Goal: Task Accomplishment & Management: Manage account settings

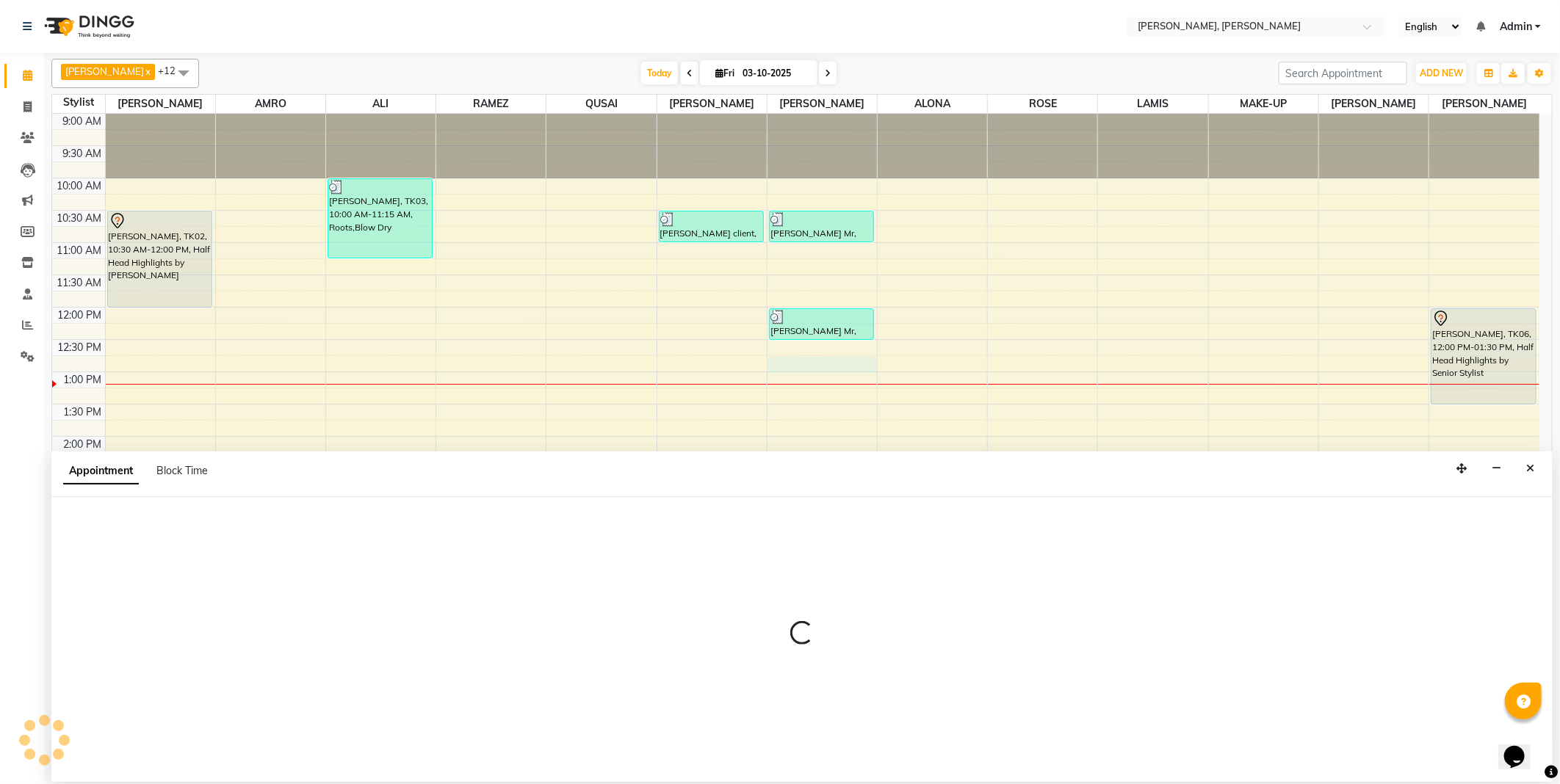
select select "62121"
select select "tentative"
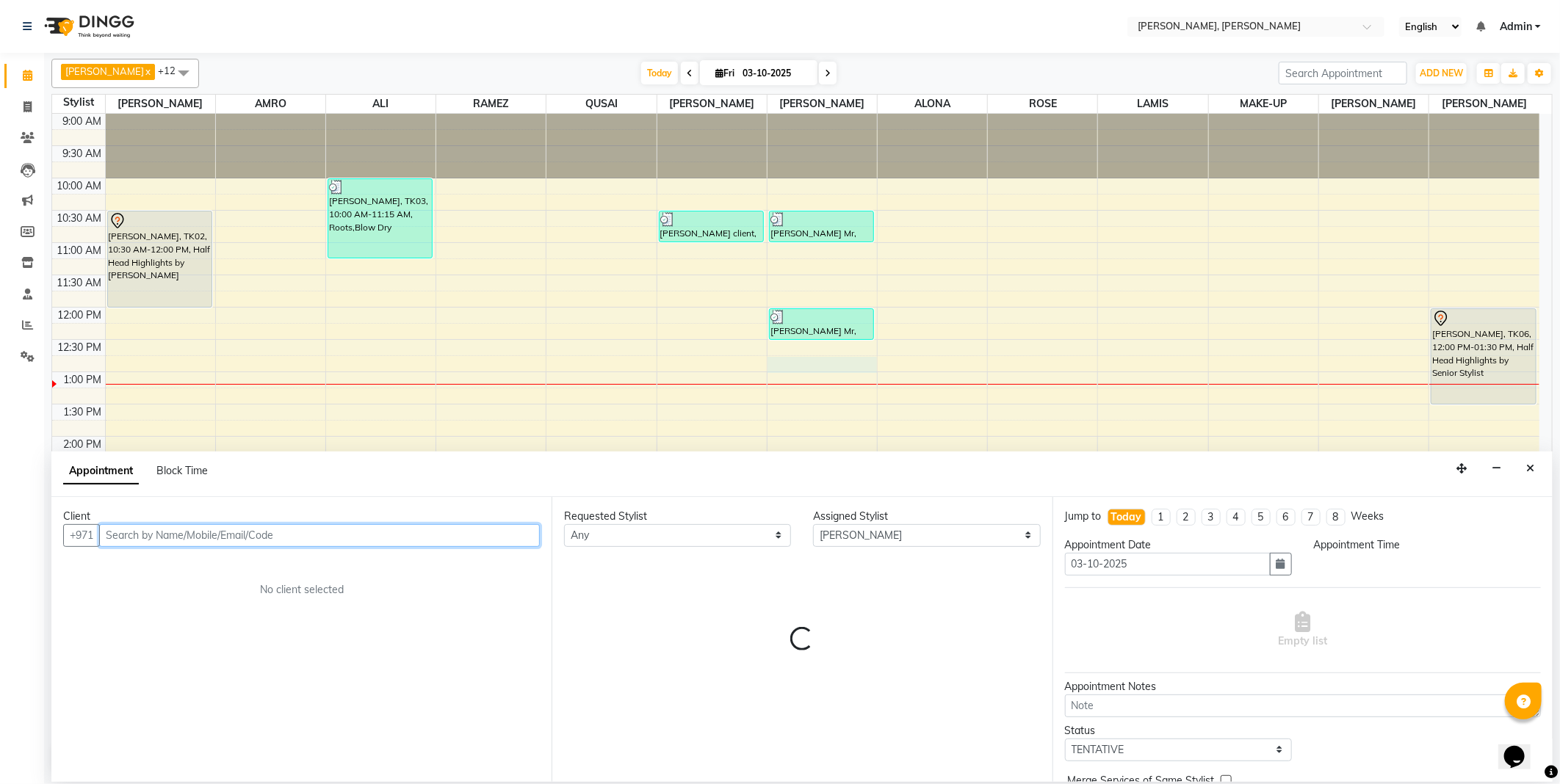
select select "765"
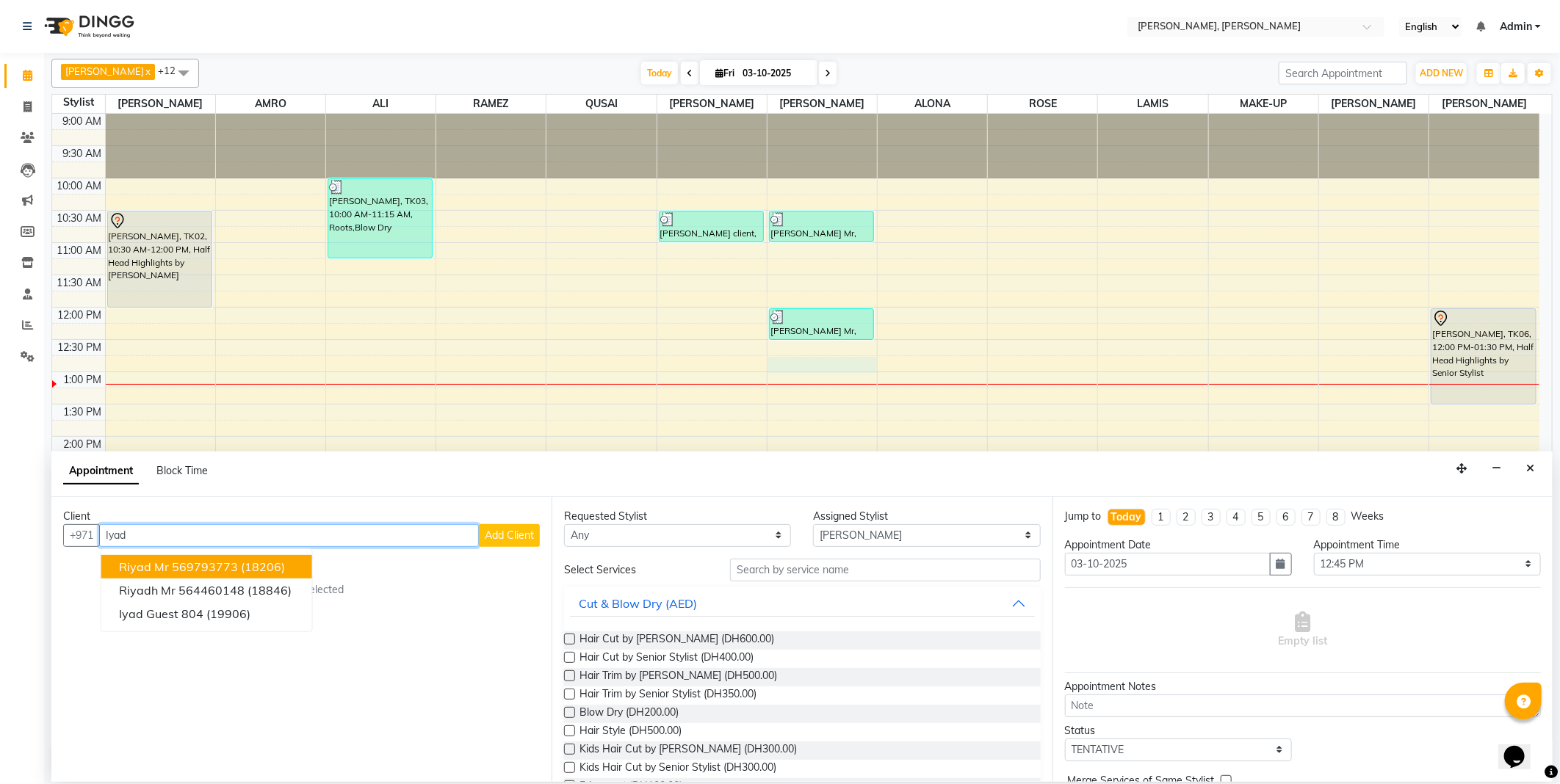
type input "Iyad"
click at [511, 534] on span "Add Client" at bounding box center [509, 535] width 49 height 13
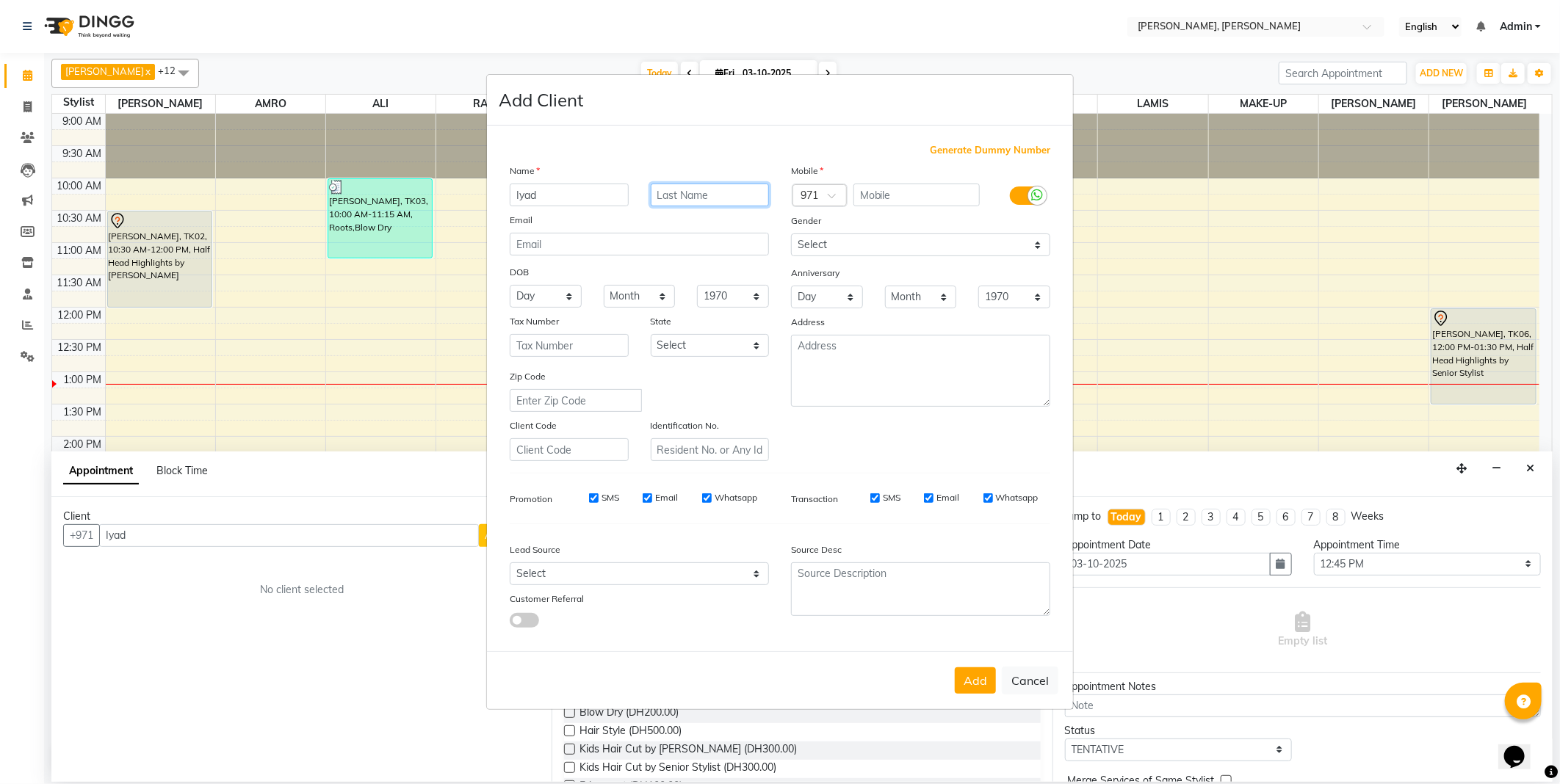
click at [715, 191] on input "text" at bounding box center [711, 195] width 119 height 23
type input "Guest"
click at [965, 144] on span "Generate Dummy Number" at bounding box center [990, 150] width 121 height 14
type input "1315100000438"
checkbox input "false"
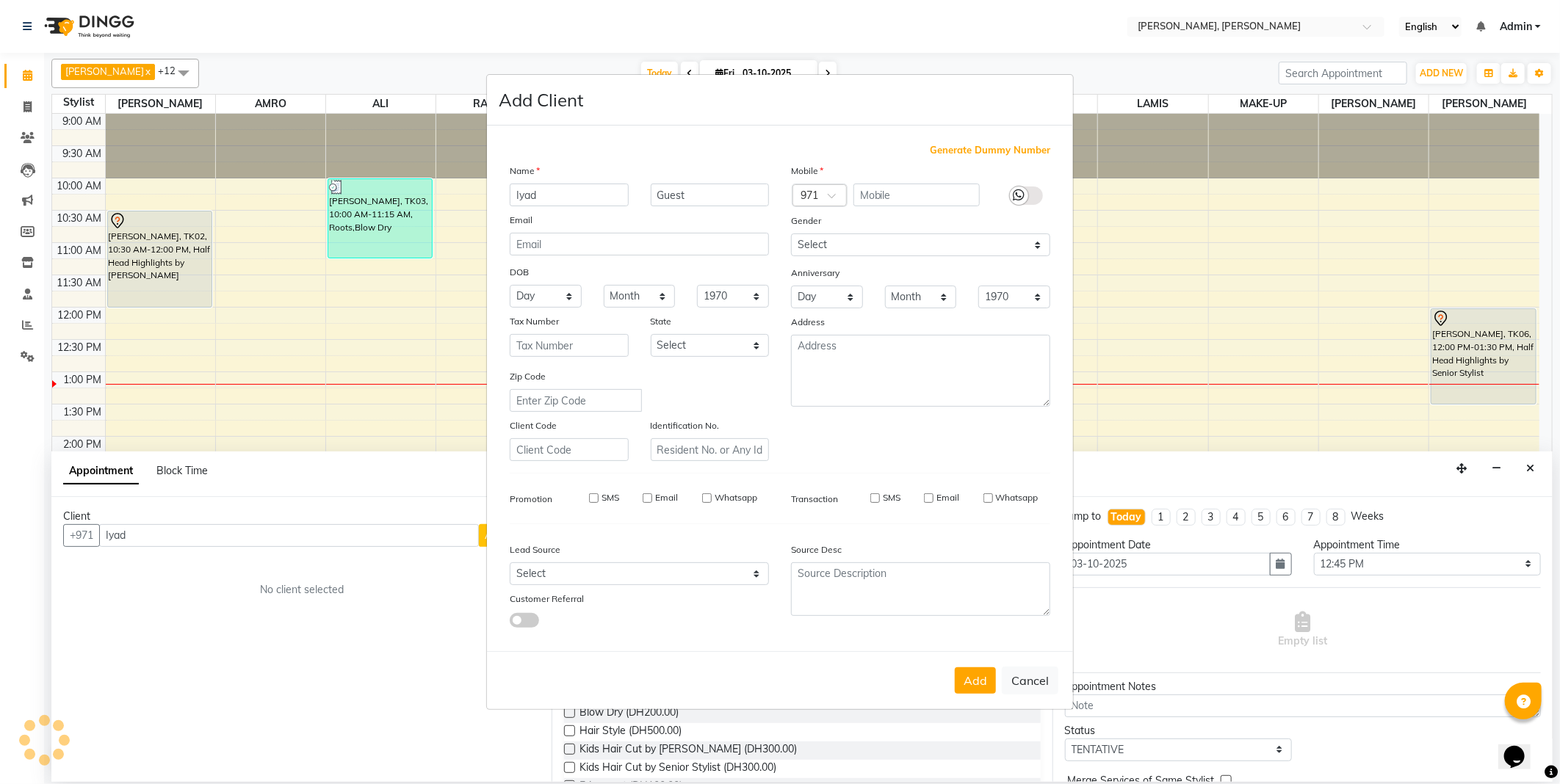
checkbox input "false"
click at [849, 239] on select "Select [DEMOGRAPHIC_DATA] [DEMOGRAPHIC_DATA] Other Prefer Not To Say" at bounding box center [920, 245] width 259 height 23
select select "[DEMOGRAPHIC_DATA]"
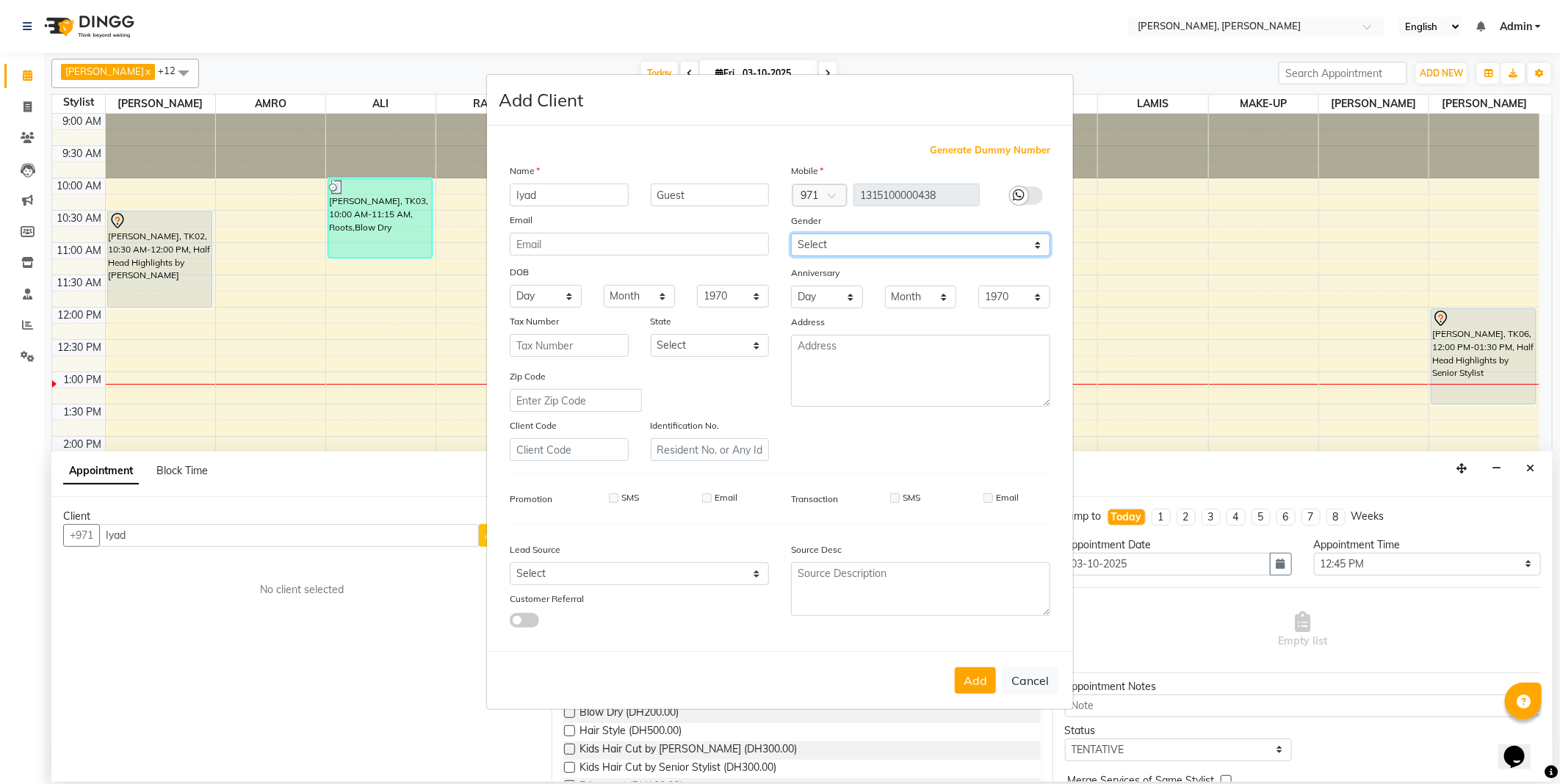
click at [791, 233] on select "Select [DEMOGRAPHIC_DATA] [DEMOGRAPHIC_DATA] Other Prefer Not To Say" at bounding box center [920, 245] width 259 height 23
click at [703, 340] on select "Select Abu Zabi Ajman [GEOGRAPHIC_DATA] Ras al-Khaymah Sharjah Sharjha [GEOGRAP…" at bounding box center [711, 345] width 119 height 23
select select "3798"
click at [651, 334] on select "Select Abu Zabi Ajman [GEOGRAPHIC_DATA] Ras al-Khaymah Sharjah Sharjha [GEOGRAP…" at bounding box center [711, 345] width 119 height 23
click at [974, 679] on button "Add" at bounding box center [975, 681] width 41 height 27
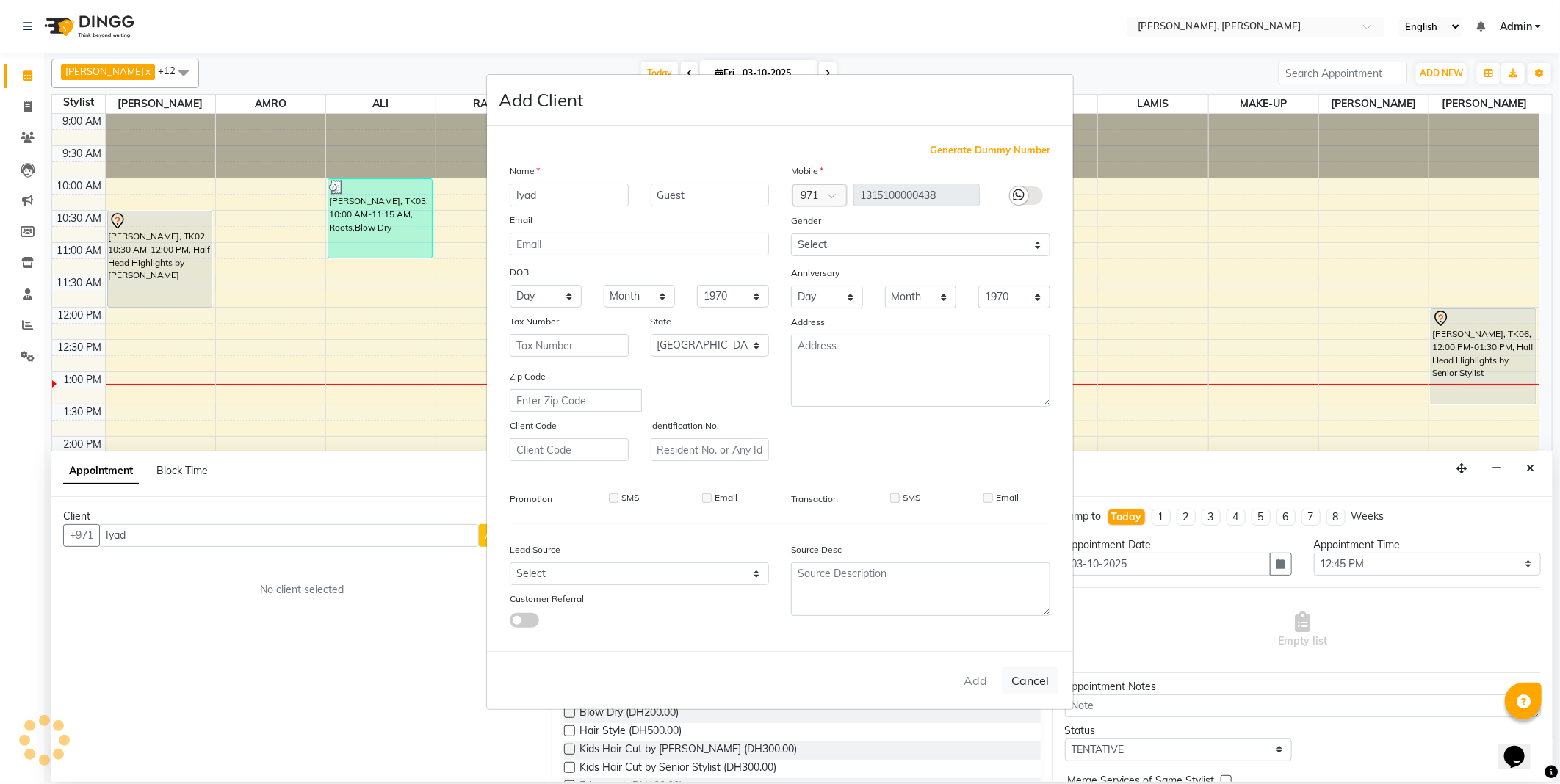
type input "1315100000438"
select select
select select "null"
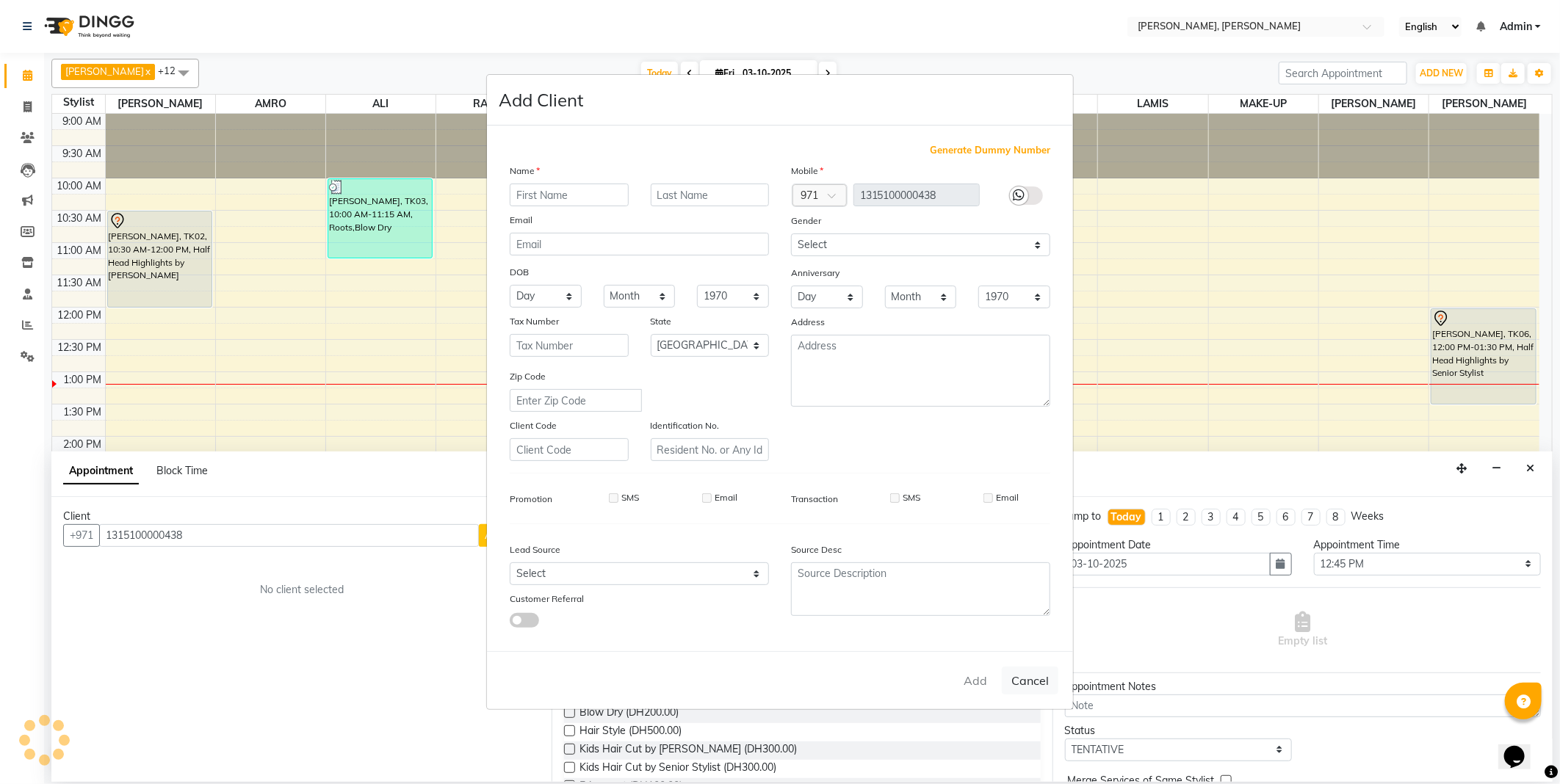
select select
checkbox input "false"
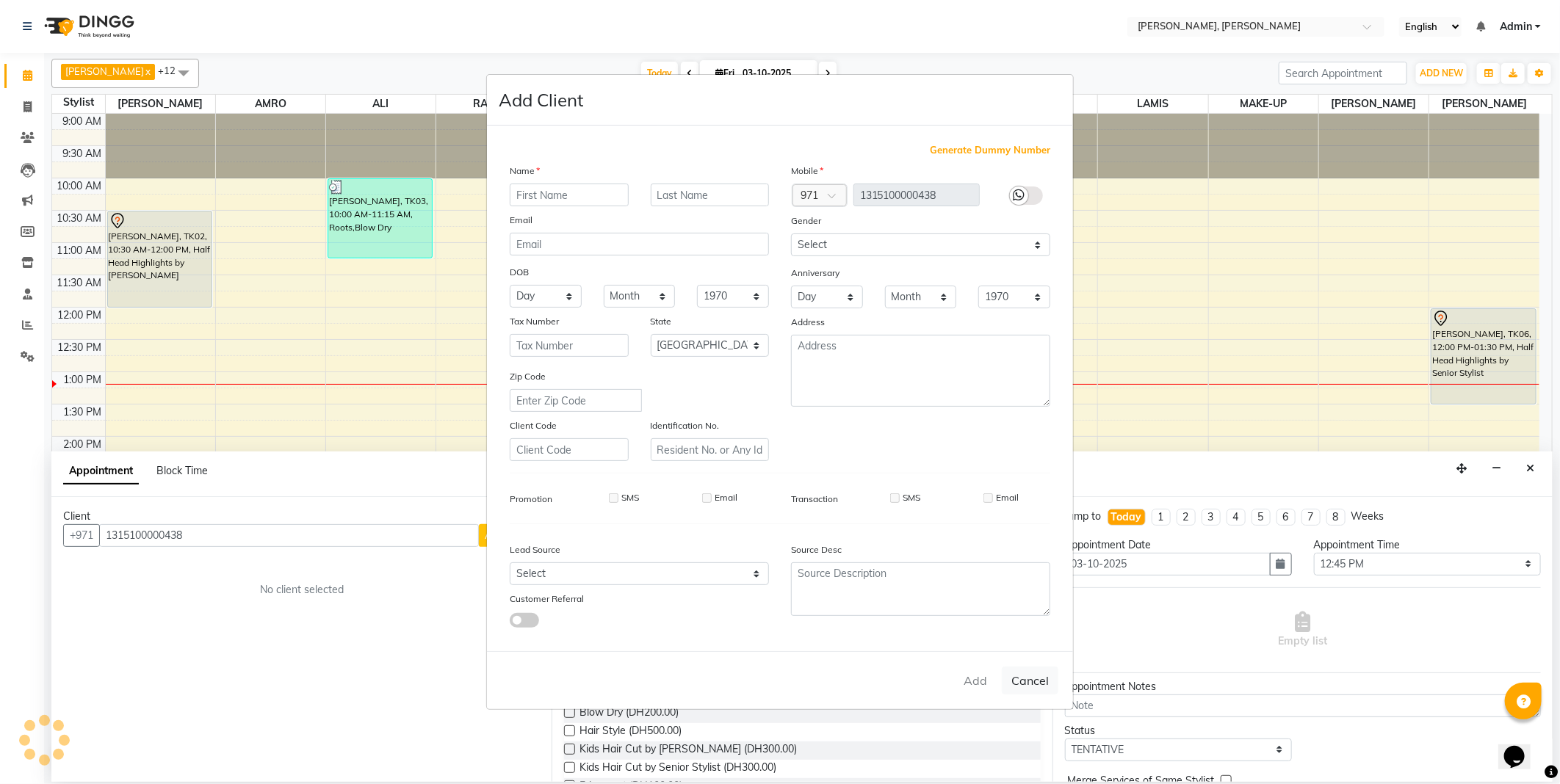
checkbox input "false"
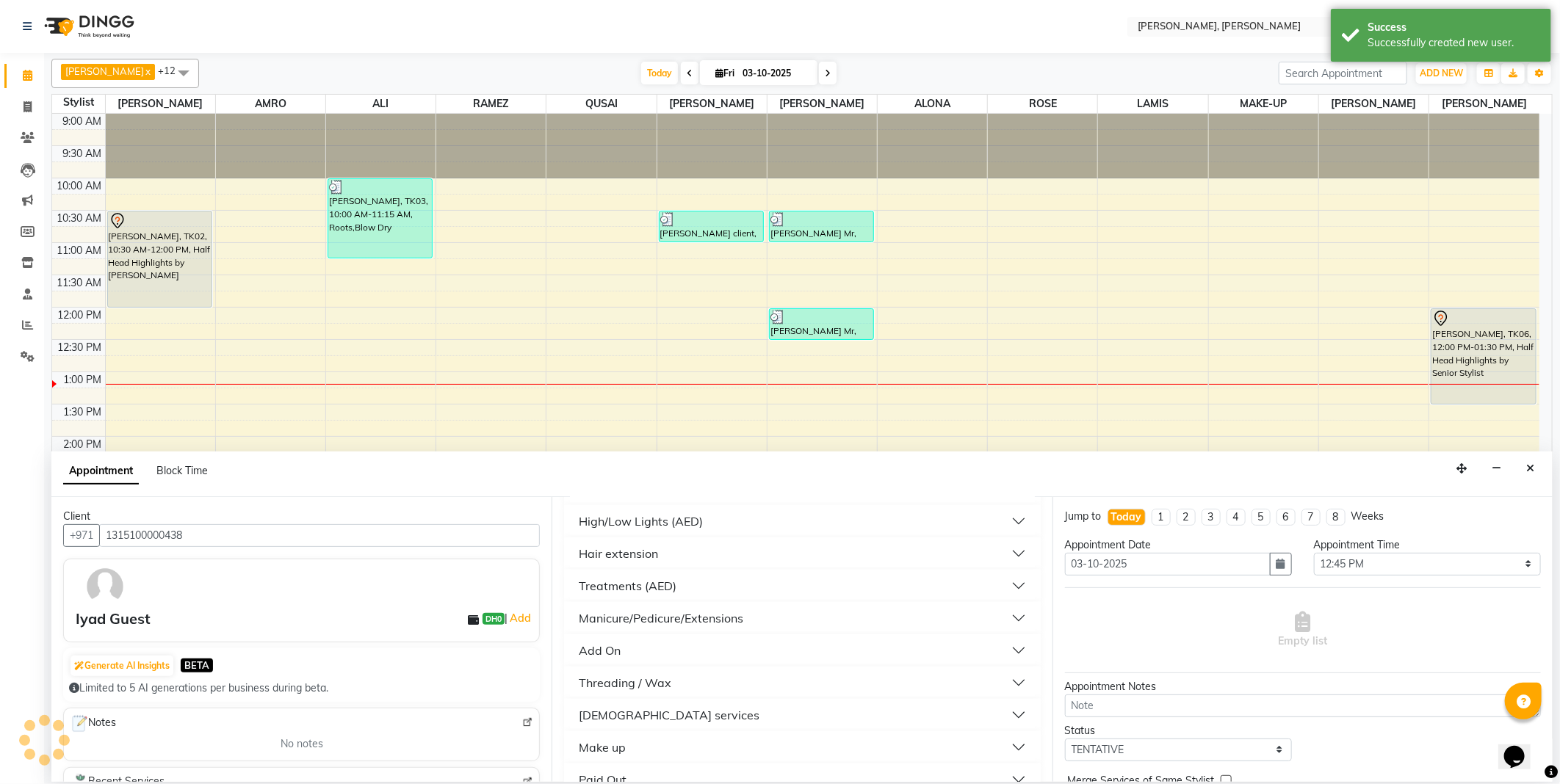
scroll to position [486, 0]
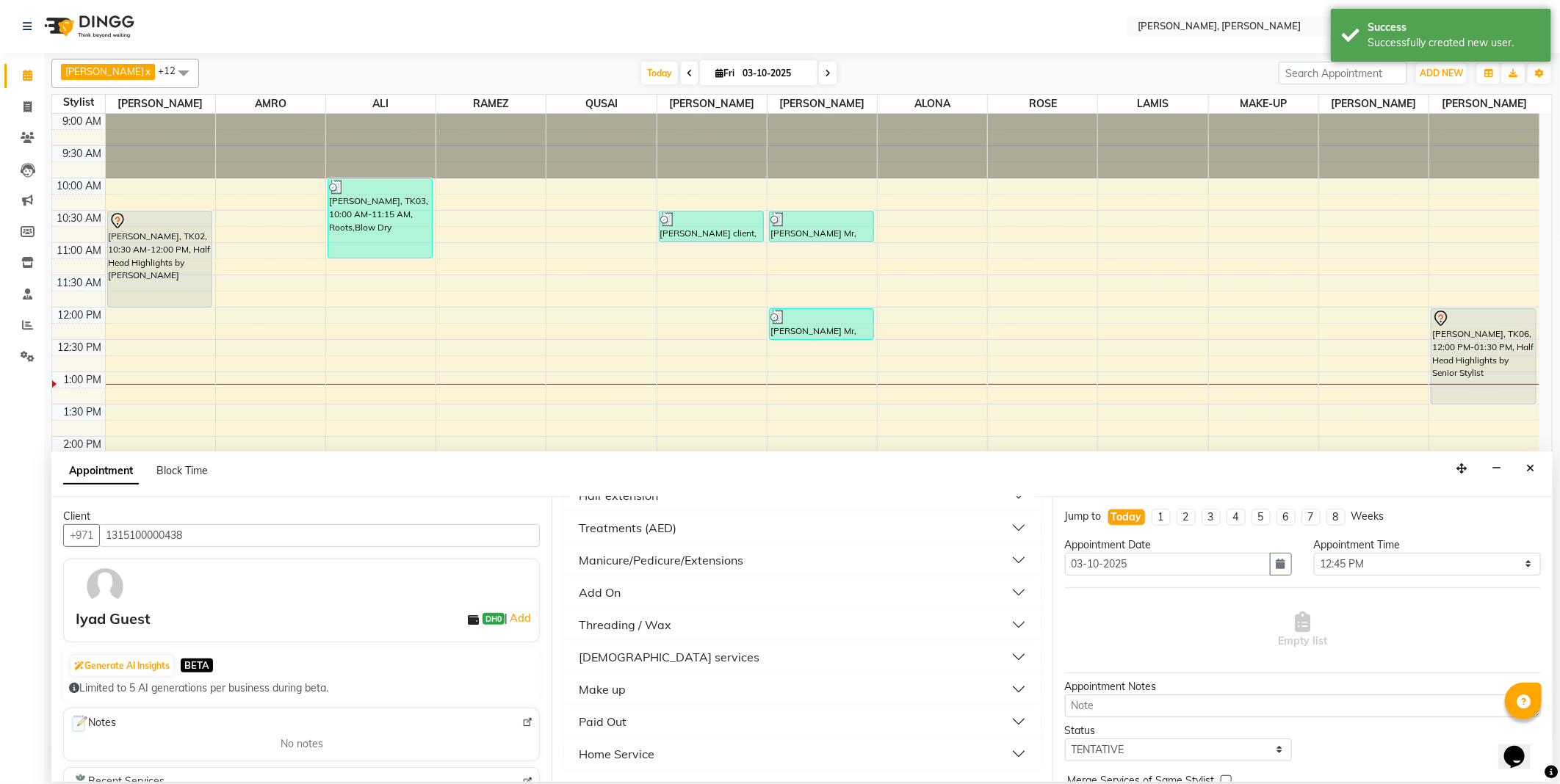
click at [647, 654] on div "[DEMOGRAPHIC_DATA] services" at bounding box center [669, 657] width 181 height 17
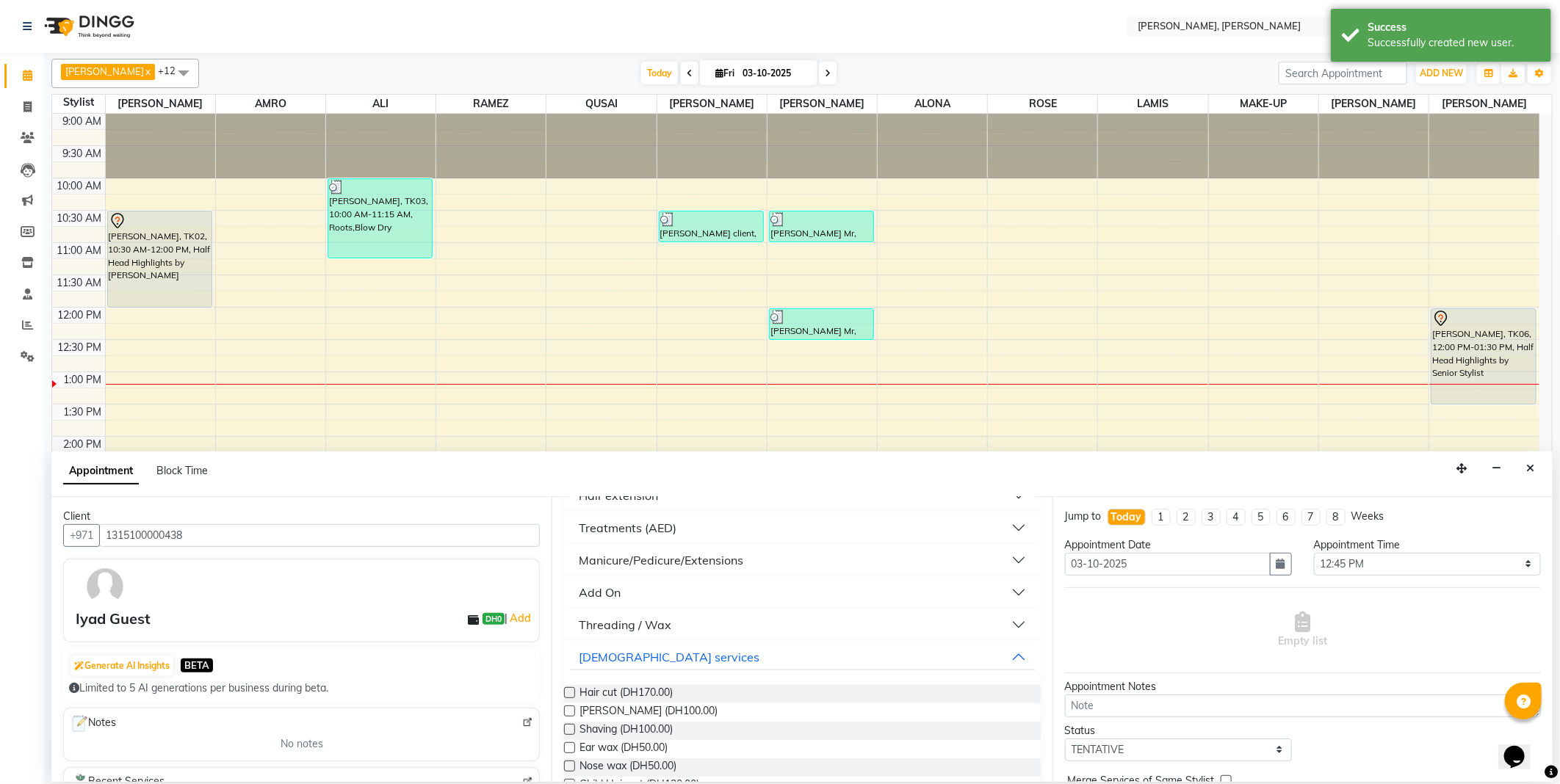
click at [574, 706] on label at bounding box center [570, 711] width 11 height 11
click at [574, 708] on input "checkbox" at bounding box center [569, 712] width 10 height 10
checkbox input "false"
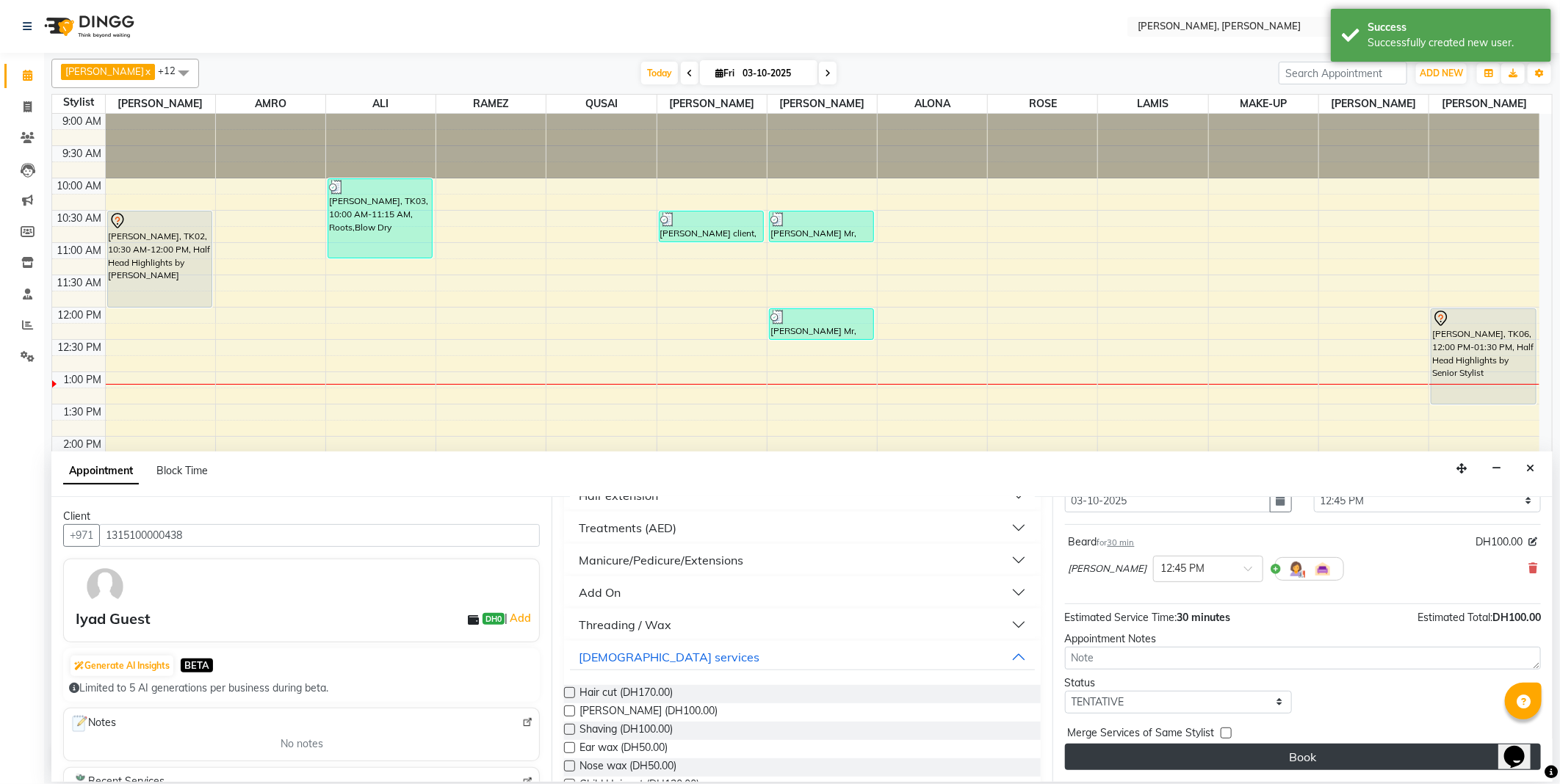
click at [1215, 758] on button "Book" at bounding box center [1304, 757] width 476 height 27
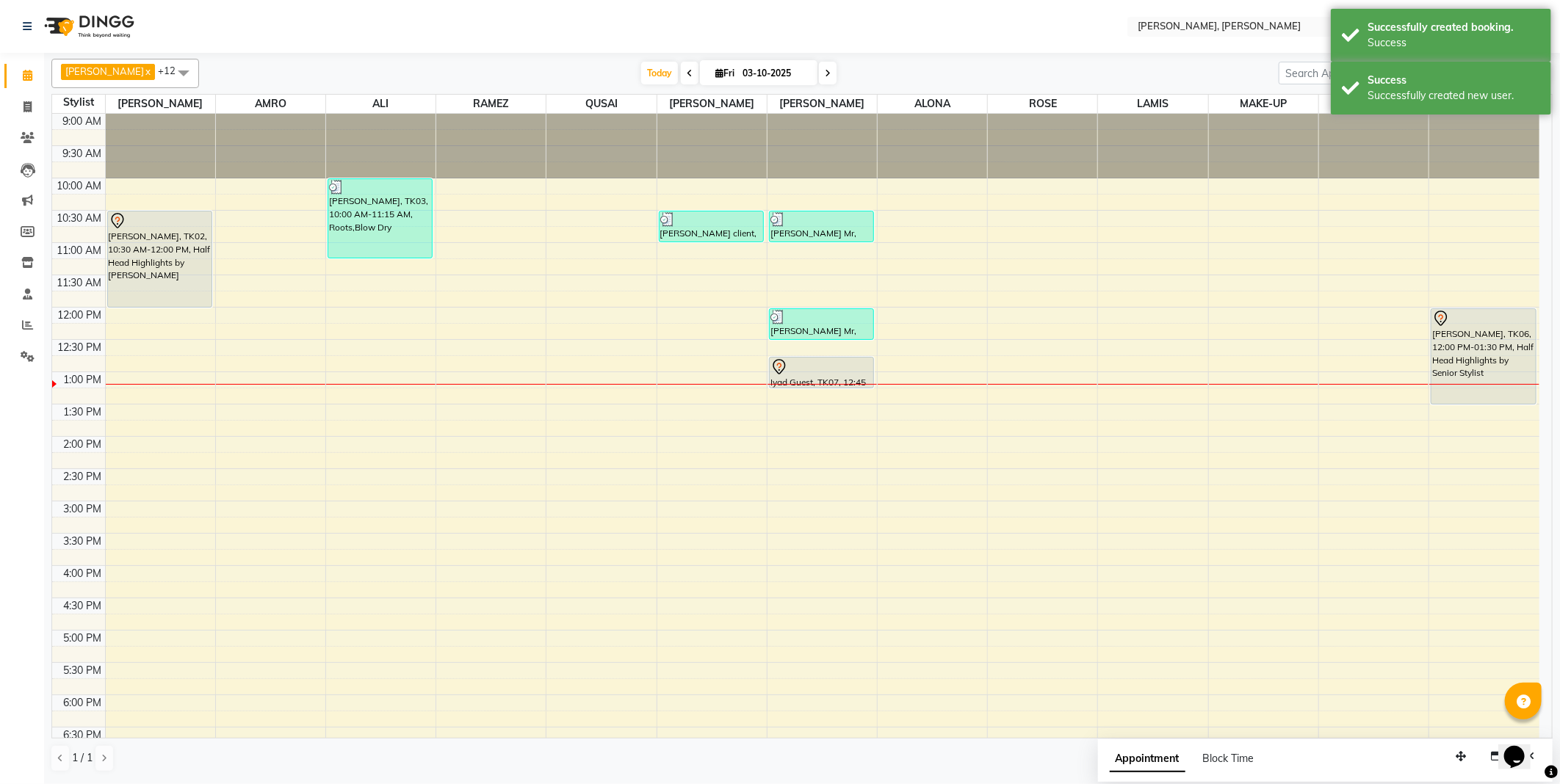
click at [803, 372] on div at bounding box center [823, 367] width 103 height 17
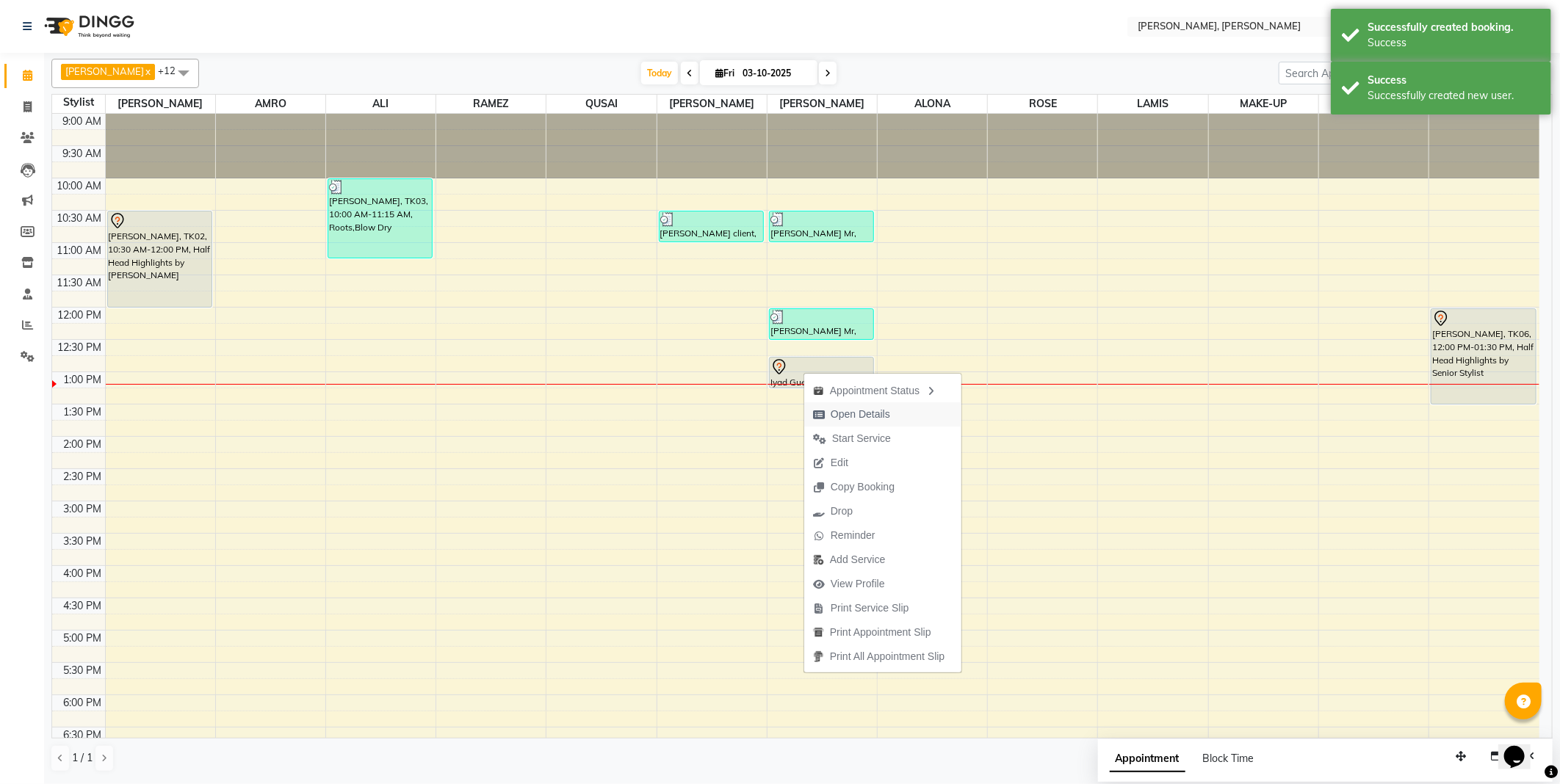
click at [856, 407] on span "Open Details" at bounding box center [861, 415] width 59 height 15
select select "7"
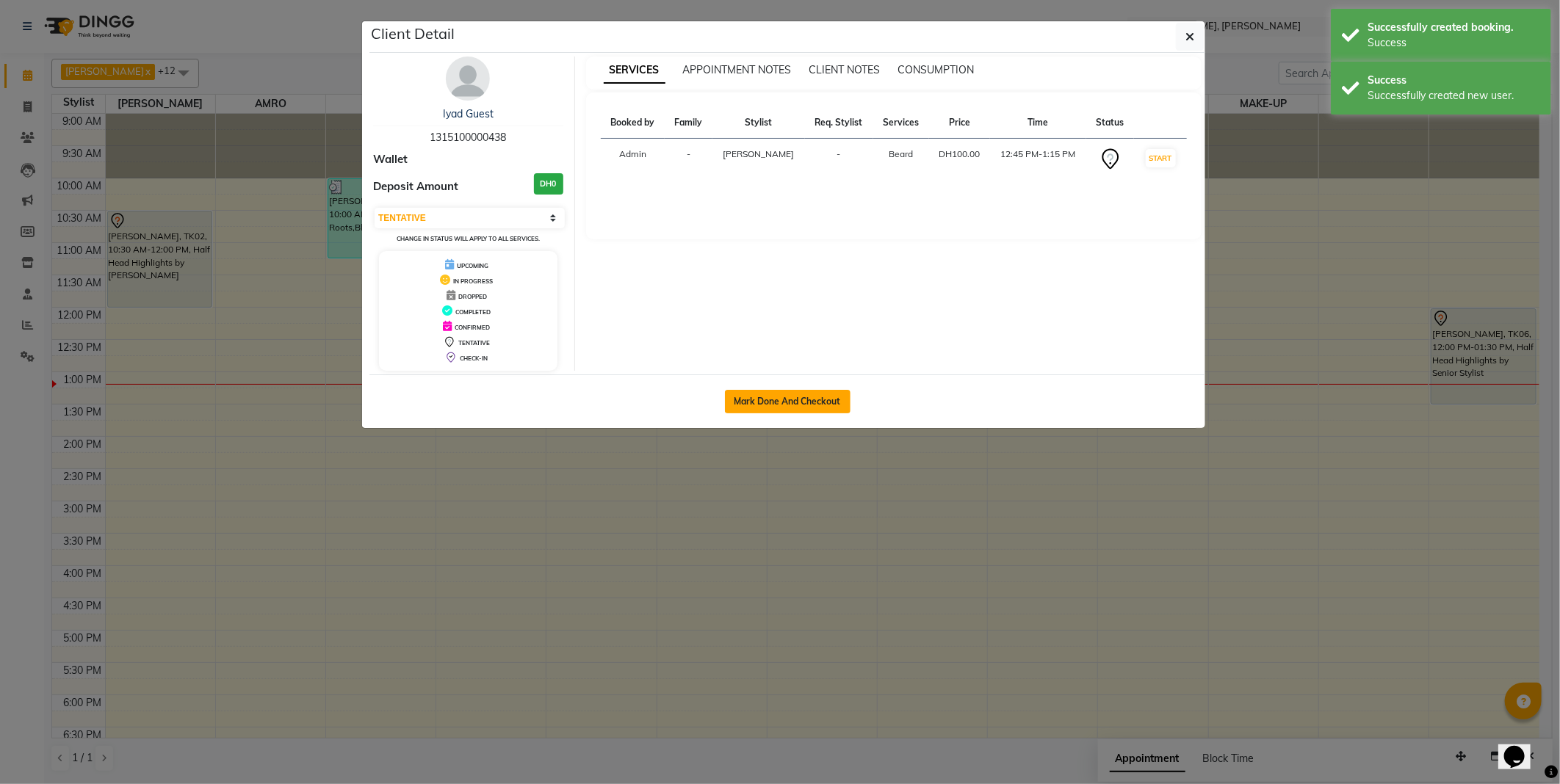
click at [783, 405] on button "Mark Done And Checkout" at bounding box center [787, 402] width 125 height 24
select select "service"
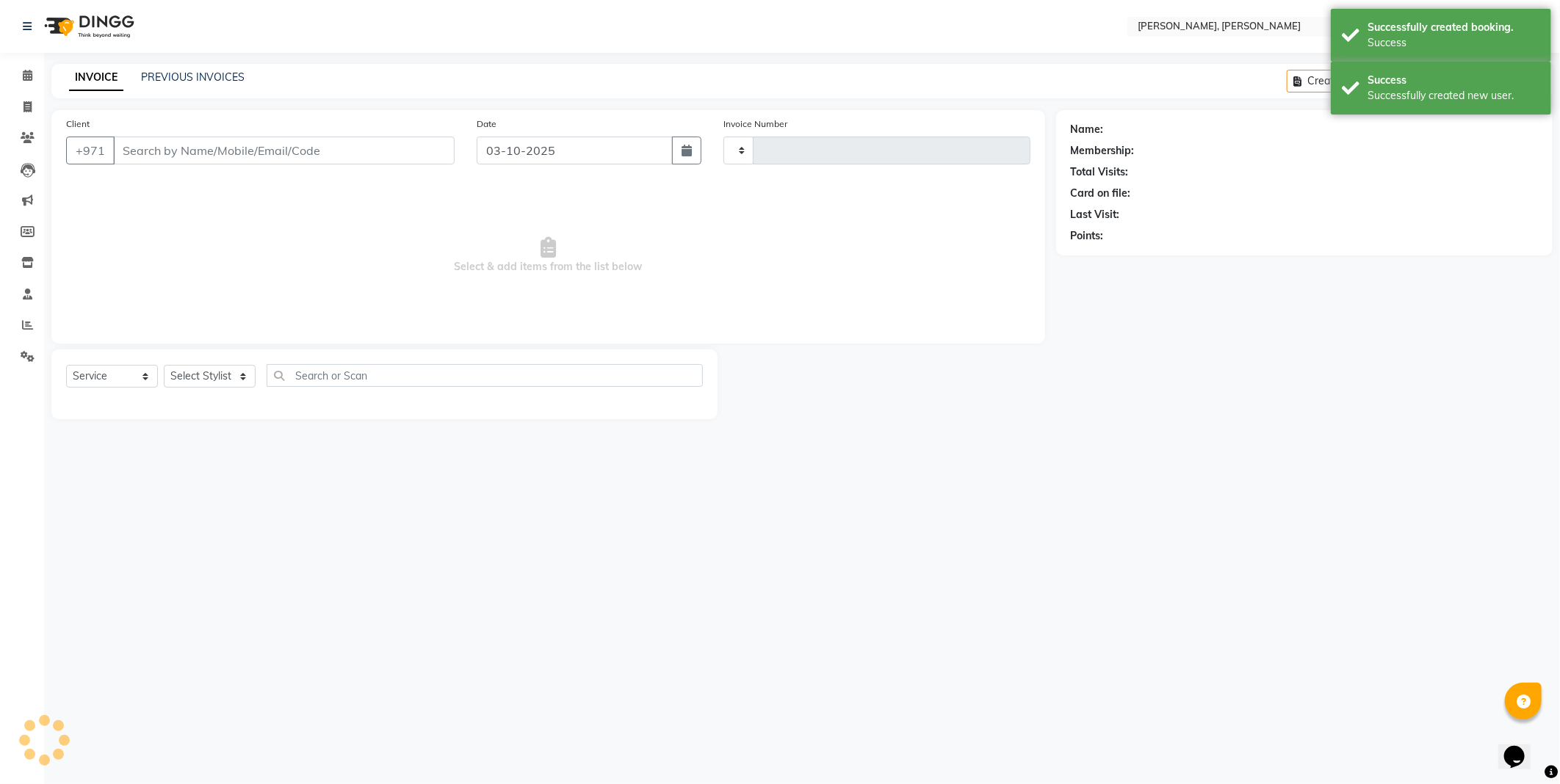
type input "2784"
select select "7142"
type input "1315100000438"
select select "62121"
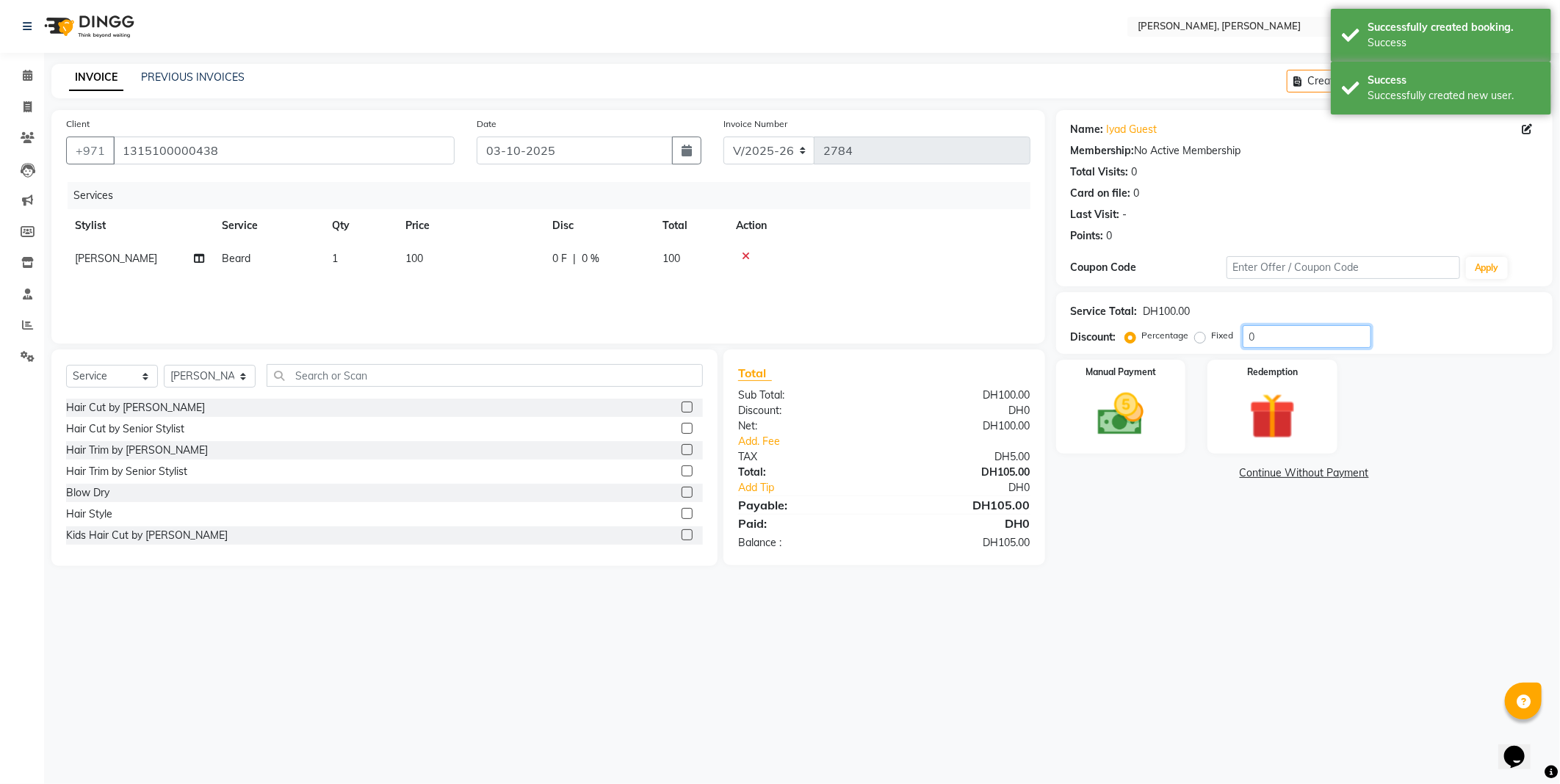
click at [1288, 342] on input "0" at bounding box center [1307, 337] width 128 height 23
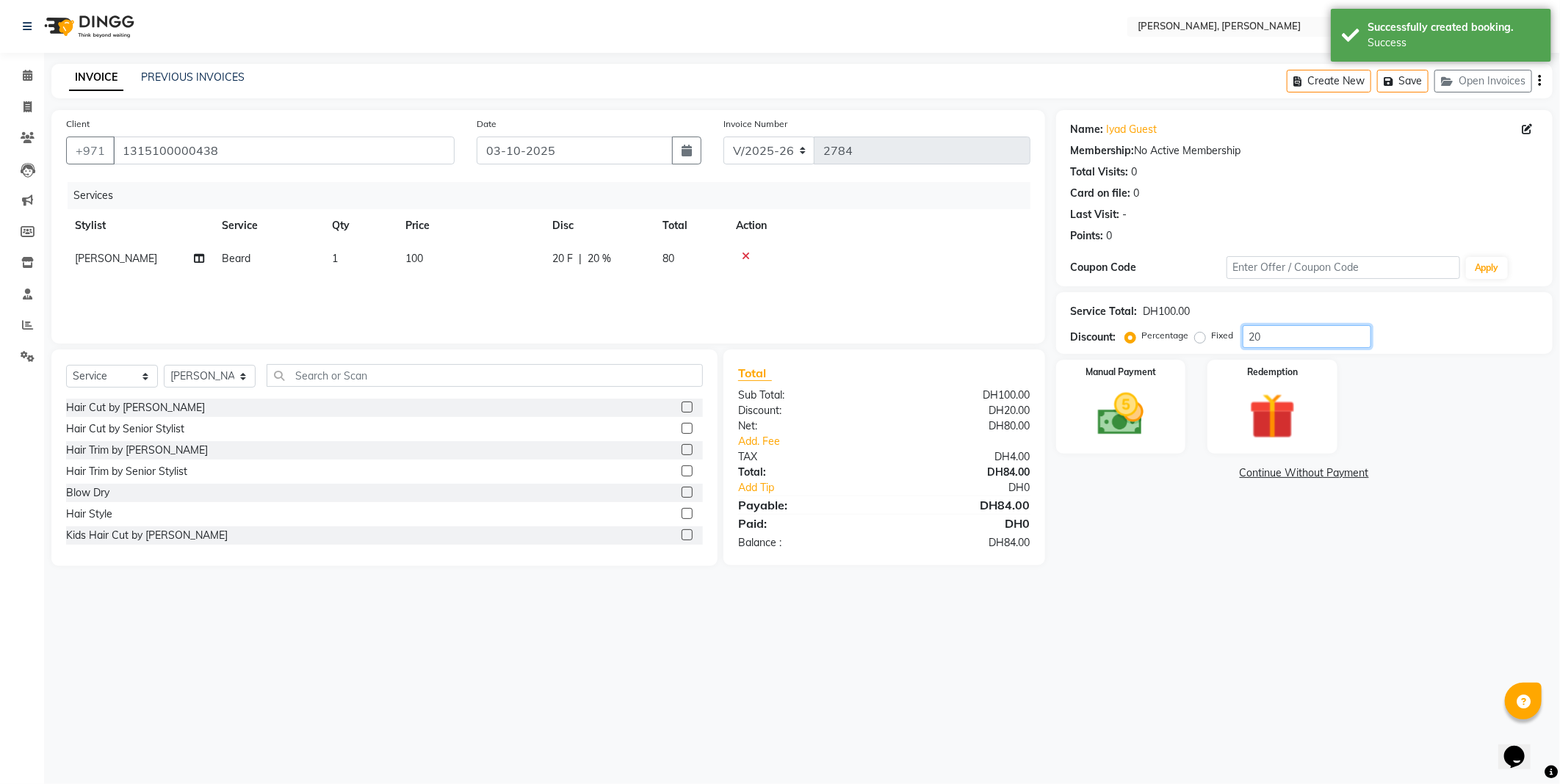
type input "20"
click at [1125, 397] on img at bounding box center [1121, 415] width 78 height 55
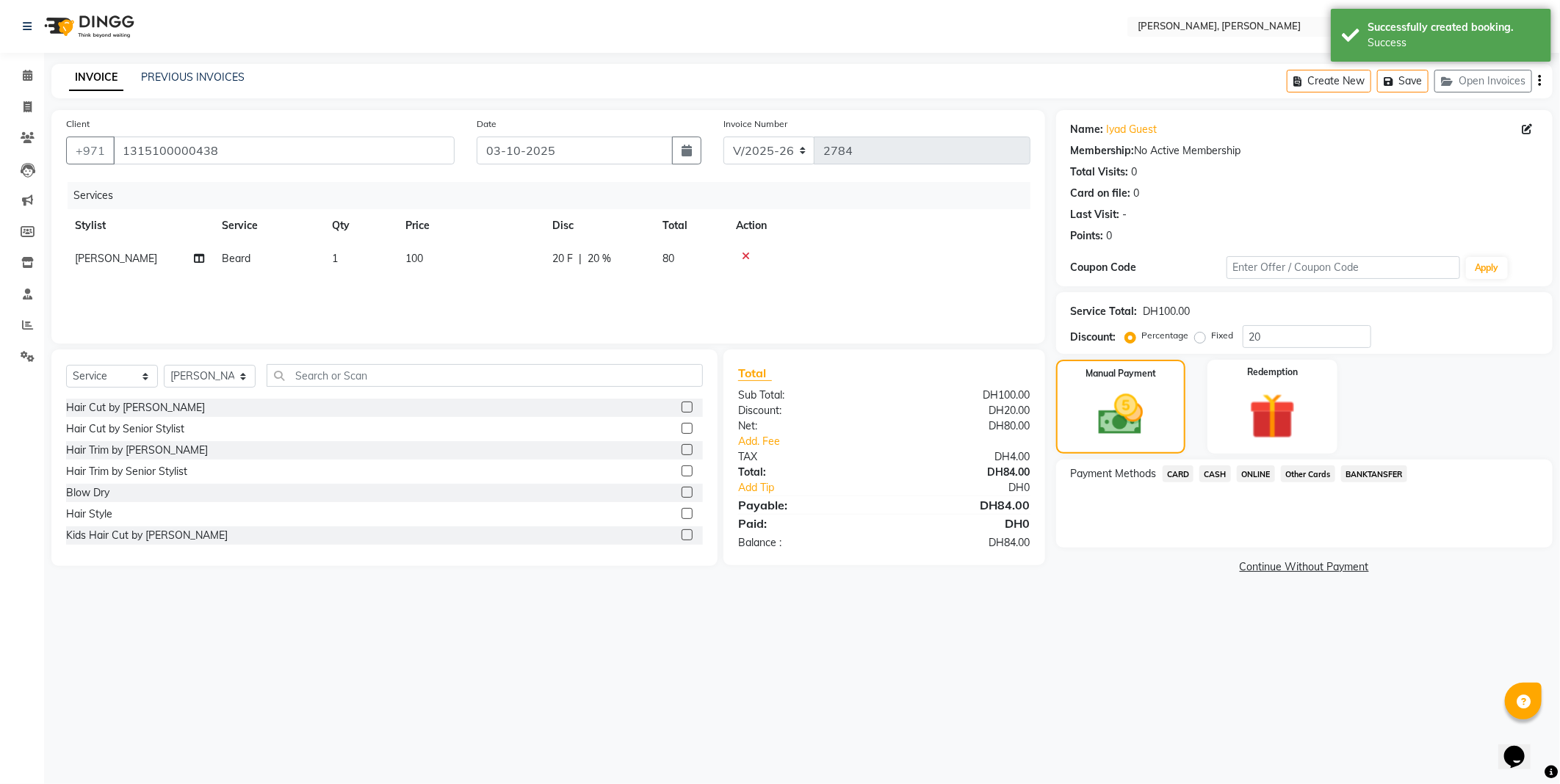
click at [1170, 473] on span "CARD" at bounding box center [1178, 474] width 32 height 17
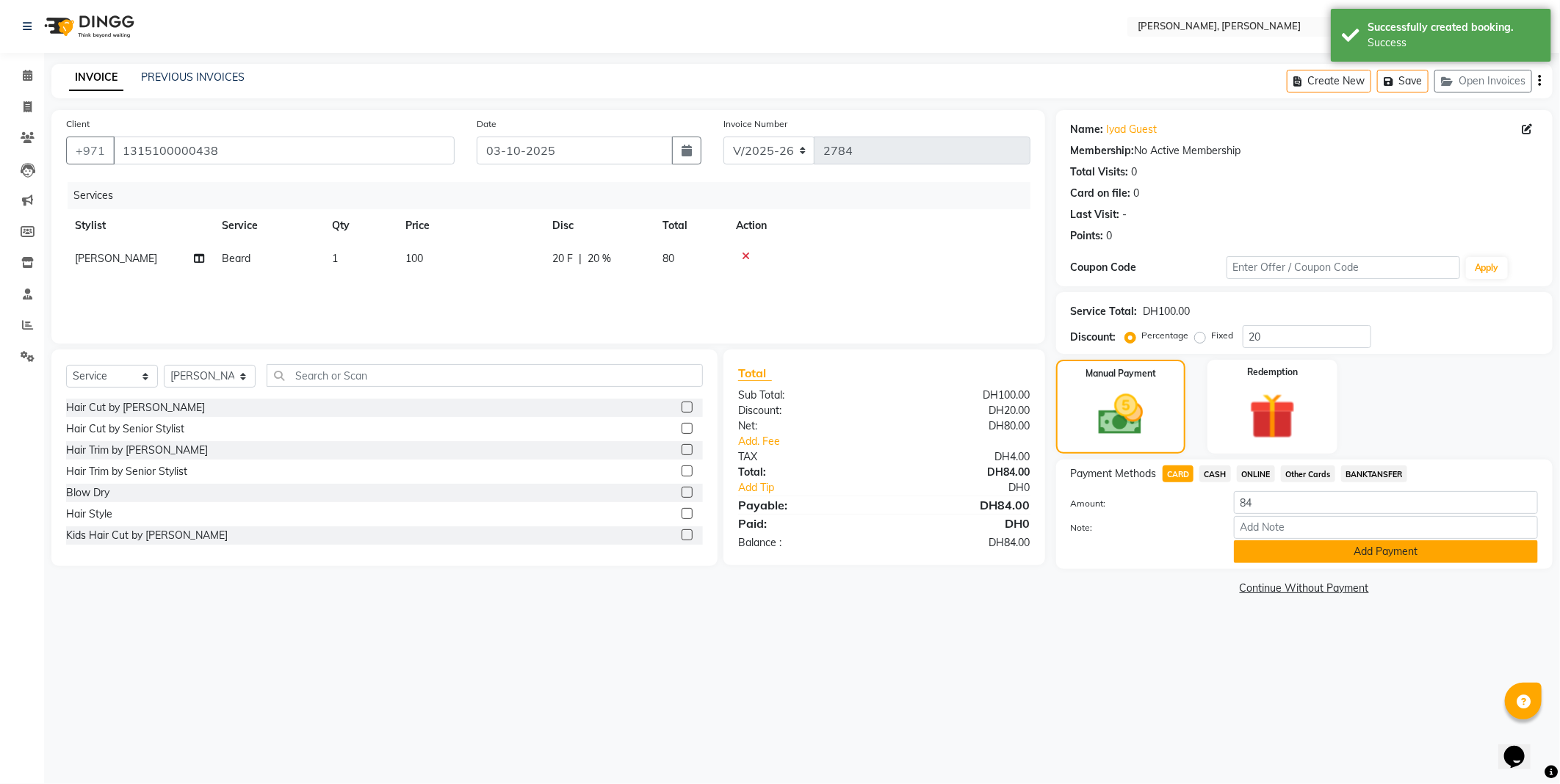
click at [1323, 555] on button "Add Payment" at bounding box center [1386, 552] width 304 height 23
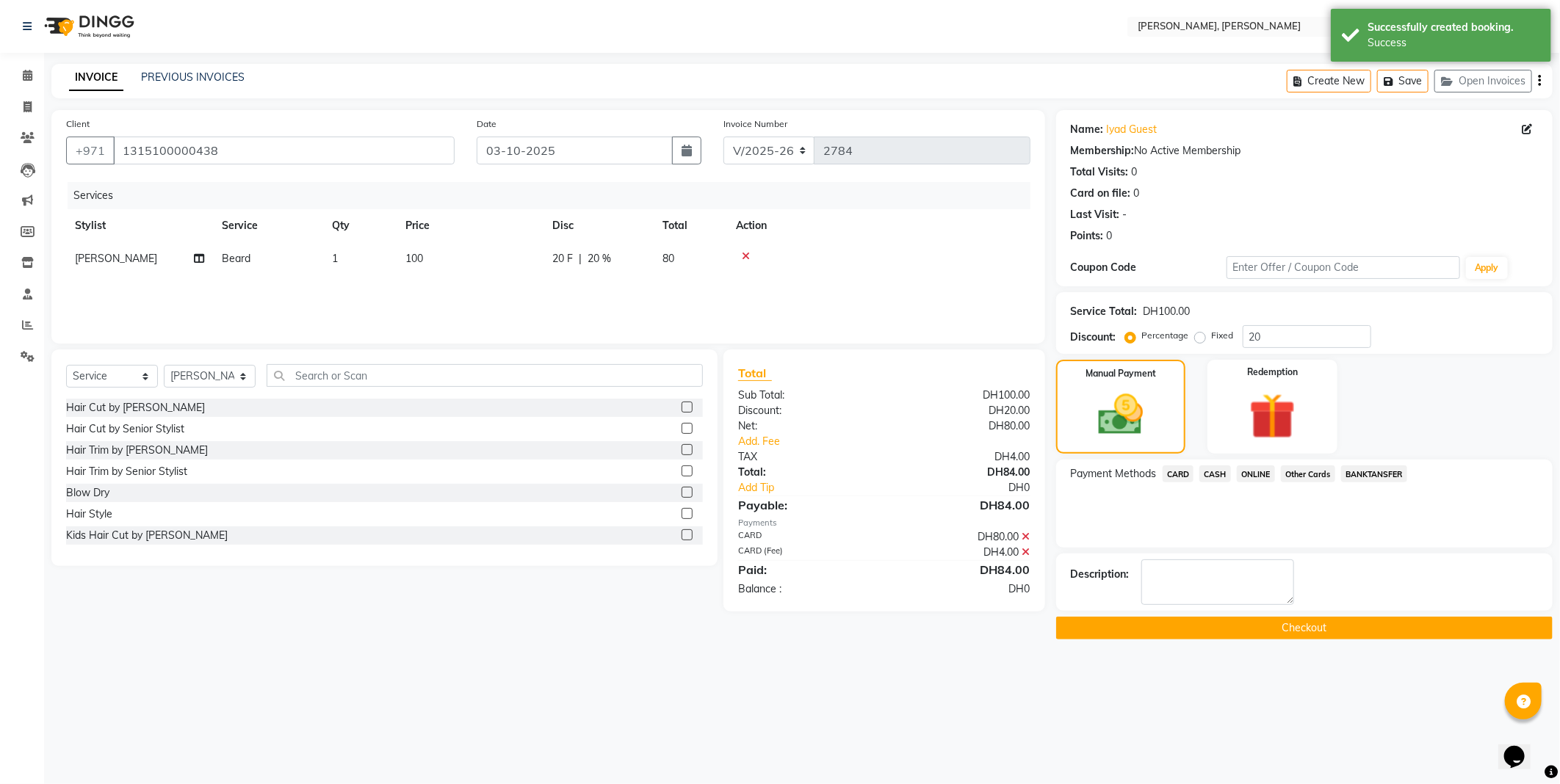
click at [1266, 630] on button "Checkout" at bounding box center [1304, 628] width 496 height 23
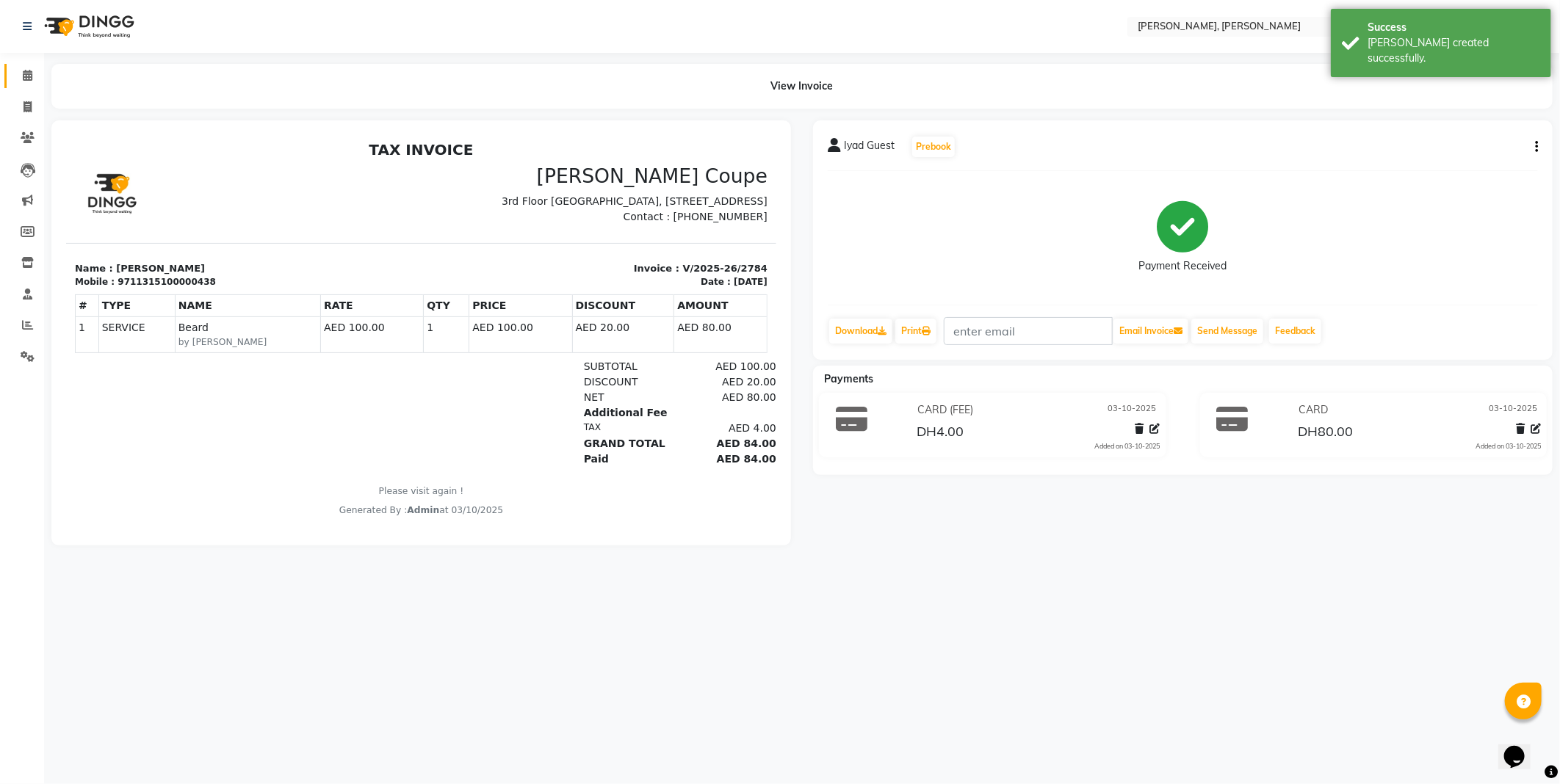
click at [30, 75] on icon at bounding box center [28, 76] width 10 height 11
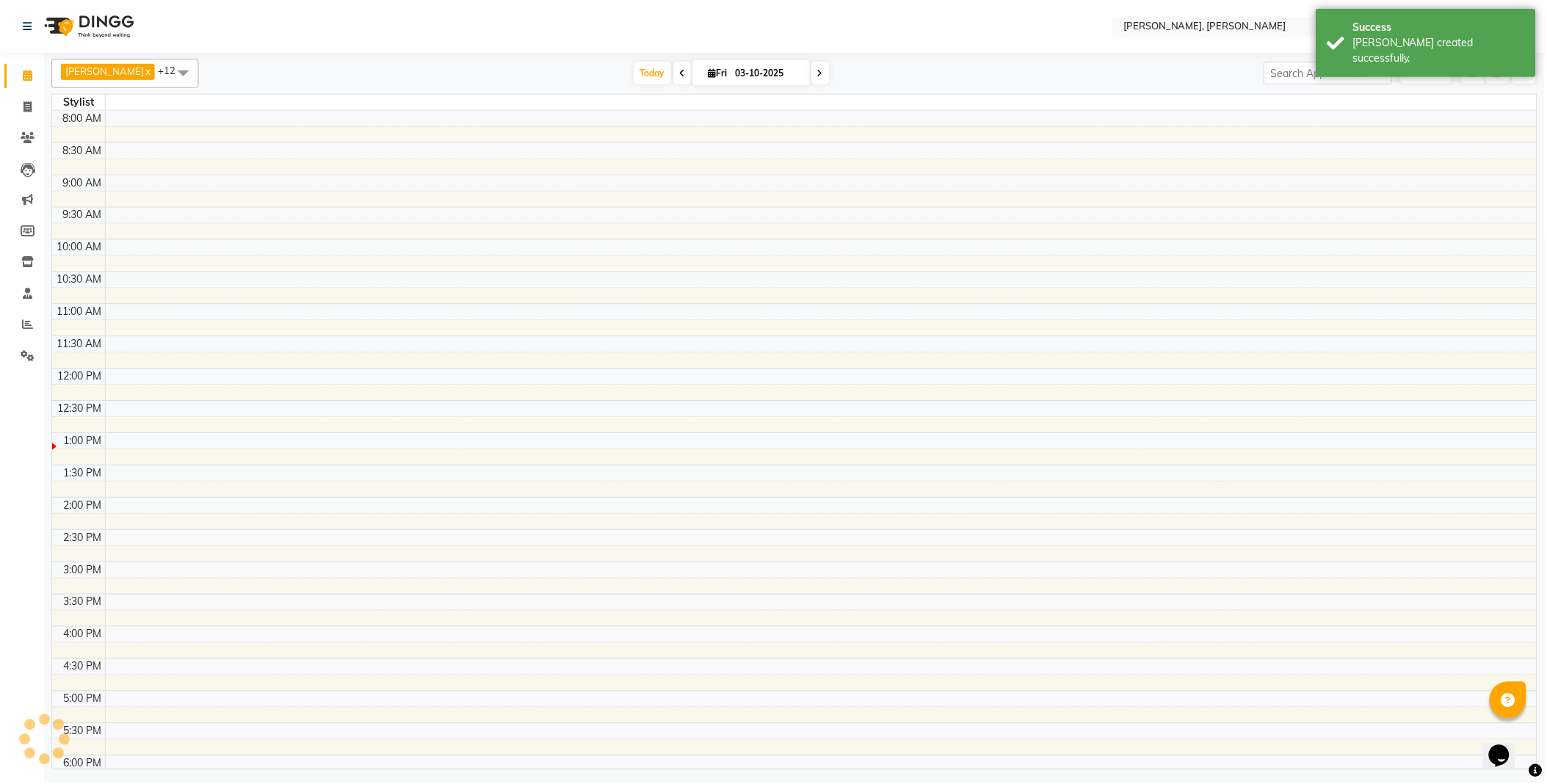
click at [24, 76] on icon at bounding box center [28, 76] width 10 height 11
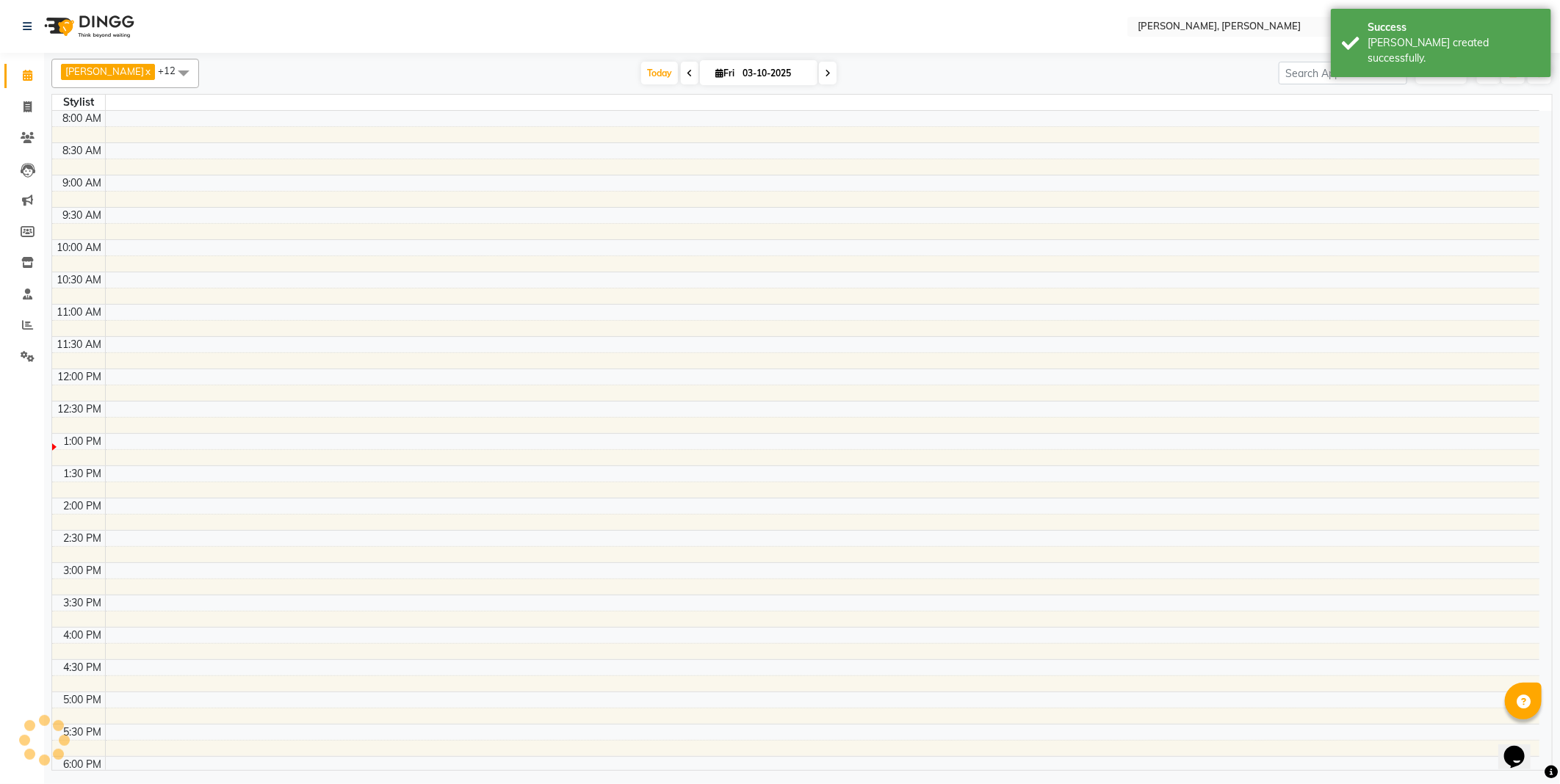
click at [16, 69] on span at bounding box center [27, 76] width 26 height 17
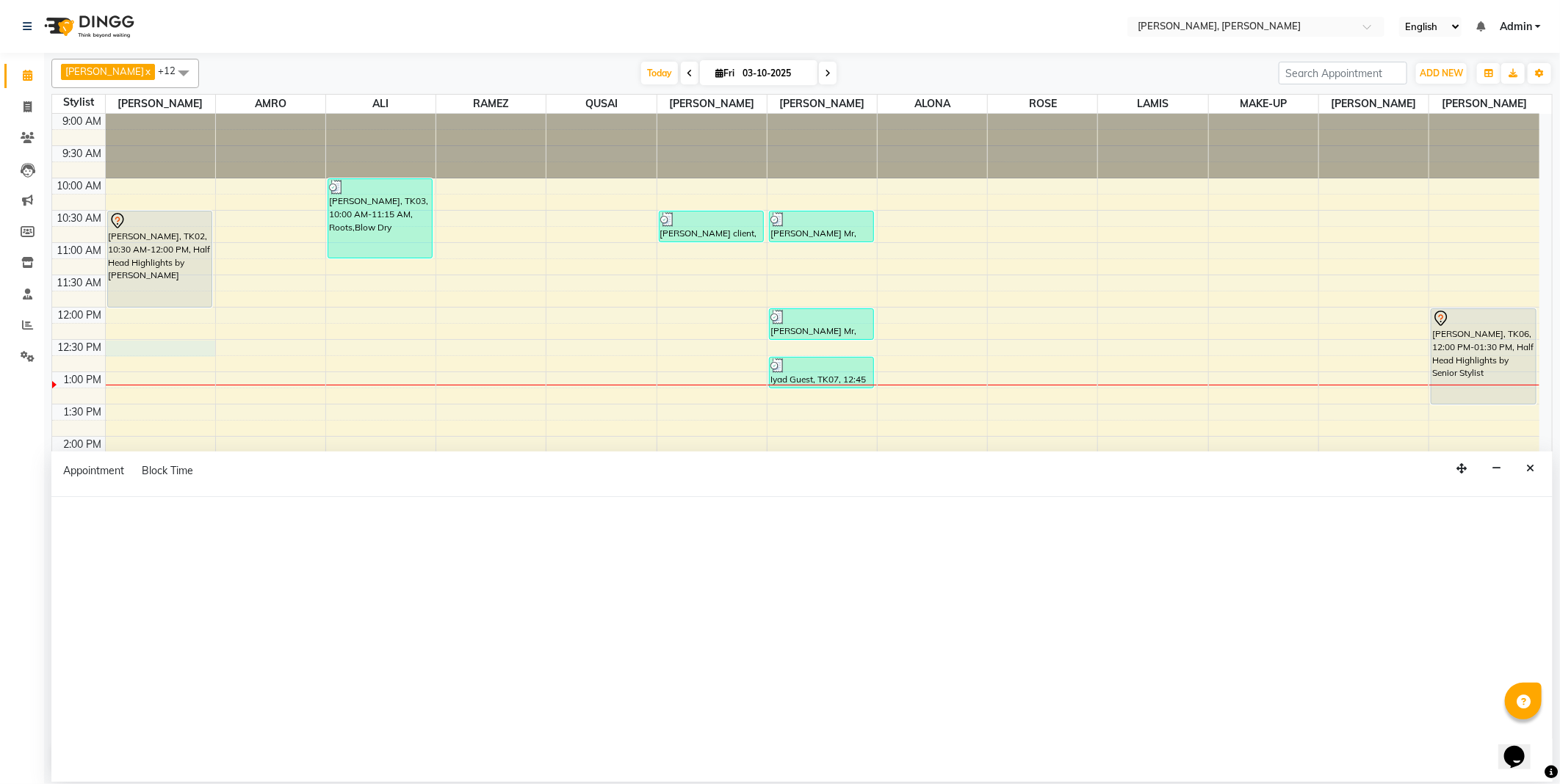
select select "59729"
select select "tentative"
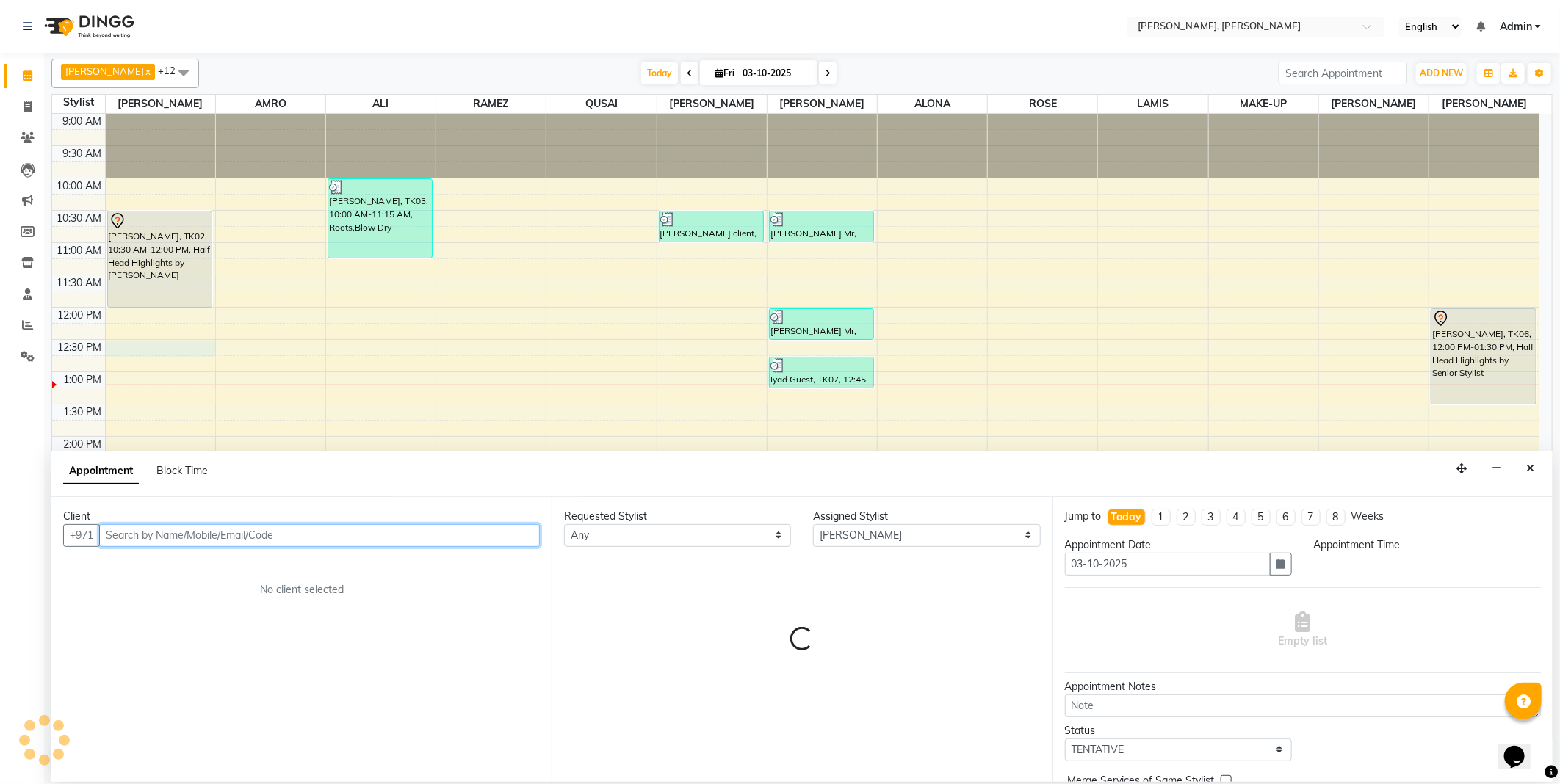
select select "750"
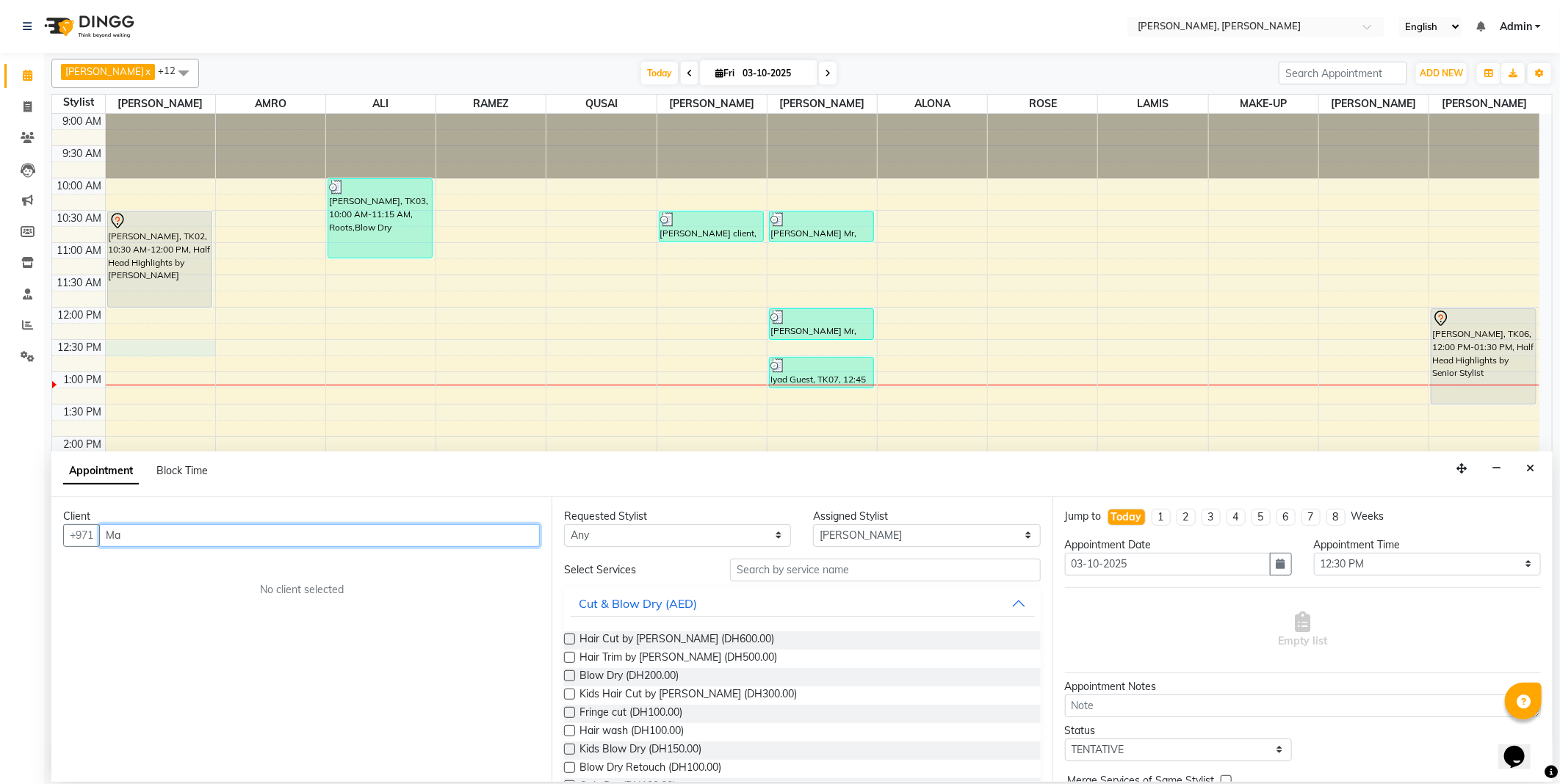
type input "M"
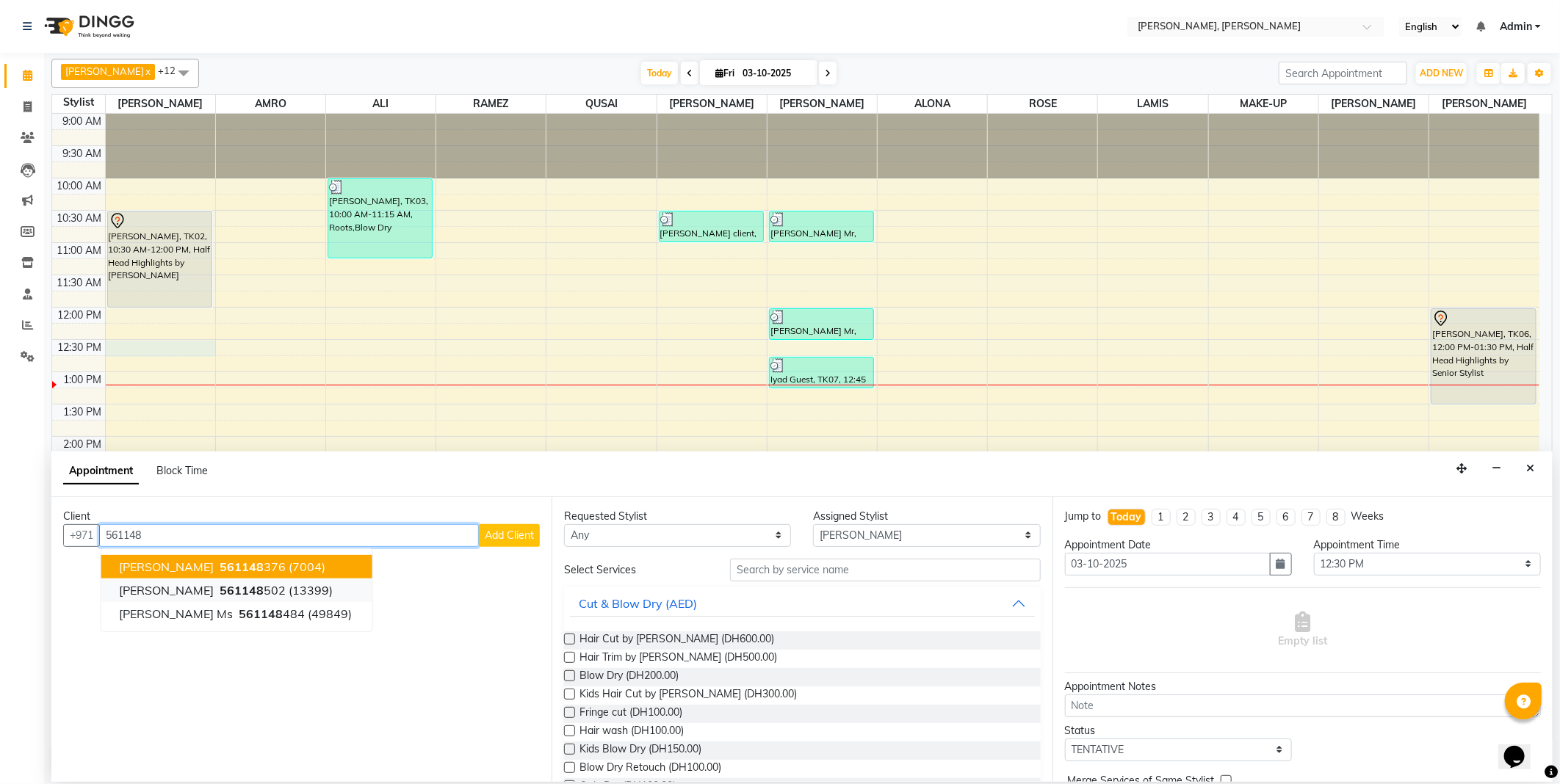
click at [252, 583] on span "561148" at bounding box center [242, 590] width 44 height 14
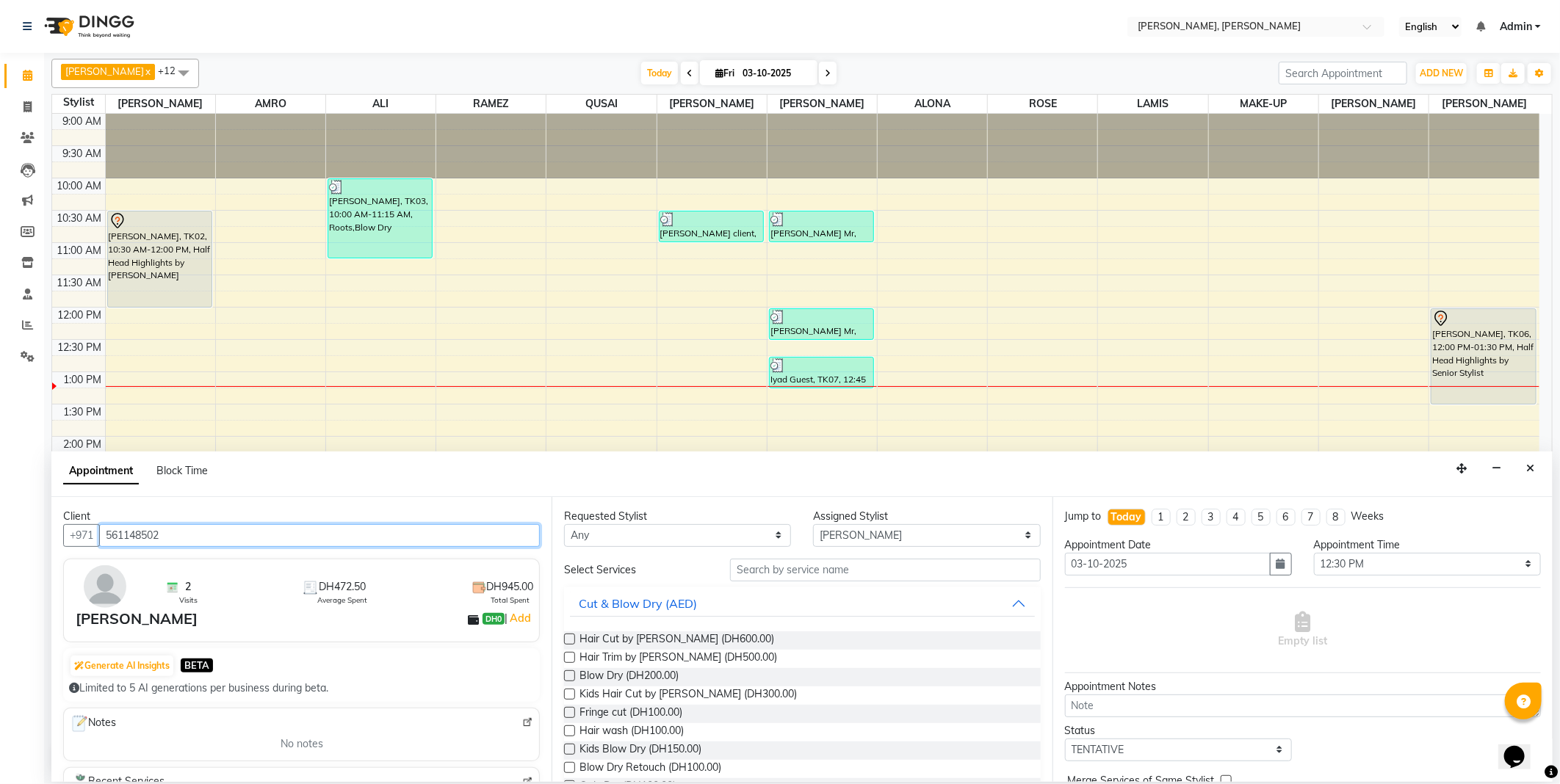
type input "561148502"
click at [686, 529] on select "Any [PERSON_NAME] [PERSON_NAME] ALYA [PERSON_NAME] AMRO [PERSON_NAME] [PERSON_N…" at bounding box center [677, 535] width 227 height 23
select select "59729"
click at [564, 524] on select "Any [PERSON_NAME] [PERSON_NAME] ALYA [PERSON_NAME] AMRO [PERSON_NAME] [PERSON_N…" at bounding box center [677, 535] width 227 height 23
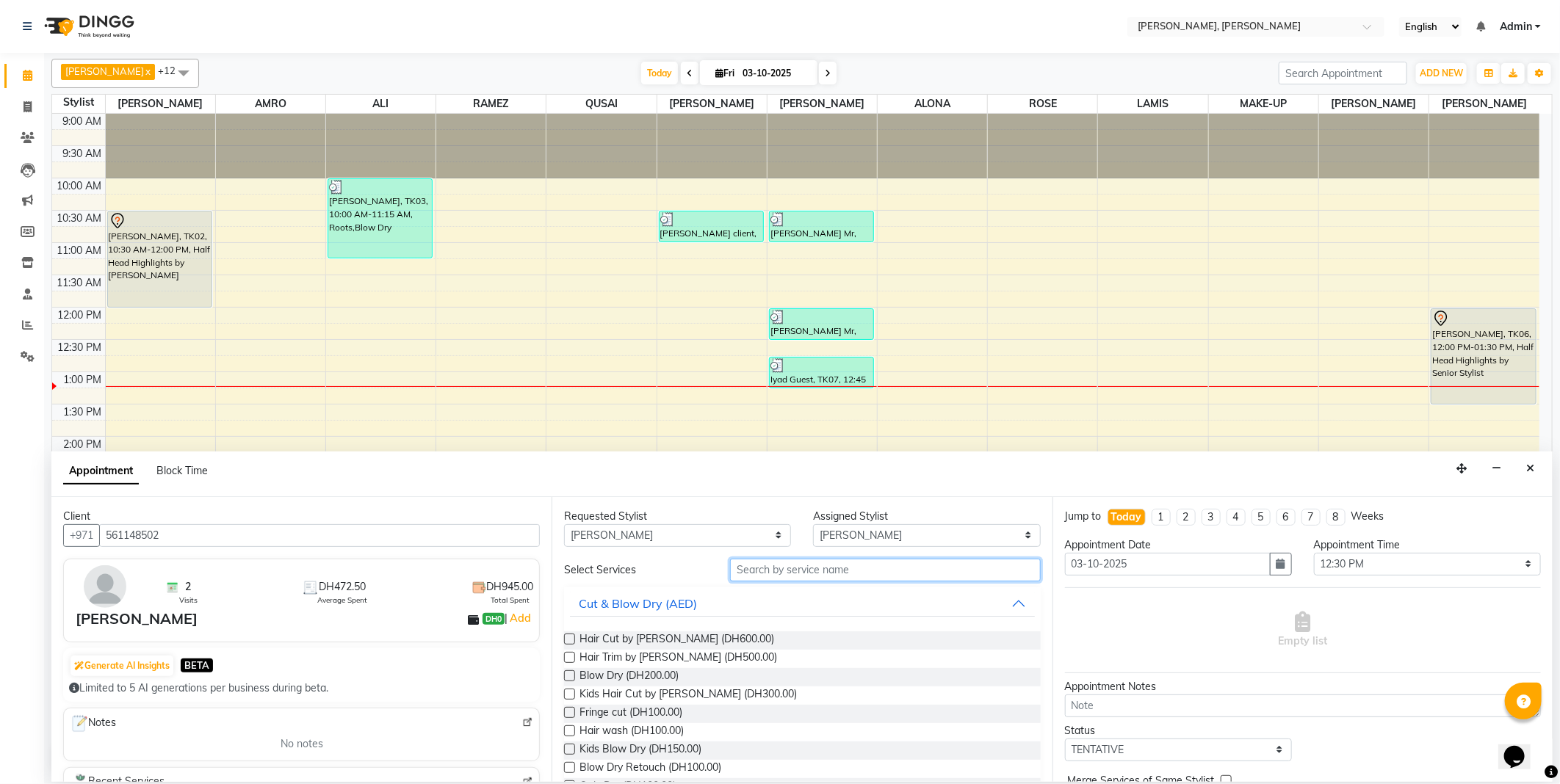
click at [758, 568] on input "text" at bounding box center [885, 571] width 310 height 23
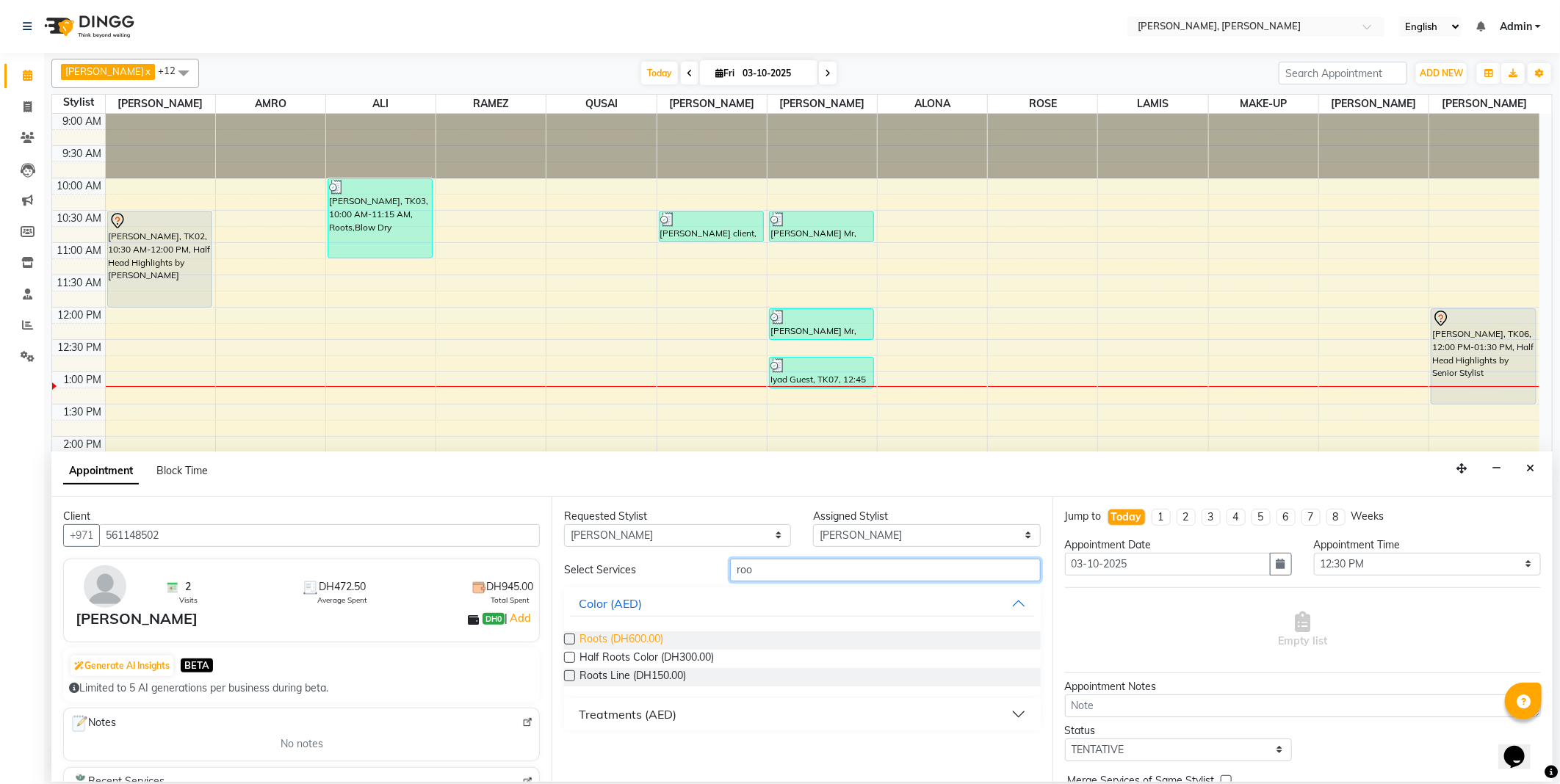
type input "roo"
click at [651, 635] on span "Roots (DH600.00)" at bounding box center [622, 641] width 84 height 18
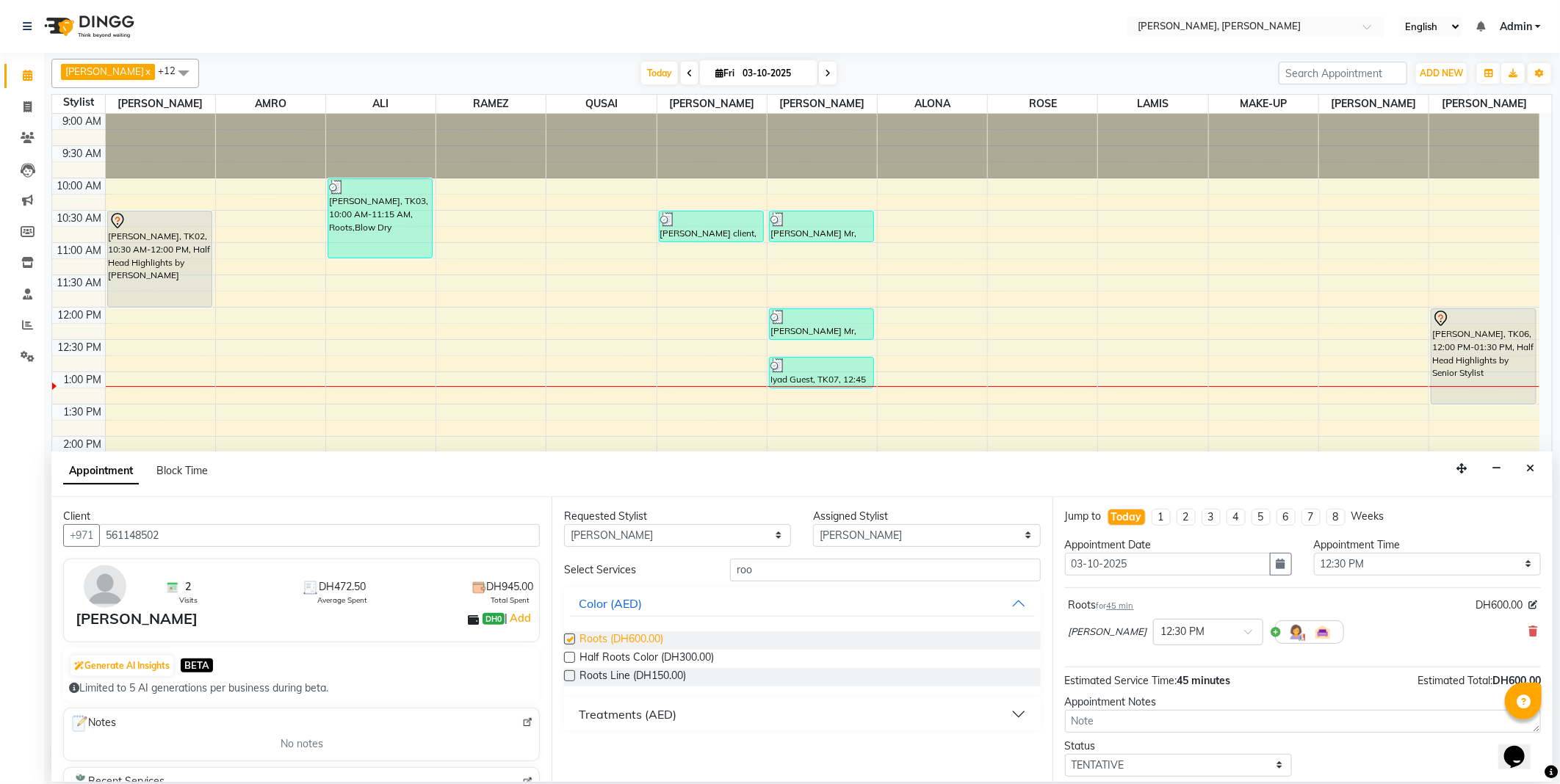
checkbox input "false"
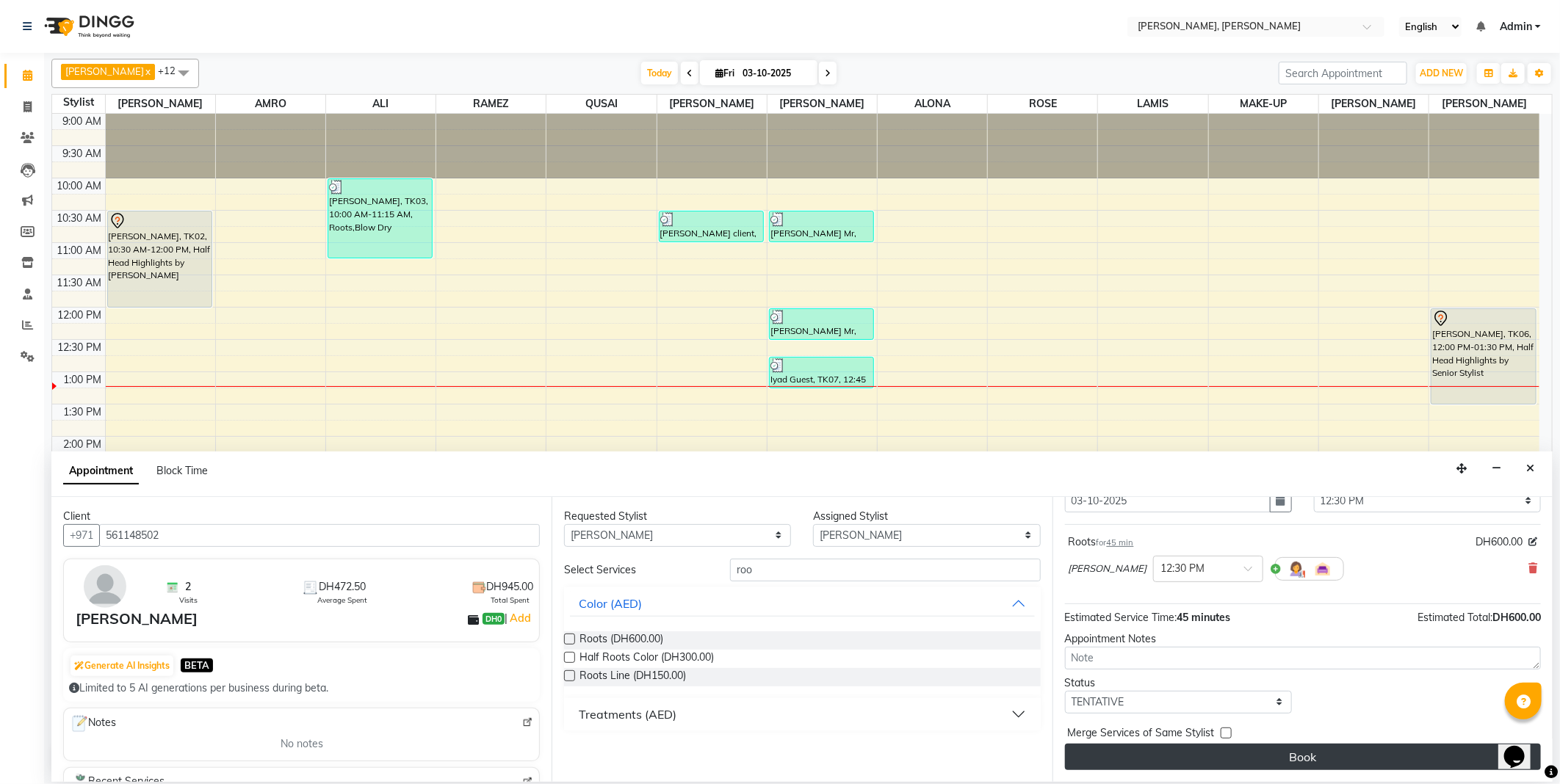
click at [1285, 750] on button "Book" at bounding box center [1304, 757] width 476 height 27
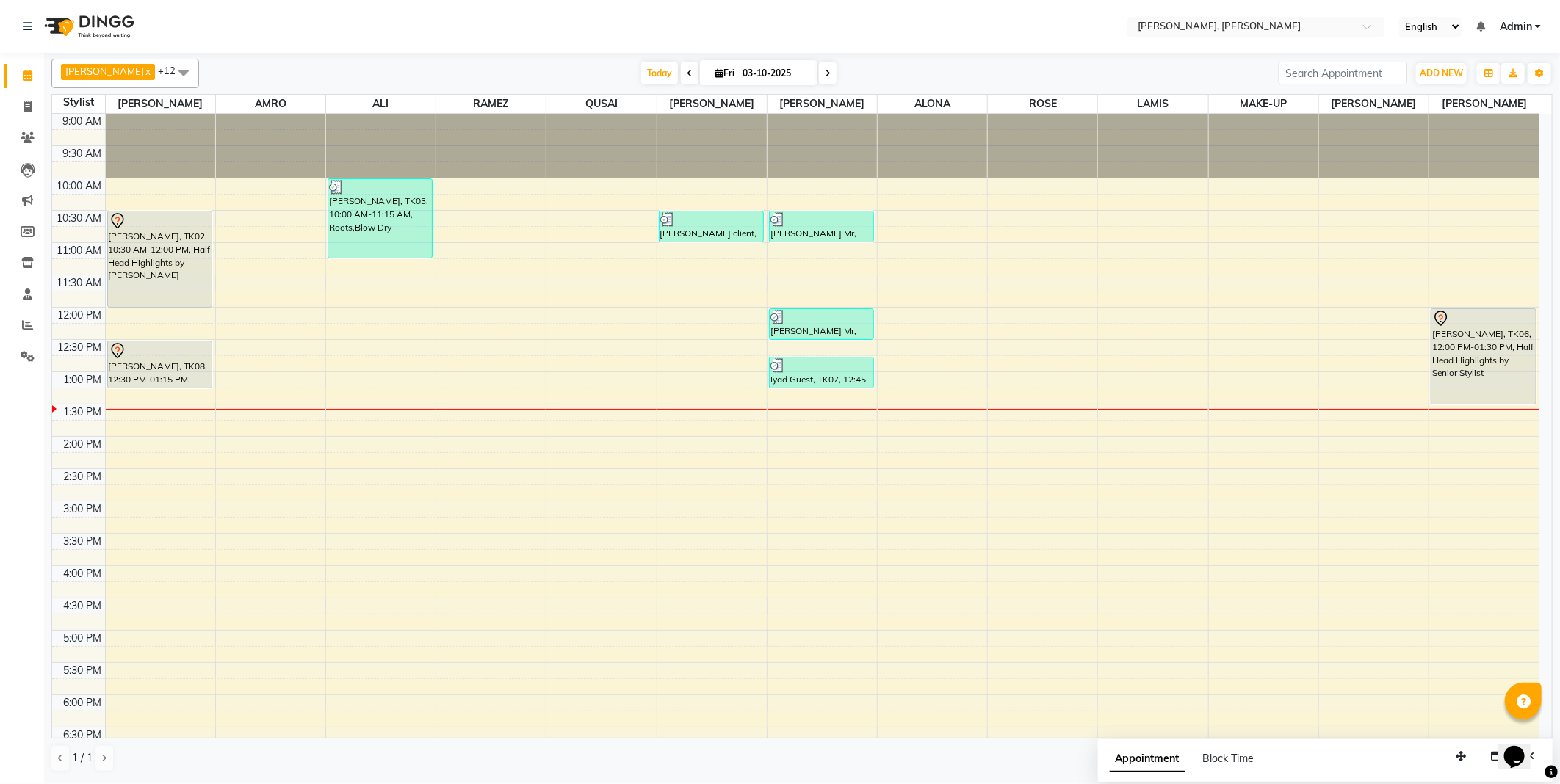
click at [1472, 351] on div "[PERSON_NAME], TK06, 12:00 PM-01:30 PM, Half Head Highlights by Senior Stylist" at bounding box center [1483, 356] width 104 height 95
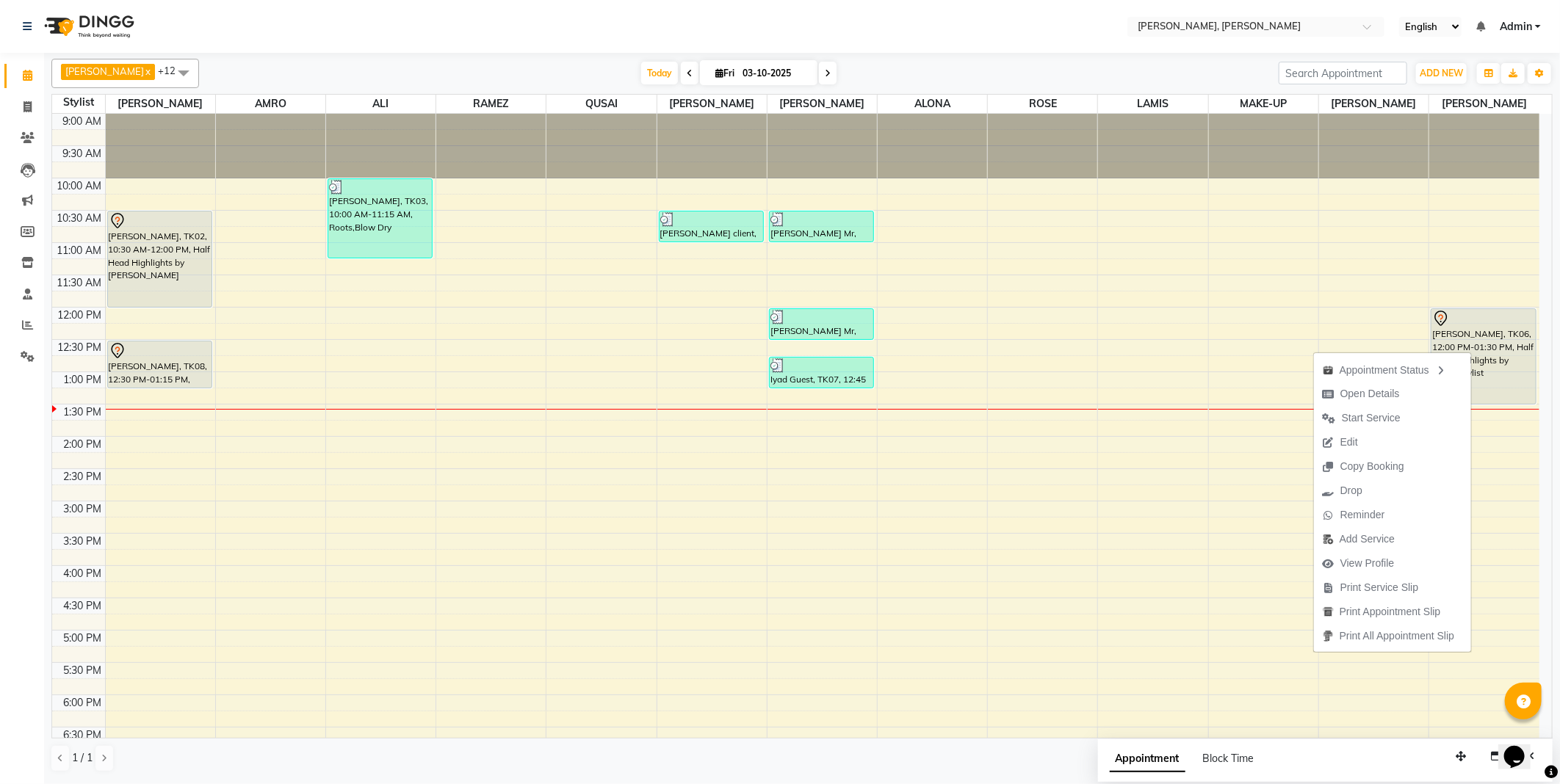
click at [158, 361] on div "[PERSON_NAME], TK08, 12:30 PM-01:15 PM, Roots" at bounding box center [160, 364] width 104 height 46
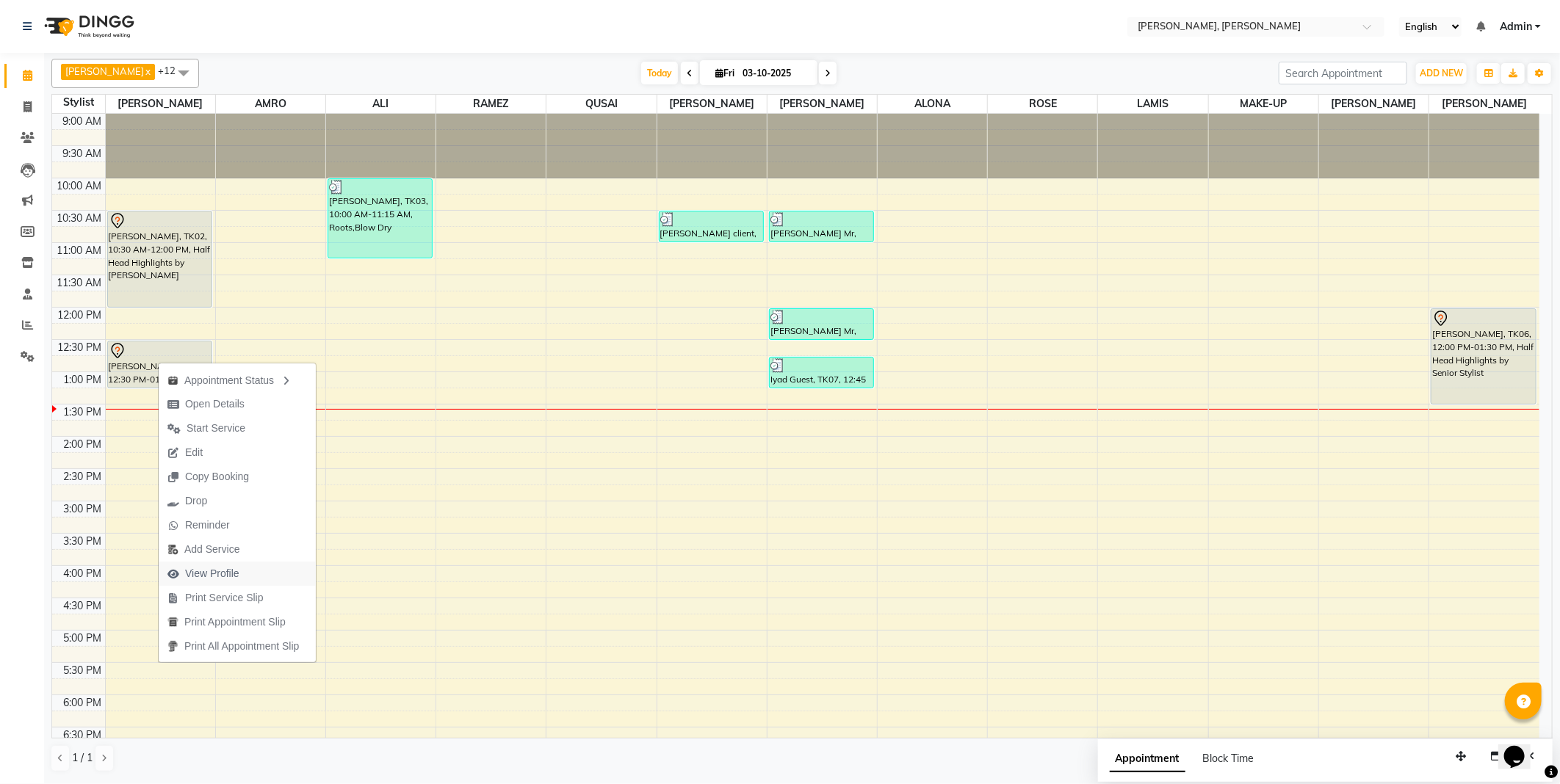
click at [222, 568] on span "View Profile" at bounding box center [212, 574] width 55 height 15
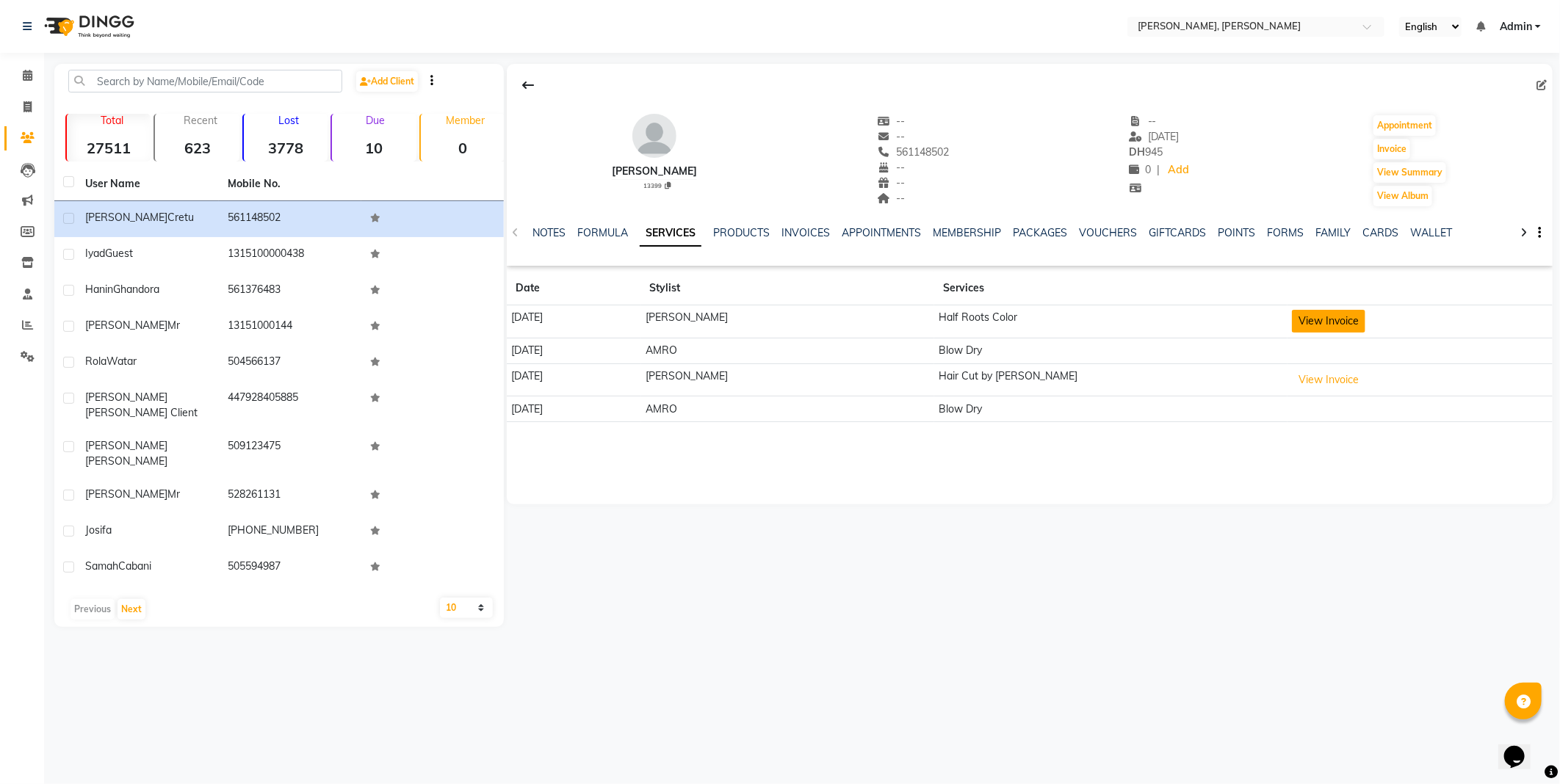
click at [1325, 320] on button "View Invoice" at bounding box center [1329, 321] width 74 height 23
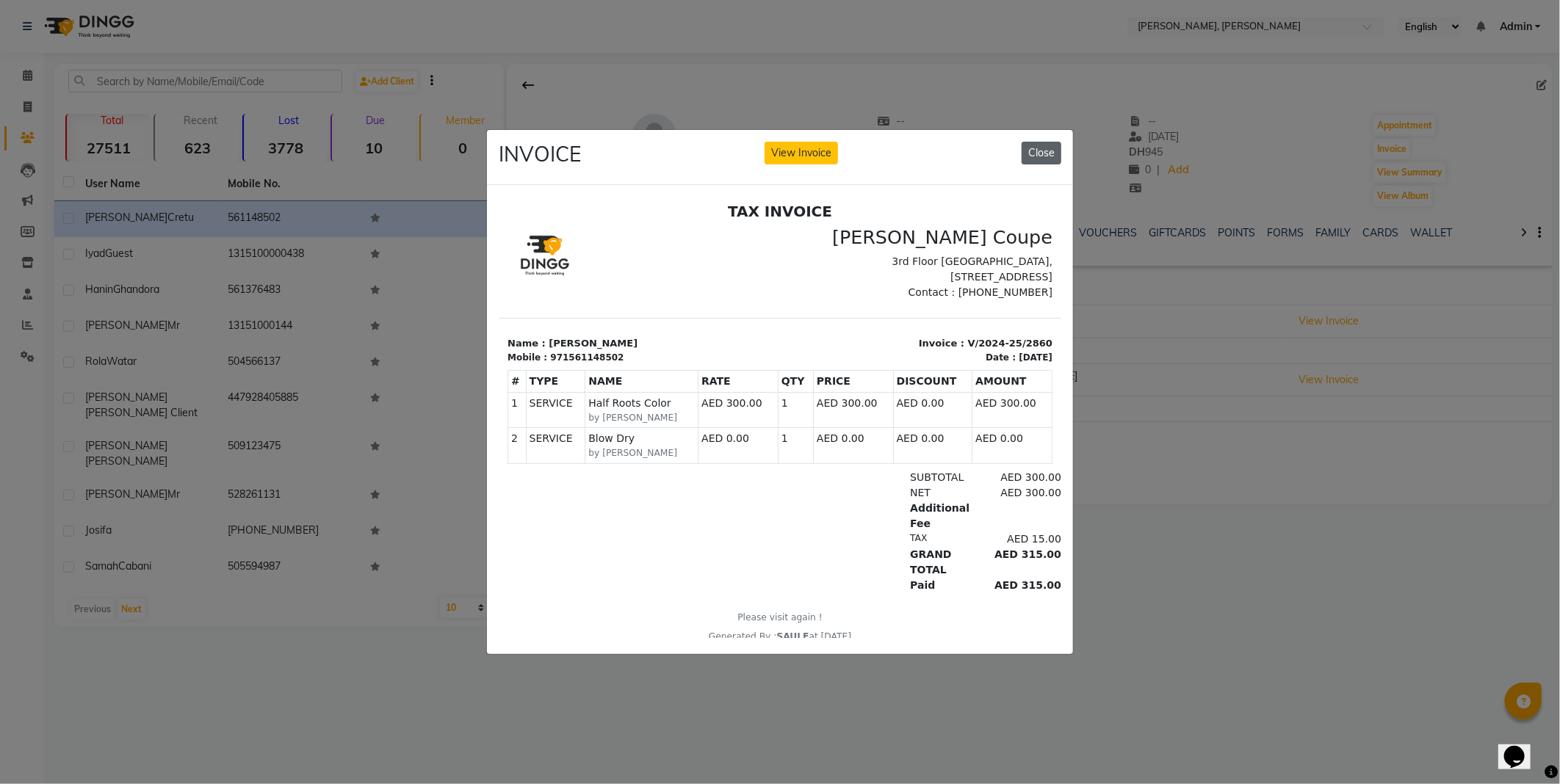
click at [1038, 147] on button "Close" at bounding box center [1041, 153] width 39 height 23
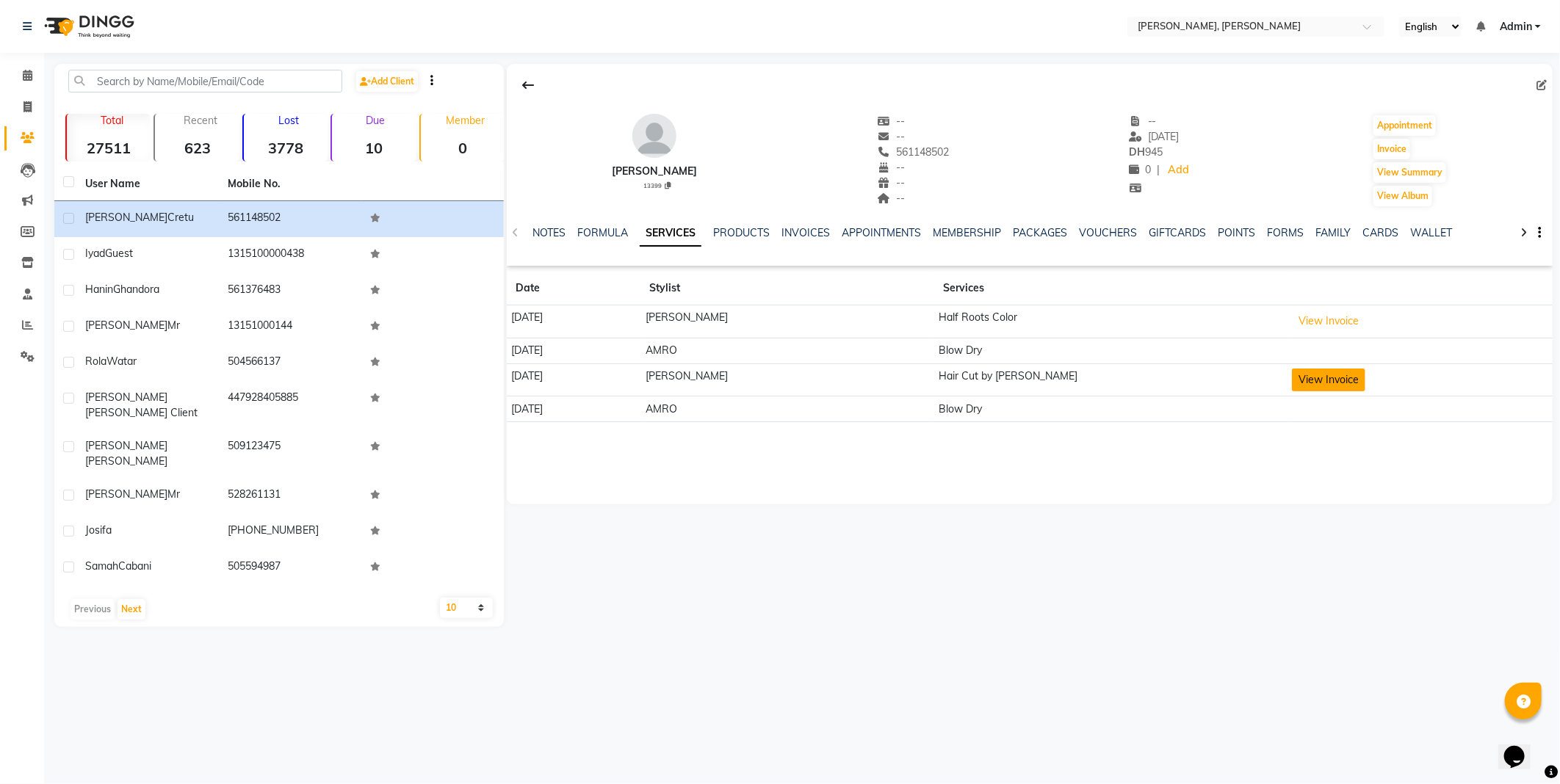
click at [1319, 378] on button "View Invoice" at bounding box center [1329, 381] width 74 height 23
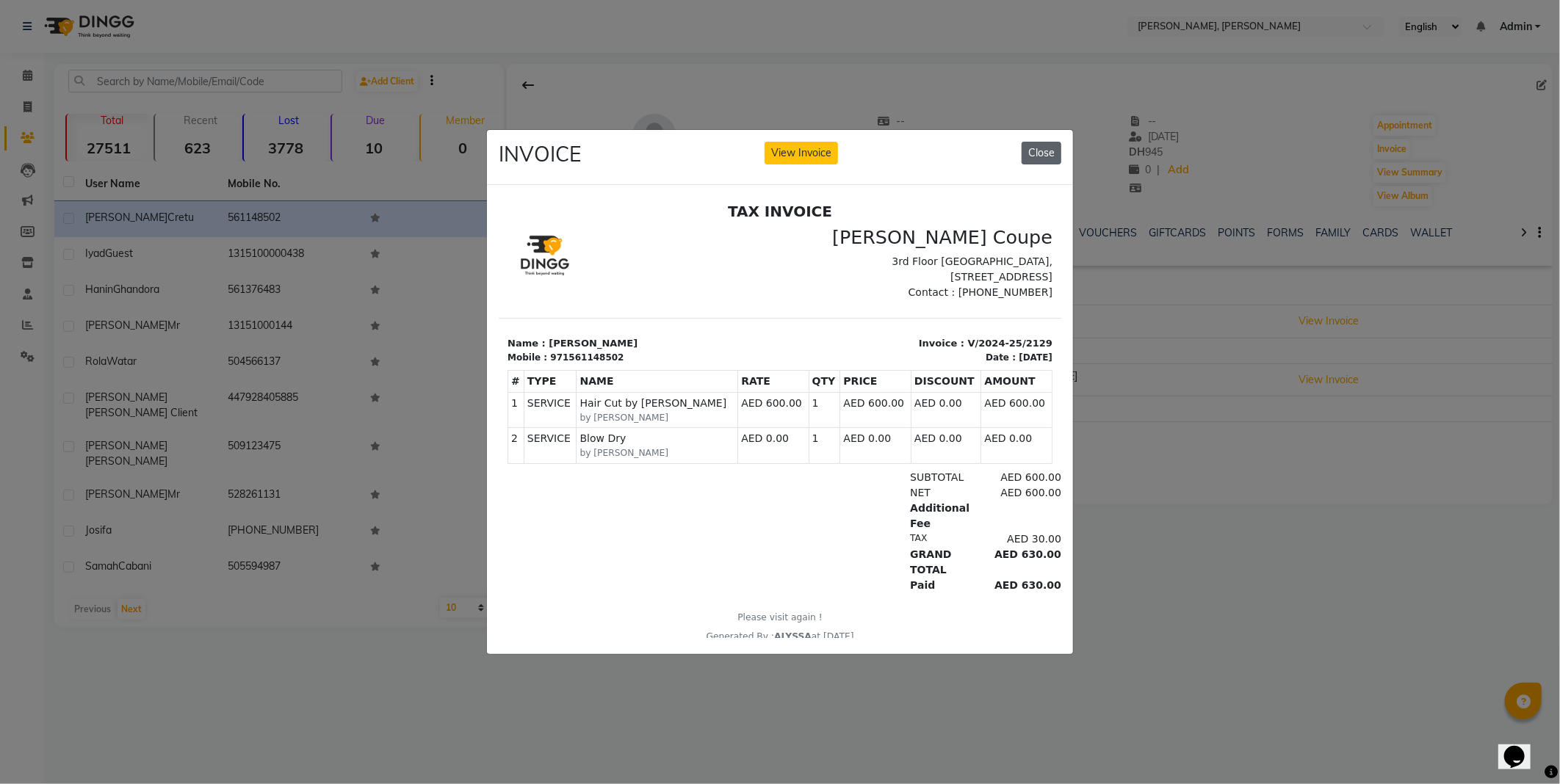
click at [1042, 142] on button "Close" at bounding box center [1041, 153] width 39 height 23
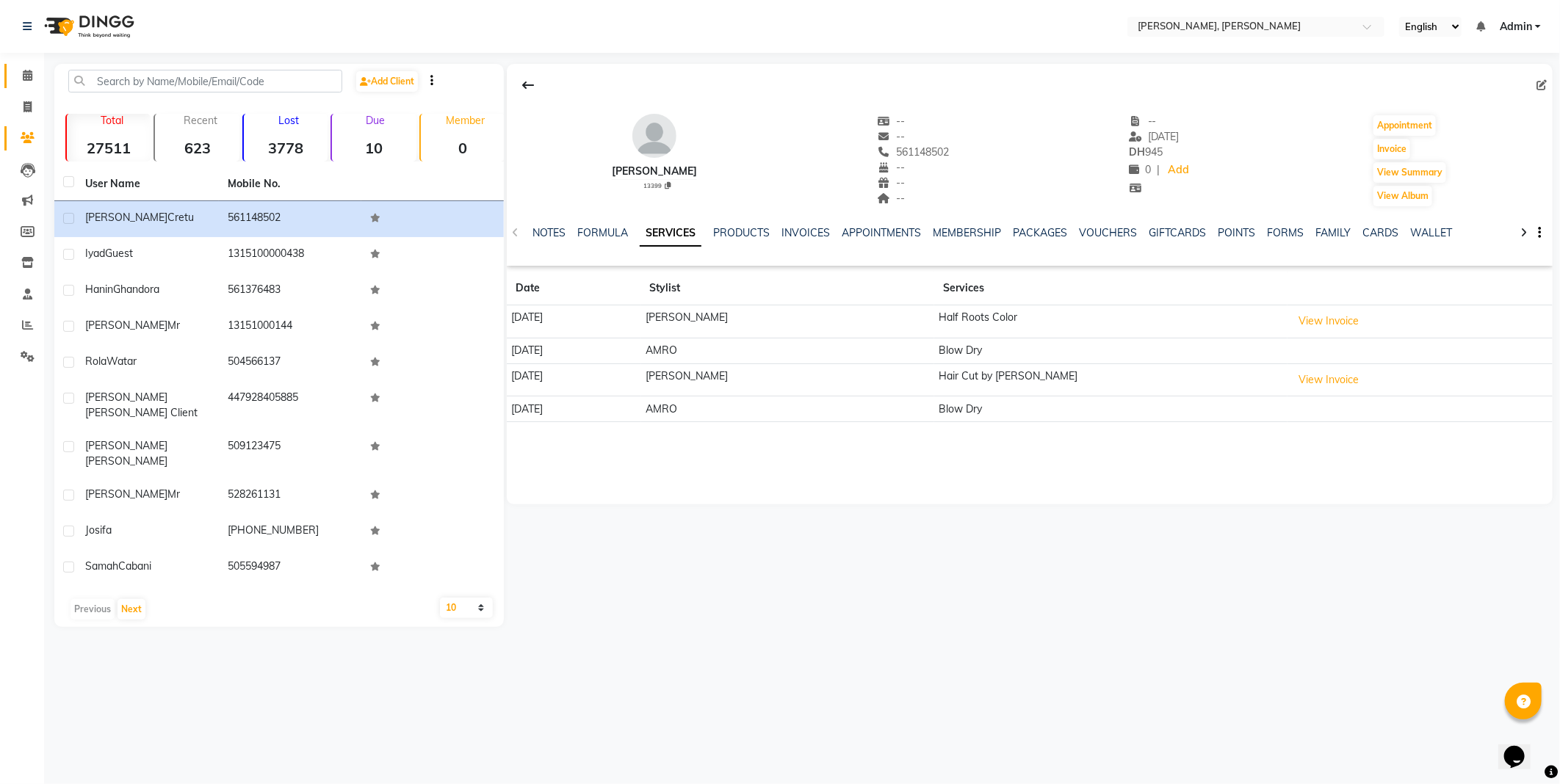
click at [16, 70] on span at bounding box center [27, 76] width 26 height 17
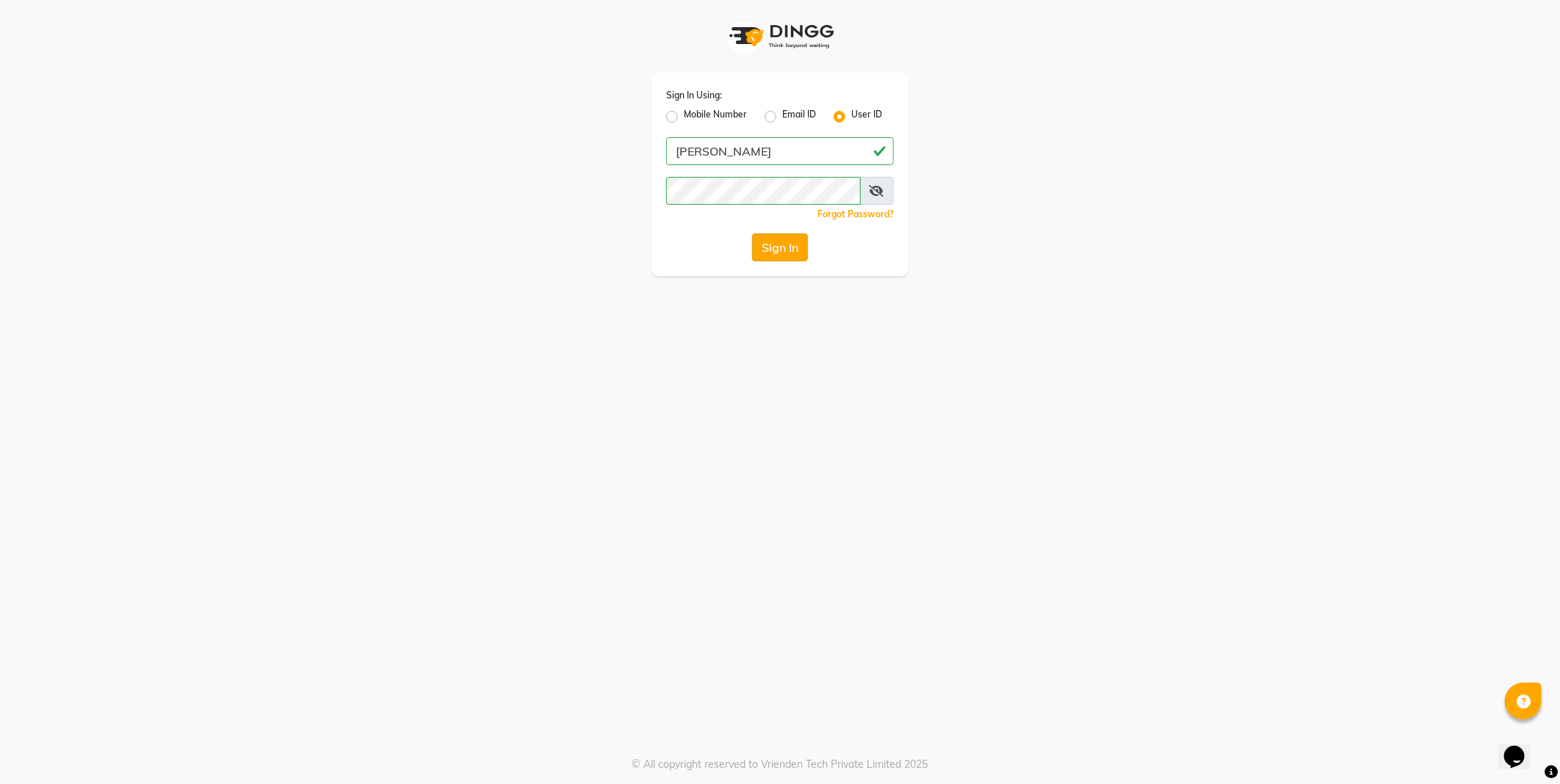
click at [782, 244] on button "Sign In" at bounding box center [780, 247] width 55 height 28
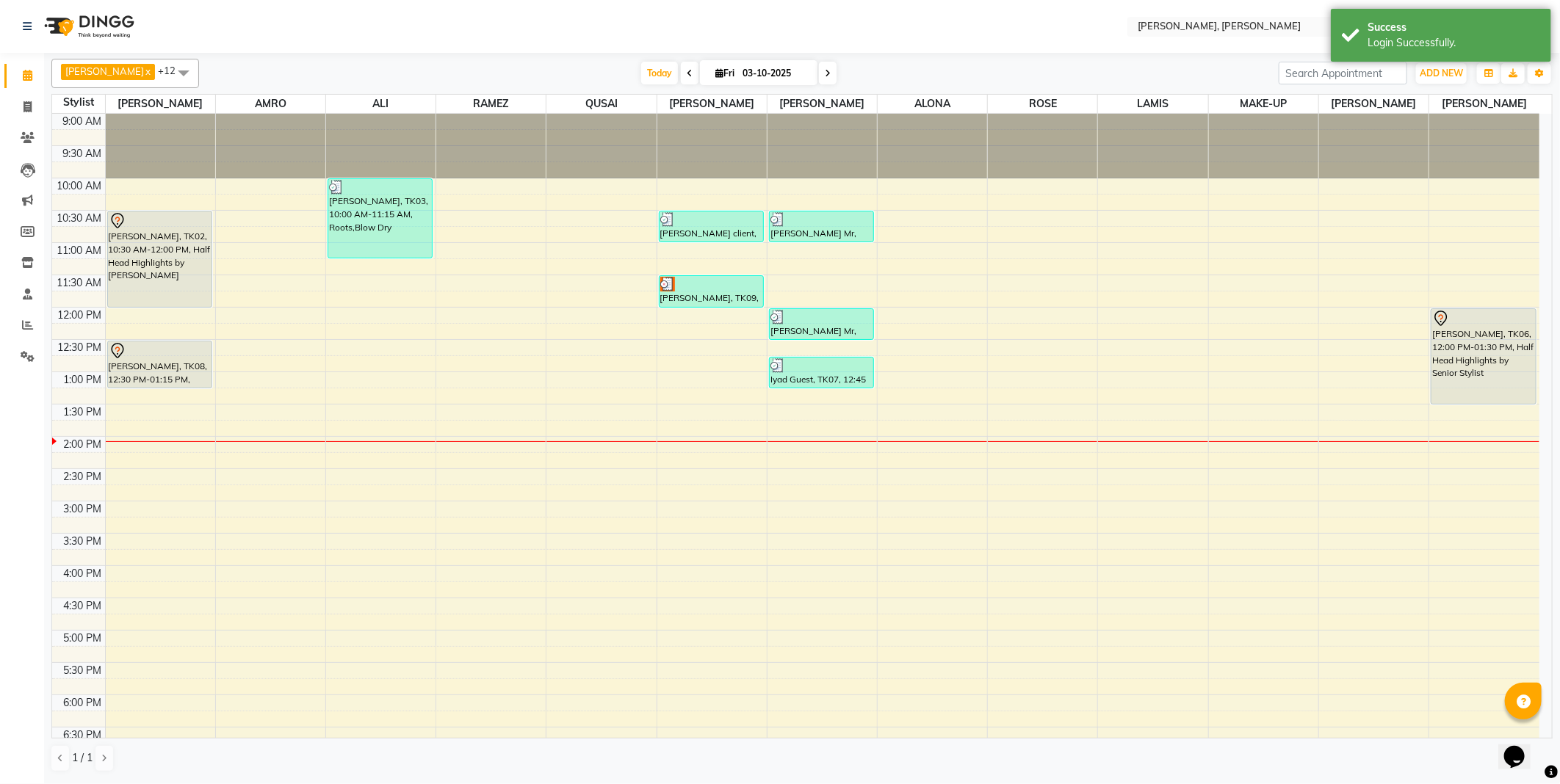
select select "en"
click at [169, 247] on div "[PERSON_NAME], TK02, 10:30 AM-12:00 PM, Half Head Highlights by [PERSON_NAME]" at bounding box center [160, 259] width 104 height 96
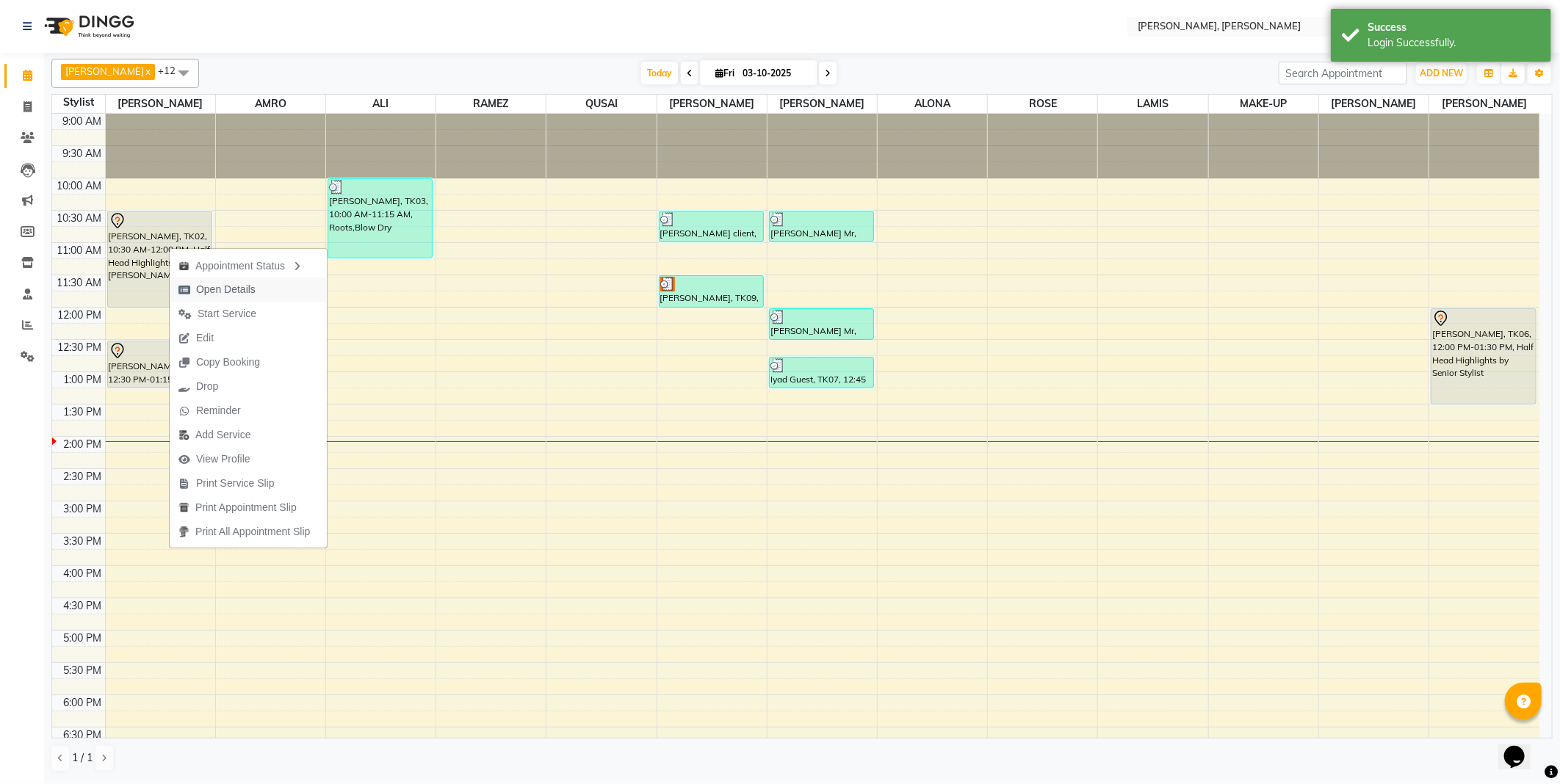
click at [246, 294] on span "Open Details" at bounding box center [226, 290] width 59 height 15
select select "7"
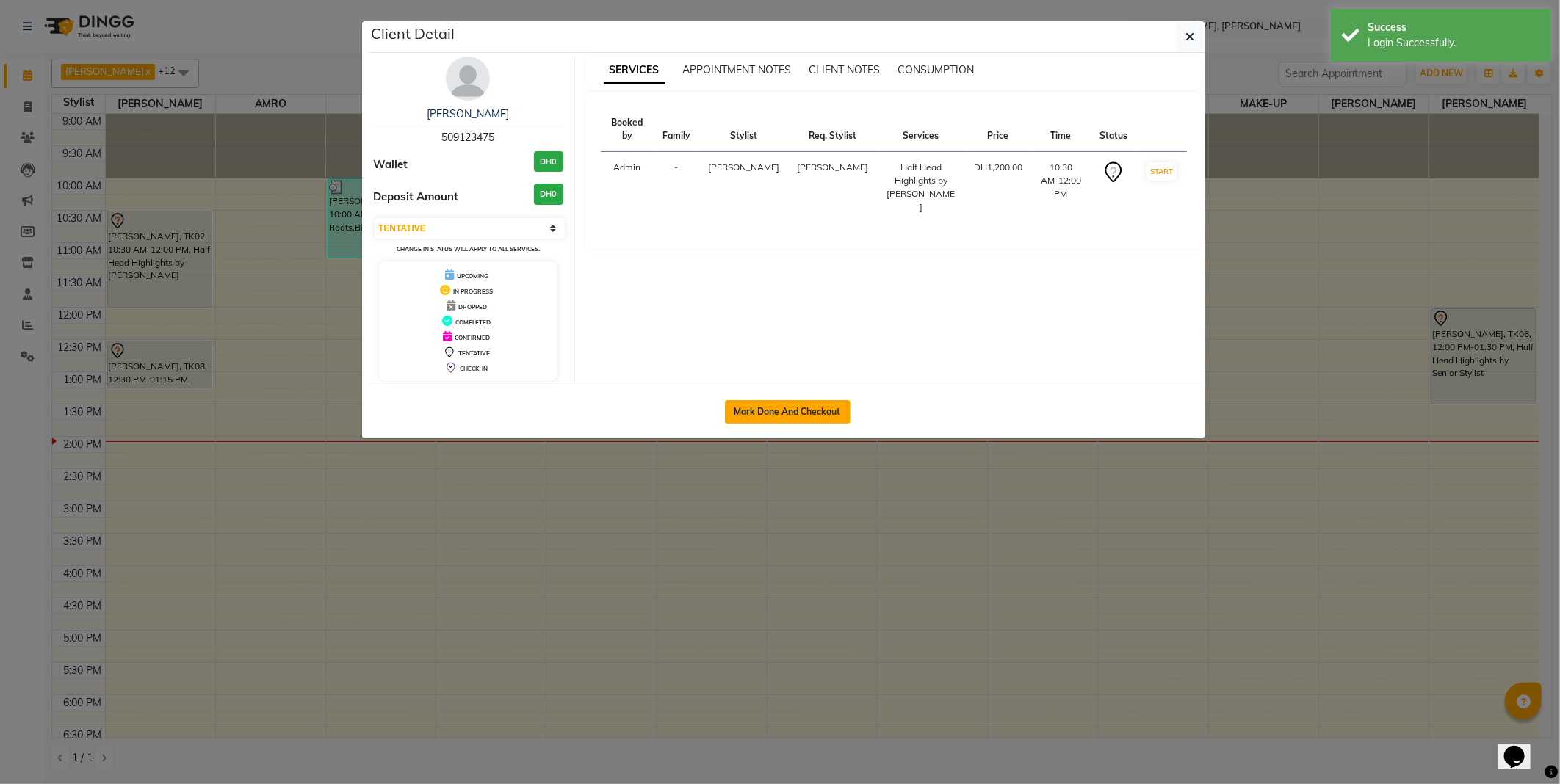
click at [768, 415] on button "Mark Done And Checkout" at bounding box center [787, 412] width 125 height 24
select select "service"
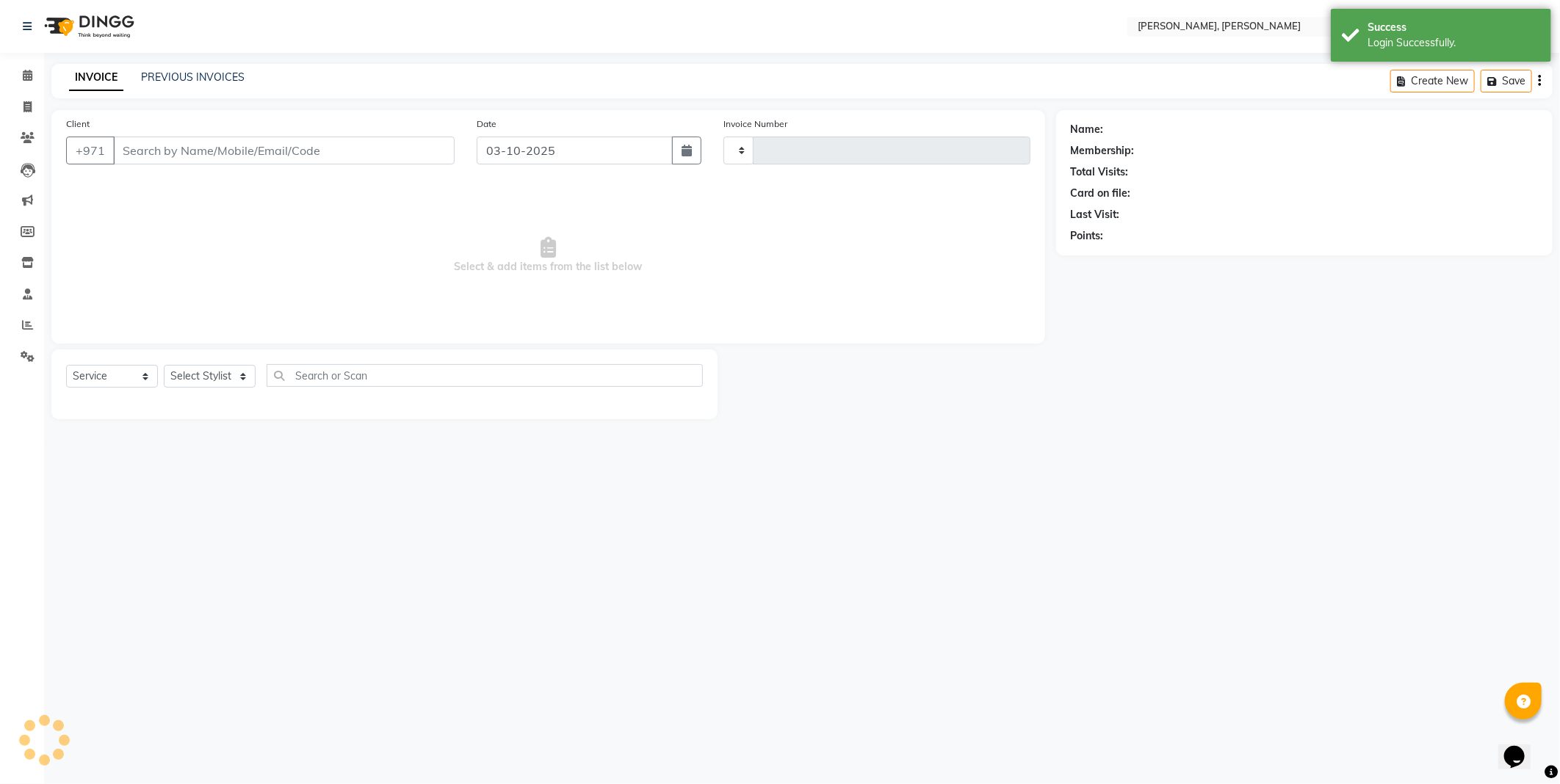
type input "2785"
select select "7142"
type input "509123475"
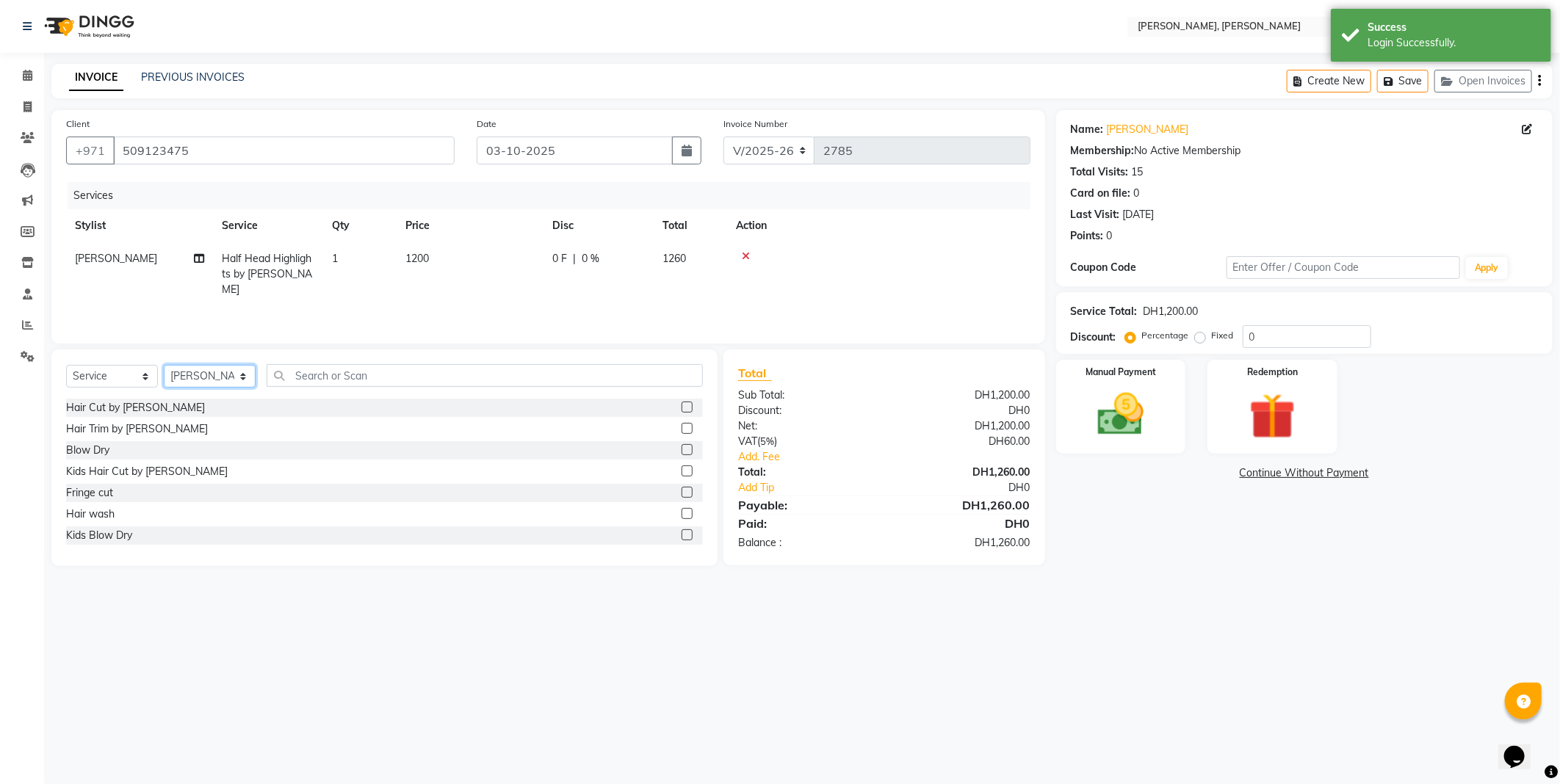
click at [231, 379] on select "Select Stylist [PERSON_NAME] [PERSON_NAME] ALYA [PERSON_NAME] AMRO [PERSON_NAME…" at bounding box center [209, 377] width 92 height 23
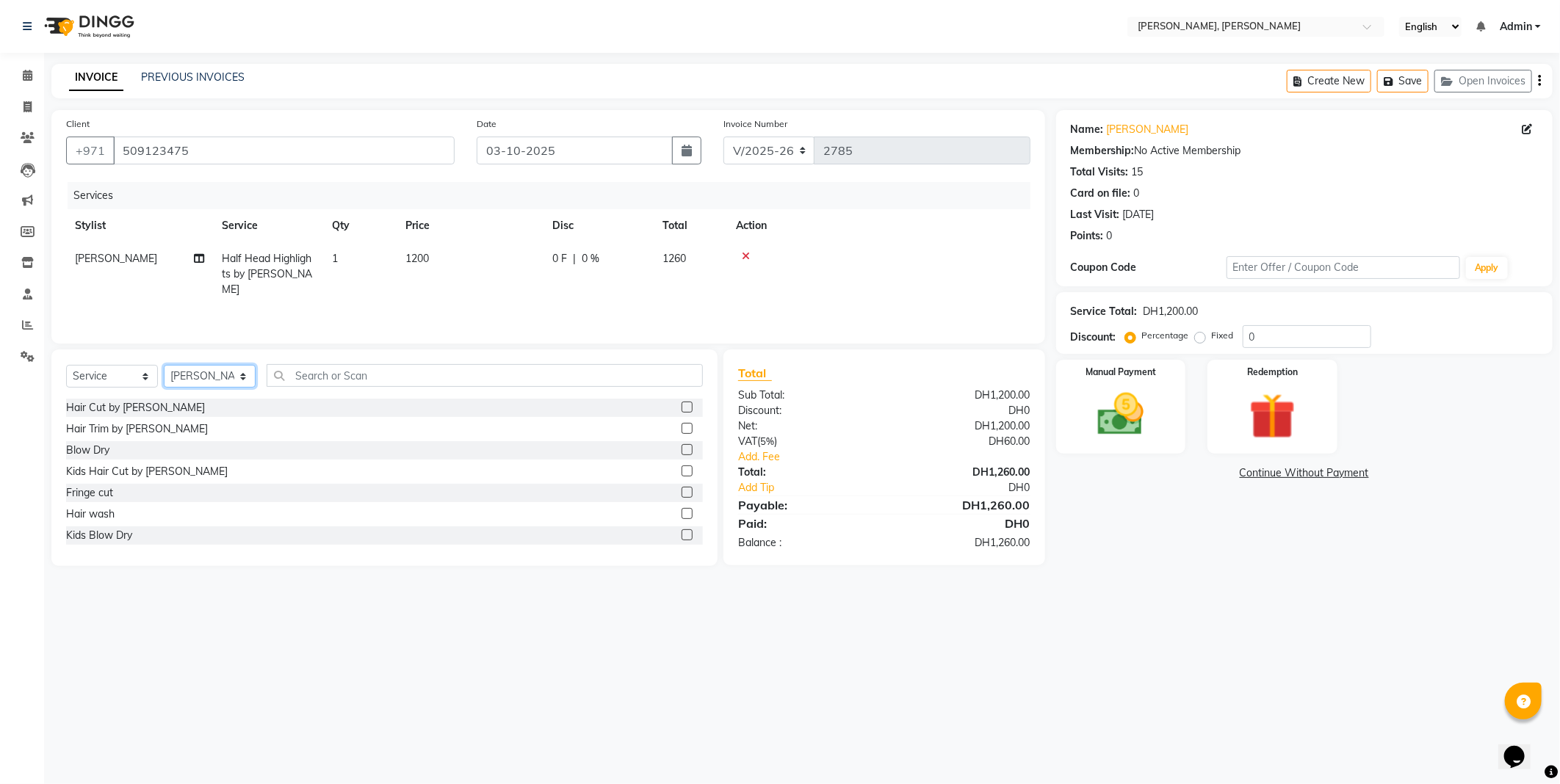
select select "59731"
click at [164, 365] on select "Select Stylist [PERSON_NAME] [PERSON_NAME] ALYA [PERSON_NAME] AMRO [PERSON_NAME…" at bounding box center [209, 377] width 92 height 23
click at [682, 492] on label at bounding box center [688, 492] width 11 height 11
click at [682, 492] on input "checkbox" at bounding box center [687, 493] width 10 height 10
checkbox input "true"
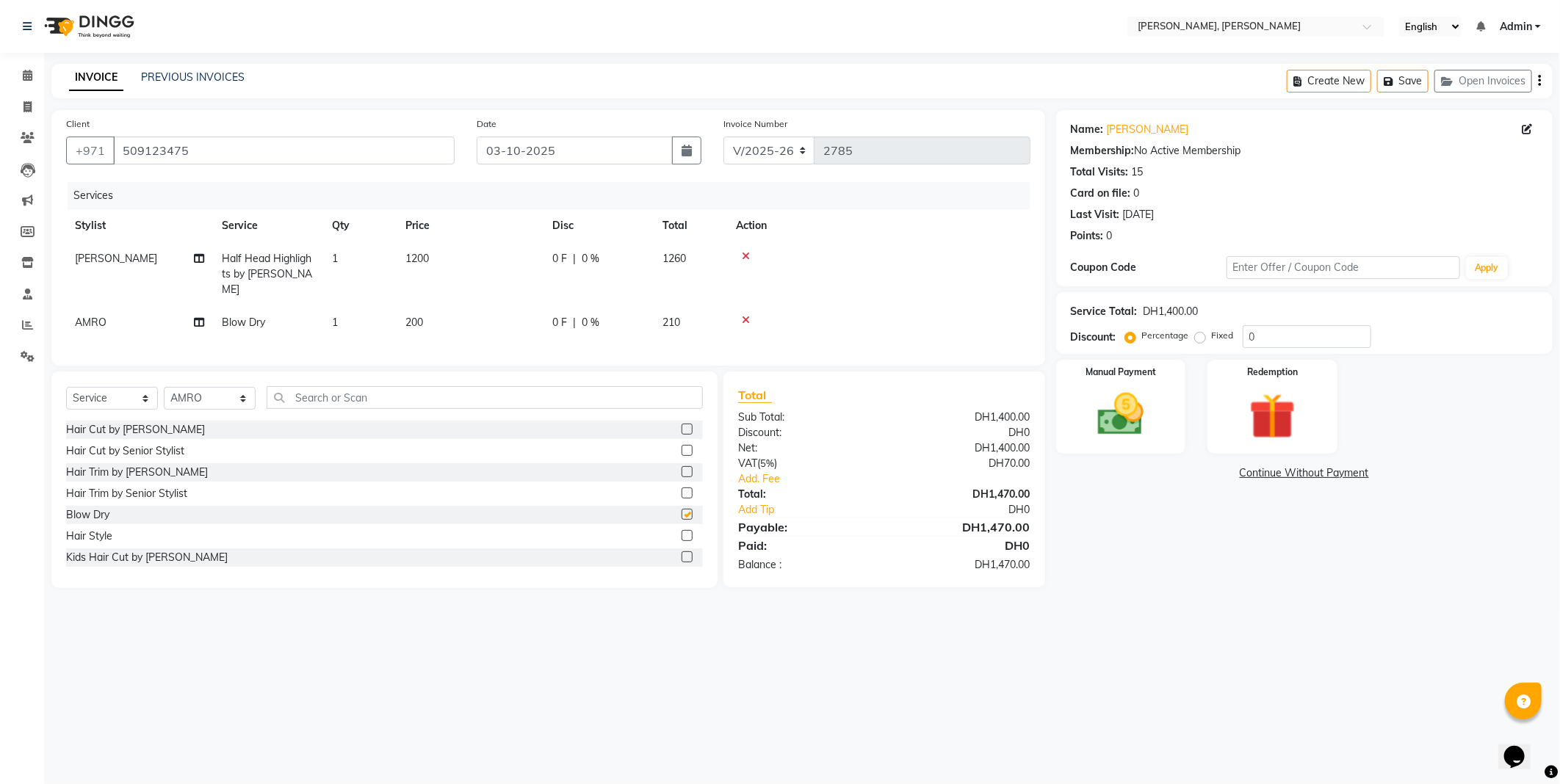
click at [445, 306] on td "200" at bounding box center [471, 322] width 147 height 33
select select "59731"
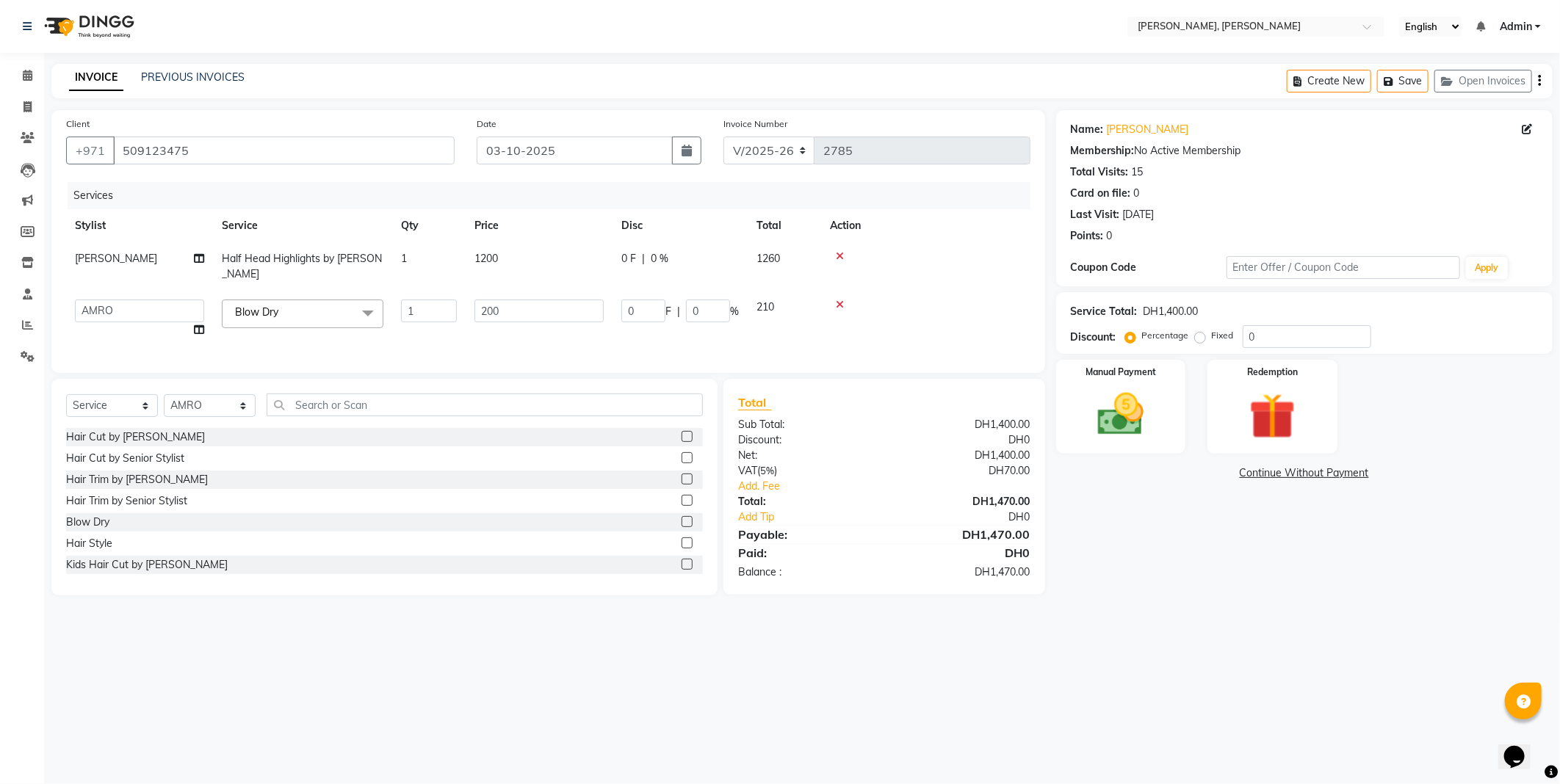
checkbox input "false"
click at [533, 312] on input "200" at bounding box center [538, 311] width 129 height 23
type input "2"
type input "0"
click at [540, 321] on input "0" at bounding box center [538, 311] width 129 height 23
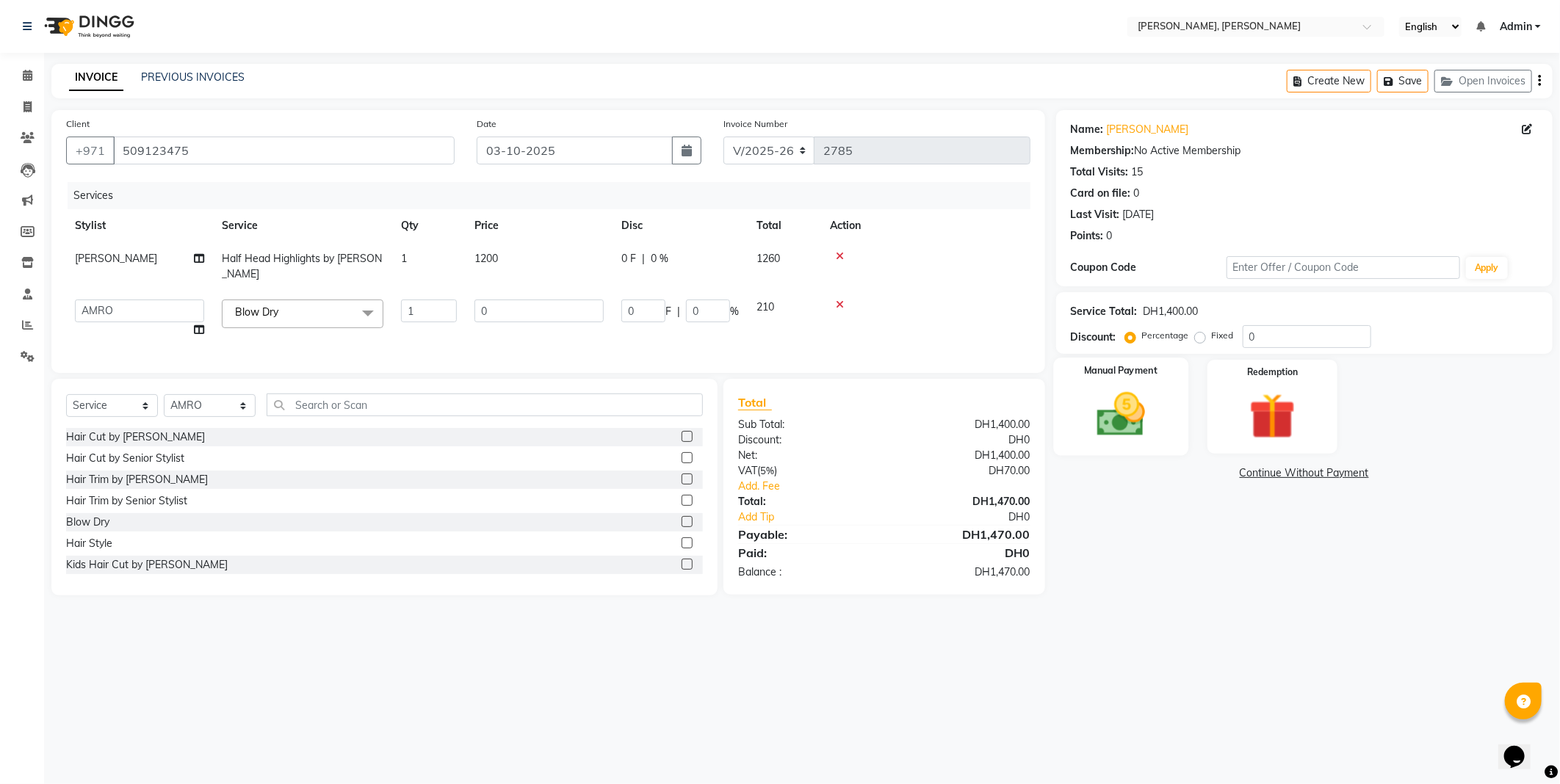
click at [1102, 401] on img at bounding box center [1121, 415] width 78 height 55
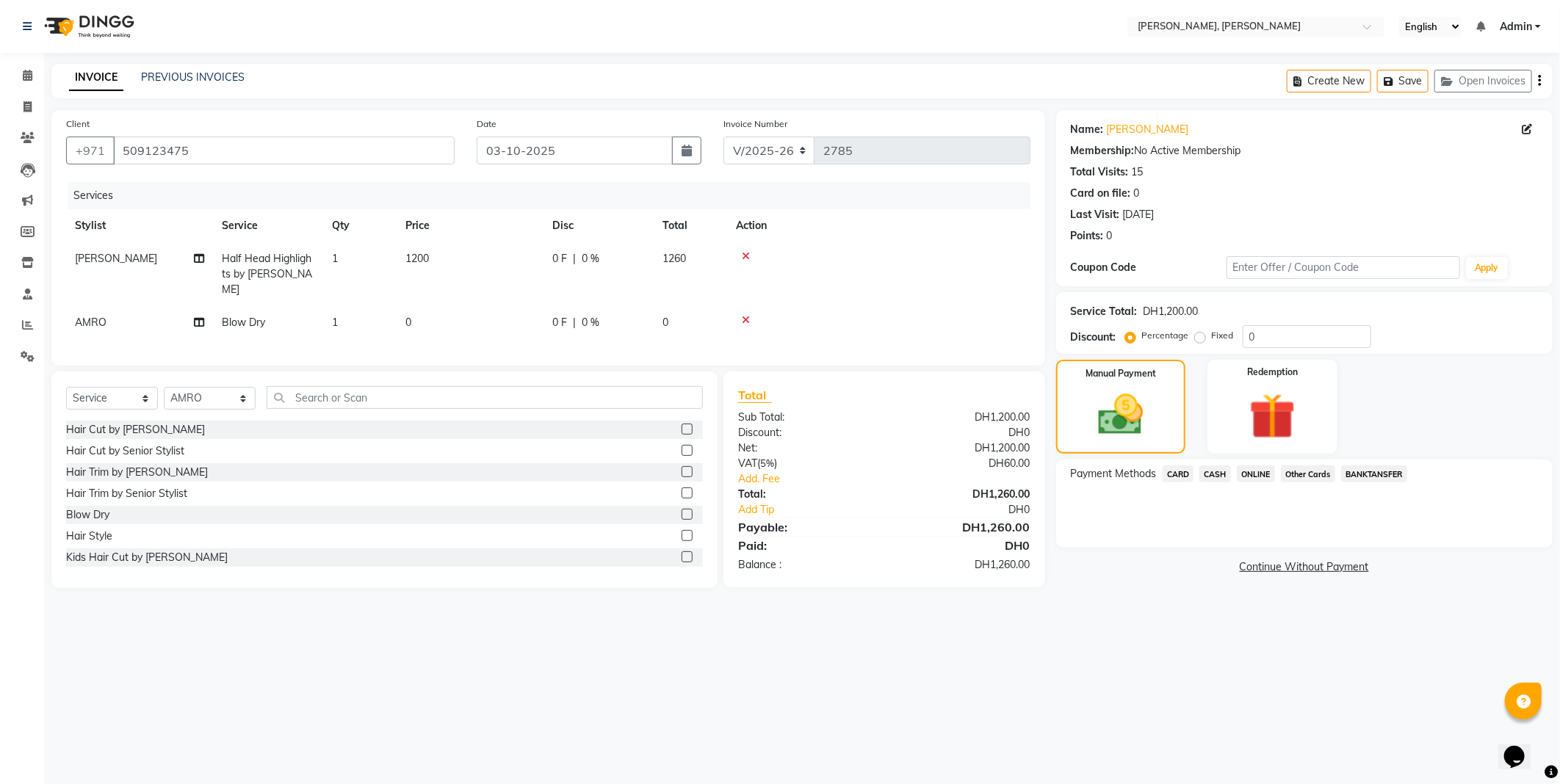
click at [1166, 479] on span "CARD" at bounding box center [1178, 474] width 32 height 17
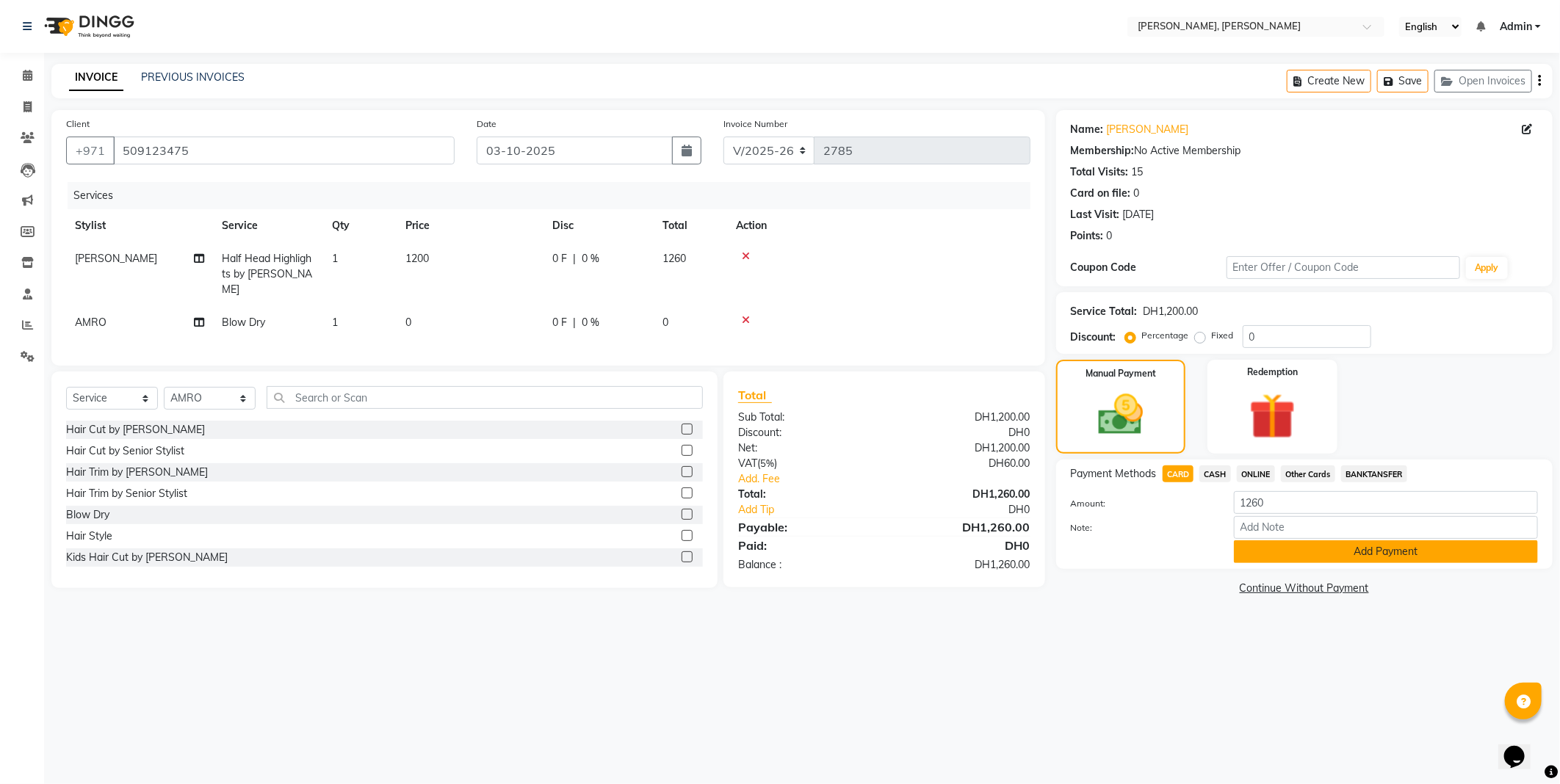
click at [1307, 554] on button "Add Payment" at bounding box center [1386, 552] width 304 height 23
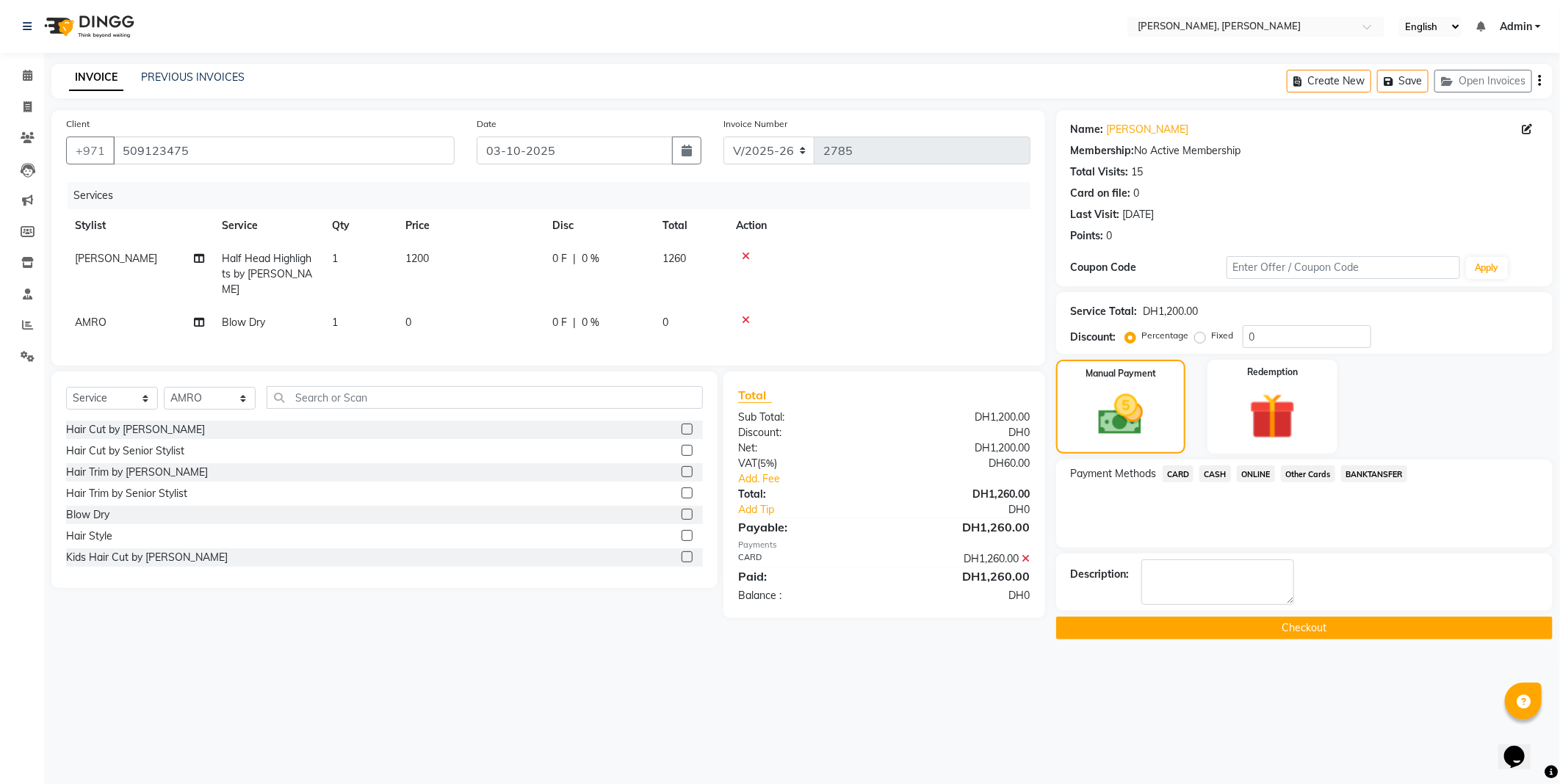
click at [1267, 622] on button "Checkout" at bounding box center [1304, 628] width 496 height 23
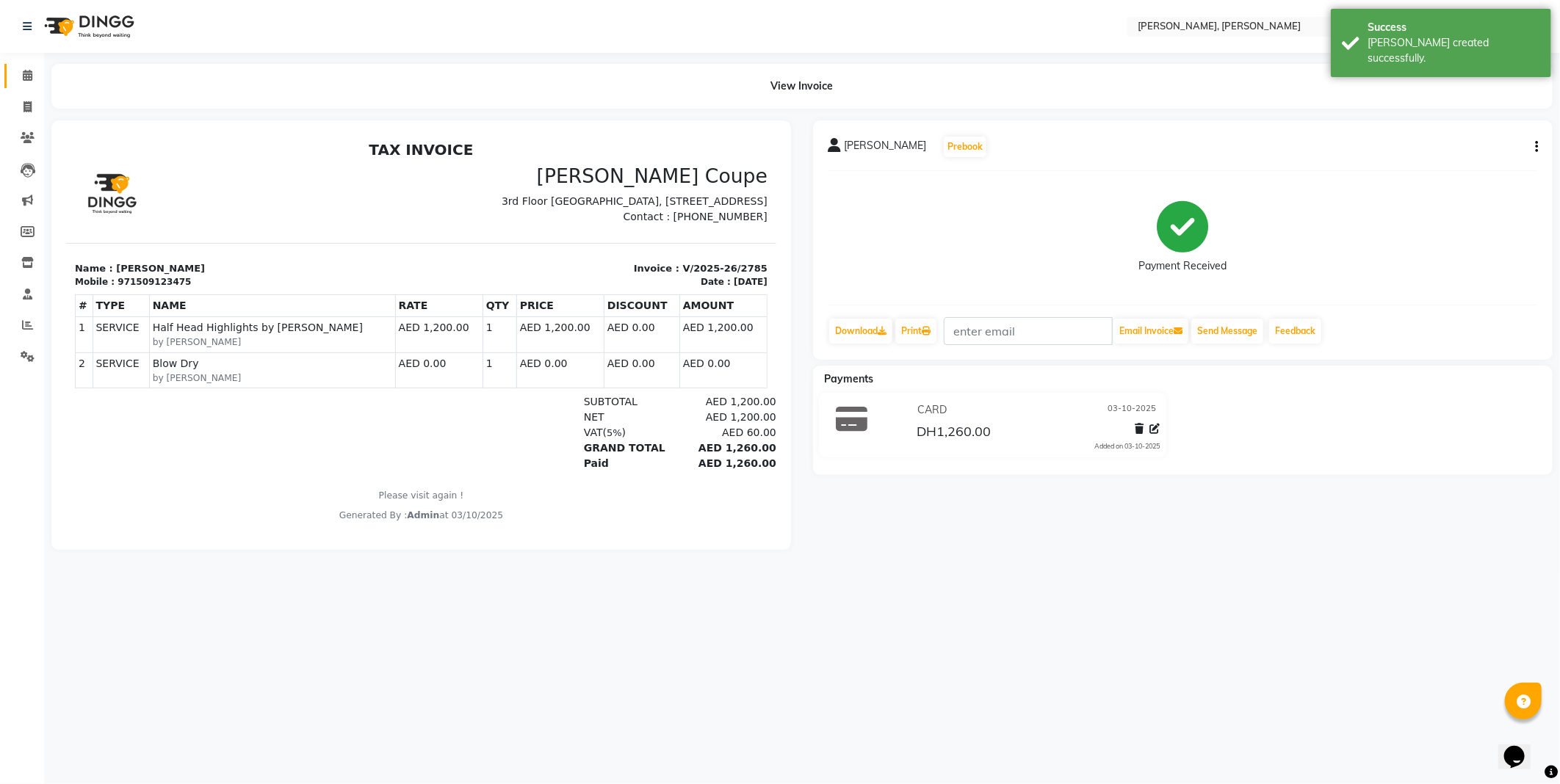
click at [27, 75] on icon at bounding box center [28, 76] width 10 height 11
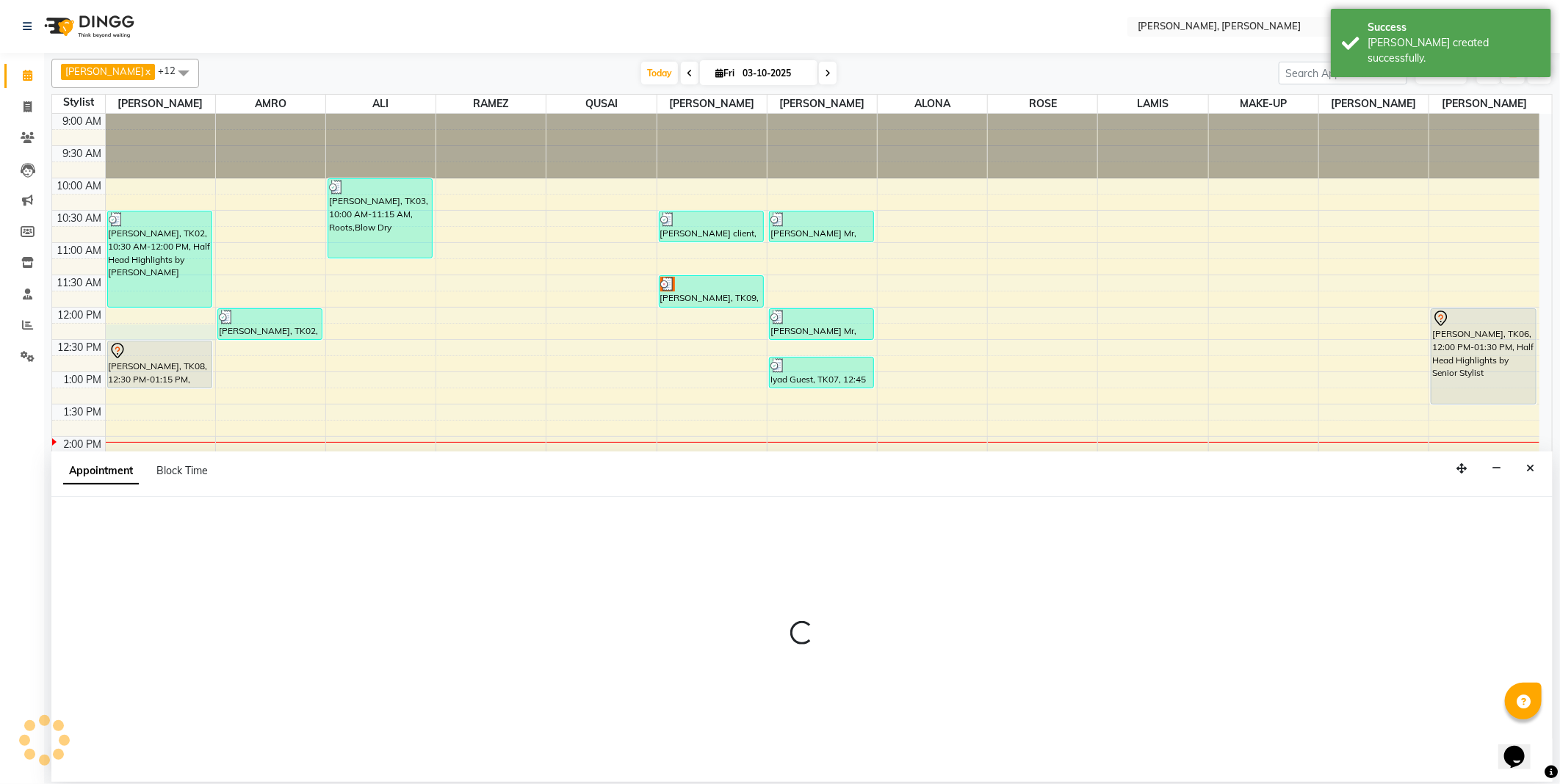
select select "59729"
select select "tentative"
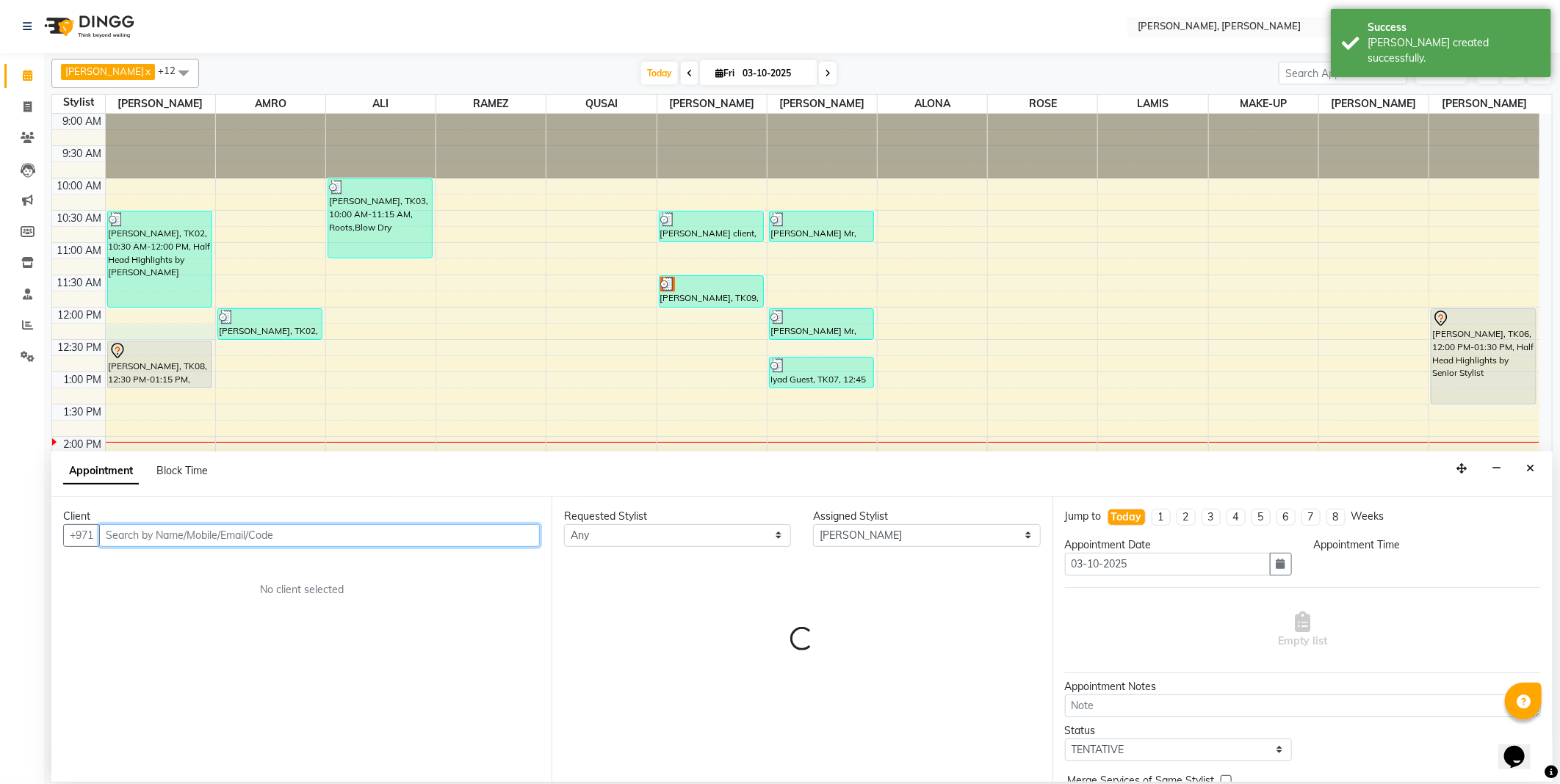
select select "735"
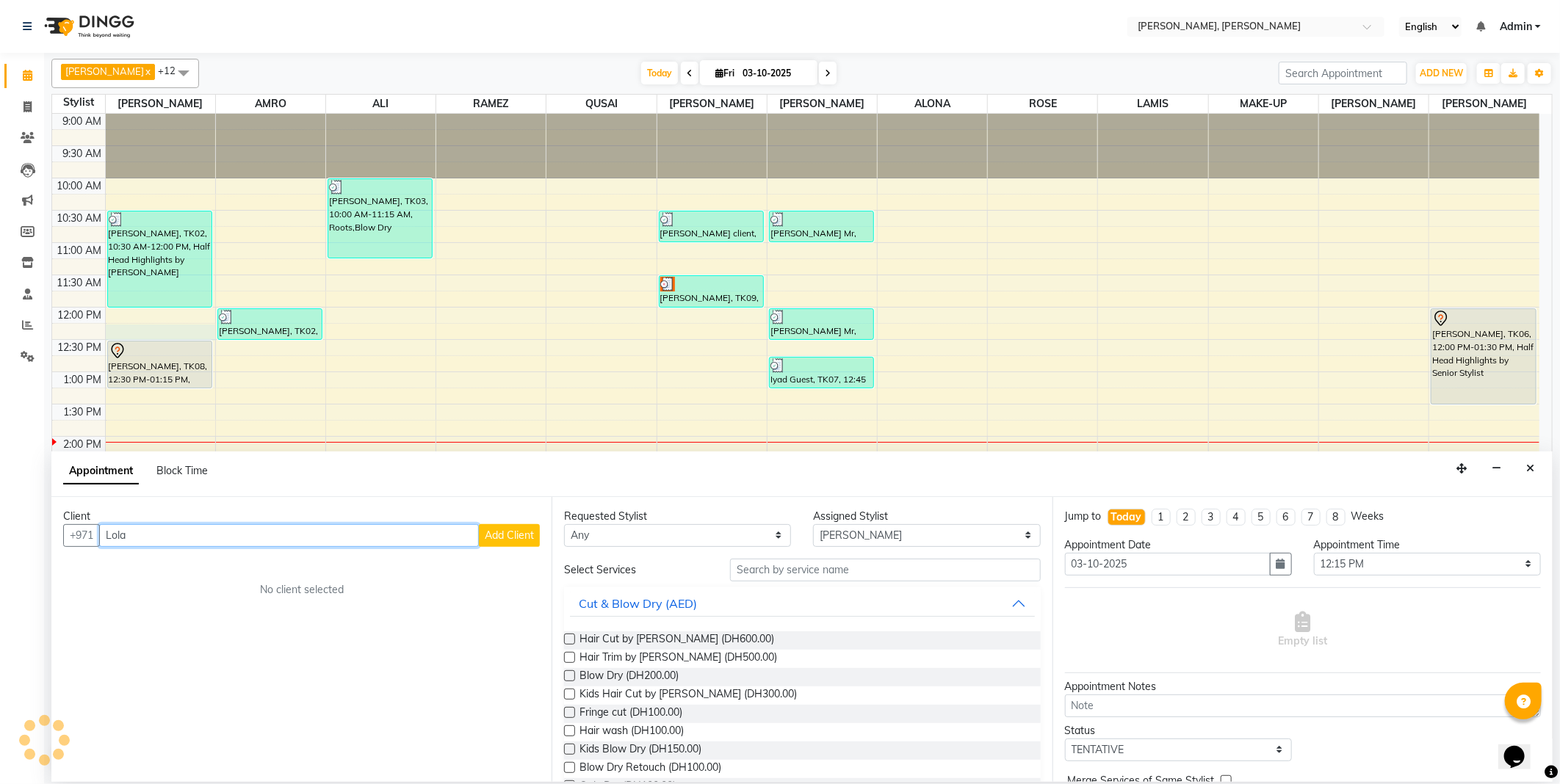
type input "Lola"
click at [517, 538] on span "Add Client" at bounding box center [509, 535] width 49 height 13
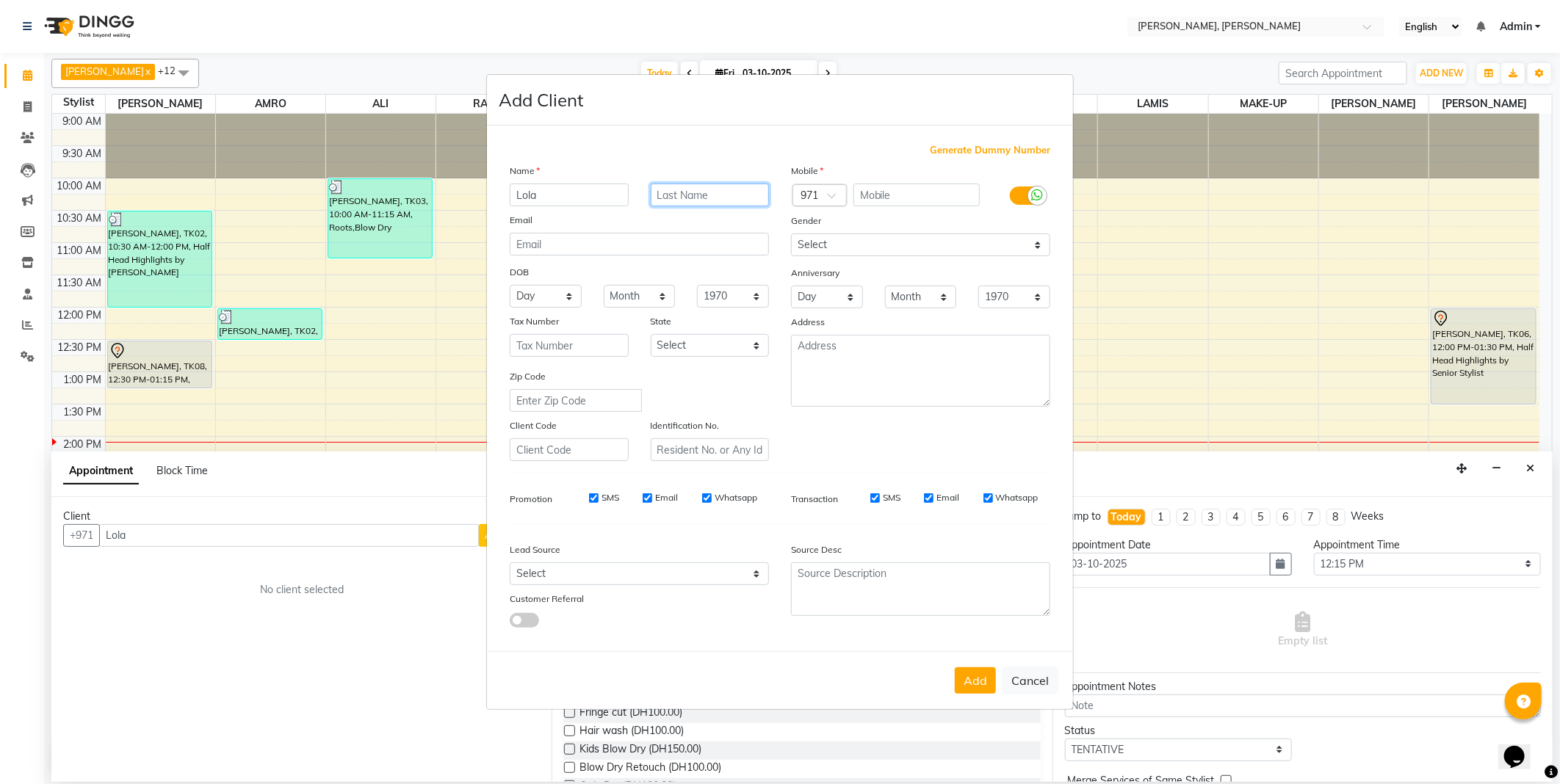
click at [698, 188] on input "text" at bounding box center [711, 195] width 119 height 23
type input "Ms"
click at [832, 200] on span at bounding box center [837, 200] width 18 height 15
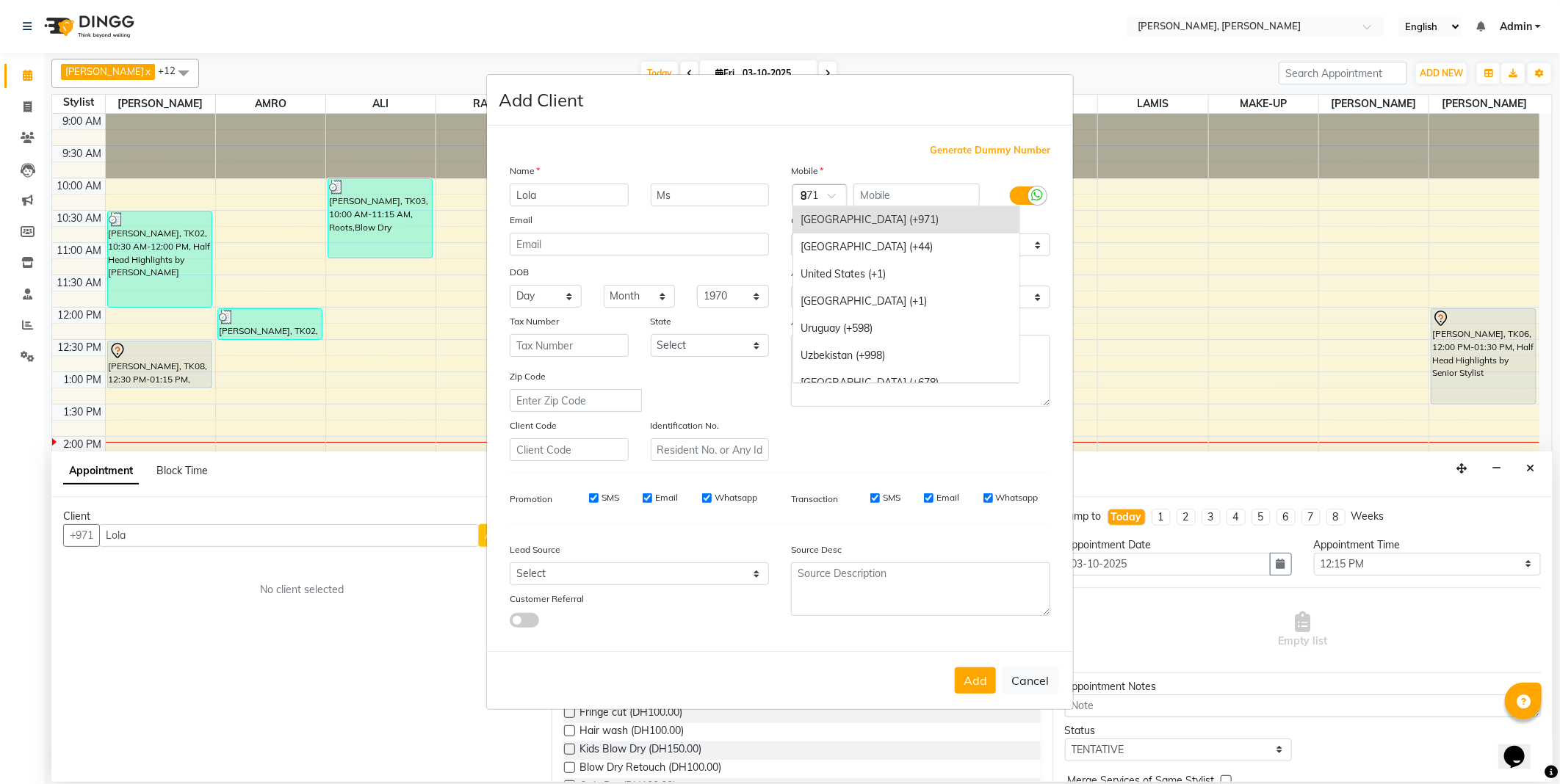
scroll to position [1236, 0]
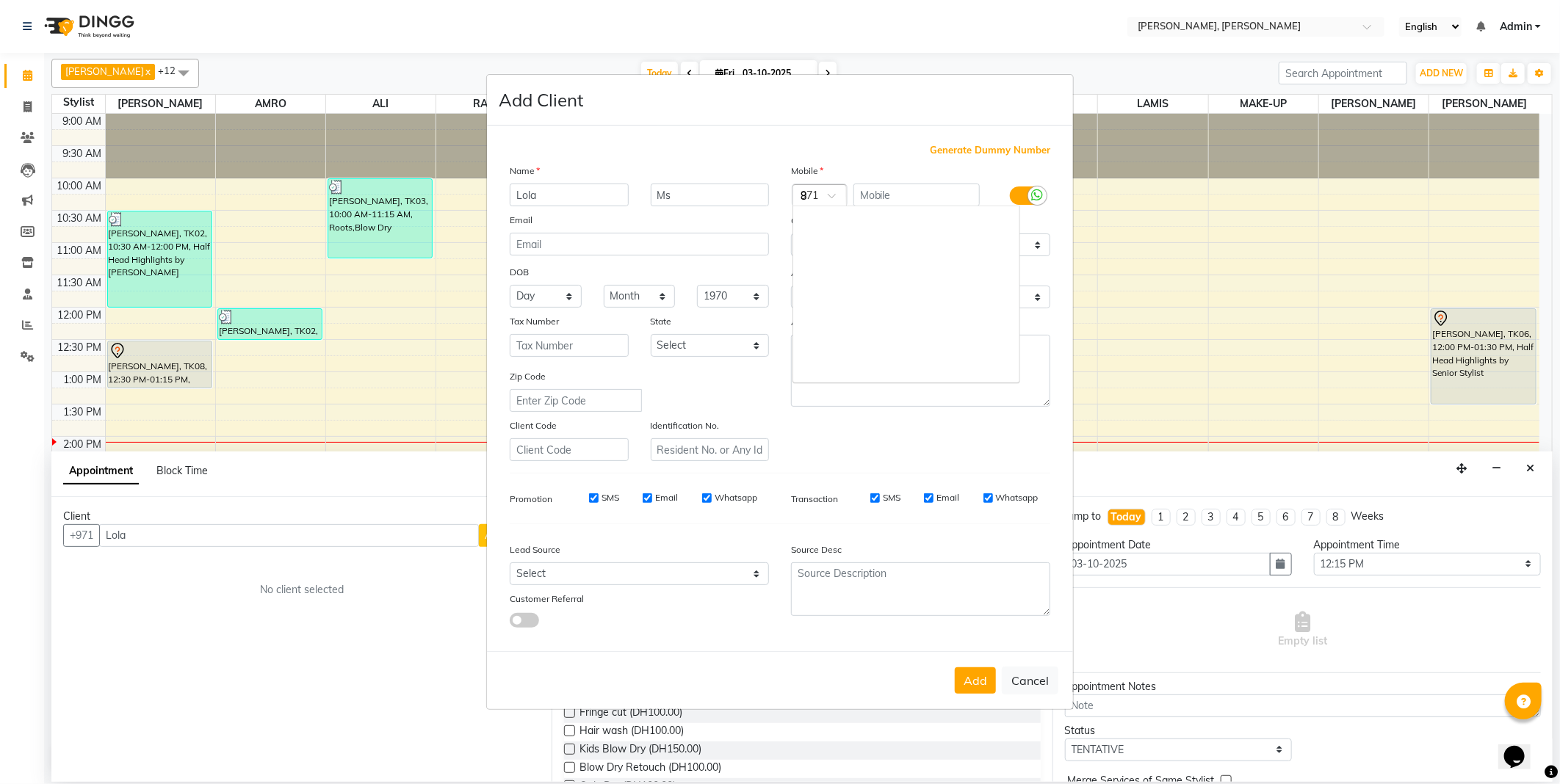
type input "86"
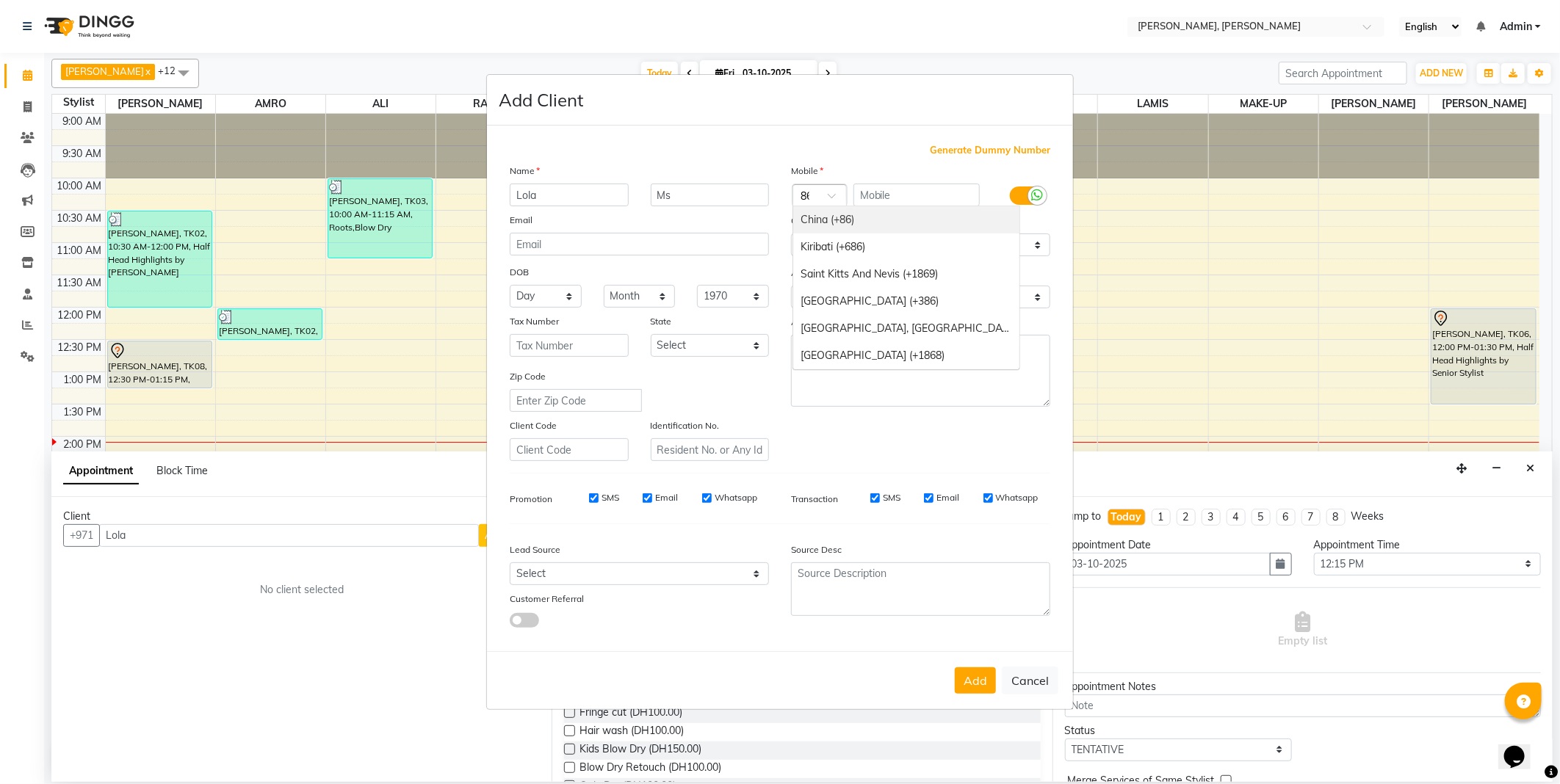
scroll to position [0, 0]
click at [905, 219] on div "China (+86)" at bounding box center [907, 220] width 227 height 27
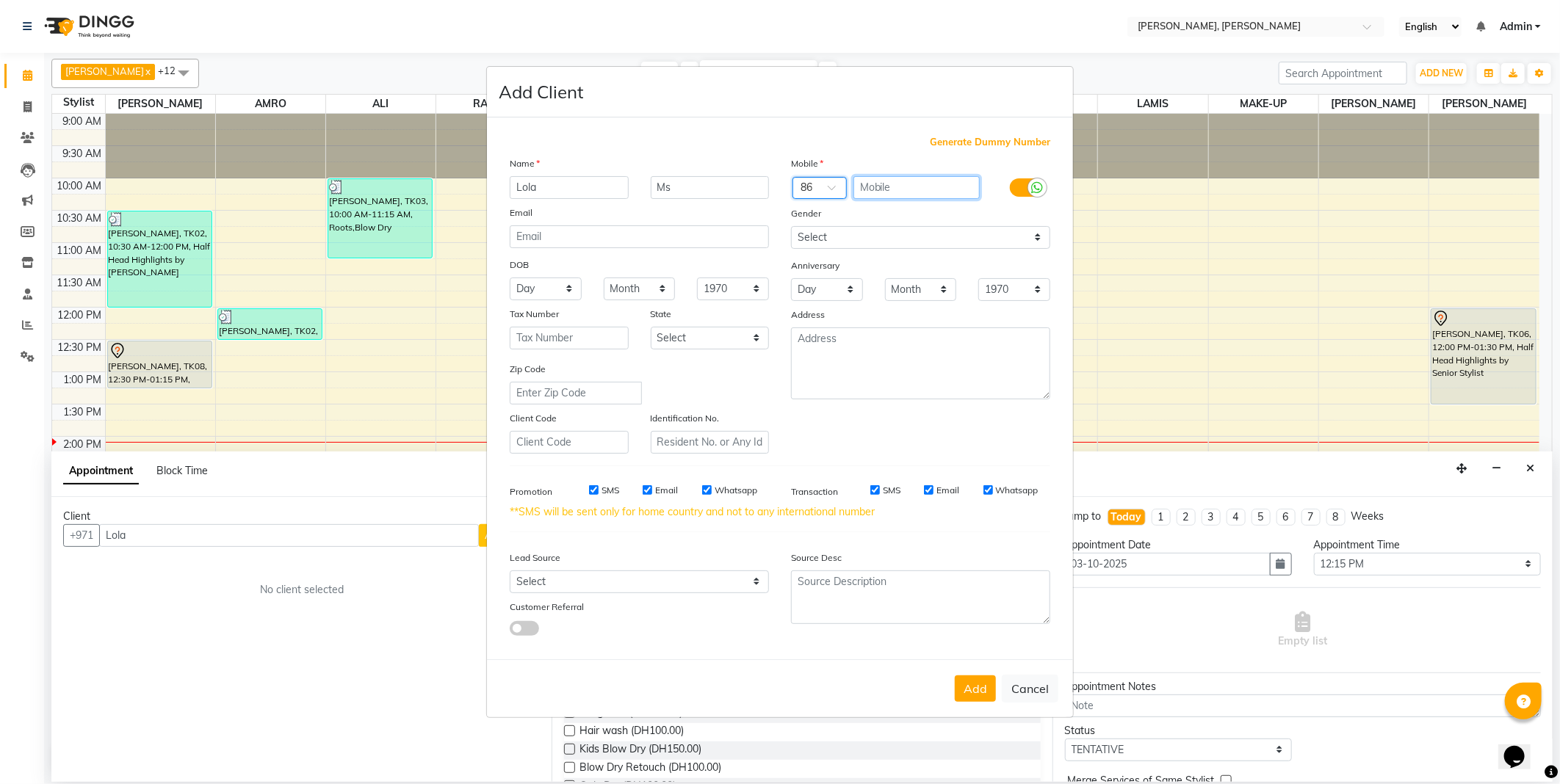
click at [895, 187] on input "text" at bounding box center [916, 187] width 127 height 23
type input "15618481511"
click at [855, 237] on select "Select [DEMOGRAPHIC_DATA] [DEMOGRAPHIC_DATA] Other Prefer Not To Say" at bounding box center [920, 238] width 259 height 23
select select "[DEMOGRAPHIC_DATA]"
click at [791, 227] on select "Select [DEMOGRAPHIC_DATA] [DEMOGRAPHIC_DATA] Other Prefer Not To Say" at bounding box center [920, 238] width 259 height 23
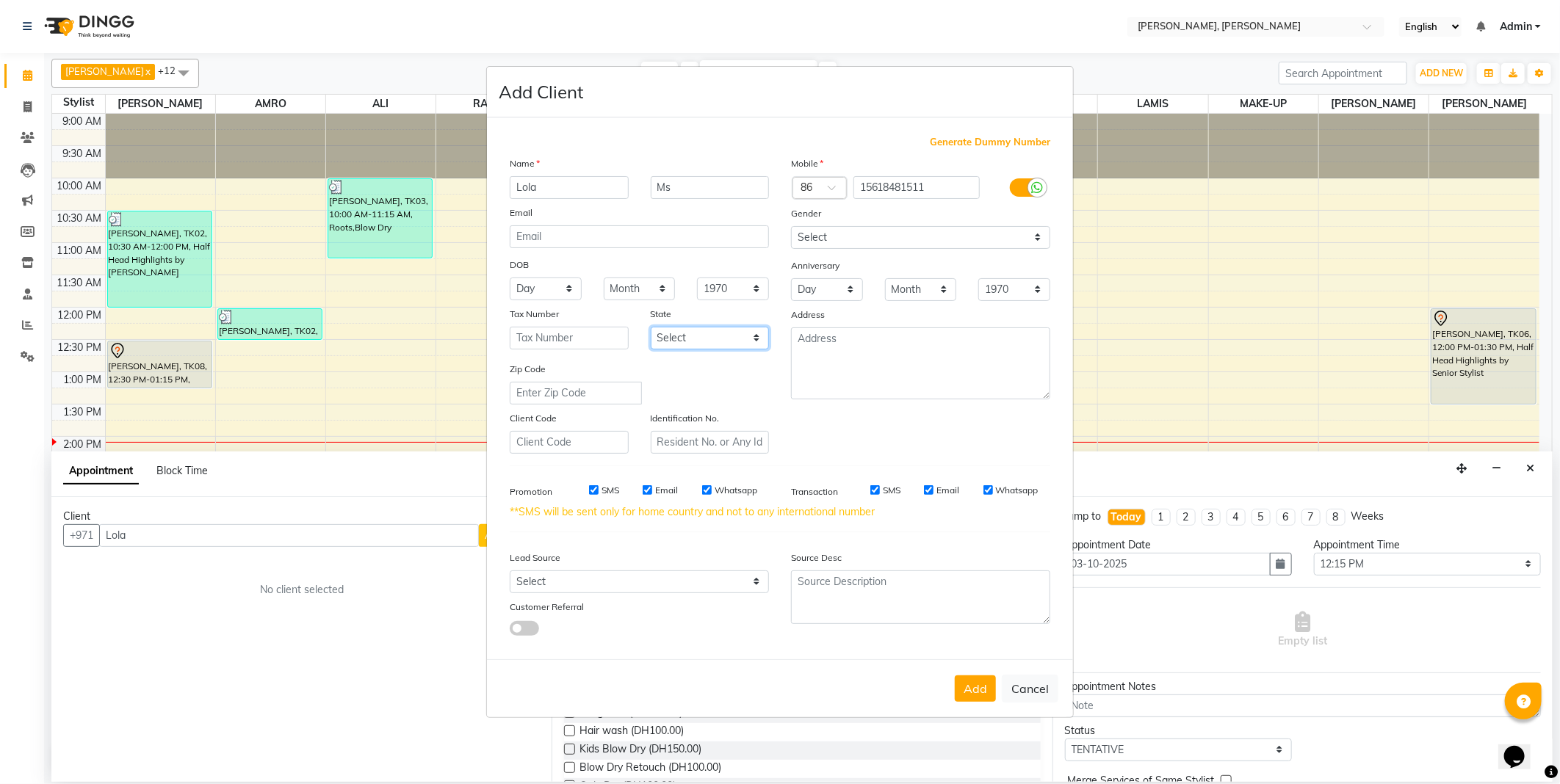
click at [703, 331] on select "Select Abu Zabi Ajman [GEOGRAPHIC_DATA] Ras al-Khaymah Sharjah Sharjha [GEOGRAP…" at bounding box center [711, 338] width 119 height 23
select select "3798"
click at [651, 327] on select "Select Abu Zabi Ajman [GEOGRAPHIC_DATA] Ras al-Khaymah Sharjah Sharjha [GEOGRAP…" at bounding box center [711, 338] width 119 height 23
click at [974, 695] on button "Add" at bounding box center [975, 689] width 41 height 27
type input "15618481511"
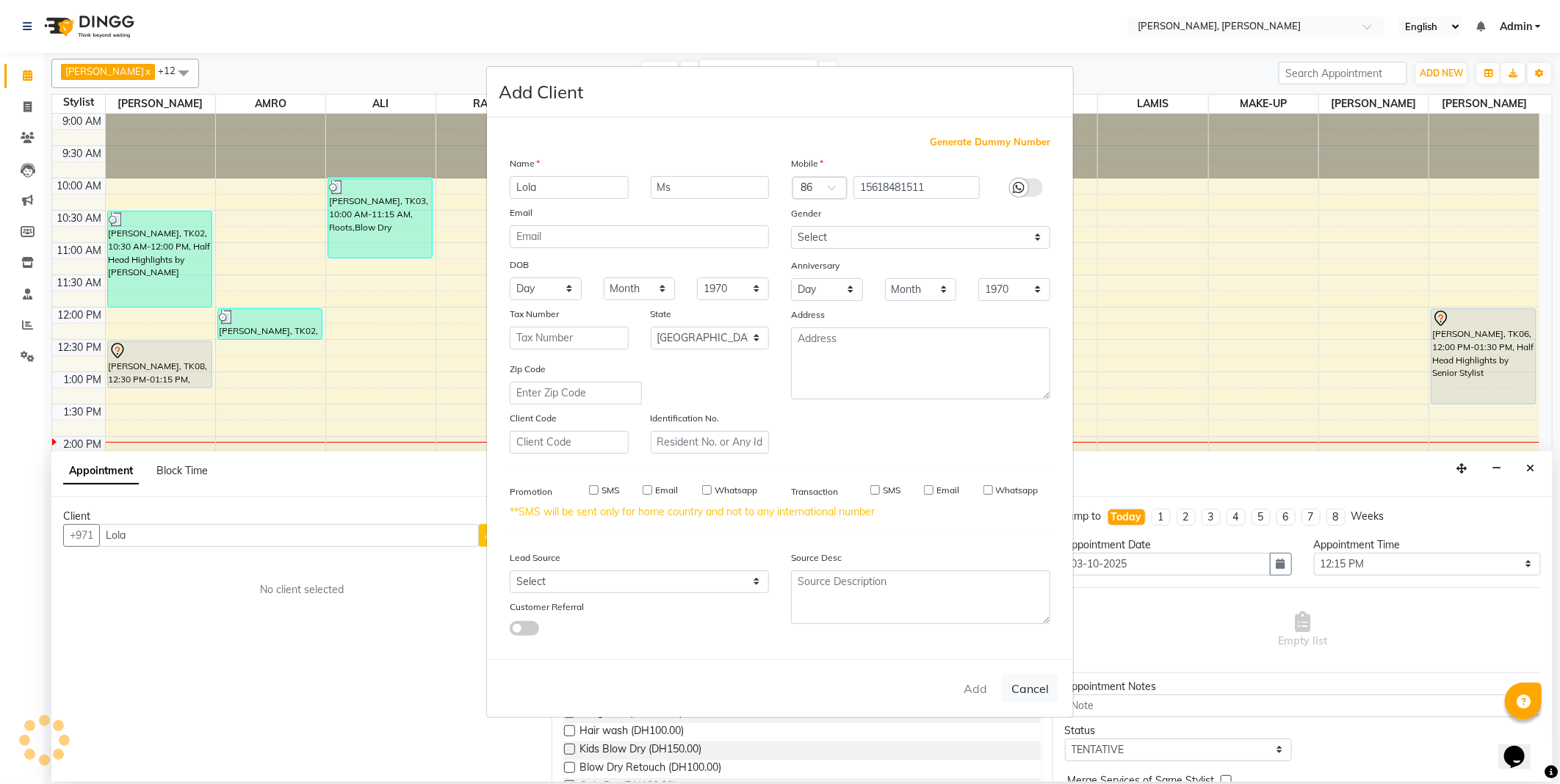
select select
select select "null"
select select
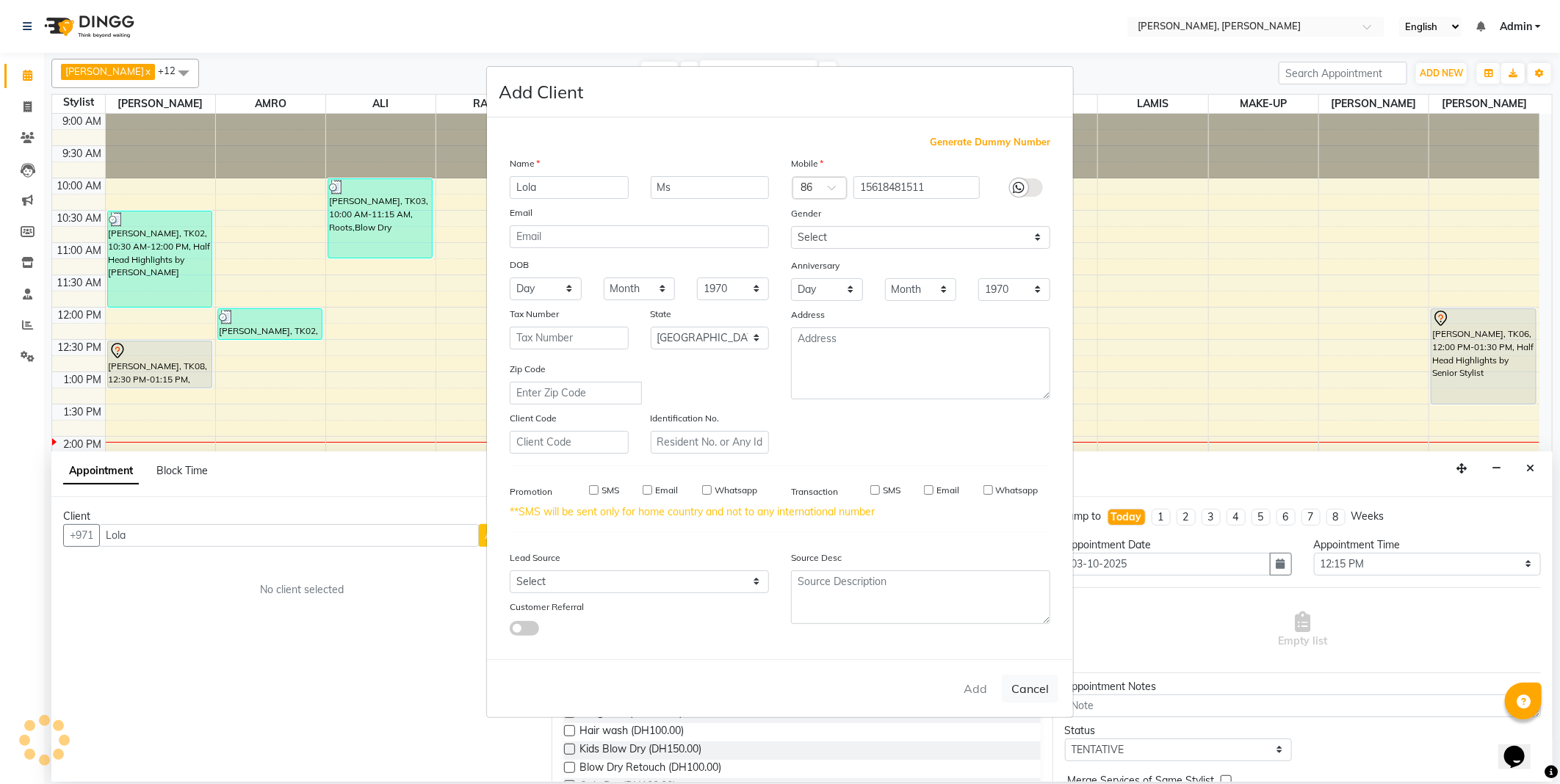
select select
checkbox input "false"
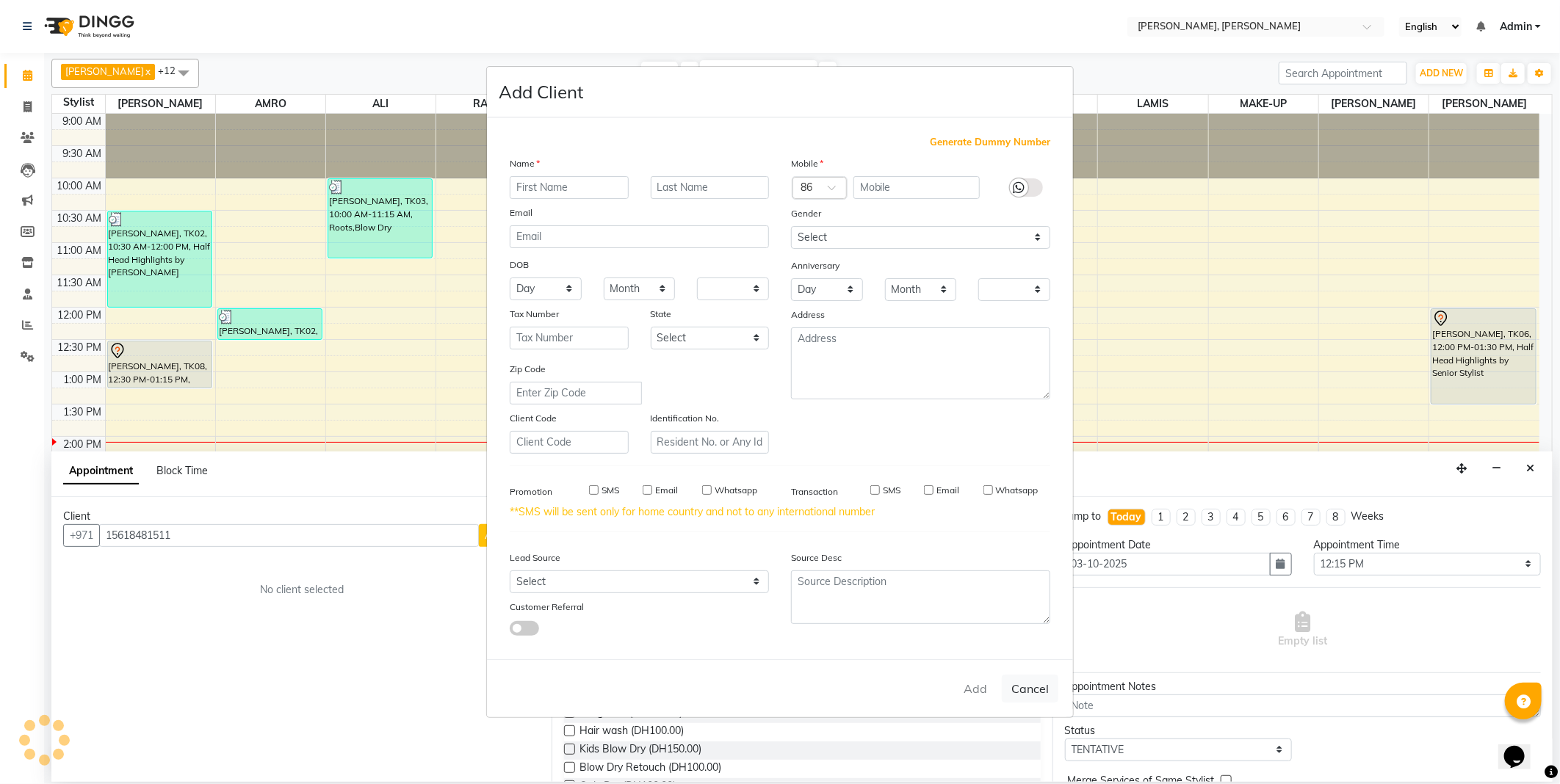
checkbox input "false"
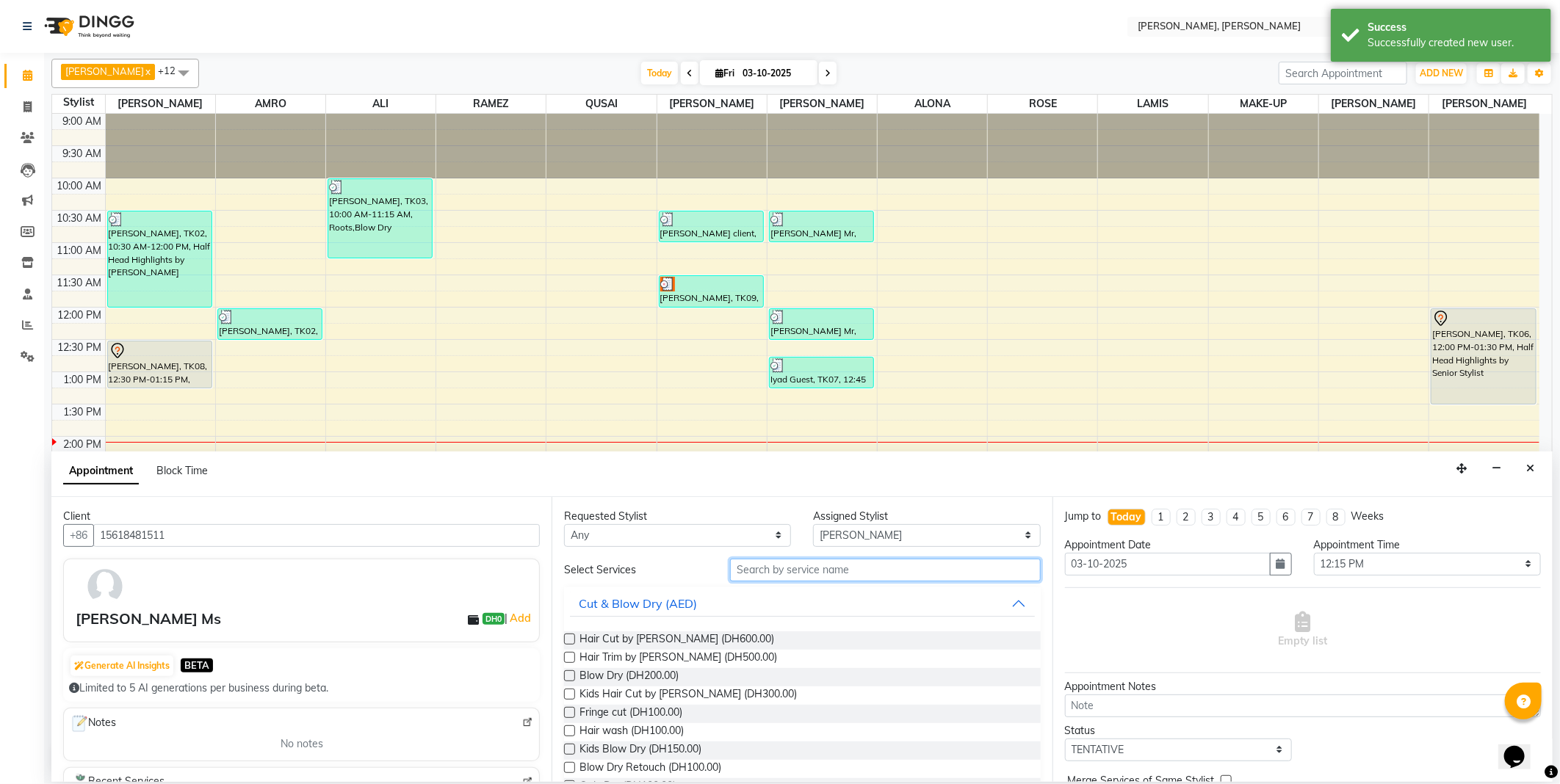
click at [787, 570] on input "text" at bounding box center [885, 571] width 310 height 23
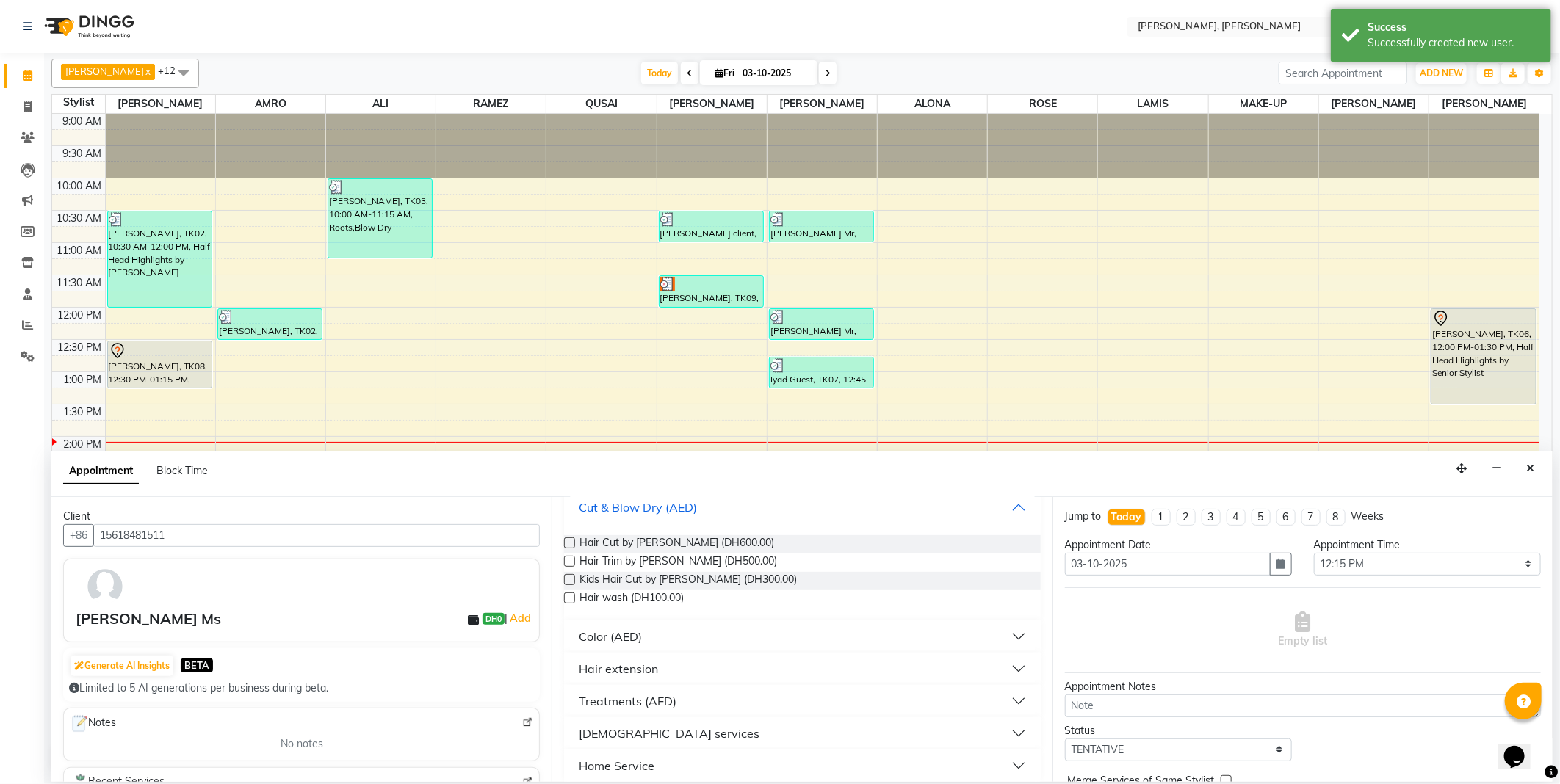
scroll to position [107, 0]
type input "hai"
click at [659, 688] on div "Treatments (AED)" at bounding box center [627, 690] width 98 height 17
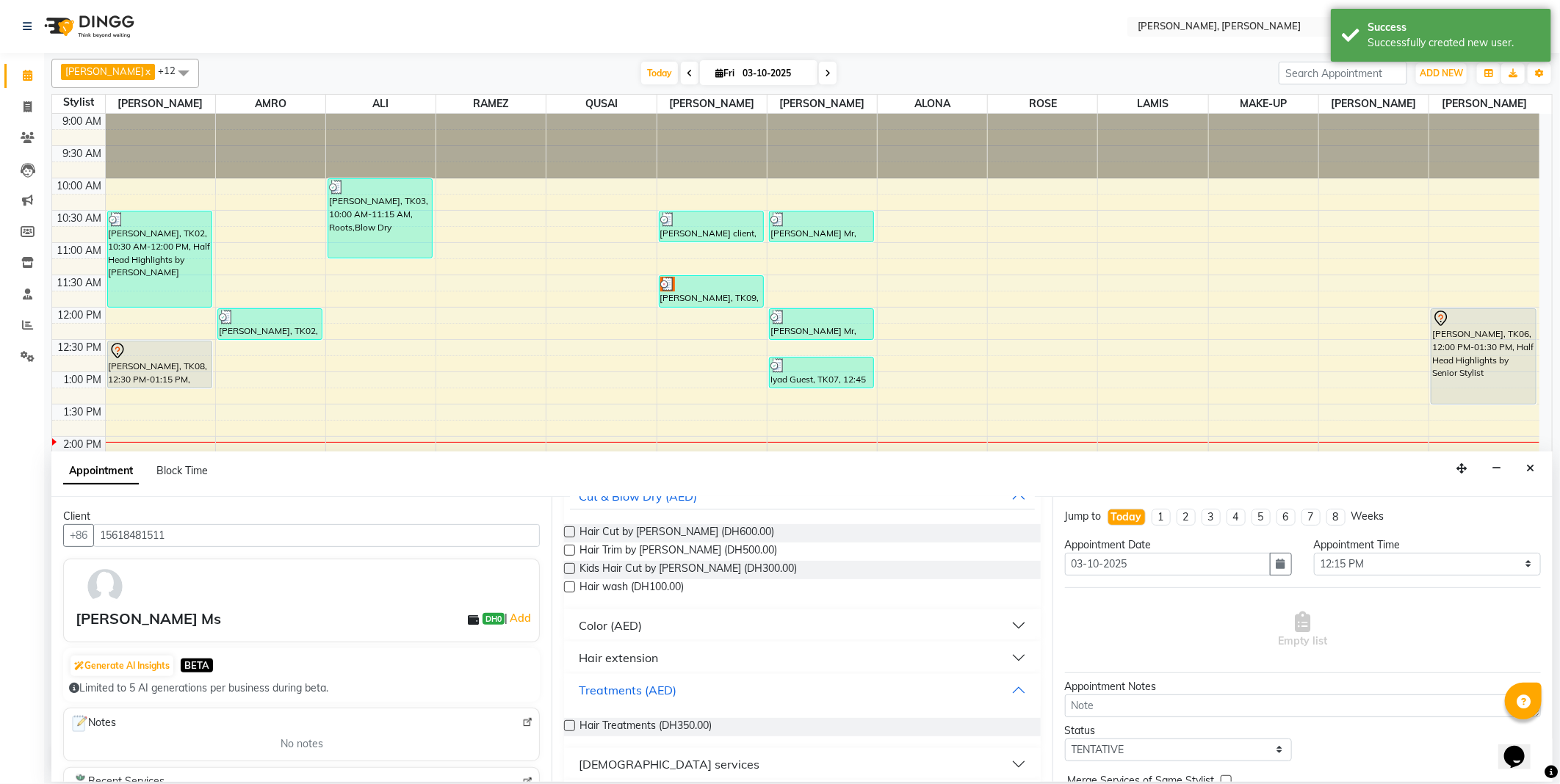
scroll to position [149, 0]
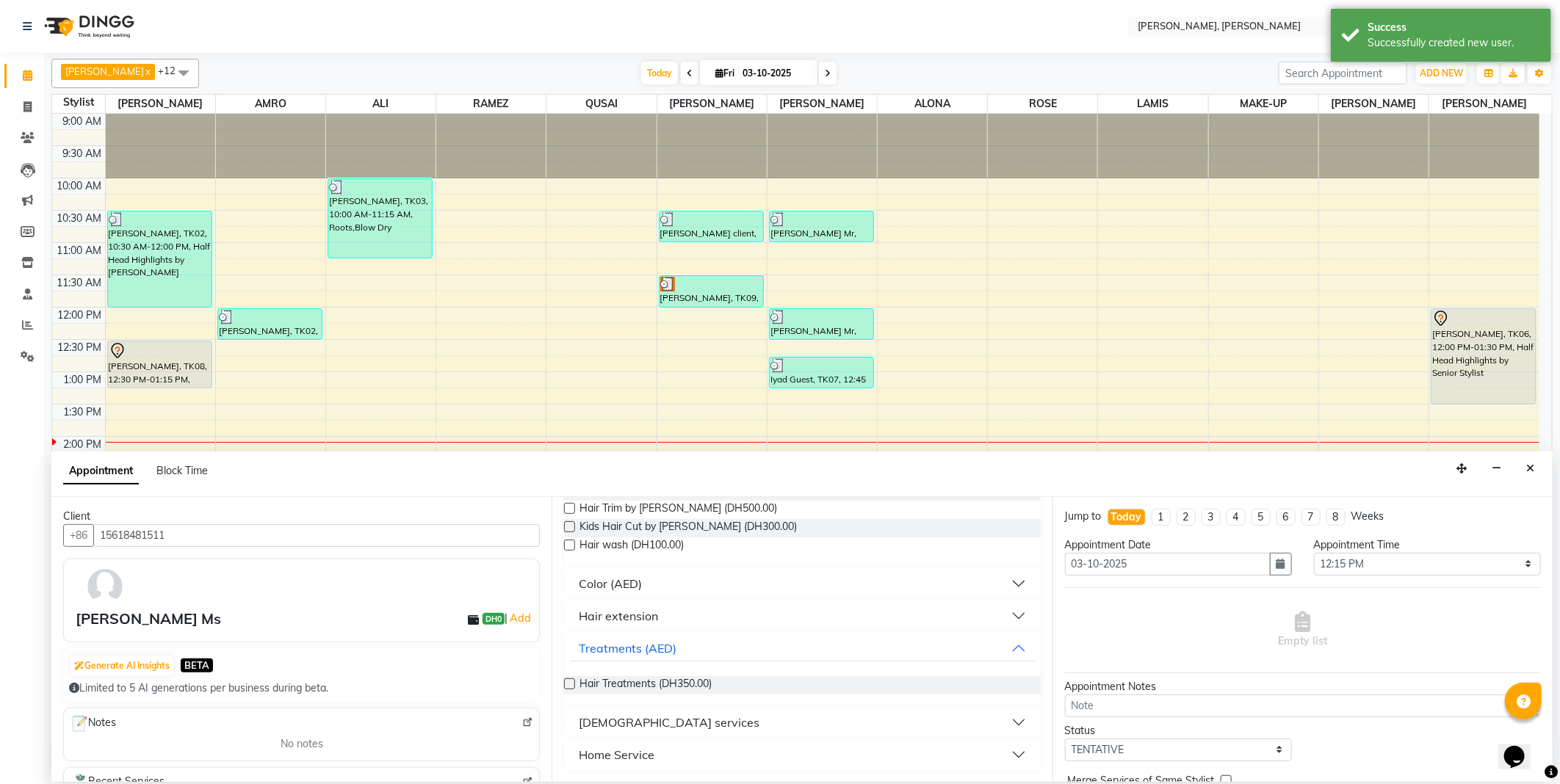
click at [572, 682] on label at bounding box center [570, 685] width 11 height 11
click at [572, 682] on input "checkbox" at bounding box center [569, 686] width 10 height 10
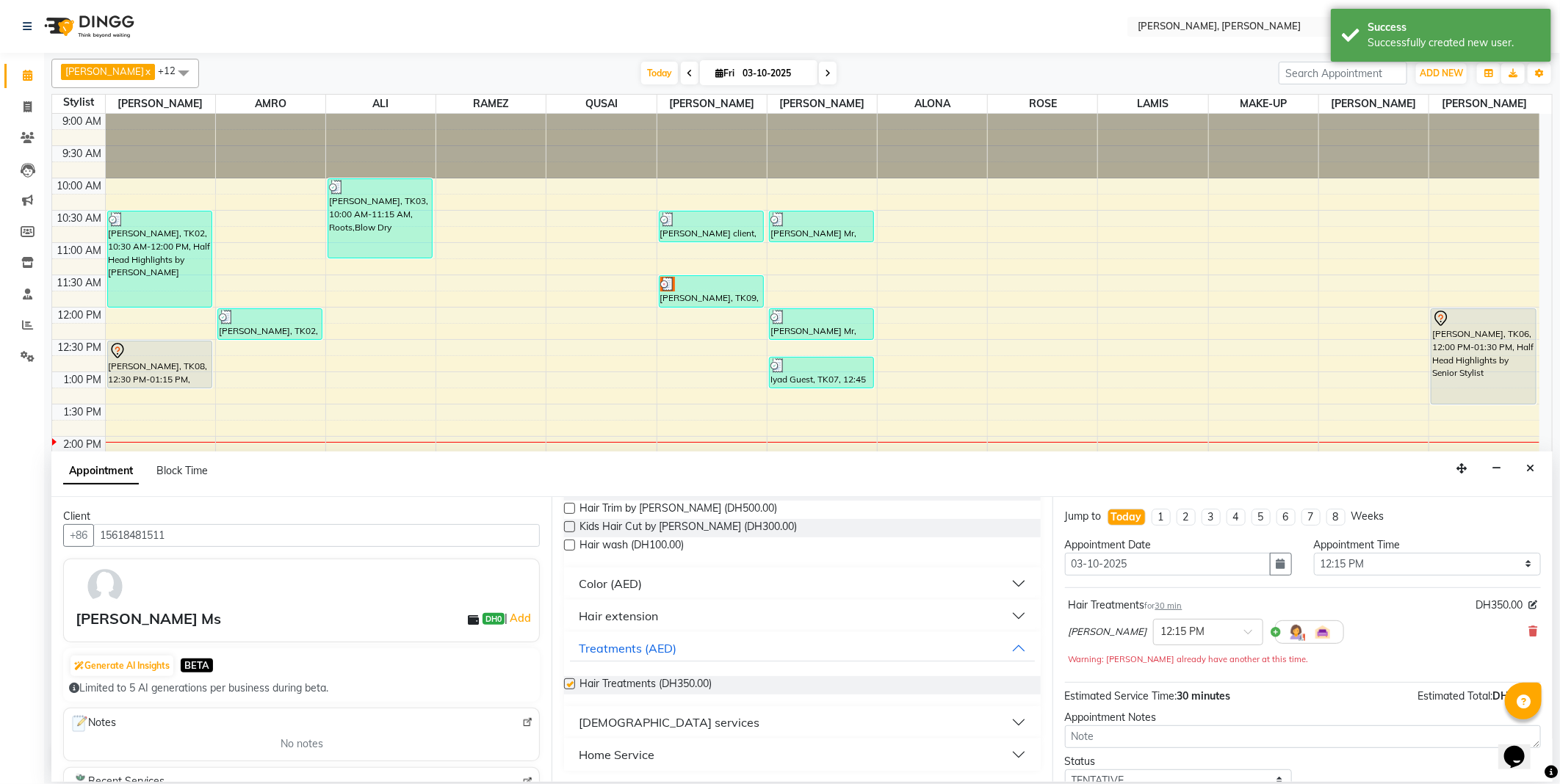
checkbox input "false"
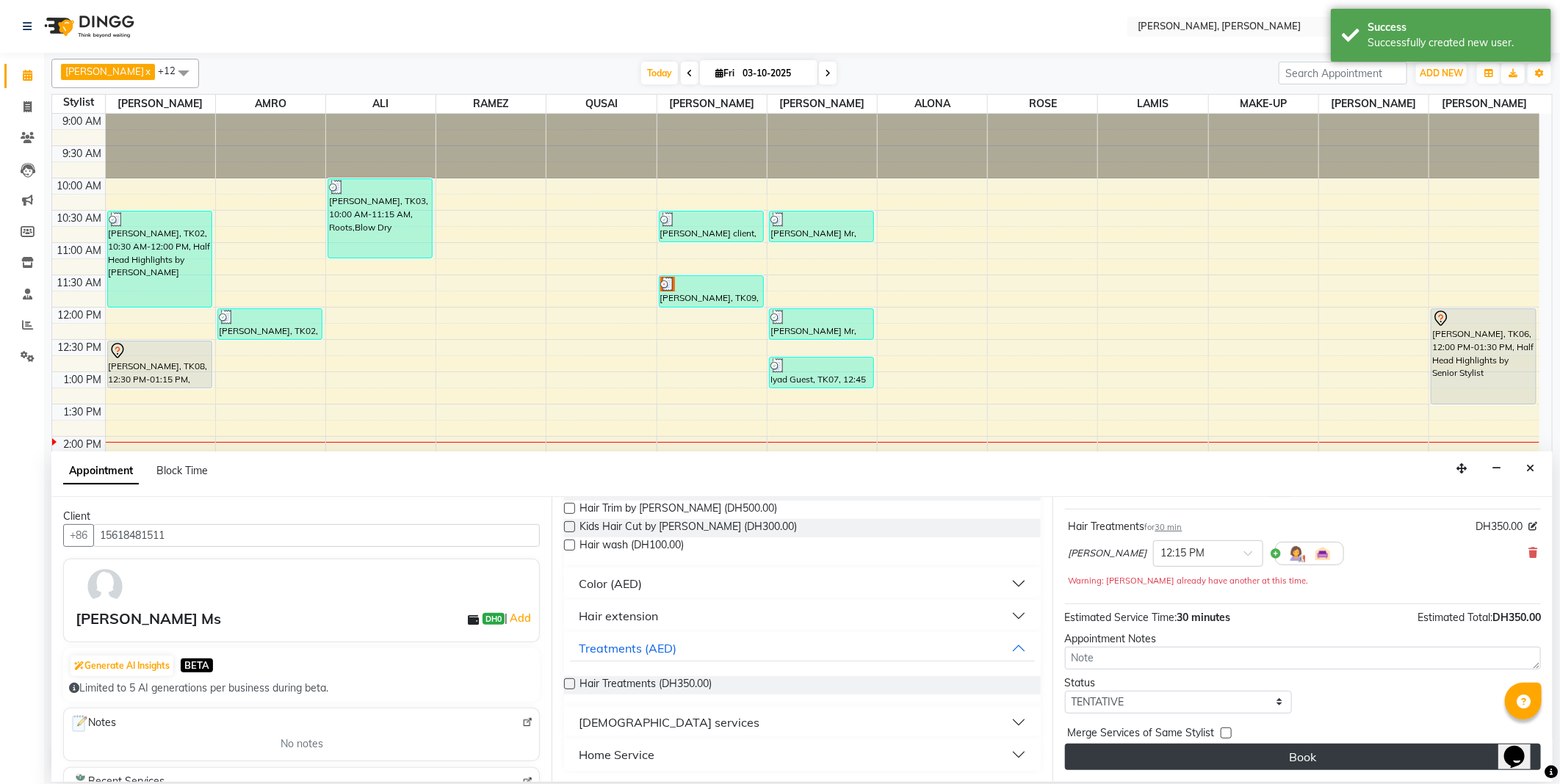
click at [1296, 757] on button "Book" at bounding box center [1304, 757] width 476 height 27
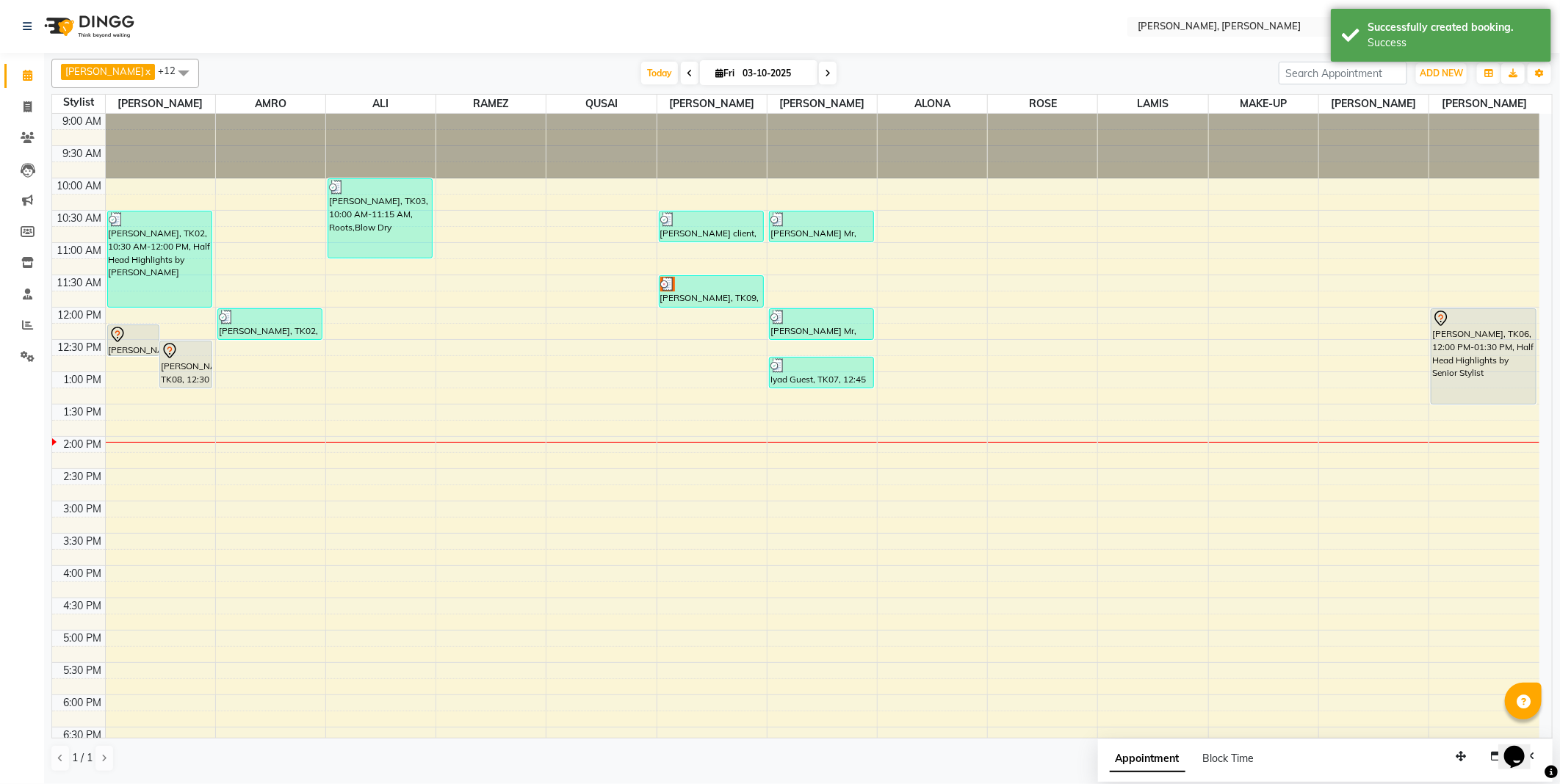
click at [698, 292] on div "[PERSON_NAME], TK09, 11:30 AM-12:00 PM, Blow Dry" at bounding box center [712, 292] width 104 height 31
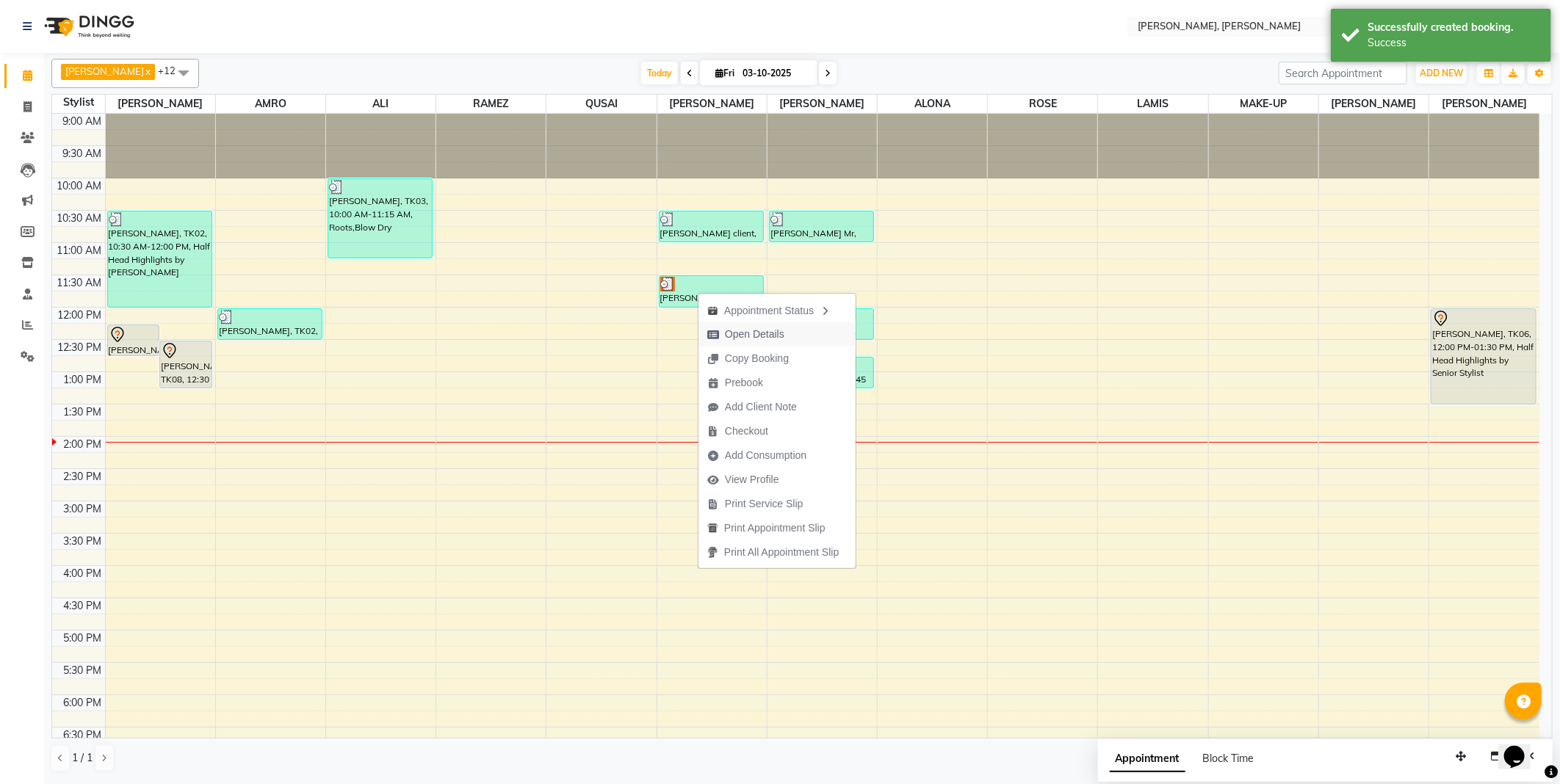
click at [753, 334] on span "Open Details" at bounding box center [755, 335] width 59 height 15
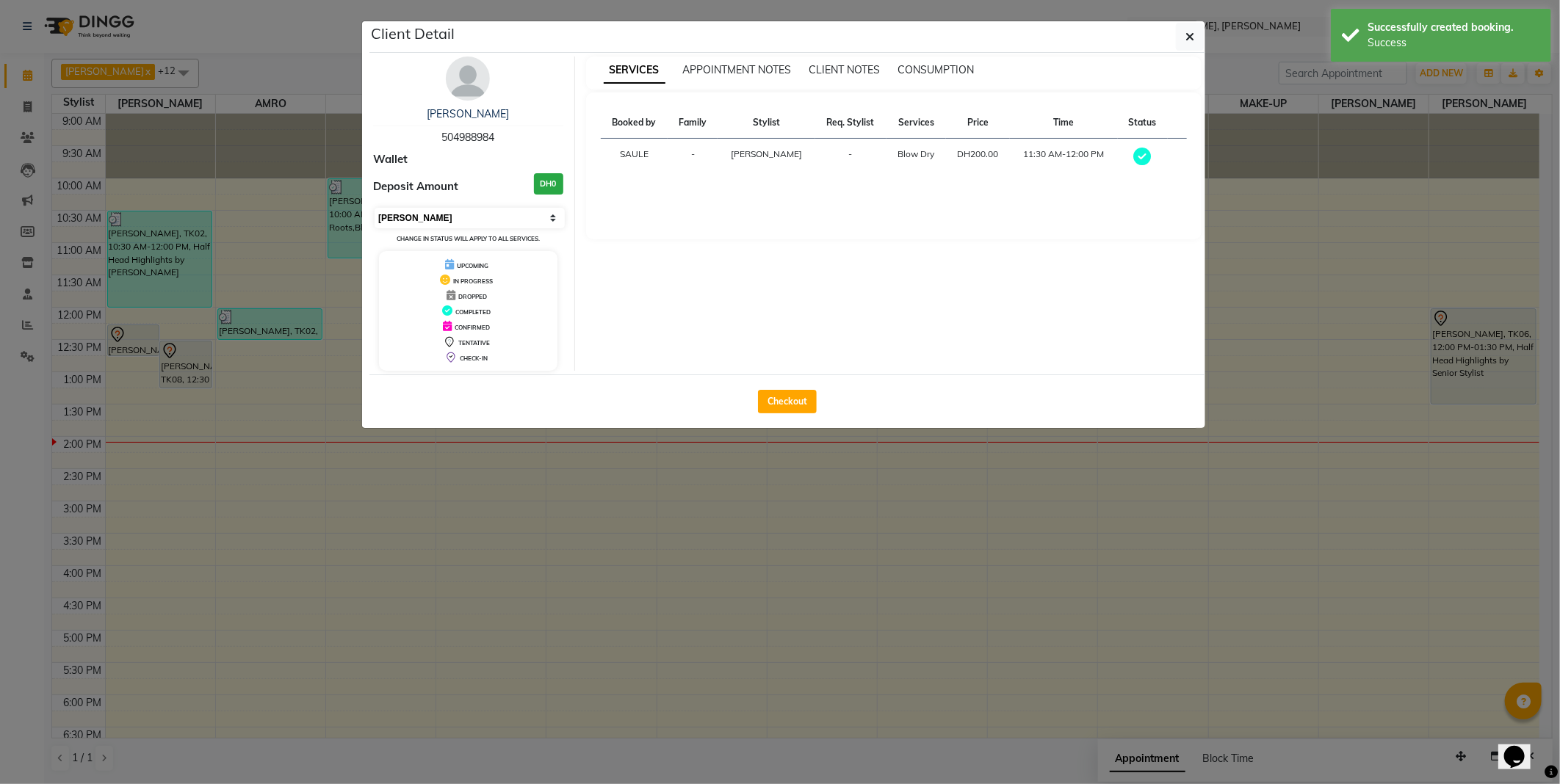
click at [413, 220] on select "Select MARK DONE UPCOMING" at bounding box center [470, 218] width 190 height 21
select select "5"
click at [375, 207] on select "Select MARK DONE UPCOMING" at bounding box center [470, 218] width 190 height 21
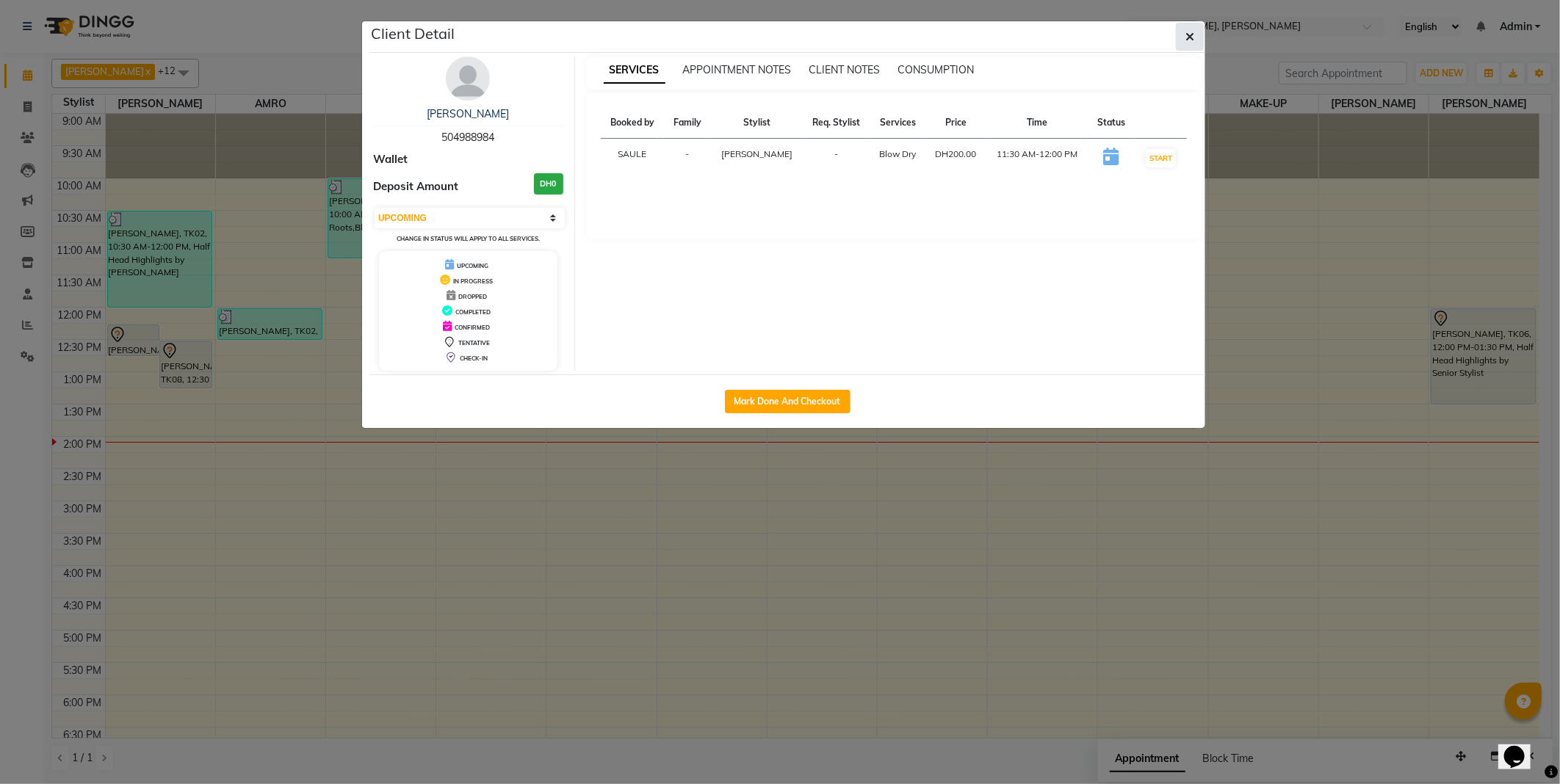
click at [1190, 35] on icon "button" at bounding box center [1190, 36] width 9 height 11
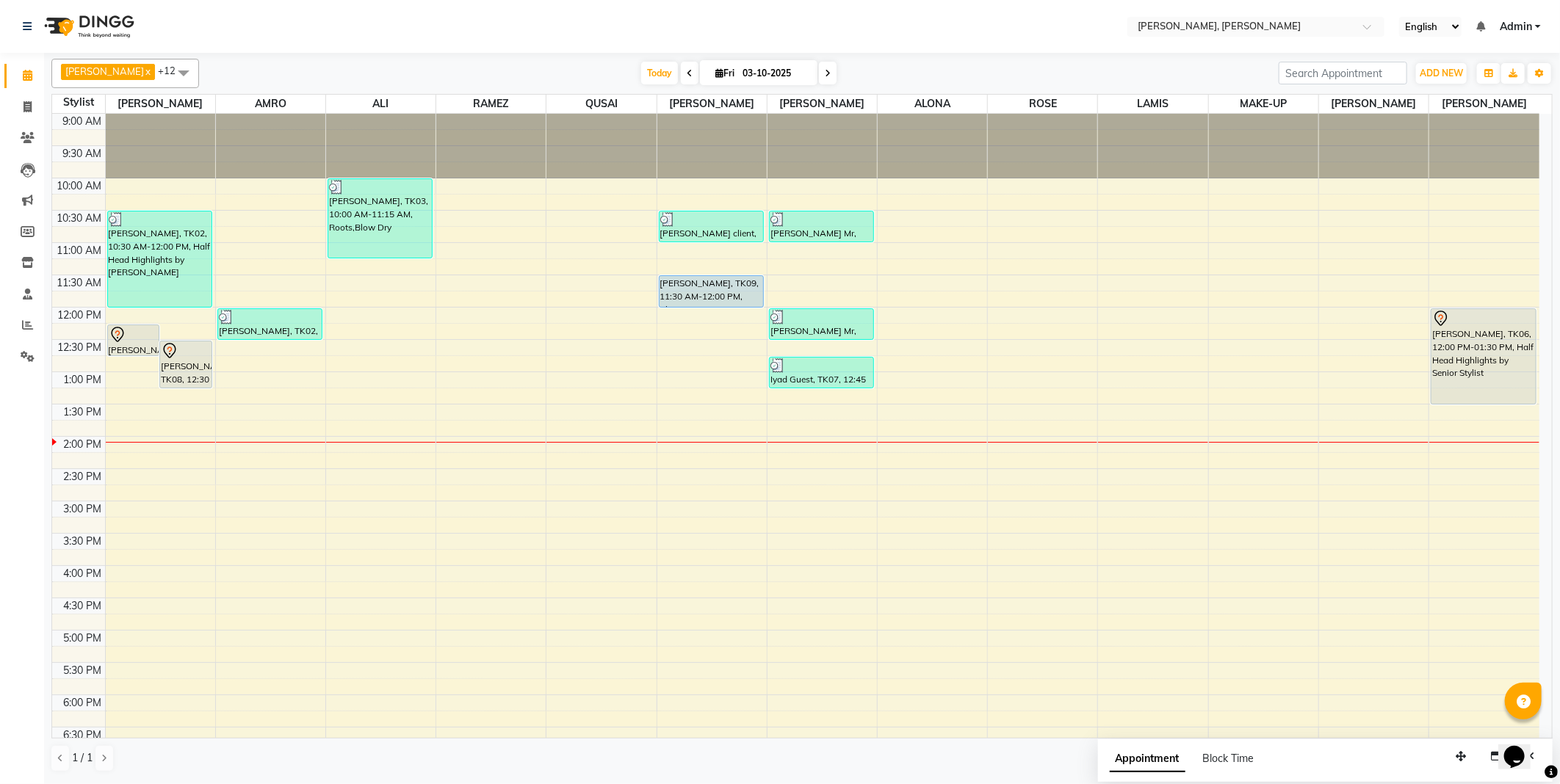
click at [694, 294] on div "[PERSON_NAME], TK09, 11:30 AM-12:00 PM, Blow Dry" at bounding box center [712, 292] width 104 height 31
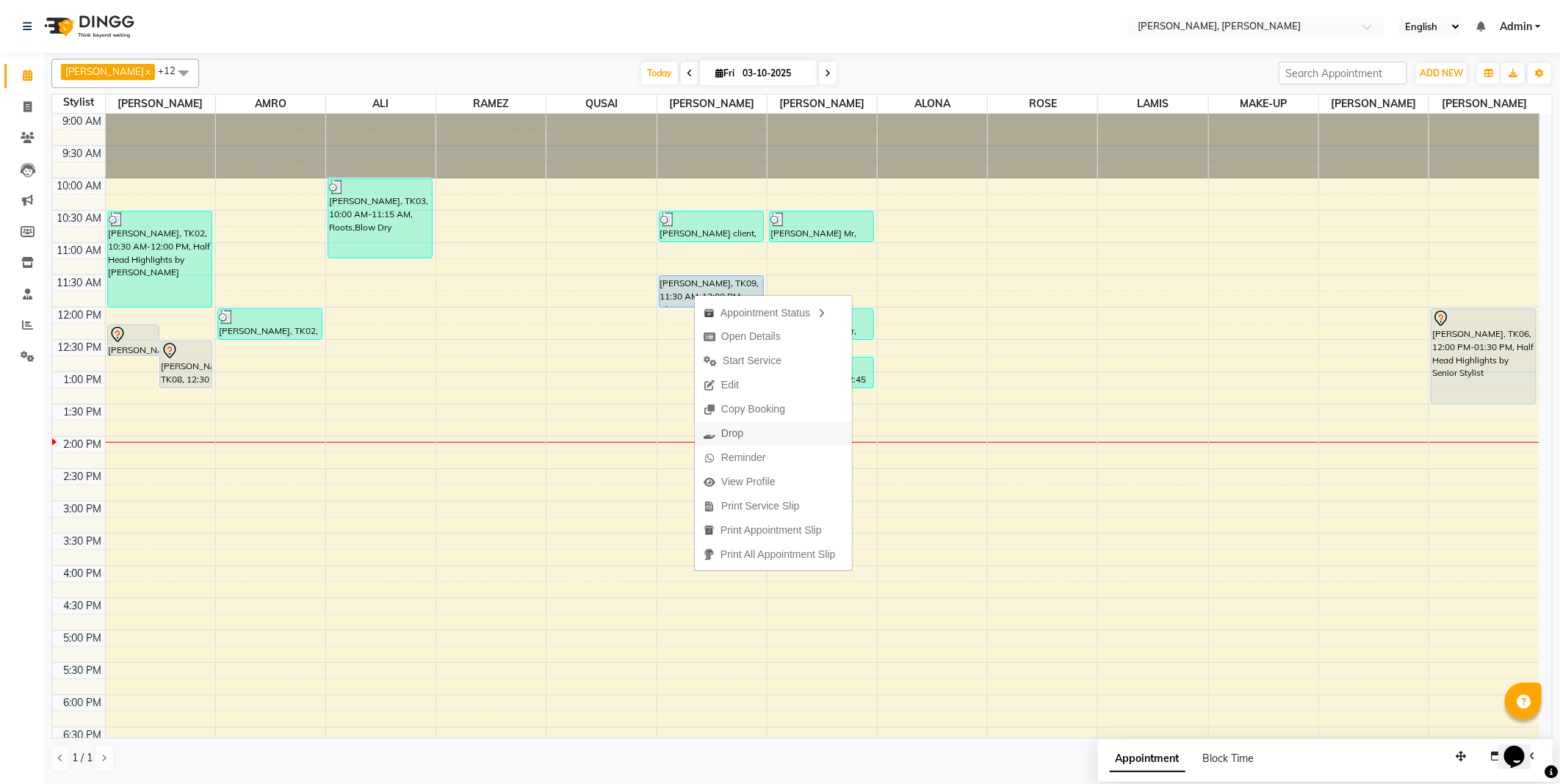
click at [736, 430] on span "Drop" at bounding box center [732, 433] width 22 height 15
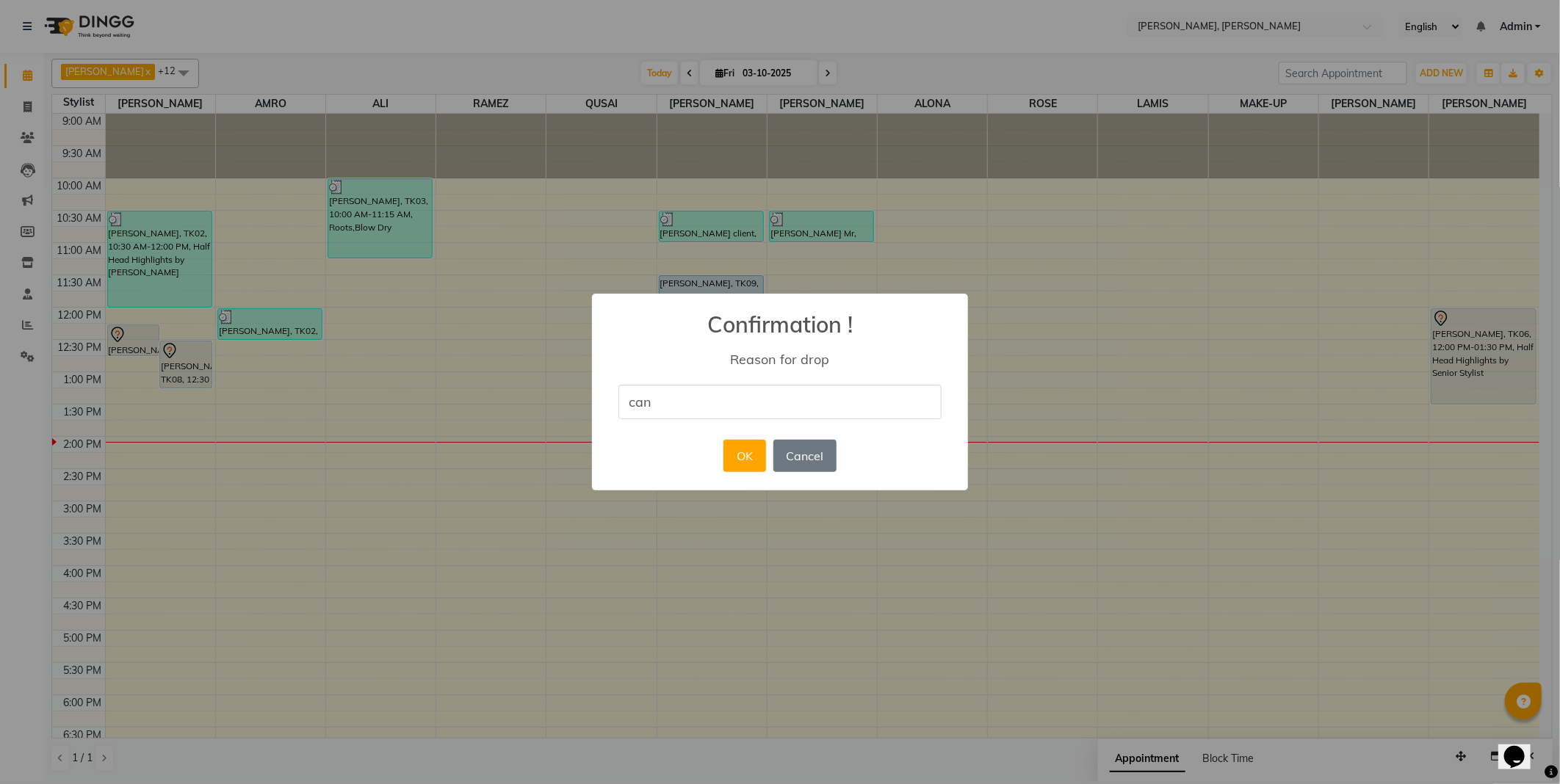
type input "cancelled"
click at [743, 453] on button "OK" at bounding box center [745, 456] width 42 height 33
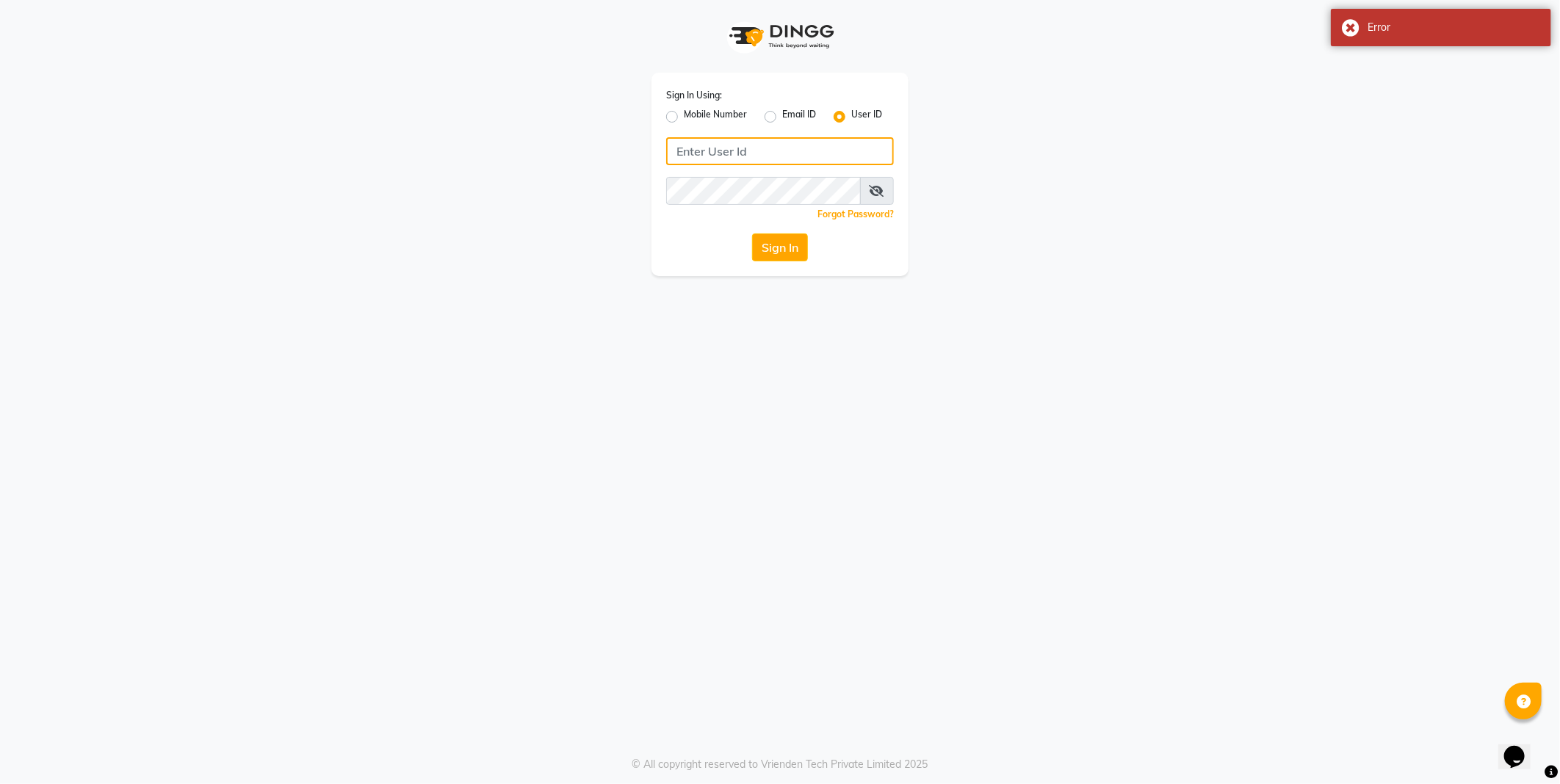
type input "[PERSON_NAME]"
click at [774, 248] on button "Sign In" at bounding box center [780, 247] width 55 height 28
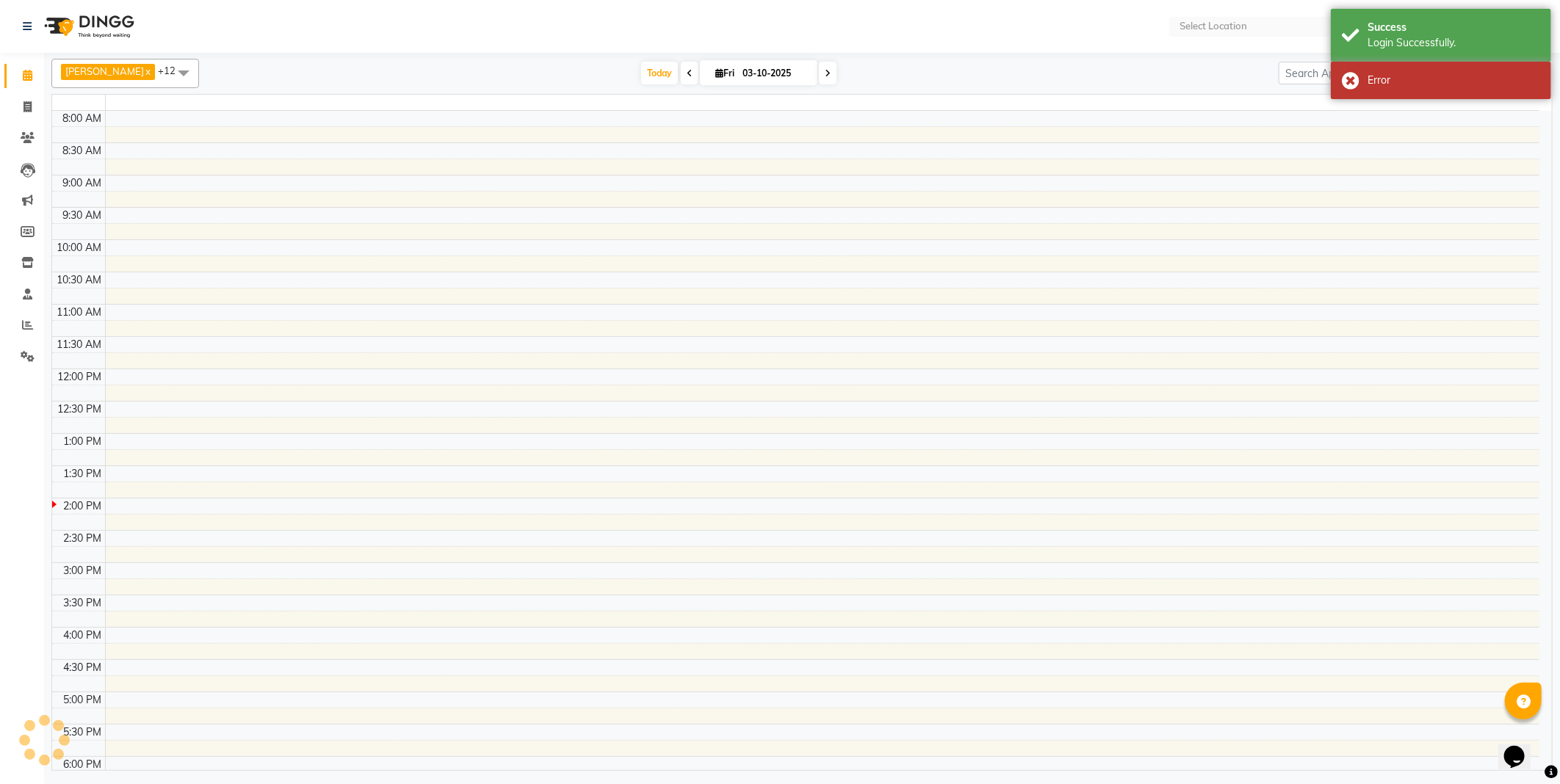
select select "en"
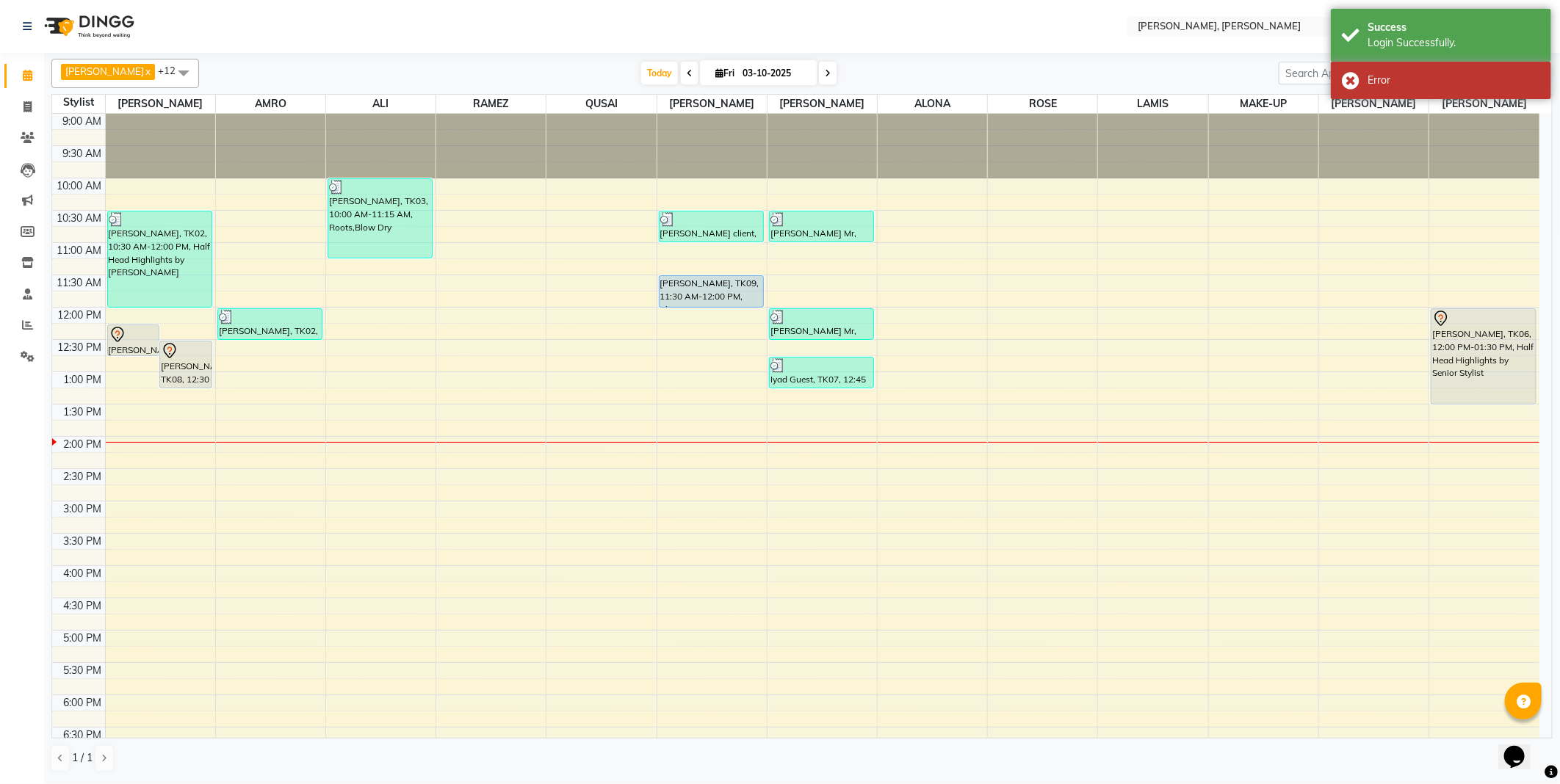
click at [717, 294] on div "[PERSON_NAME], TK09, 11:30 AM-12:00 PM, Blow Dry" at bounding box center [712, 292] width 104 height 31
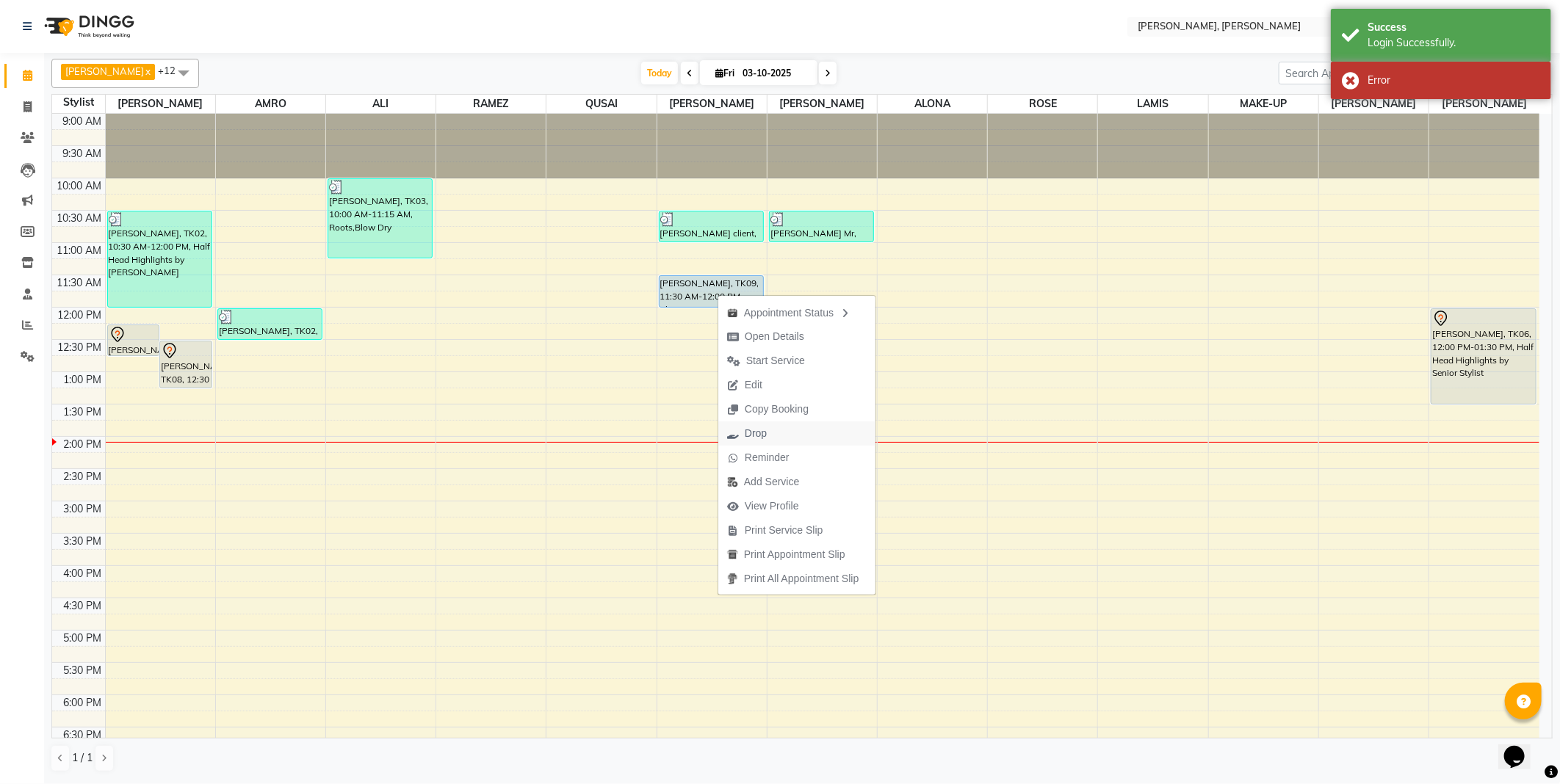
click at [771, 438] on span "Drop" at bounding box center [747, 433] width 57 height 24
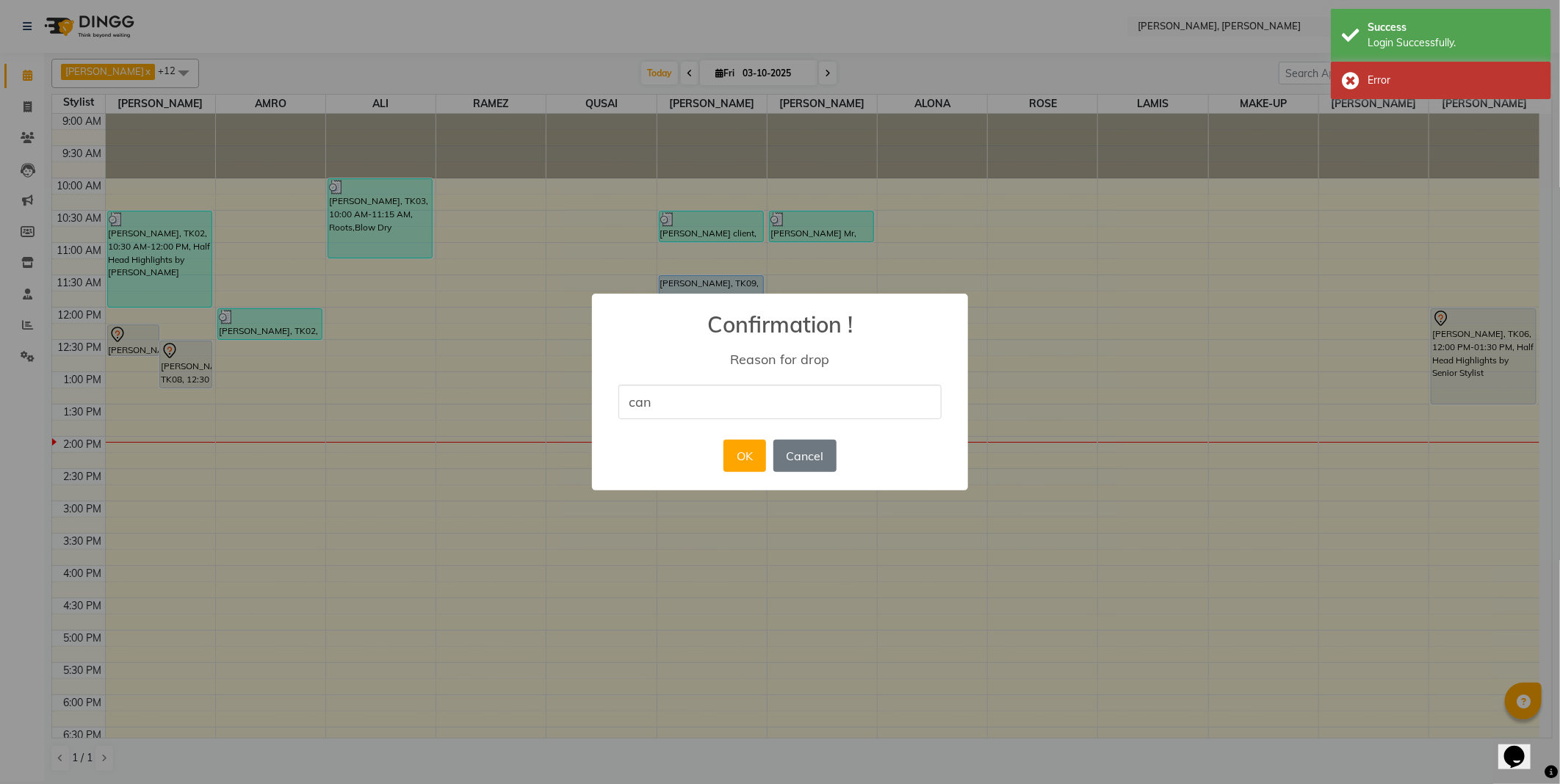
type input "cancelled"
click at [734, 458] on button "OK" at bounding box center [745, 456] width 42 height 33
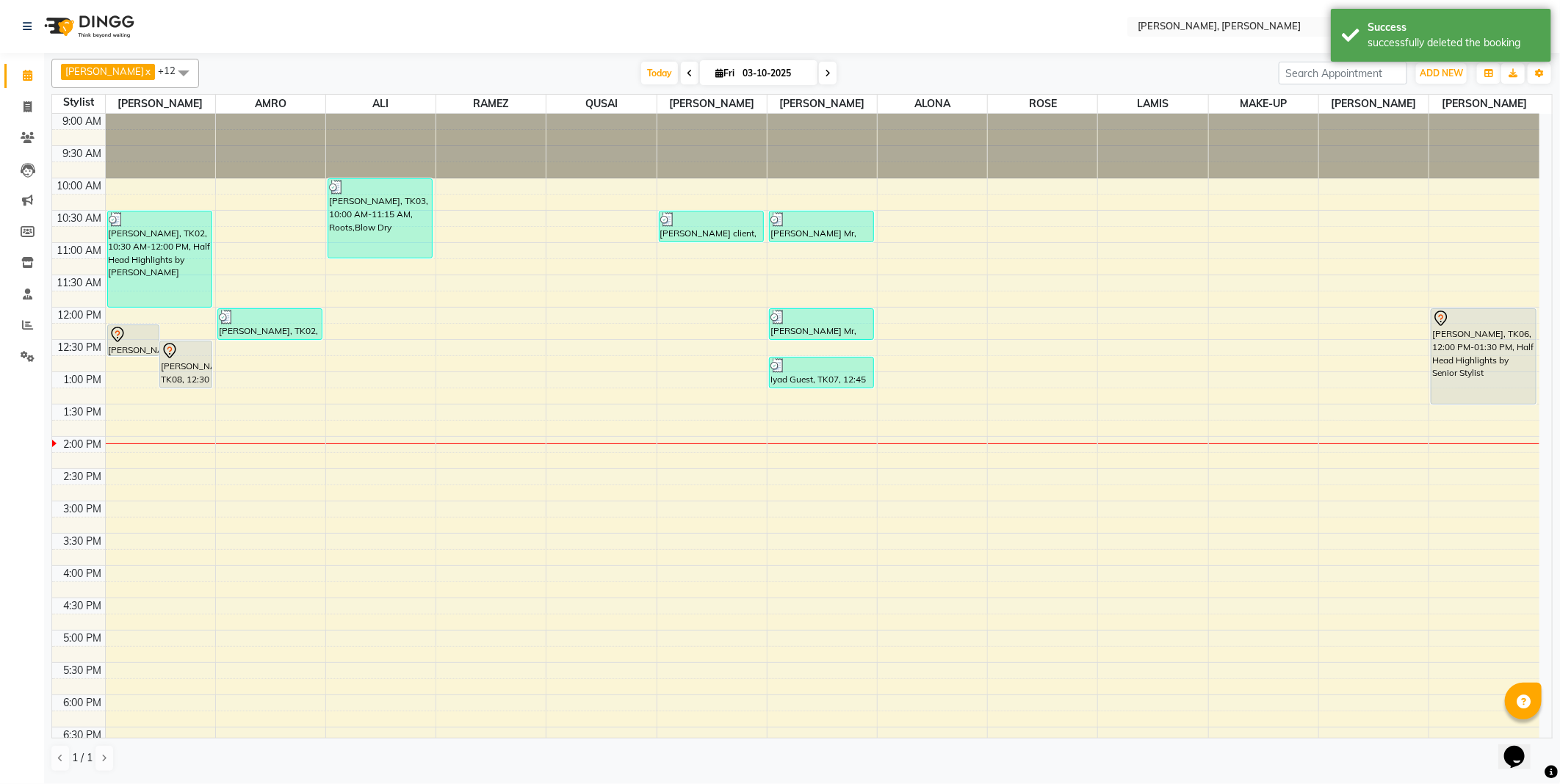
click at [123, 347] on div "[PERSON_NAME] Ms, TK10, 12:15 PM-12:45 PM, Hair Treatments" at bounding box center [134, 339] width 52 height 30
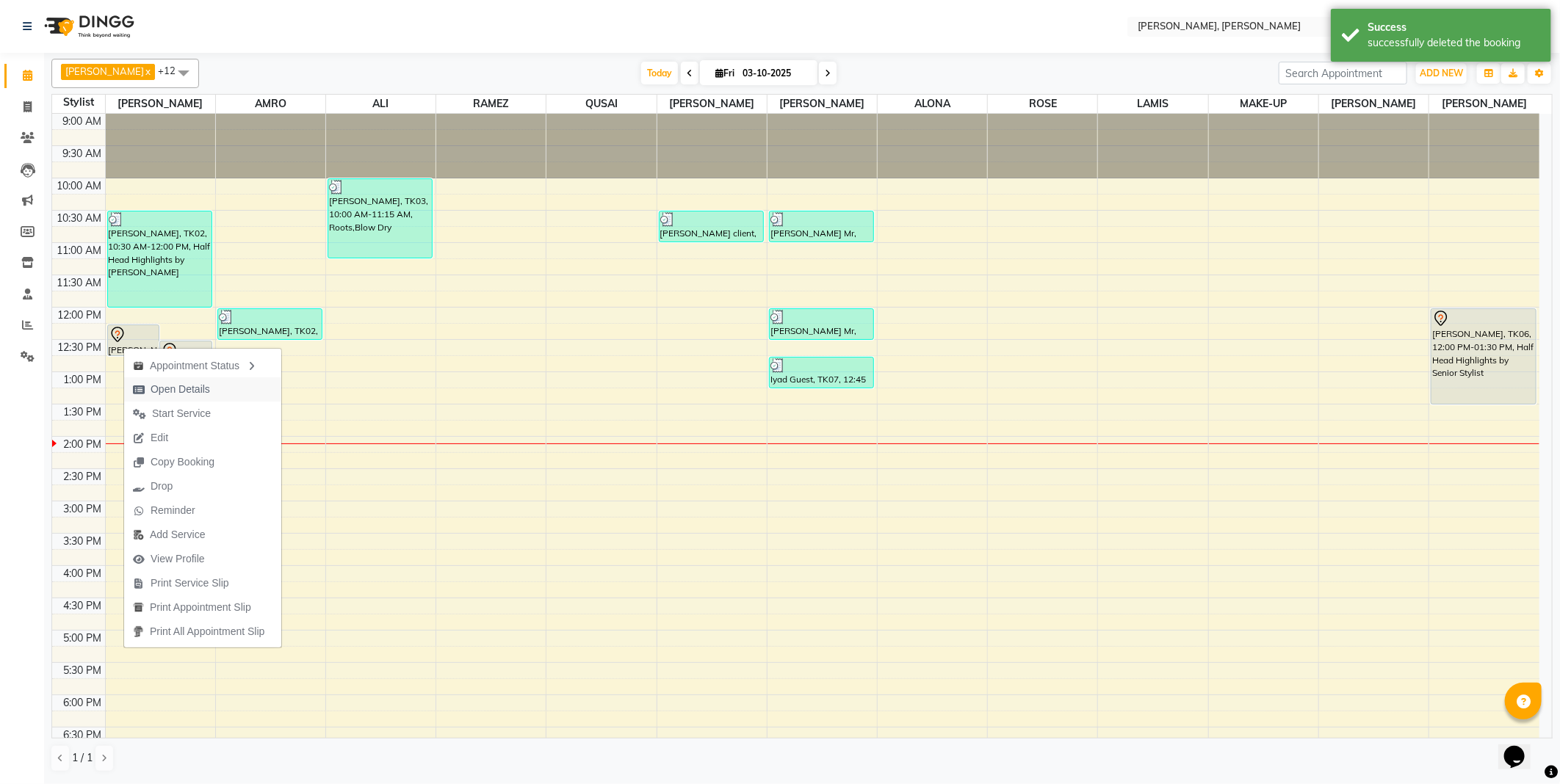
click at [194, 391] on span "Open Details" at bounding box center [180, 389] width 59 height 15
select select "7"
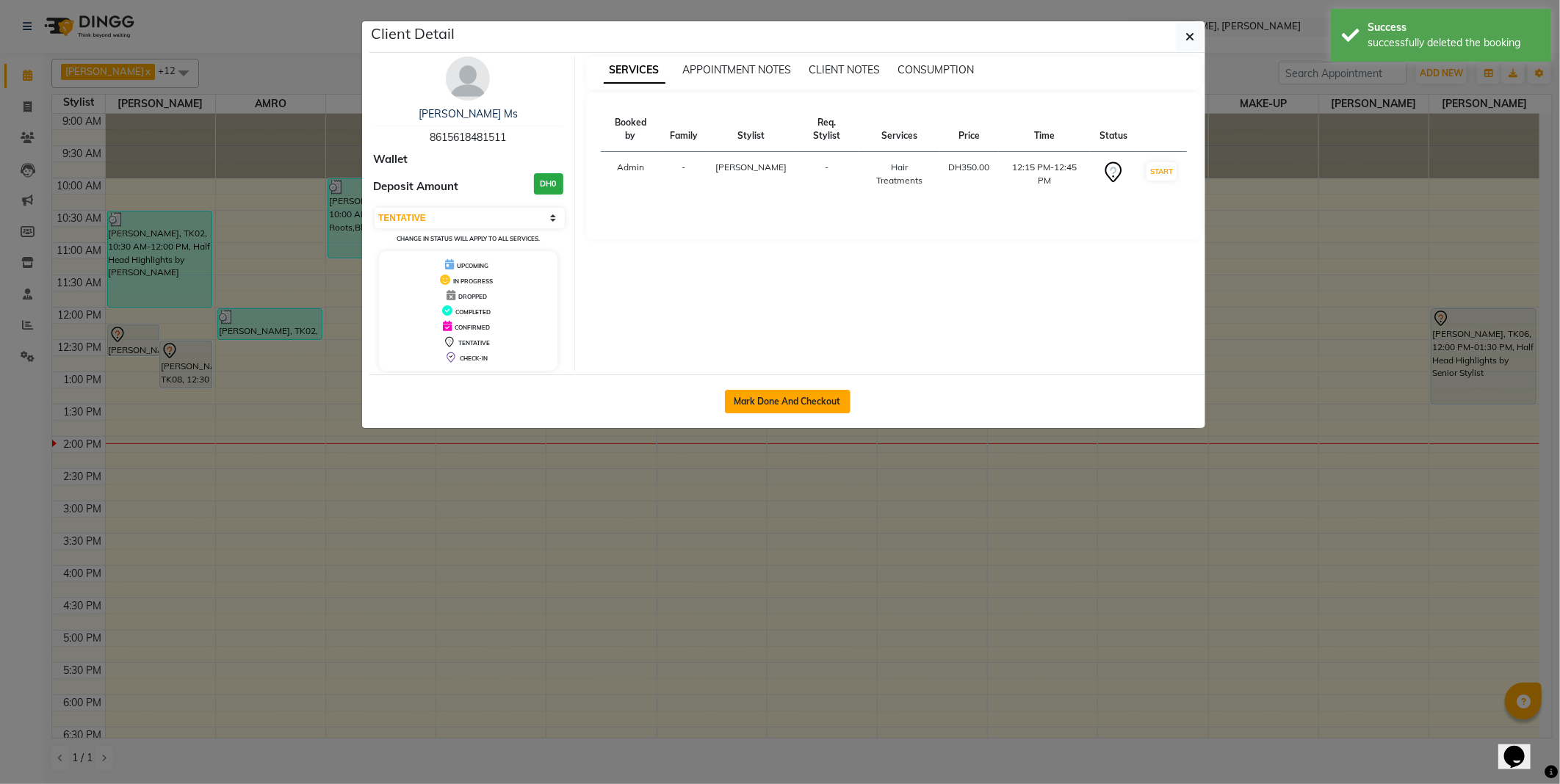
click at [778, 402] on button "Mark Done And Checkout" at bounding box center [787, 402] width 125 height 24
select select "service"
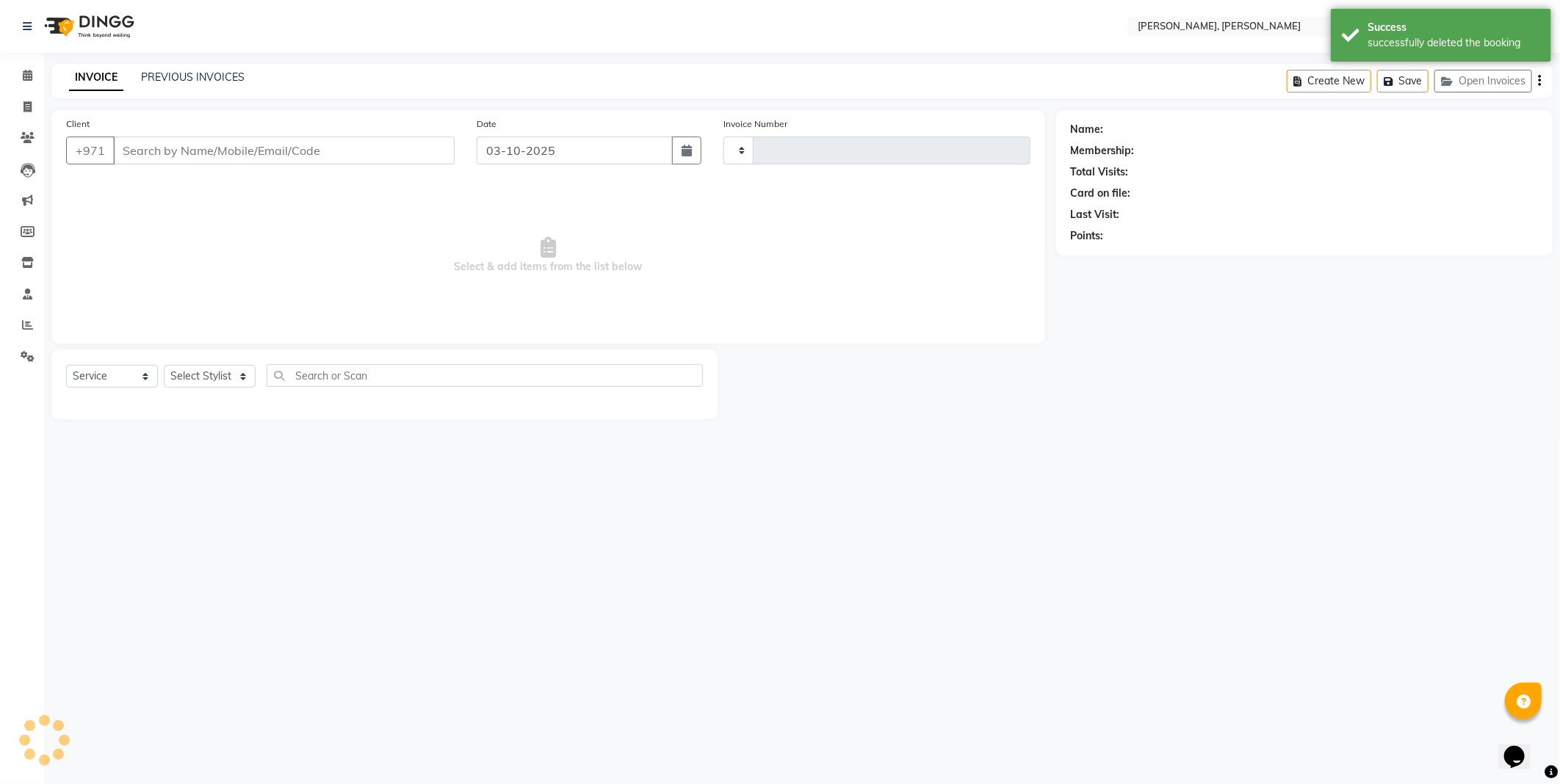
type input "2786"
select select "7142"
type input "8615618481511"
select select "59729"
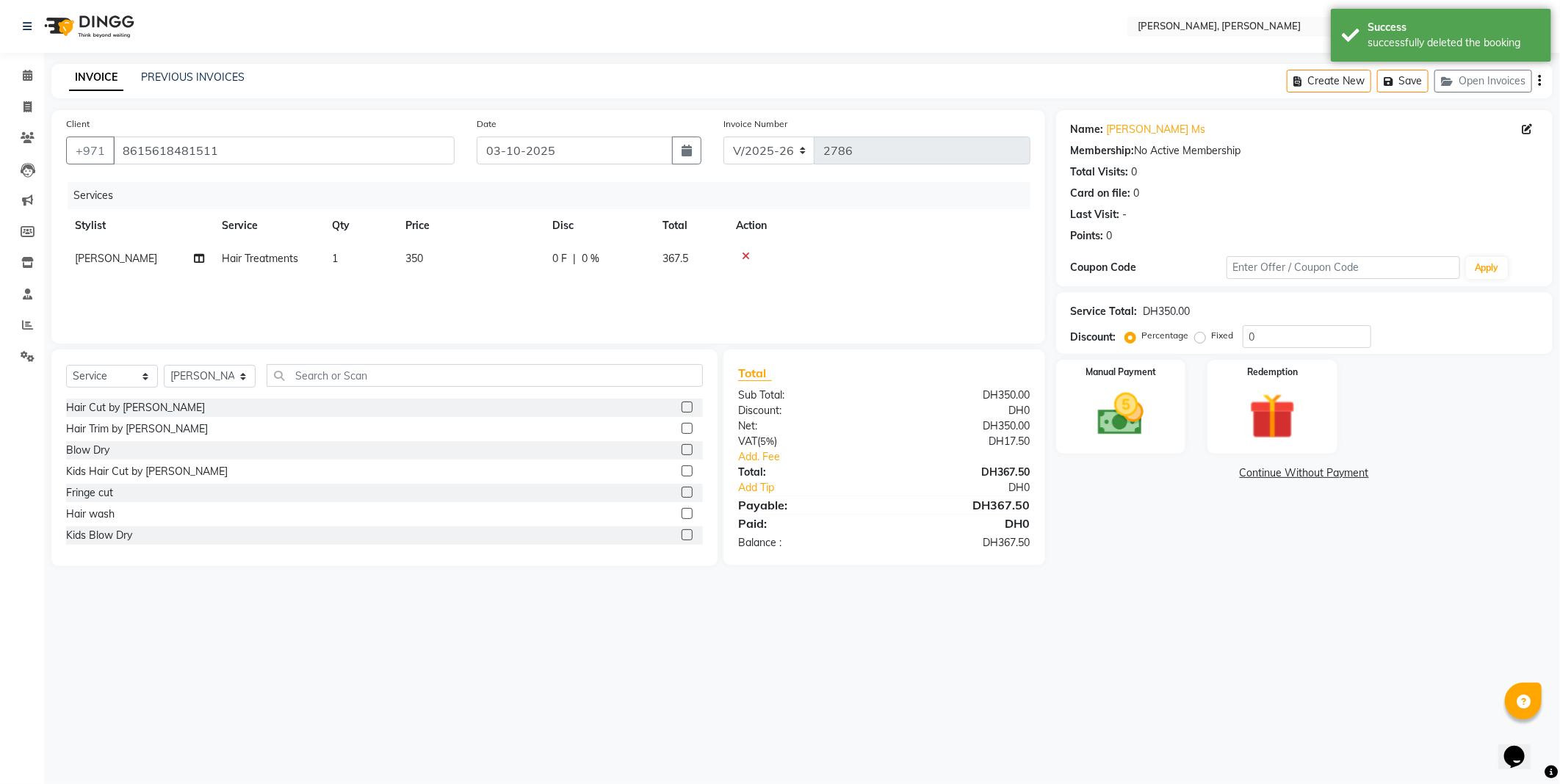
click at [445, 272] on td "350" at bounding box center [471, 258] width 147 height 33
select select "59729"
click at [494, 268] on input "350" at bounding box center [538, 263] width 129 height 23
type input "250"
click at [490, 297] on div "Services Stylist Service Qty Price Disc Total Action [PERSON_NAME] [PERSON_NAME…" at bounding box center [548, 255] width 964 height 147
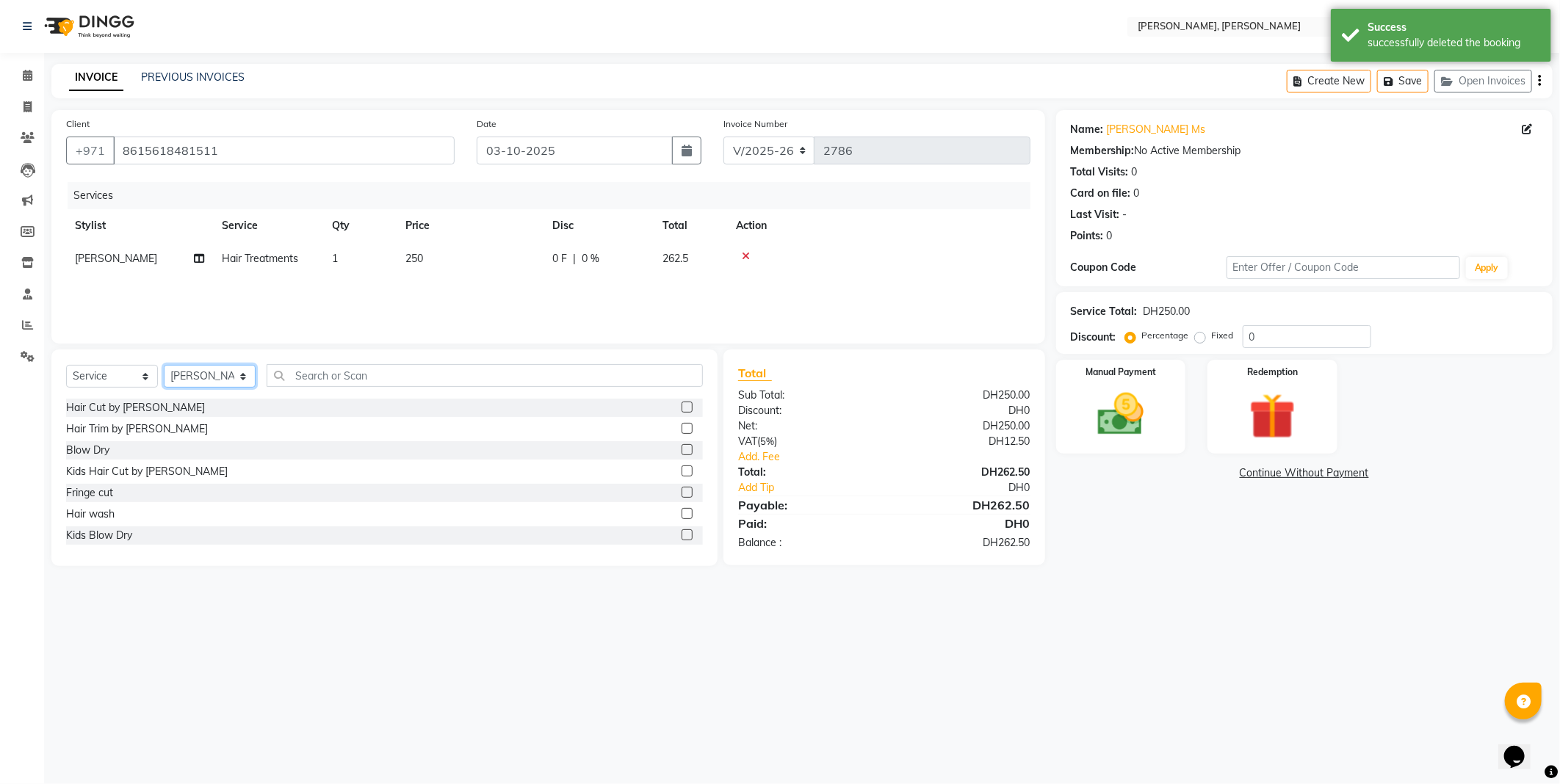
click at [235, 383] on select "Select Stylist [PERSON_NAME] [PERSON_NAME] ALYA [PERSON_NAME] AMRO [PERSON_NAME…" at bounding box center [209, 377] width 92 height 23
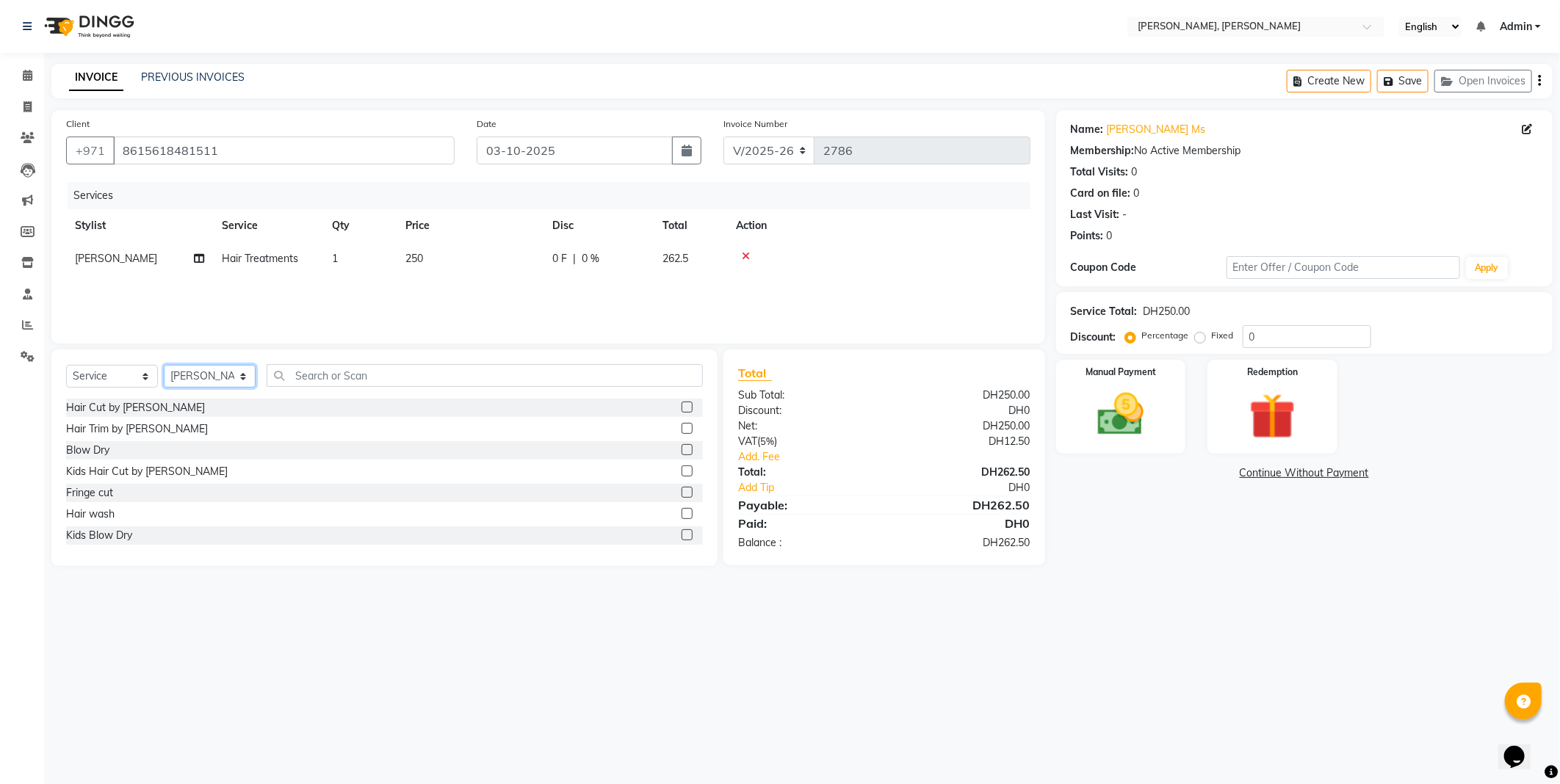
select select "59733"
click at [164, 365] on select "Select Stylist [PERSON_NAME] [PERSON_NAME] ALYA [PERSON_NAME] AMRO [PERSON_NAME…" at bounding box center [209, 377] width 92 height 23
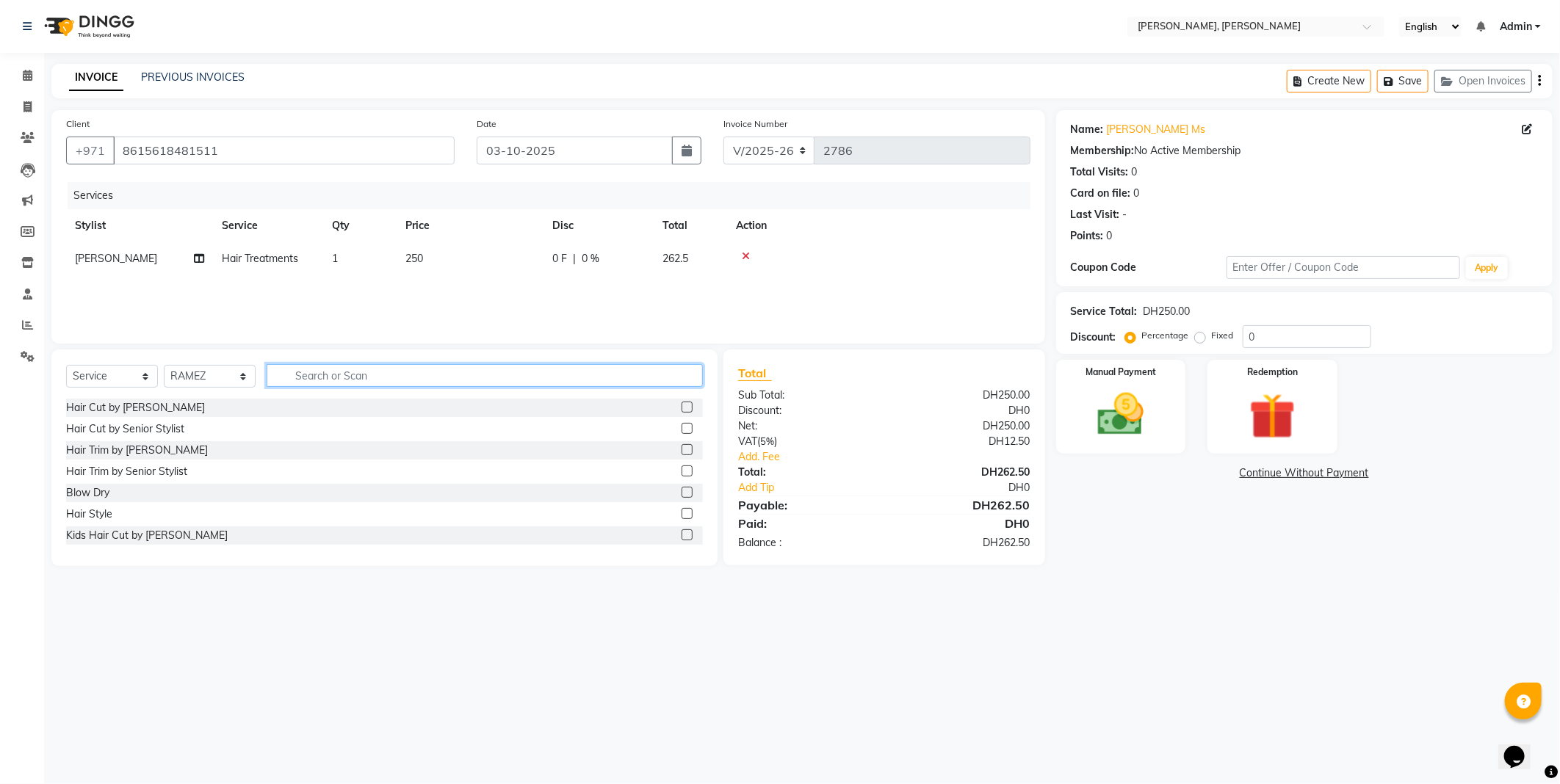
click at [372, 379] on input "text" at bounding box center [485, 376] width 436 height 23
click at [682, 492] on label at bounding box center [688, 492] width 11 height 11
click at [682, 492] on input "checkbox" at bounding box center [687, 493] width 10 height 10
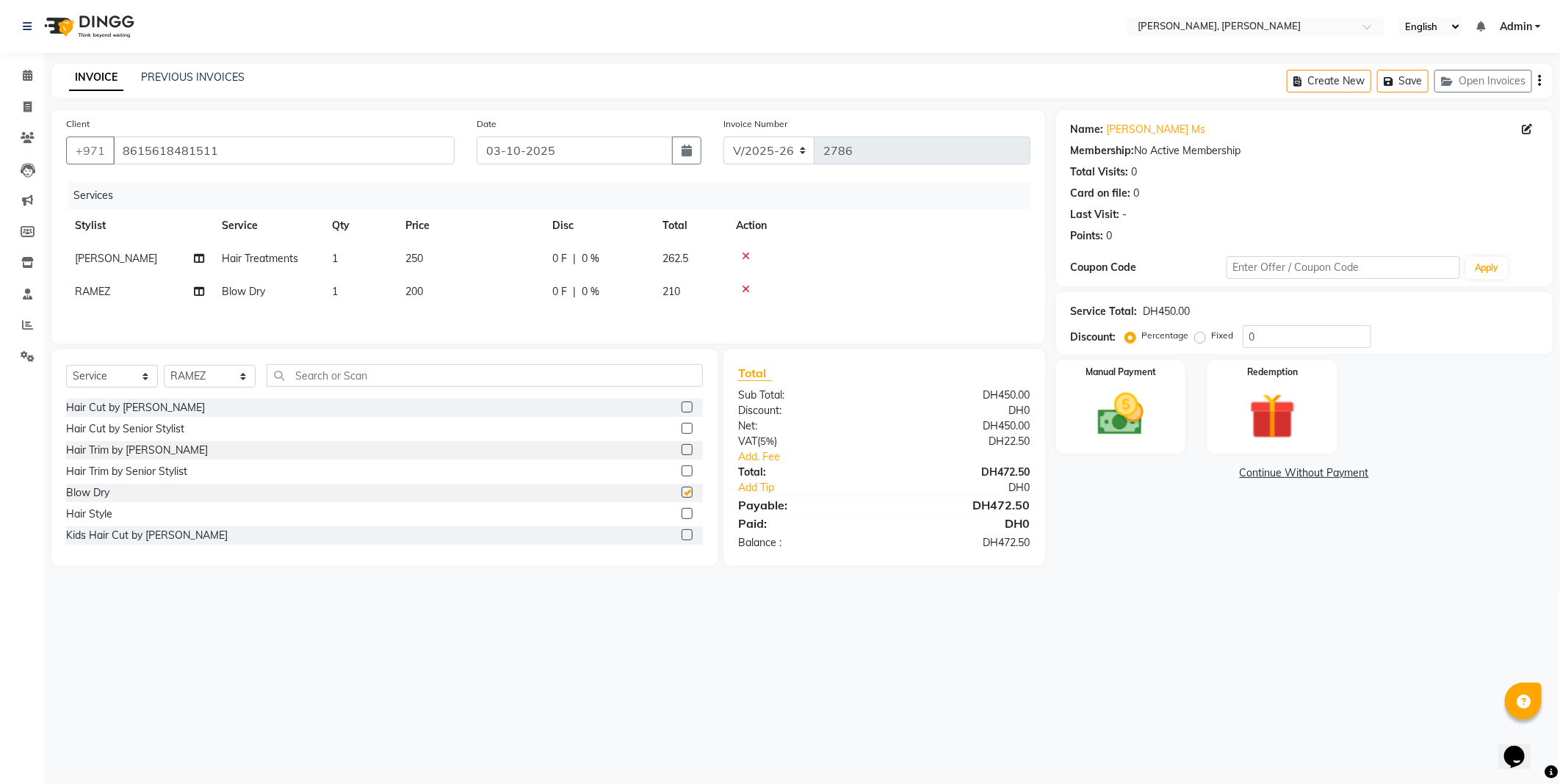
checkbox input "false"
click at [423, 295] on span "200" at bounding box center [414, 292] width 17 height 13
select select "59733"
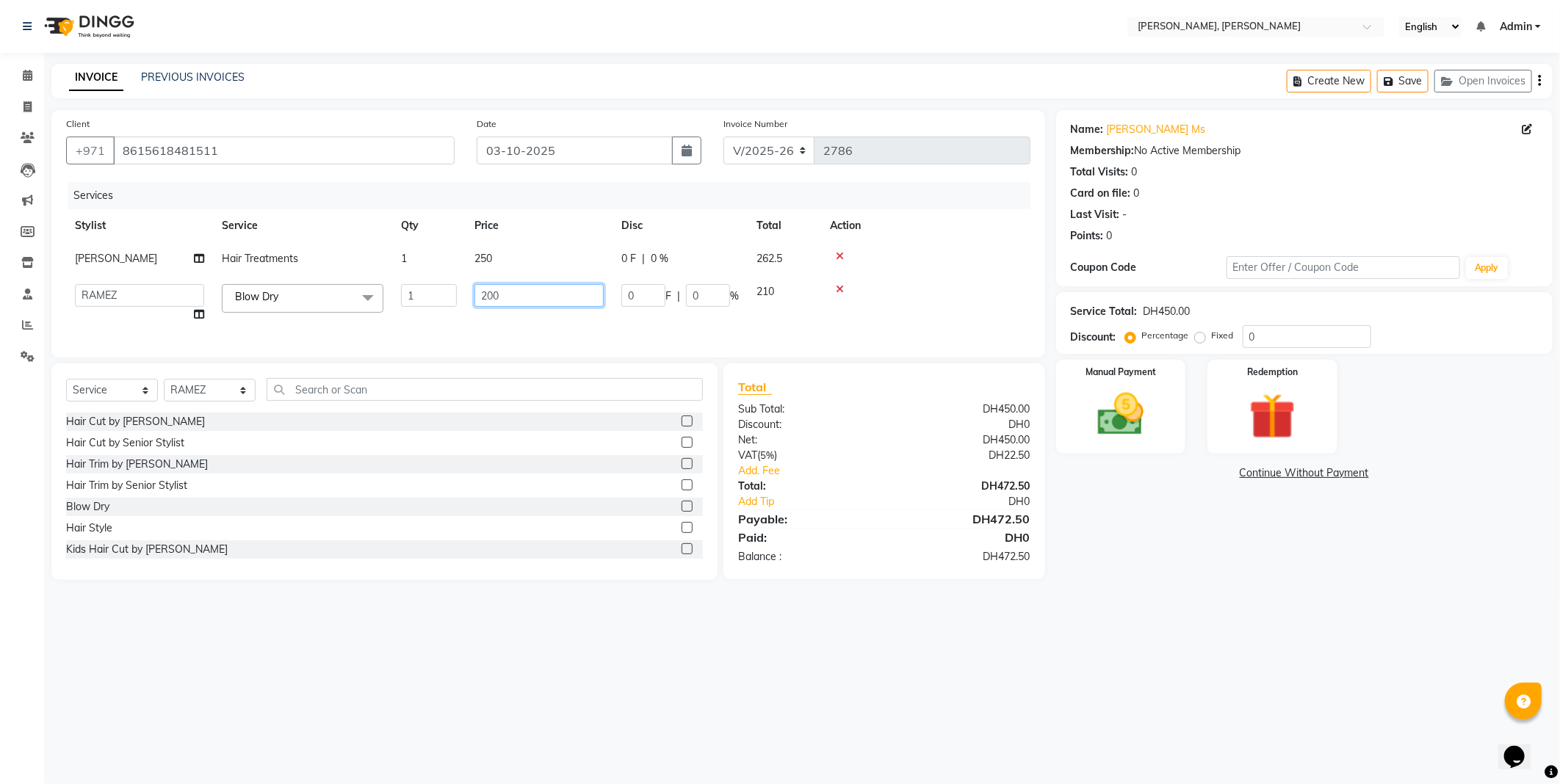
click at [502, 298] on input "200" at bounding box center [538, 295] width 129 height 23
type input "2"
type input "180"
click at [537, 302] on input "180" at bounding box center [538, 295] width 129 height 23
click at [1127, 411] on img at bounding box center [1121, 415] width 78 height 55
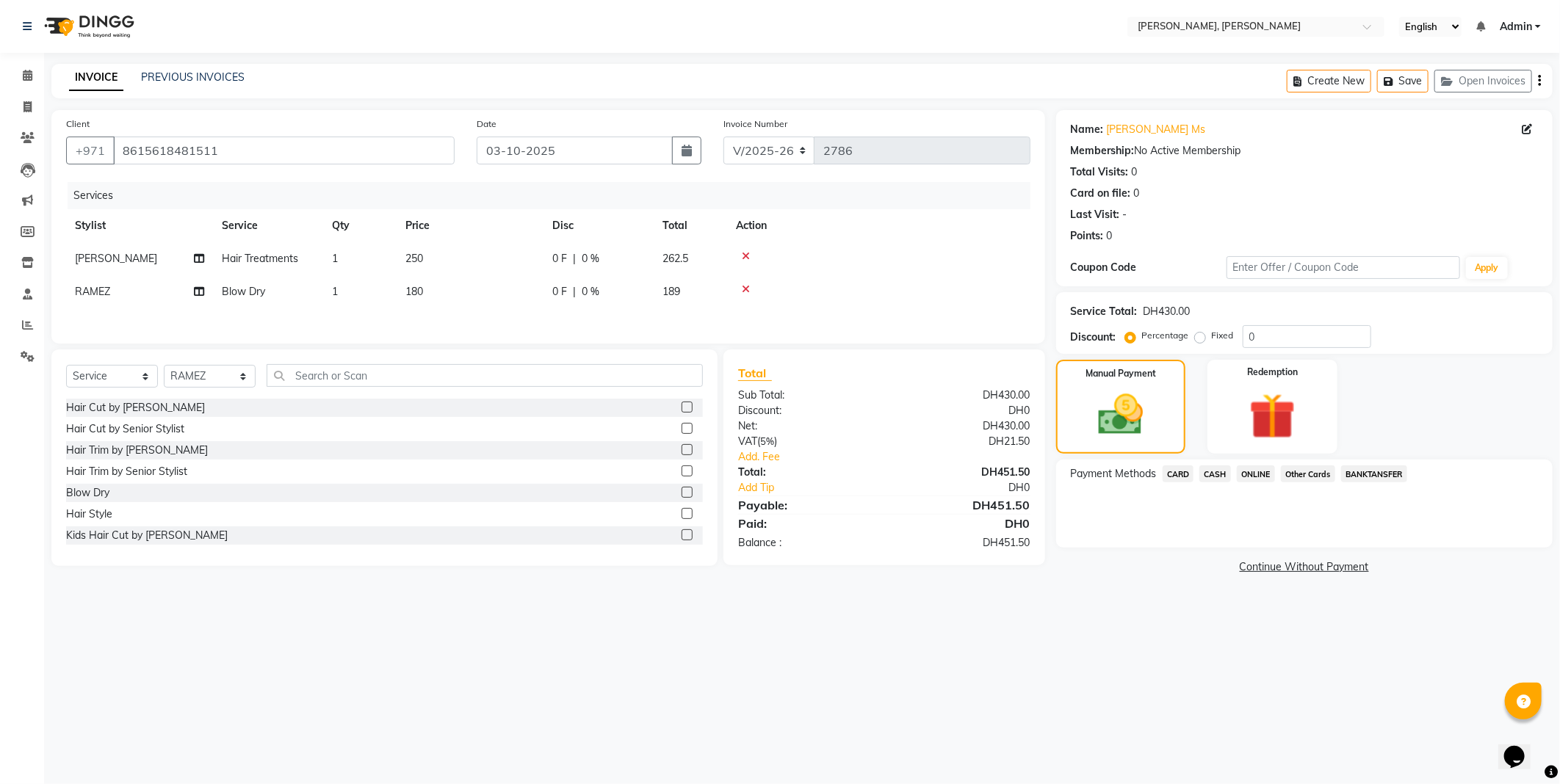
click at [1309, 477] on span "Other Cards" at bounding box center [1308, 474] width 55 height 17
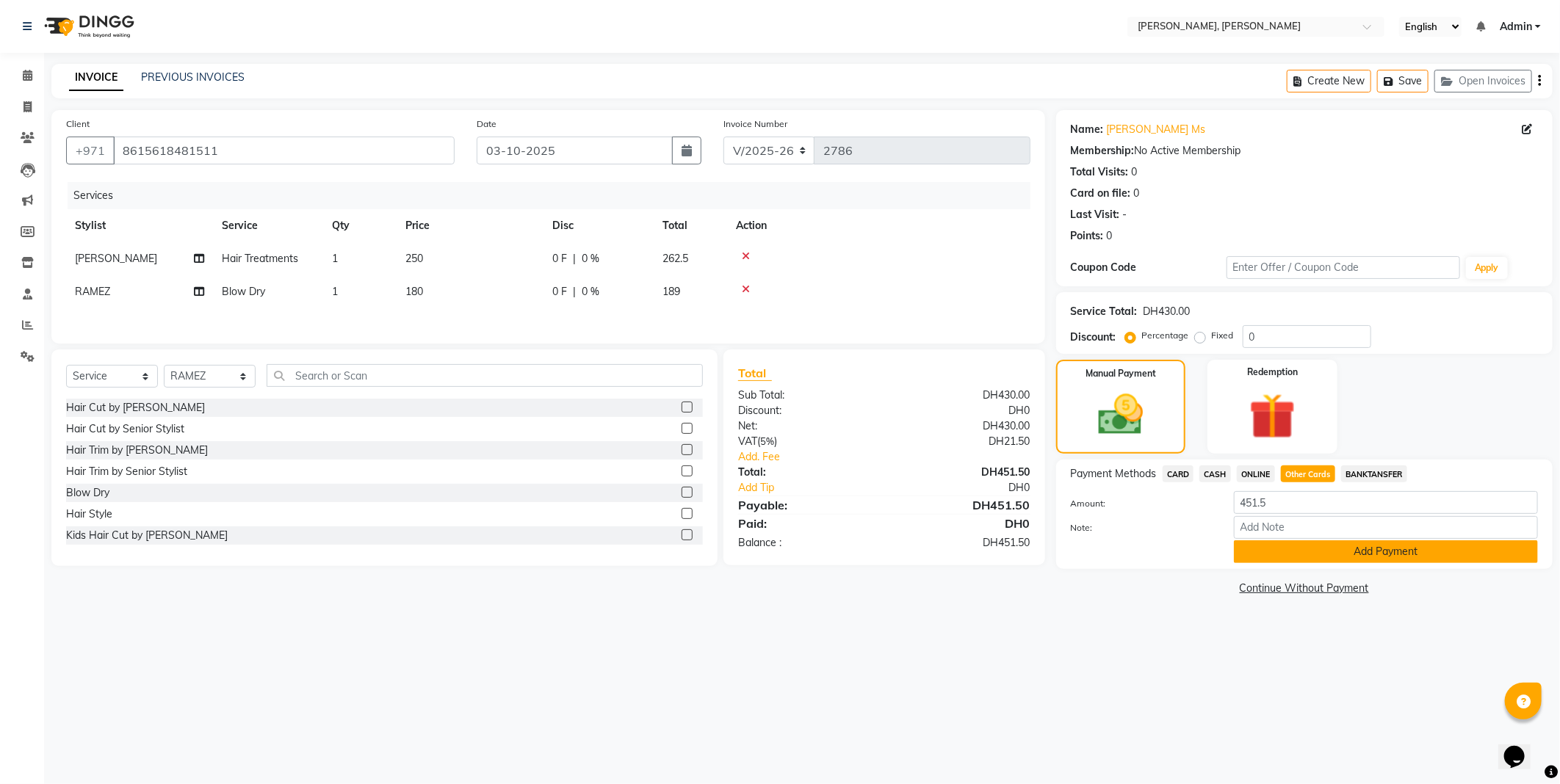
click at [1317, 553] on button "Add Payment" at bounding box center [1386, 552] width 304 height 23
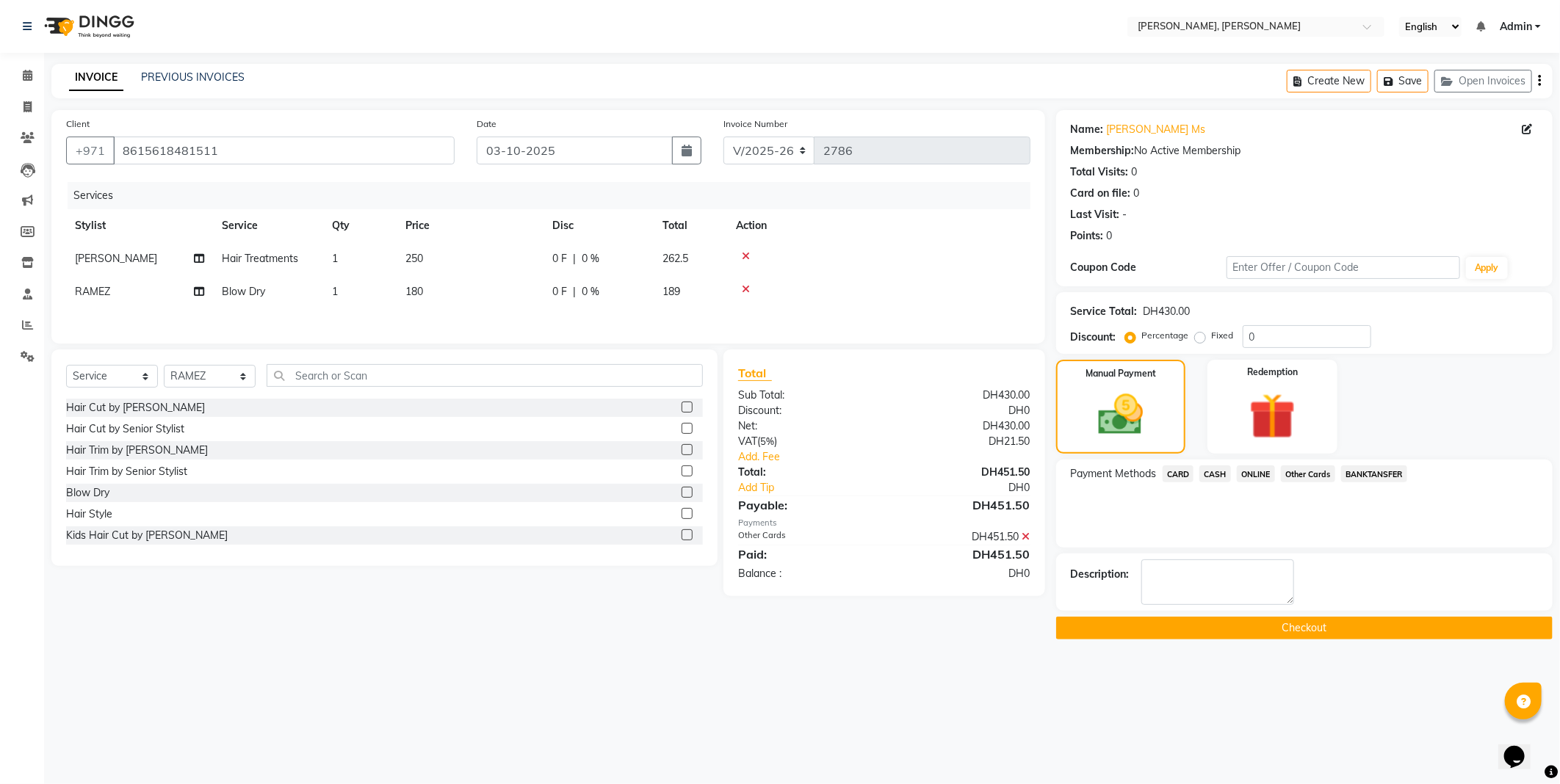
click at [1251, 626] on button "Checkout" at bounding box center [1304, 628] width 496 height 23
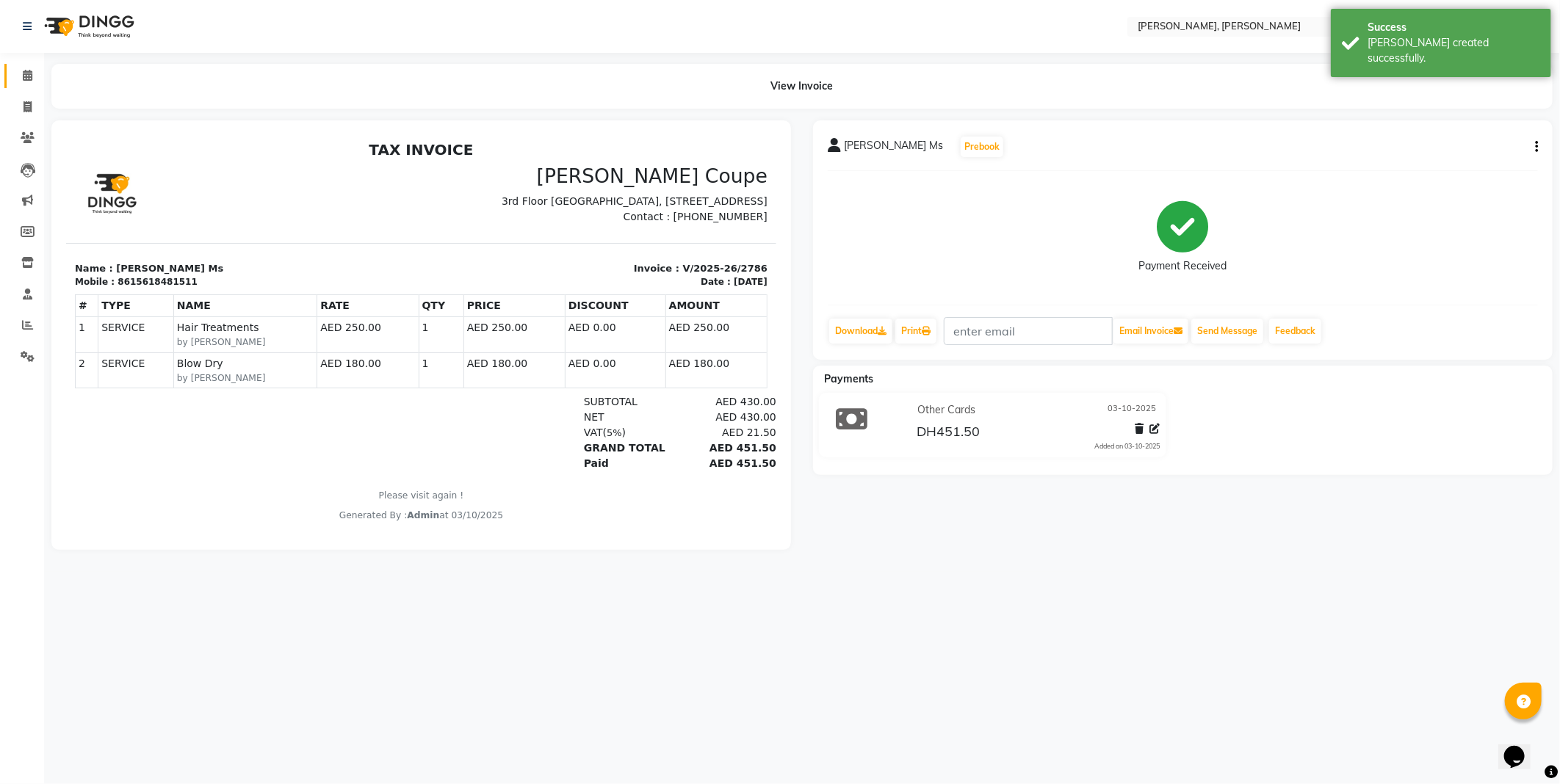
click at [27, 72] on icon at bounding box center [28, 76] width 10 height 11
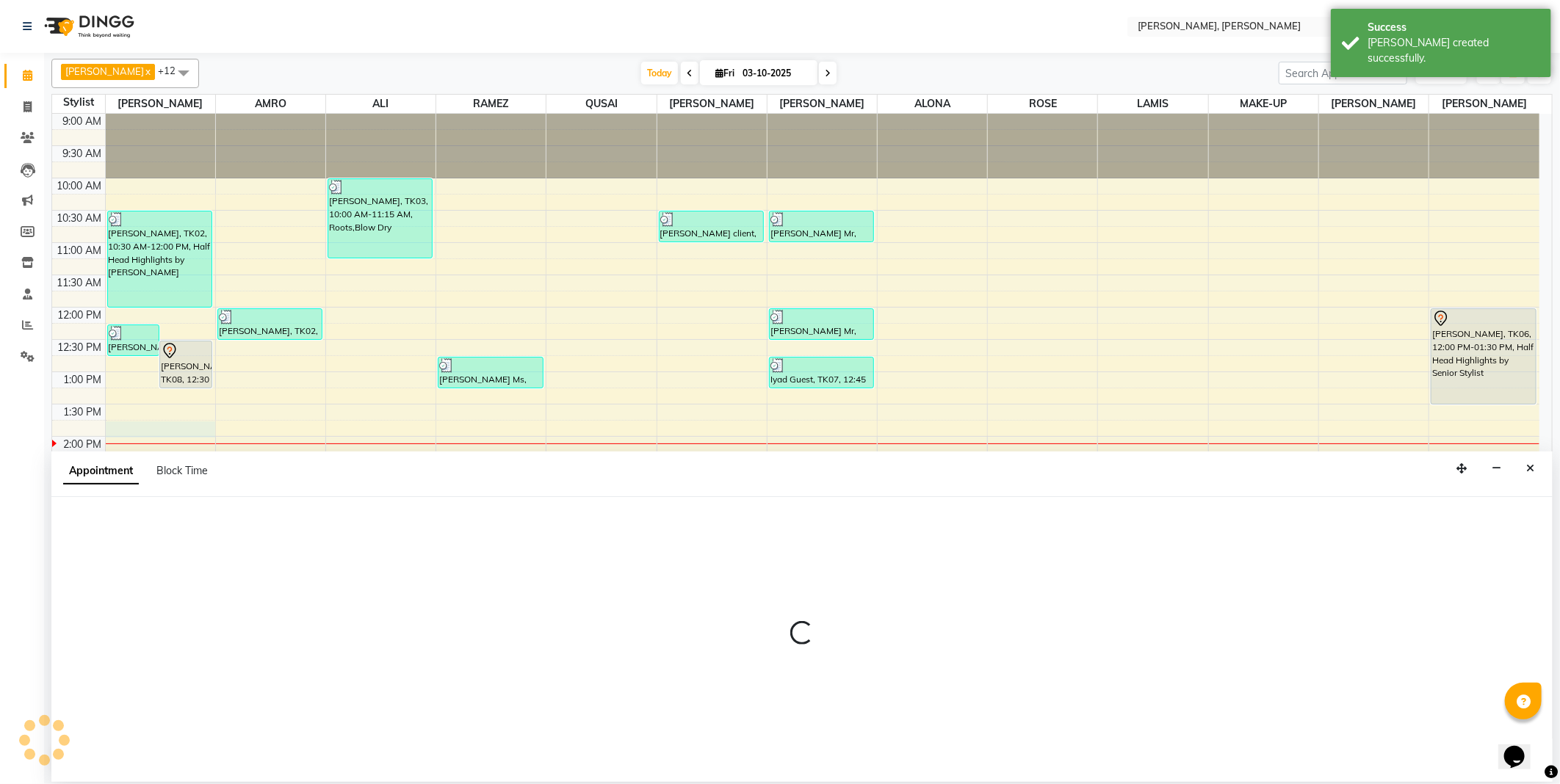
select select "59729"
select select "825"
select select "tentative"
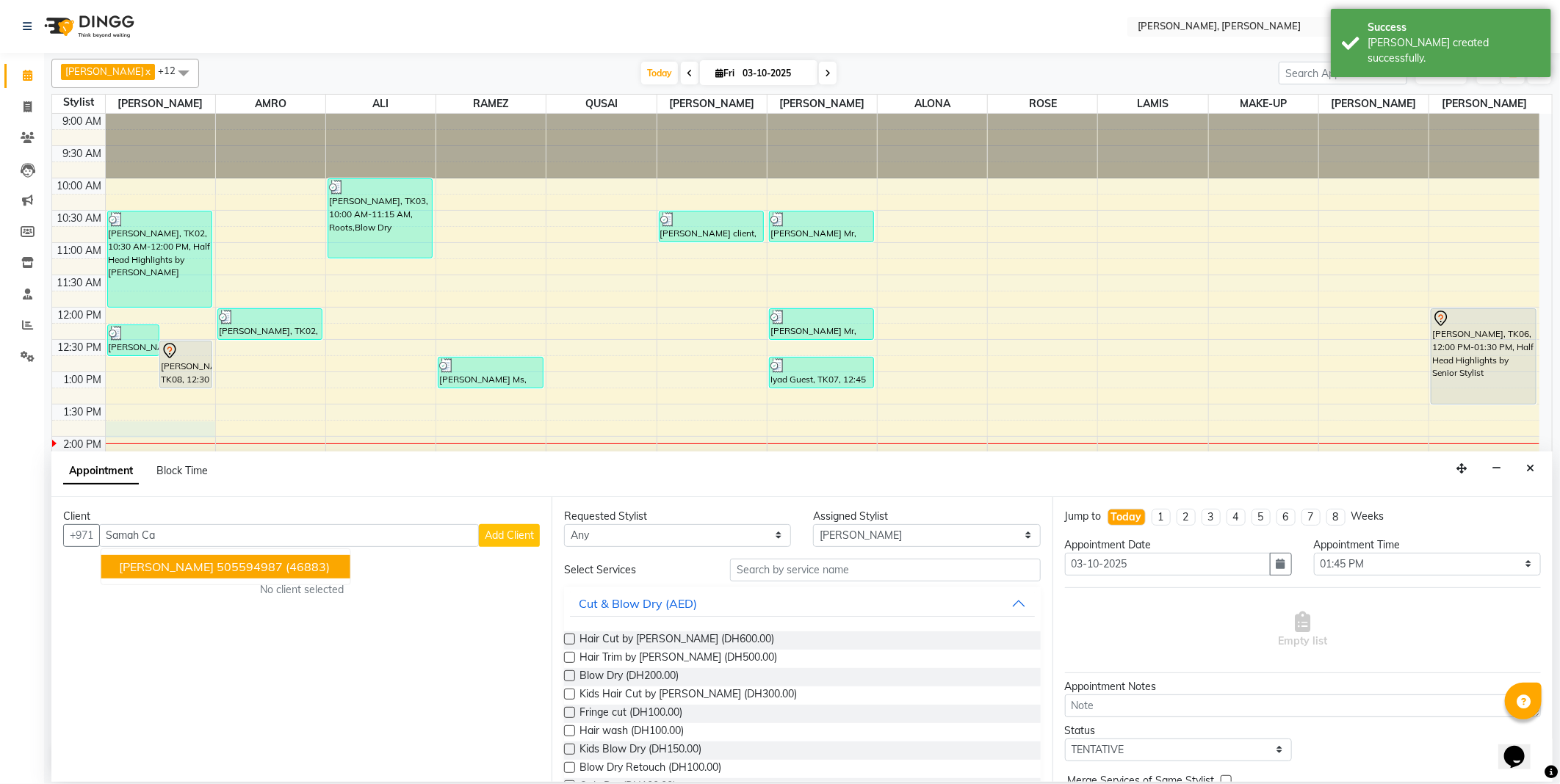
click at [286, 565] on span "(46883)" at bounding box center [308, 566] width 44 height 14
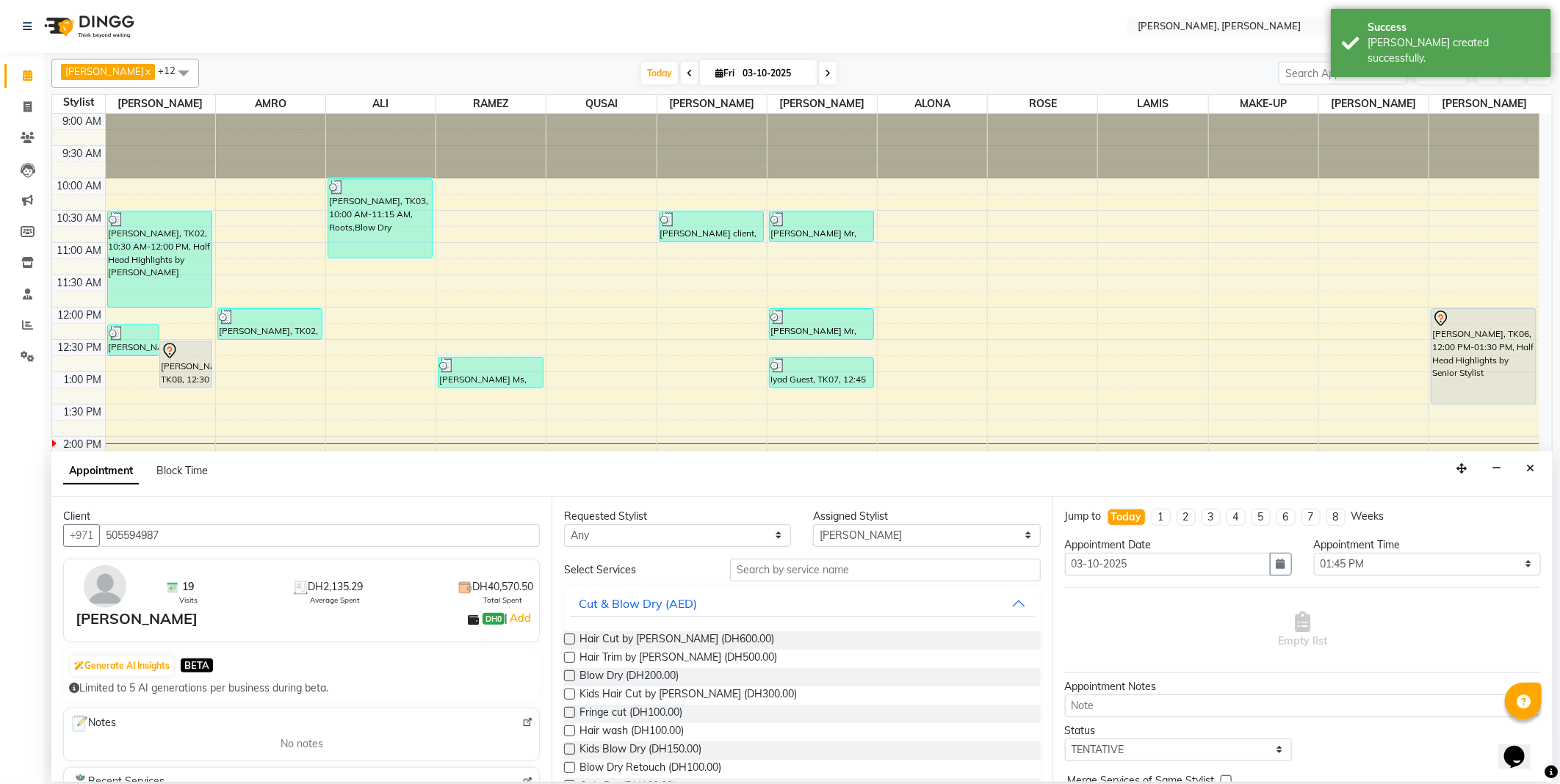
type input "505594987"
click at [620, 534] on select "Any [PERSON_NAME] [PERSON_NAME] ALYA [PERSON_NAME] AMRO [PERSON_NAME] [PERSON_N…" at bounding box center [677, 535] width 227 height 23
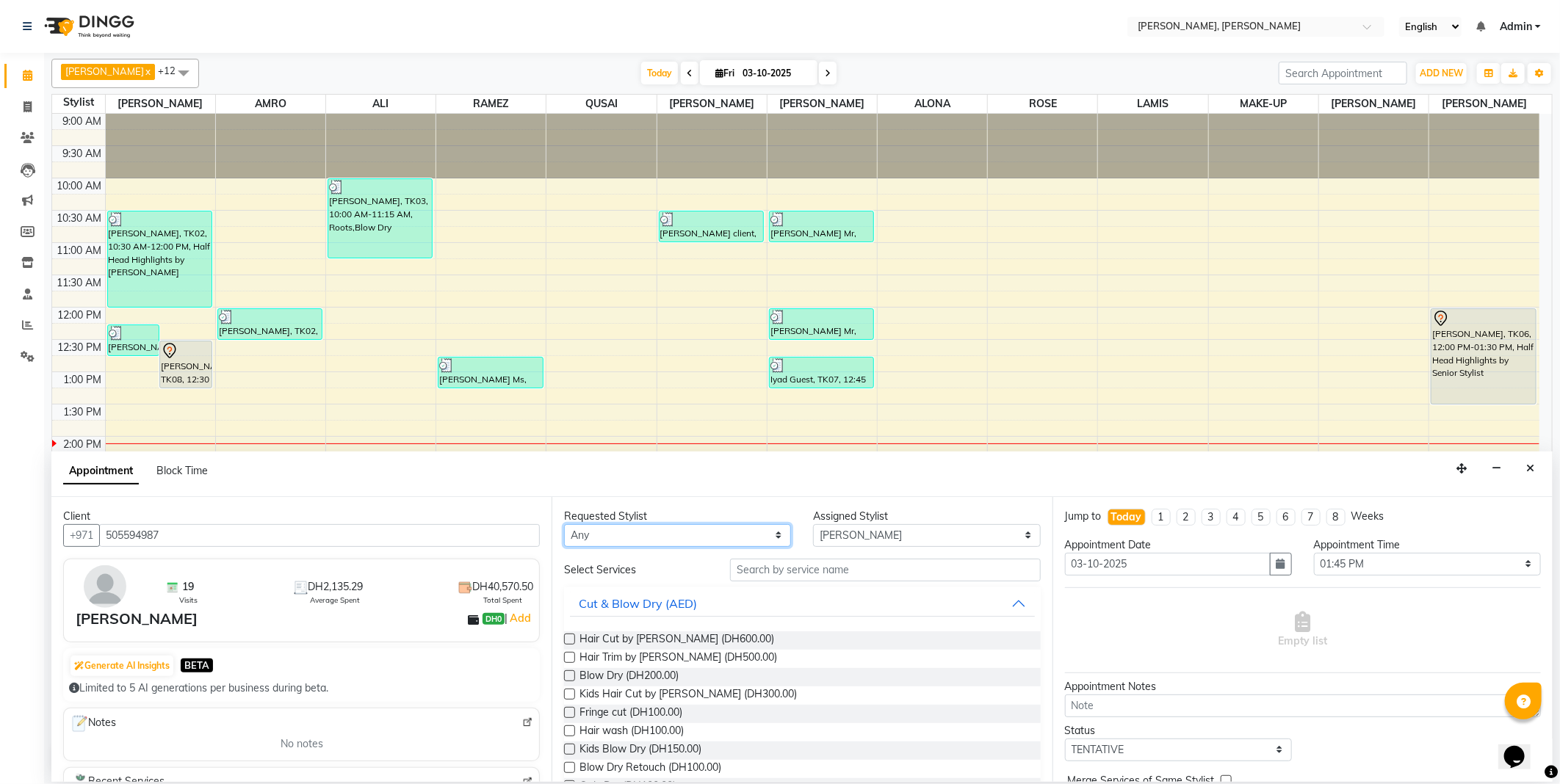
select select "59729"
click at [564, 524] on select "Any [PERSON_NAME] [PERSON_NAME] ALYA [PERSON_NAME] AMRO [PERSON_NAME] [PERSON_N…" at bounding box center [677, 535] width 227 height 23
click at [775, 568] on input "text" at bounding box center [885, 571] width 310 height 23
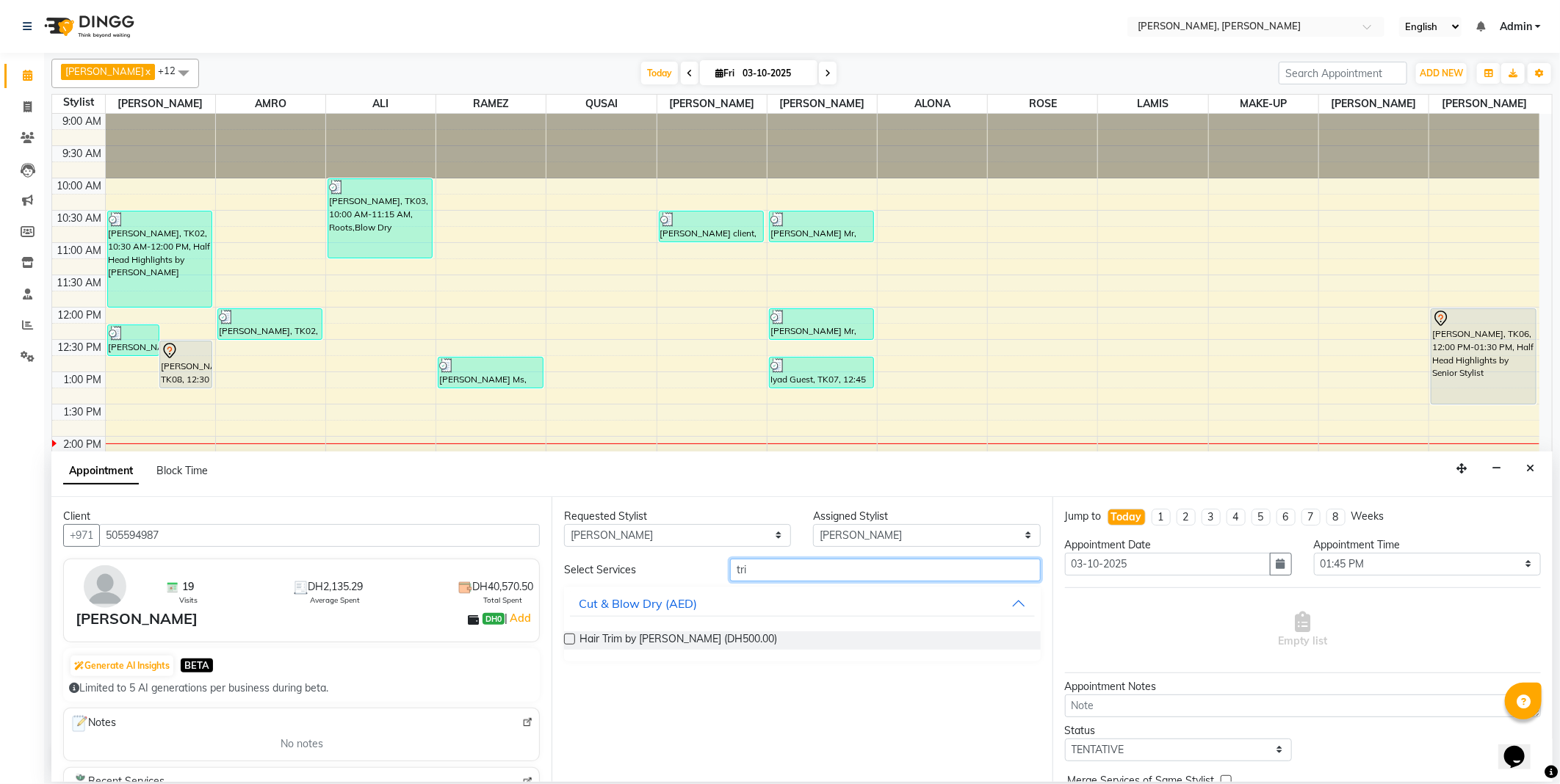
type input "tri"
click at [575, 633] on div "Hair Trim by [PERSON_NAME] (DH500.00)" at bounding box center [802, 641] width 476 height 18
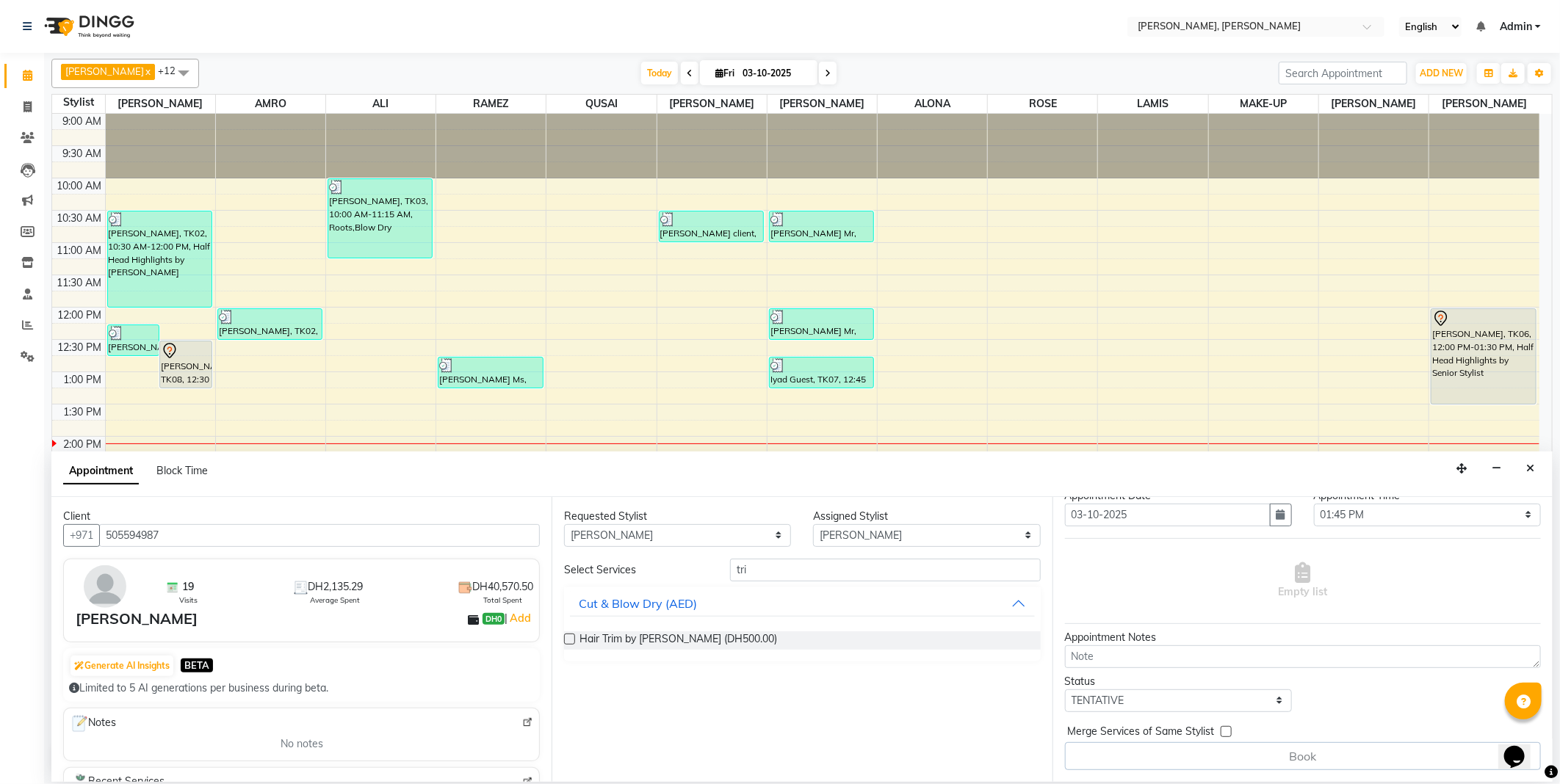
click at [571, 640] on label at bounding box center [570, 640] width 11 height 11
click at [571, 640] on input "checkbox" at bounding box center [569, 641] width 10 height 10
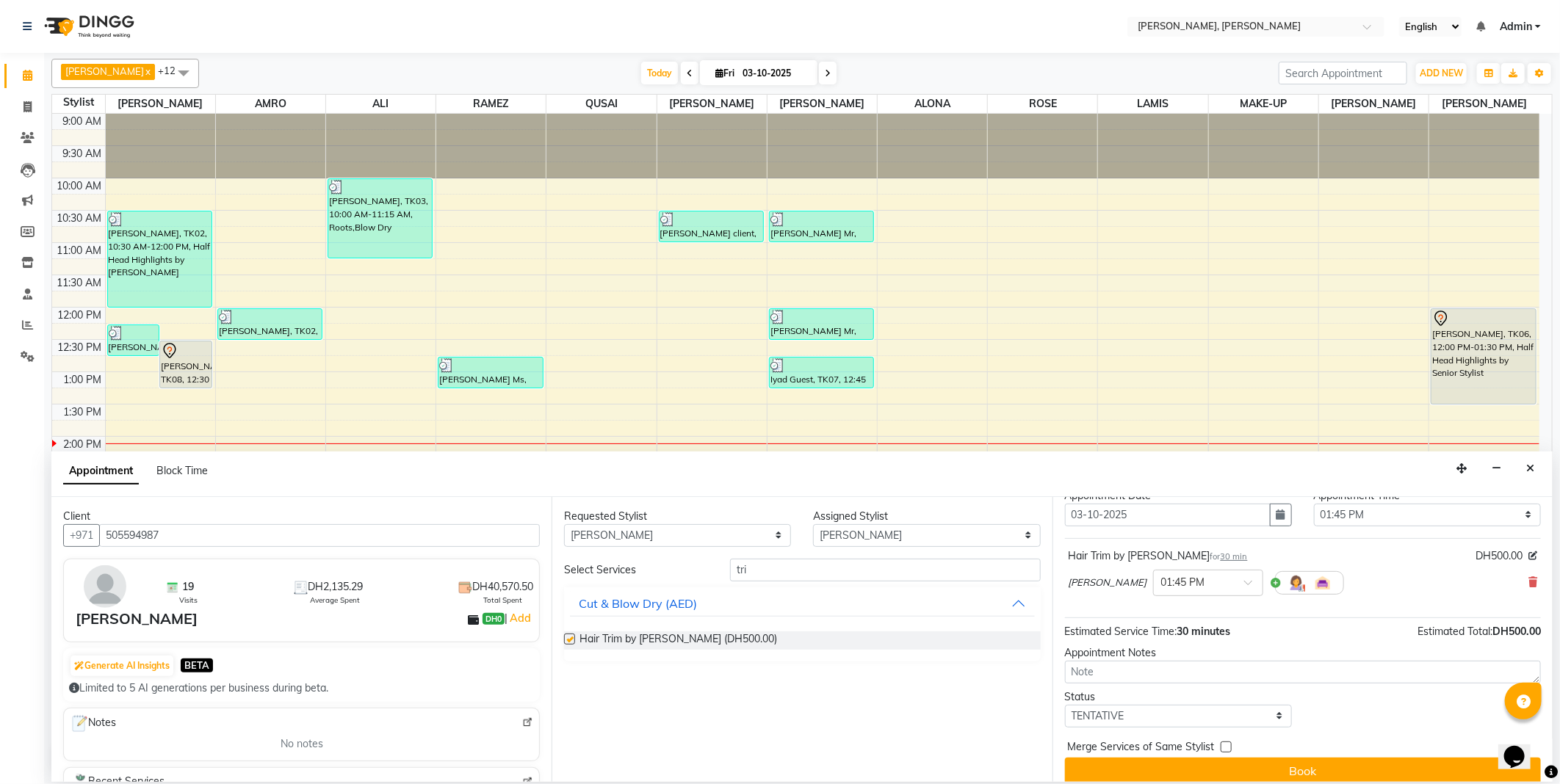
scroll to position [63, 0]
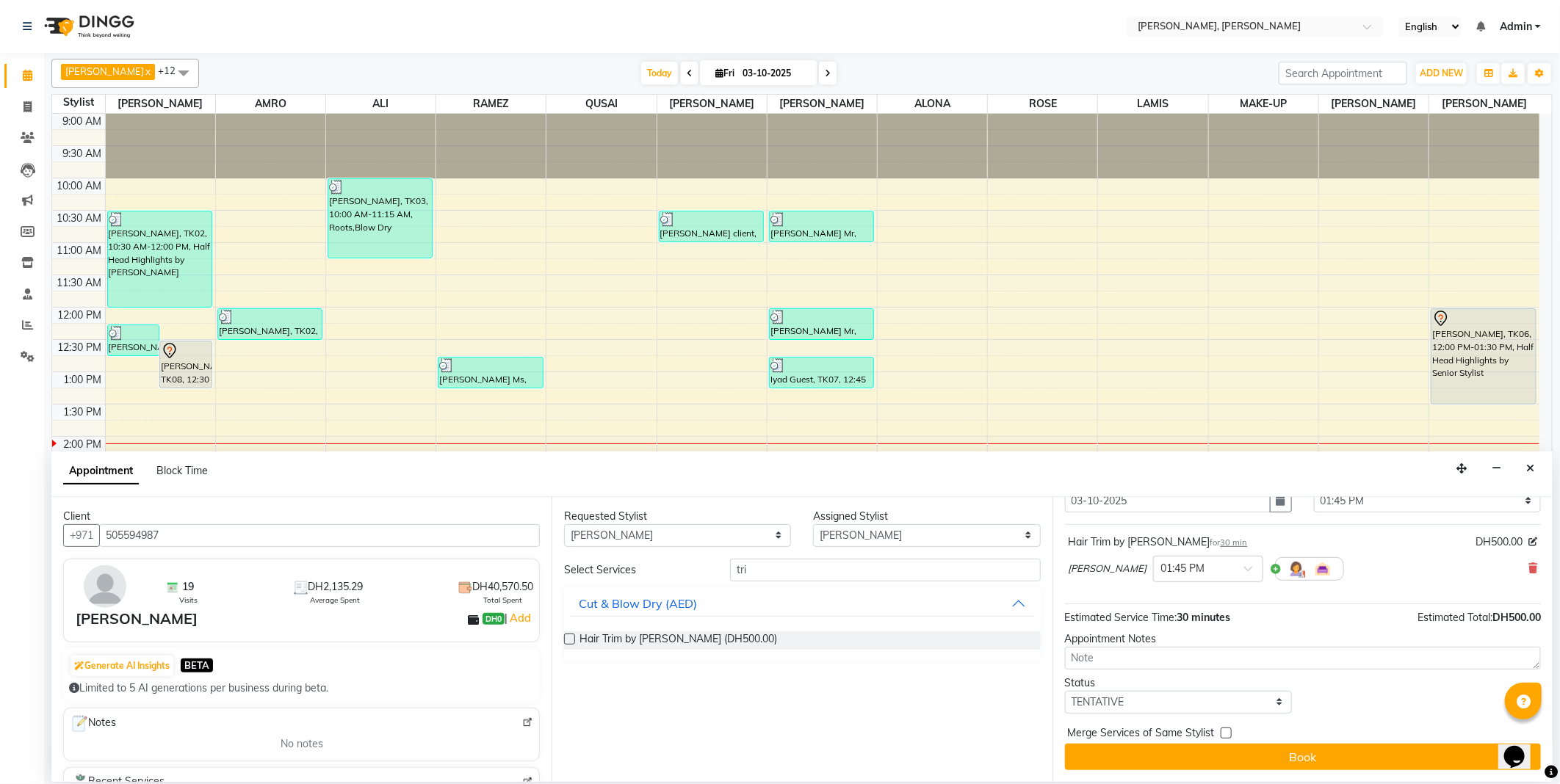
checkbox input "false"
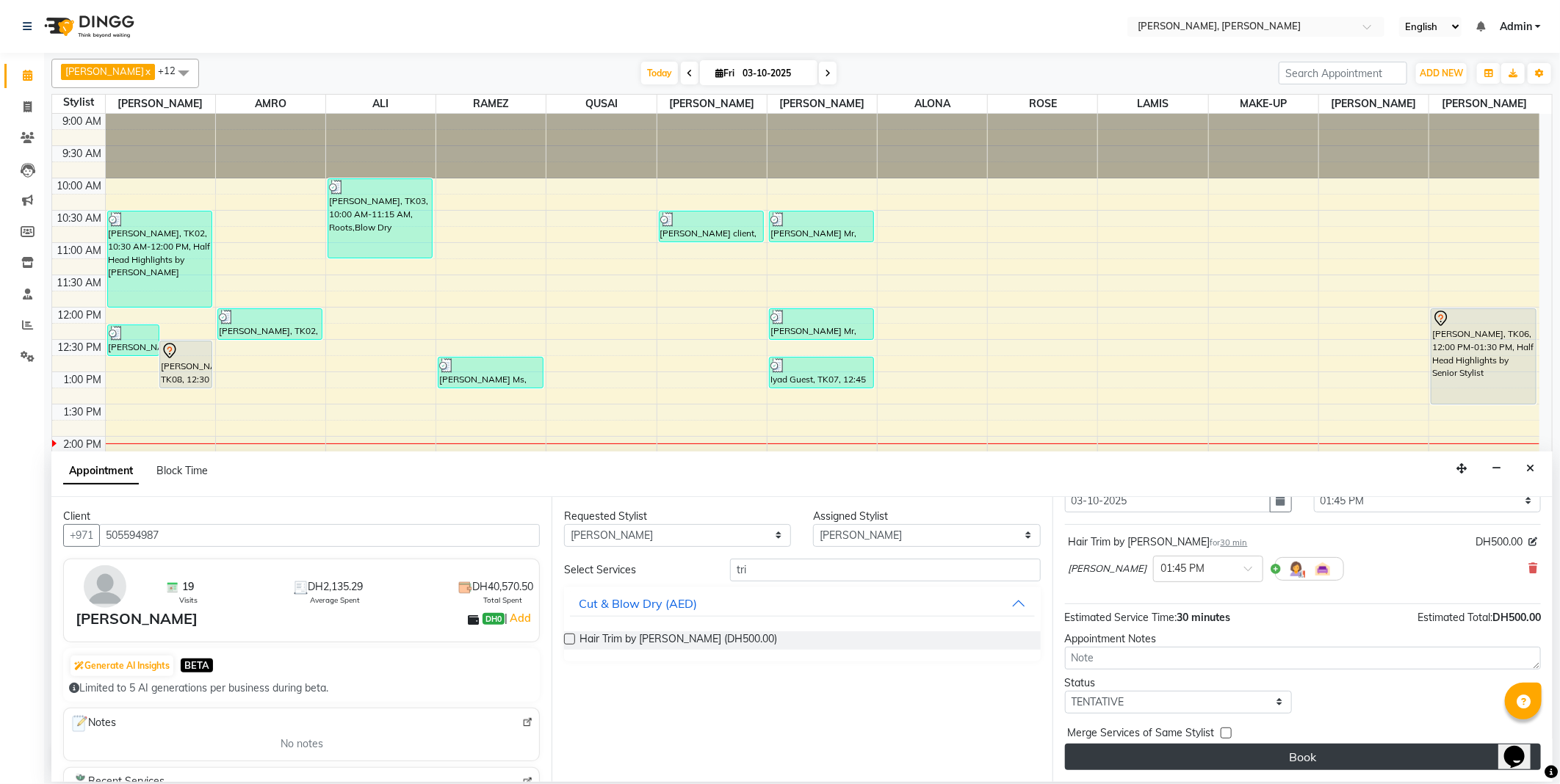
click at [1290, 761] on button "Book" at bounding box center [1304, 757] width 476 height 27
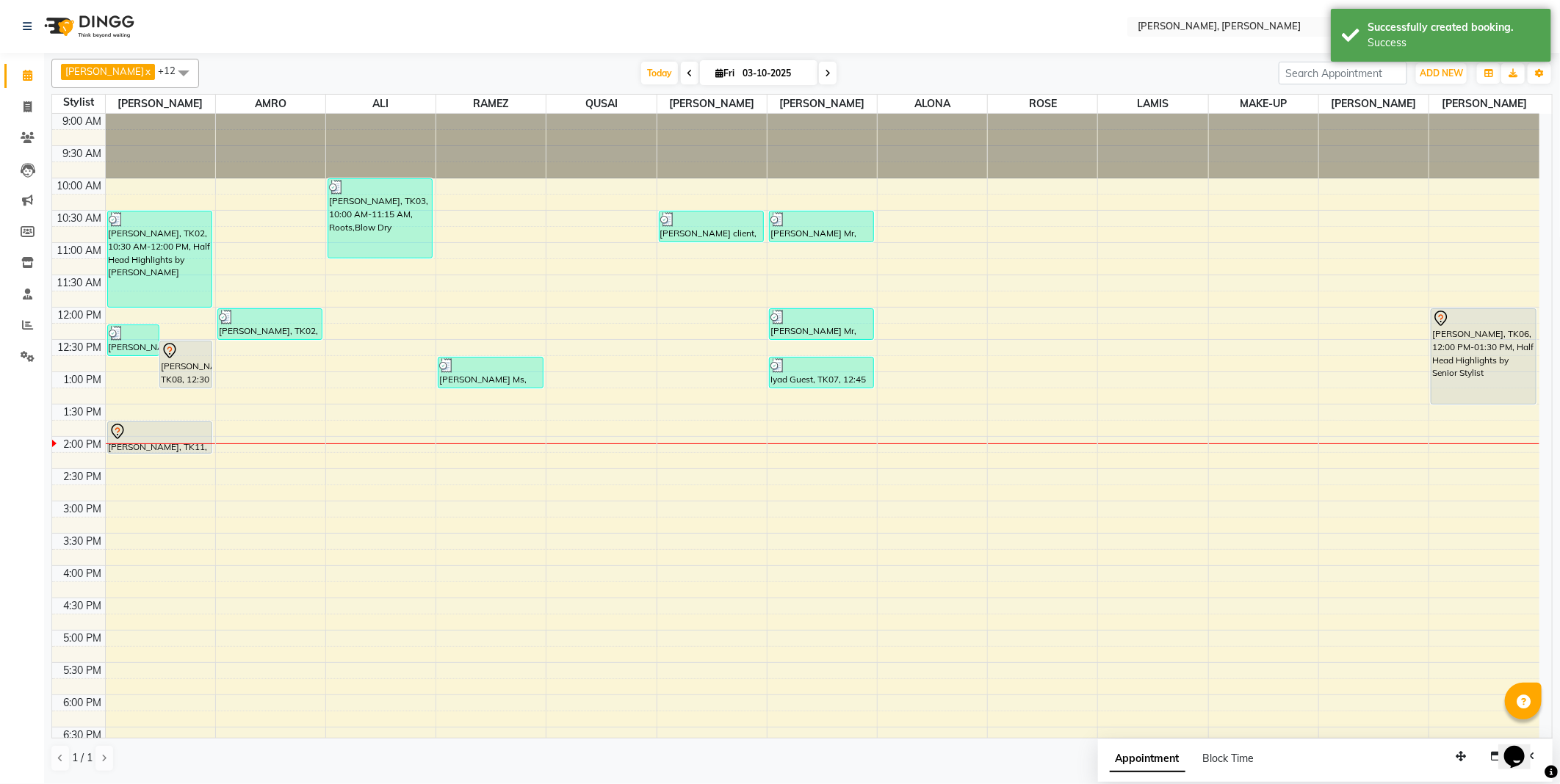
click at [151, 438] on div at bounding box center [161, 431] width 103 height 17
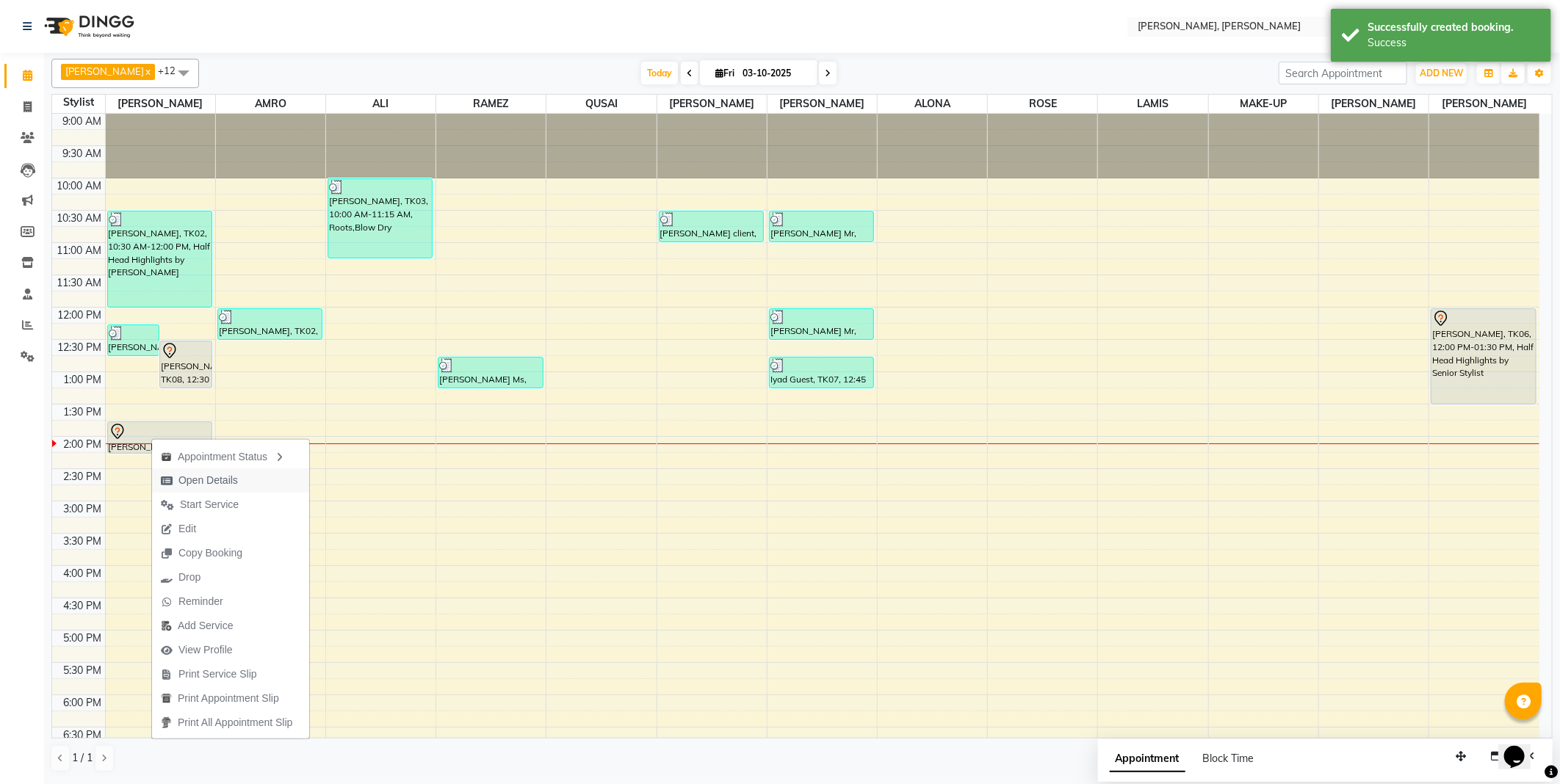
click at [204, 481] on span "Open Details" at bounding box center [209, 481] width 59 height 15
select select "7"
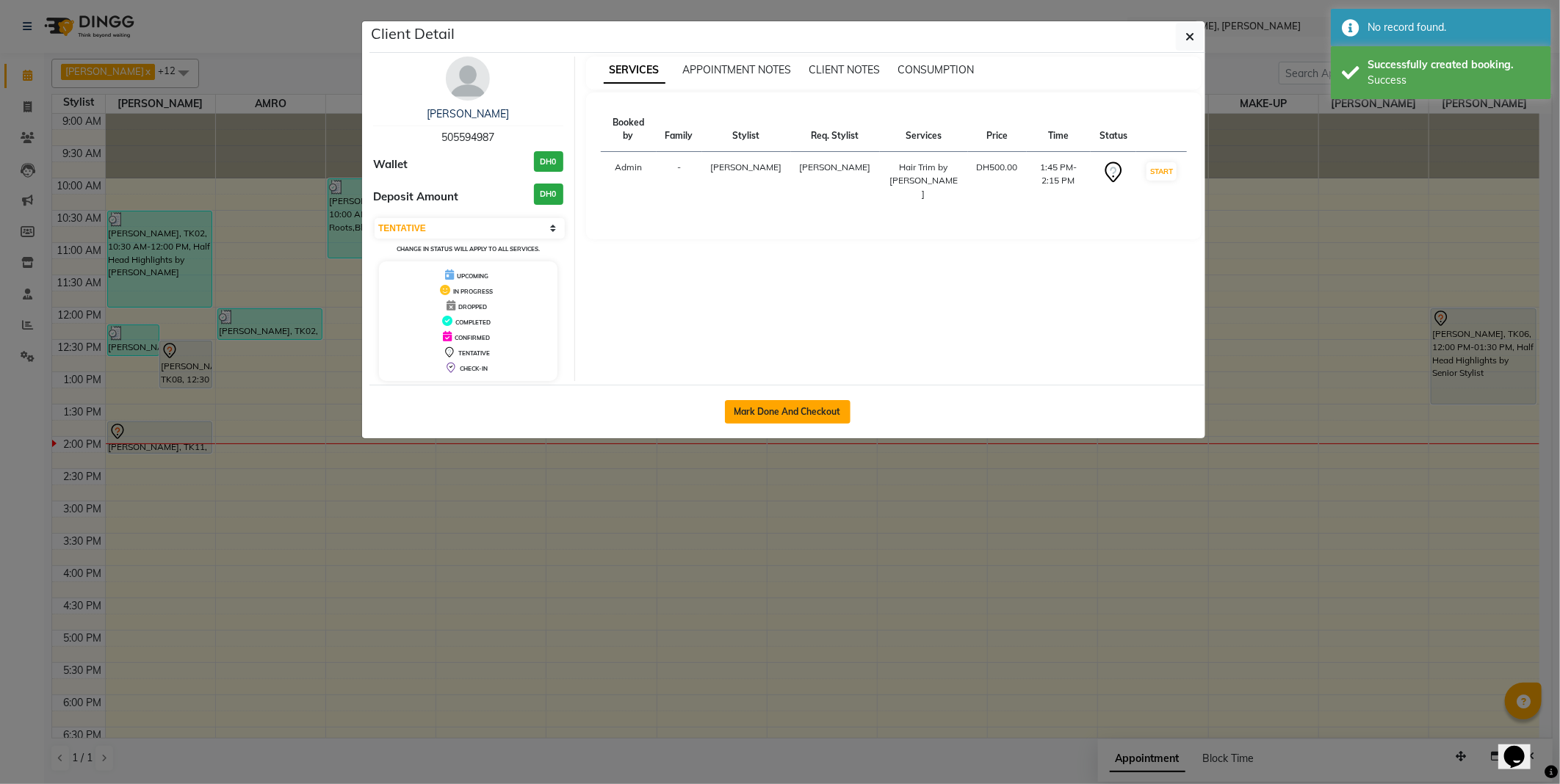
click at [780, 412] on button "Mark Done And Checkout" at bounding box center [787, 412] width 125 height 24
select select "service"
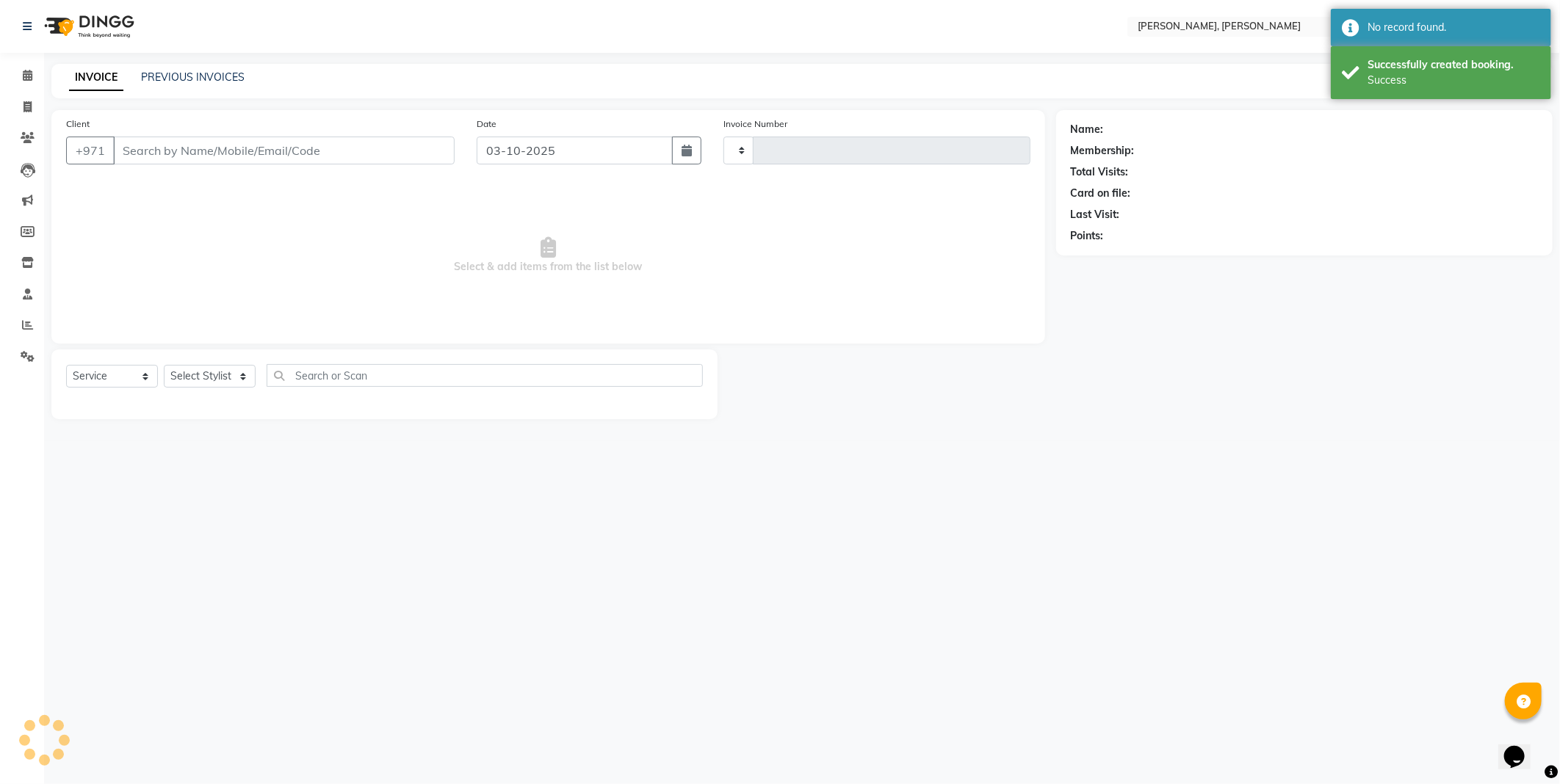
type input "2787"
select select "7142"
type input "505594987"
select select "59729"
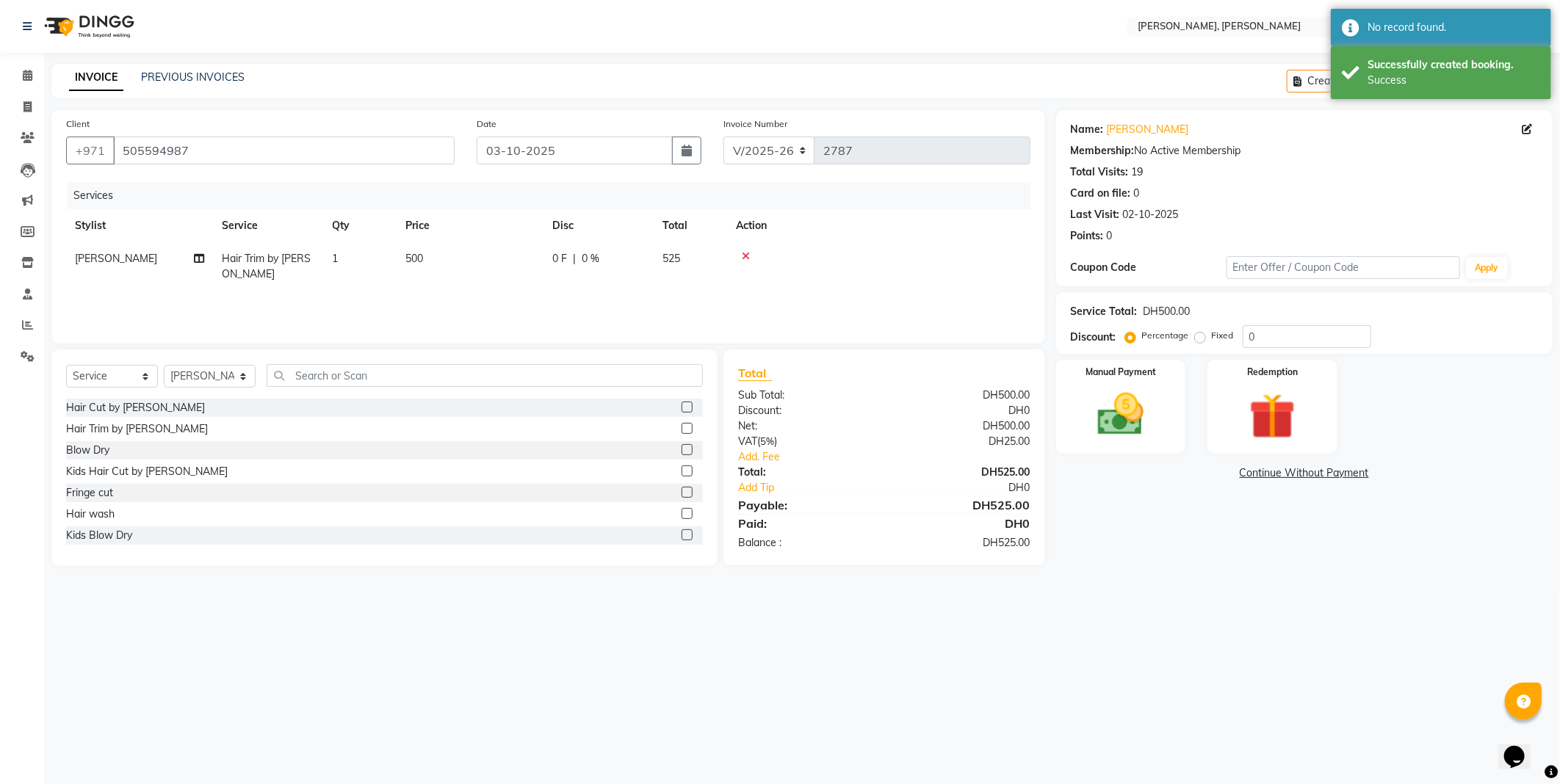
click at [449, 263] on td "500" at bounding box center [471, 266] width 147 height 49
select select "59729"
click at [518, 262] on input "500" at bounding box center [538, 263] width 129 height 23
type input "5"
type input "0"
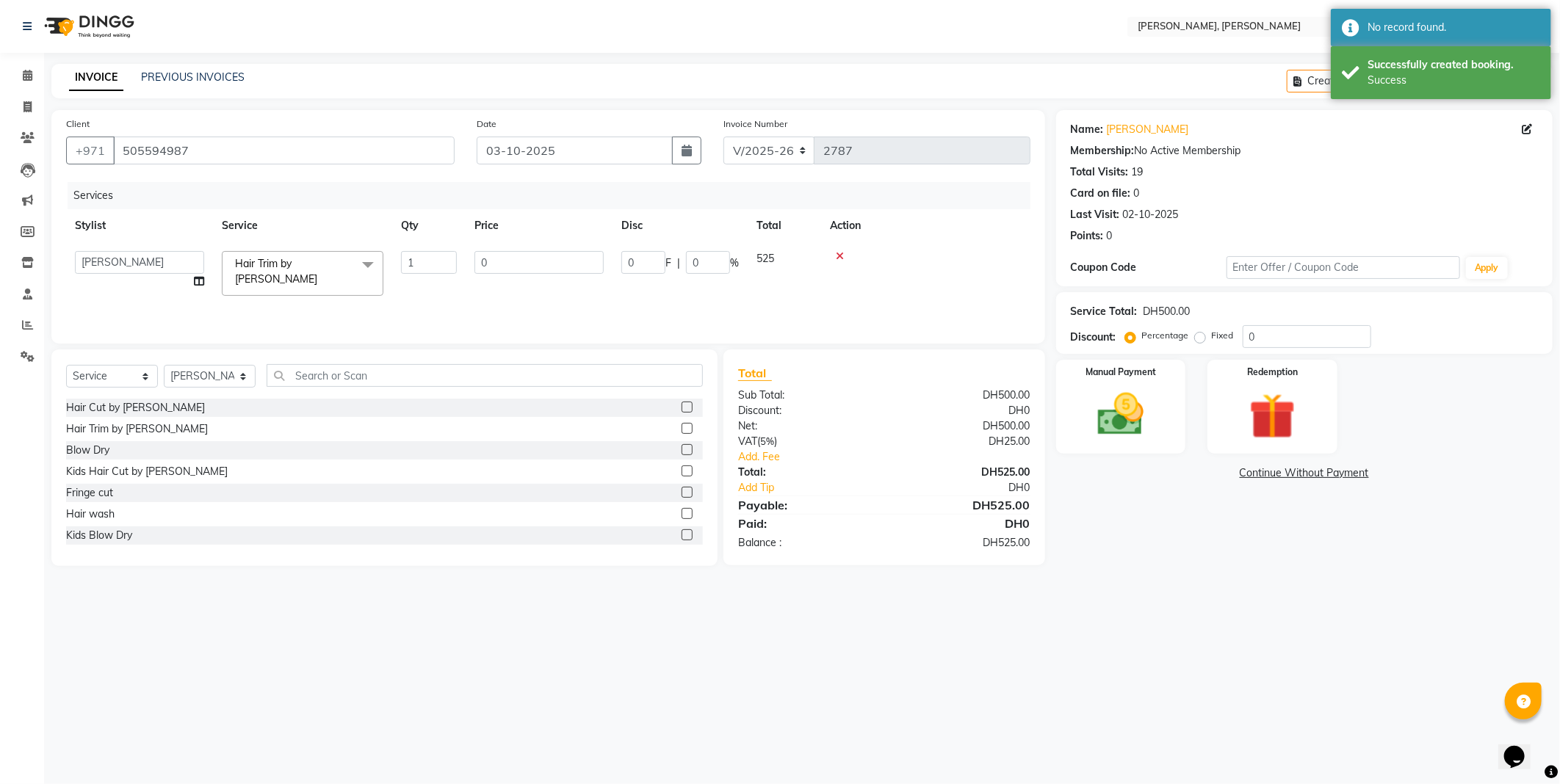
click at [512, 294] on div "Services Stylist Service Qty Price Disc Total Action [PERSON_NAME] [PERSON_NAME…" at bounding box center [548, 255] width 964 height 147
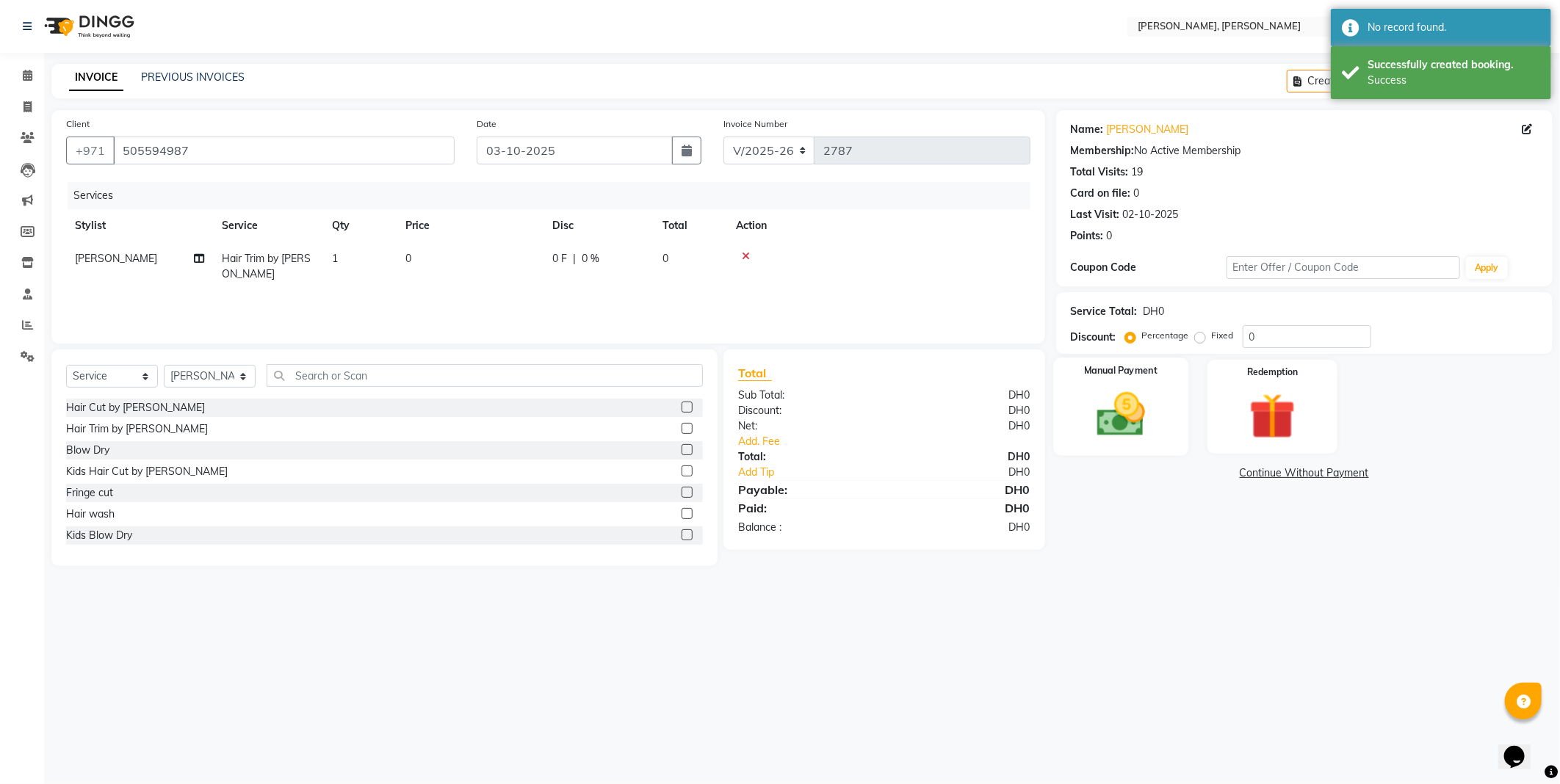
click at [1133, 414] on img at bounding box center [1121, 415] width 78 height 55
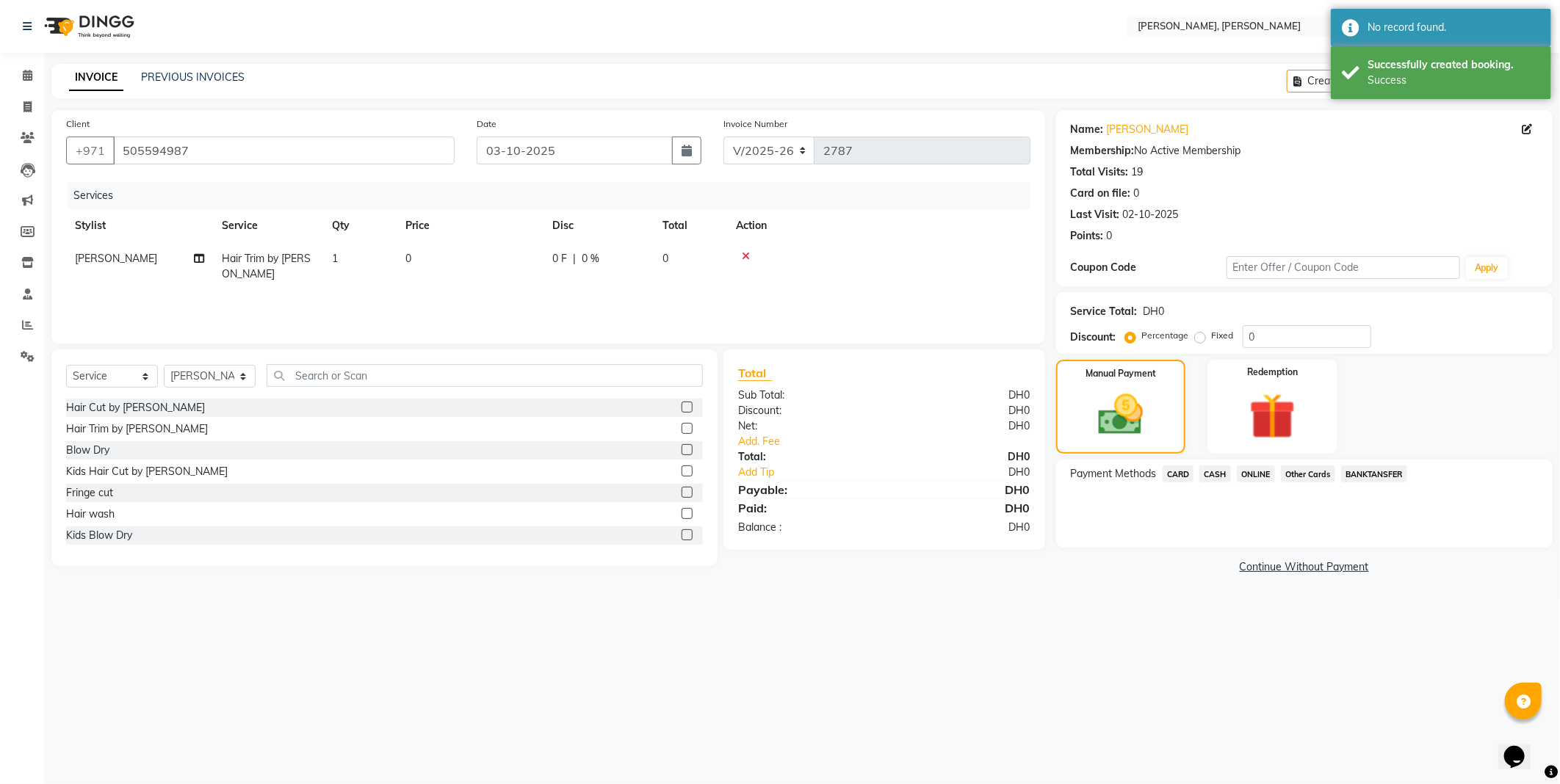
click at [1304, 476] on span "Other Cards" at bounding box center [1308, 474] width 55 height 17
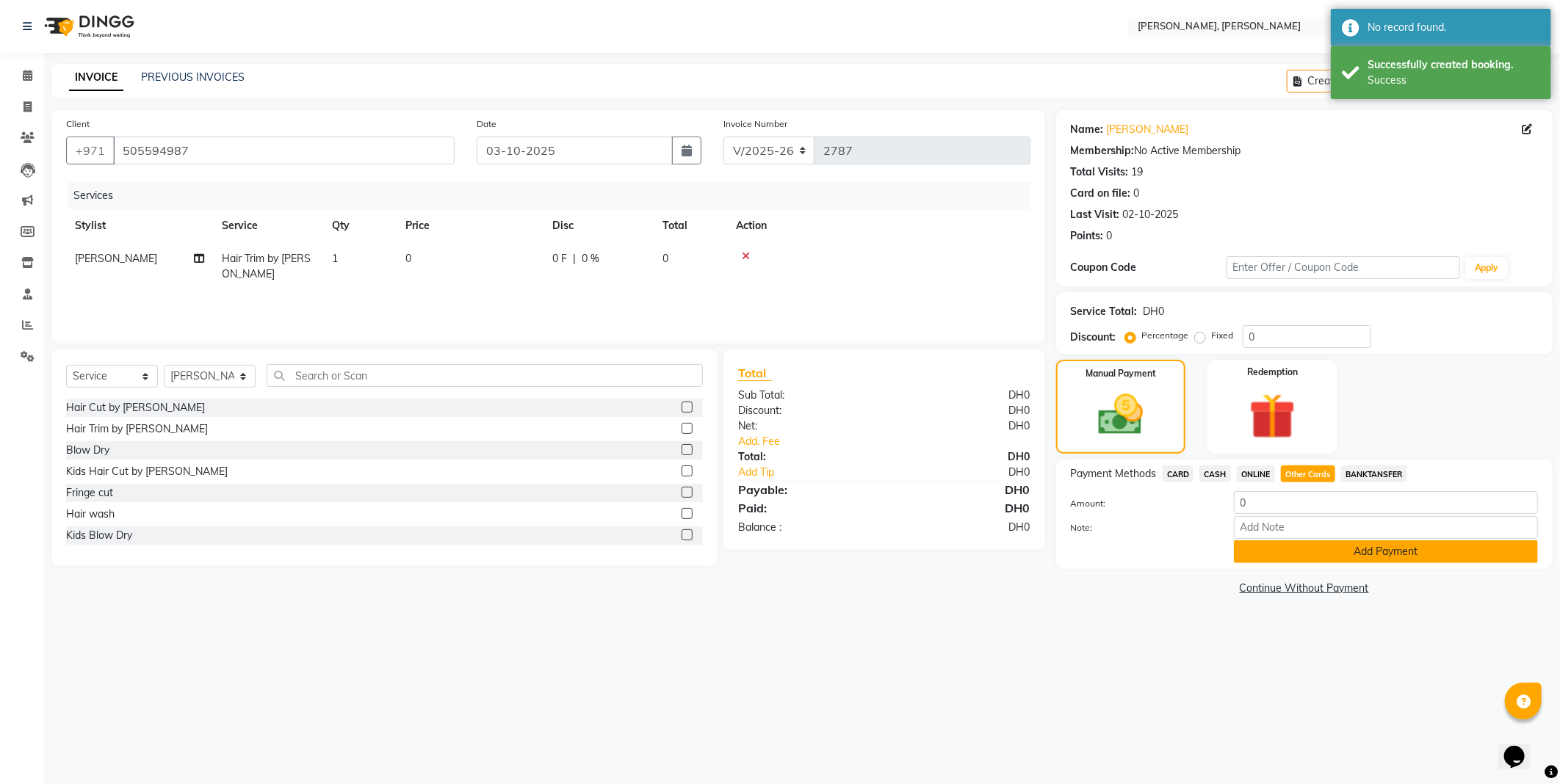
click at [1324, 553] on button "Add Payment" at bounding box center [1386, 552] width 304 height 23
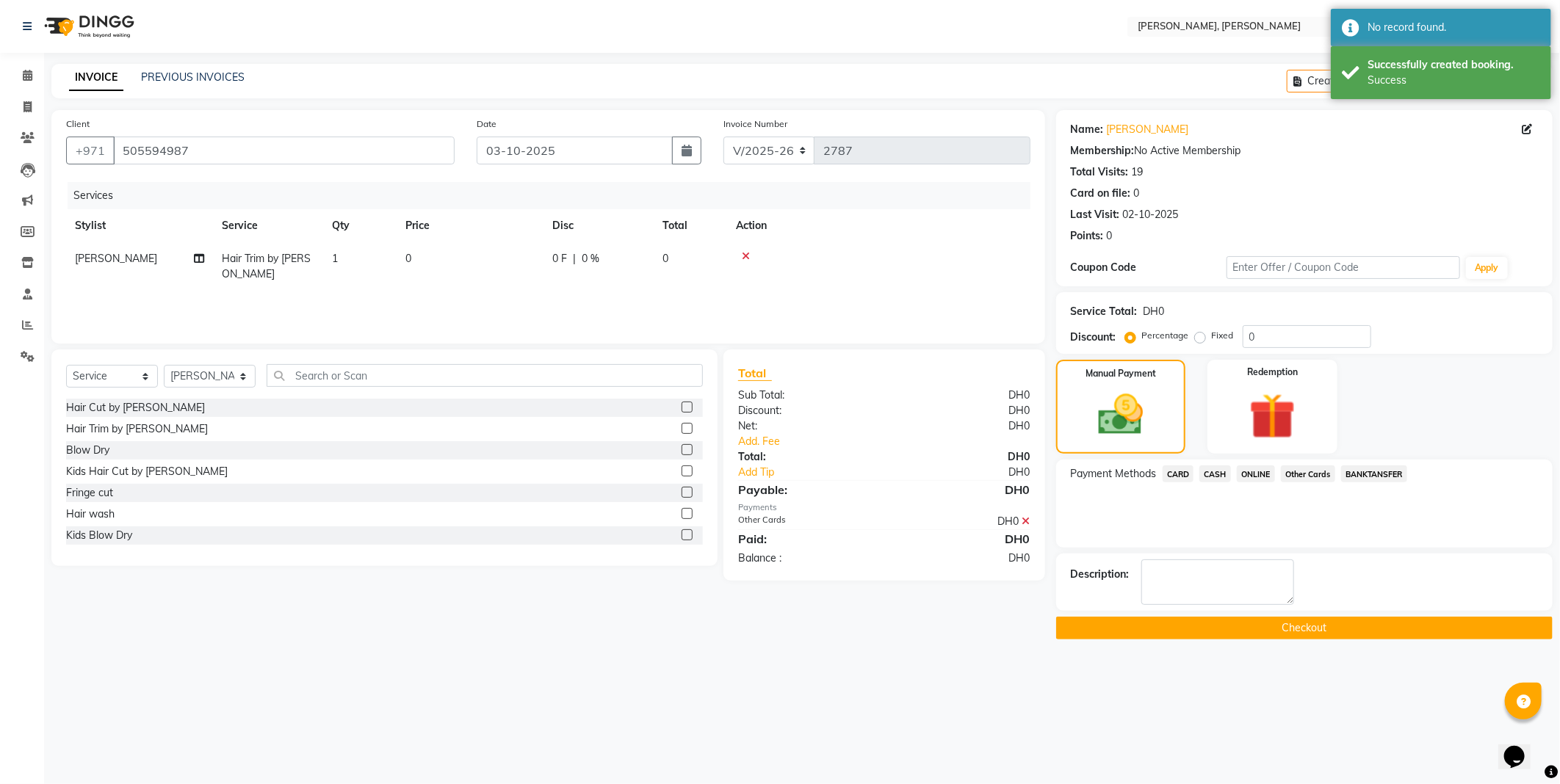
click at [1268, 634] on button "Checkout" at bounding box center [1304, 628] width 496 height 23
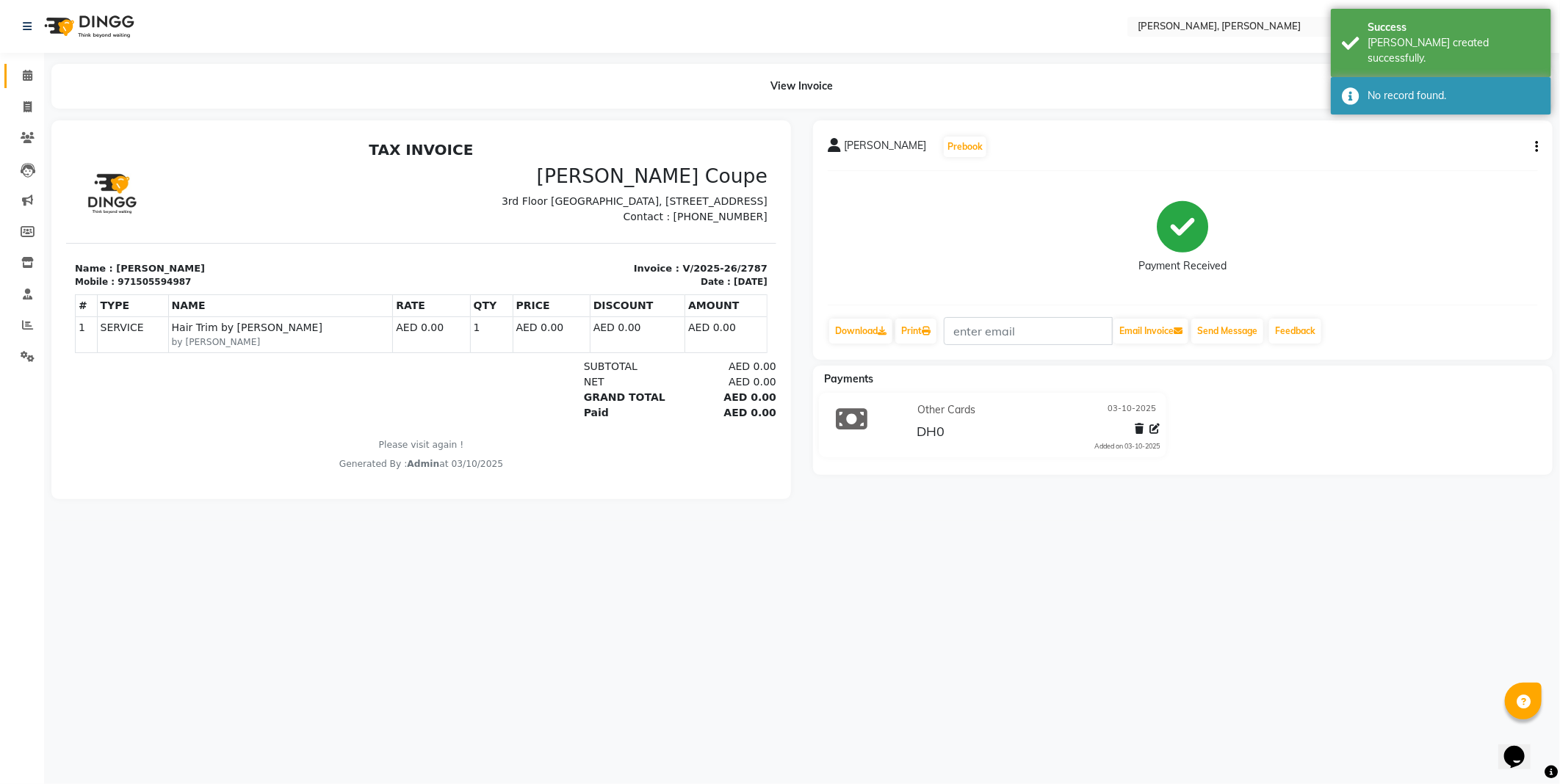
click at [27, 77] on icon at bounding box center [28, 76] width 10 height 11
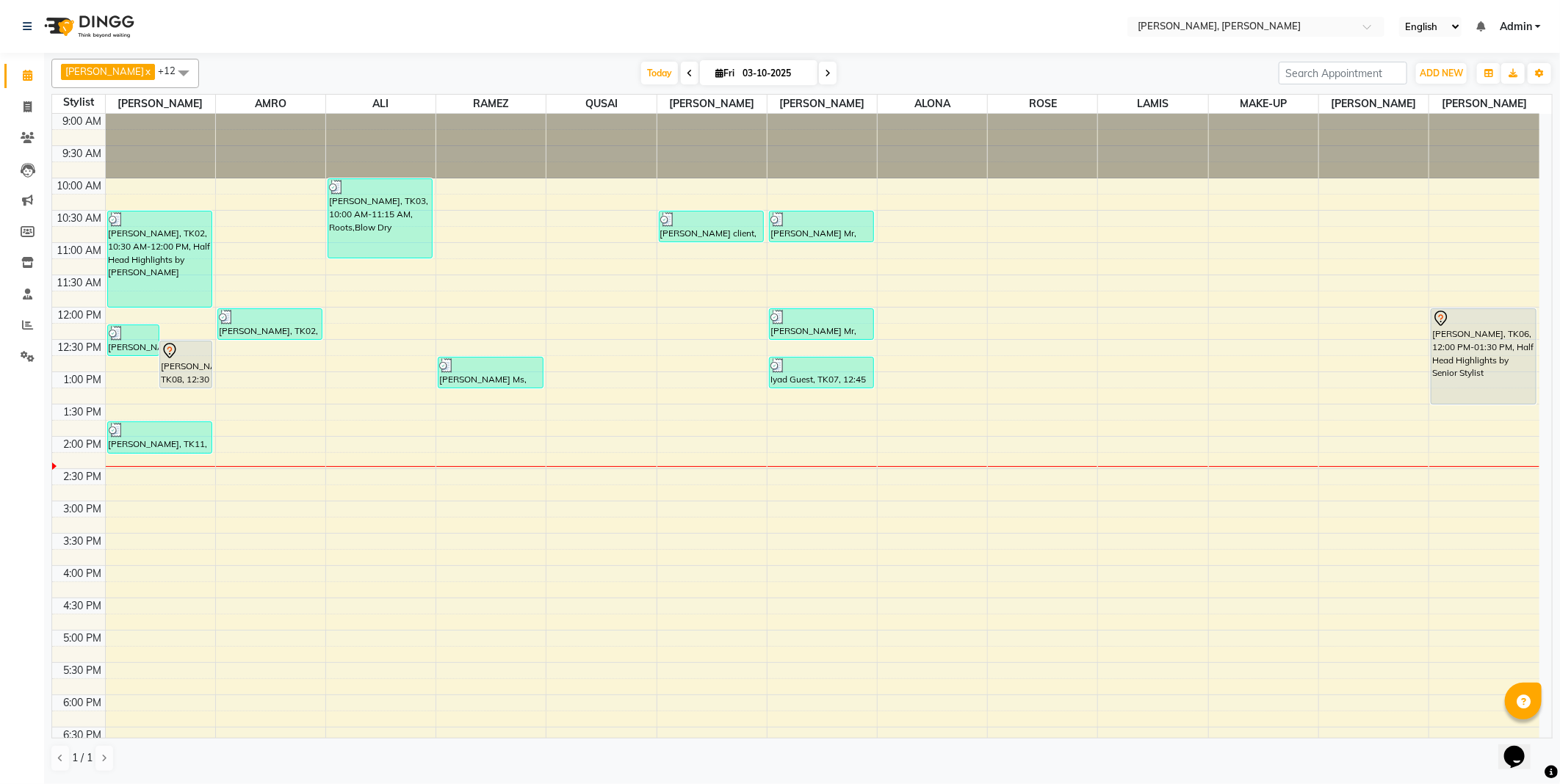
click at [182, 363] on div "[PERSON_NAME], TK08, 12:30 PM-01:15 PM, Roots" at bounding box center [186, 364] width 52 height 46
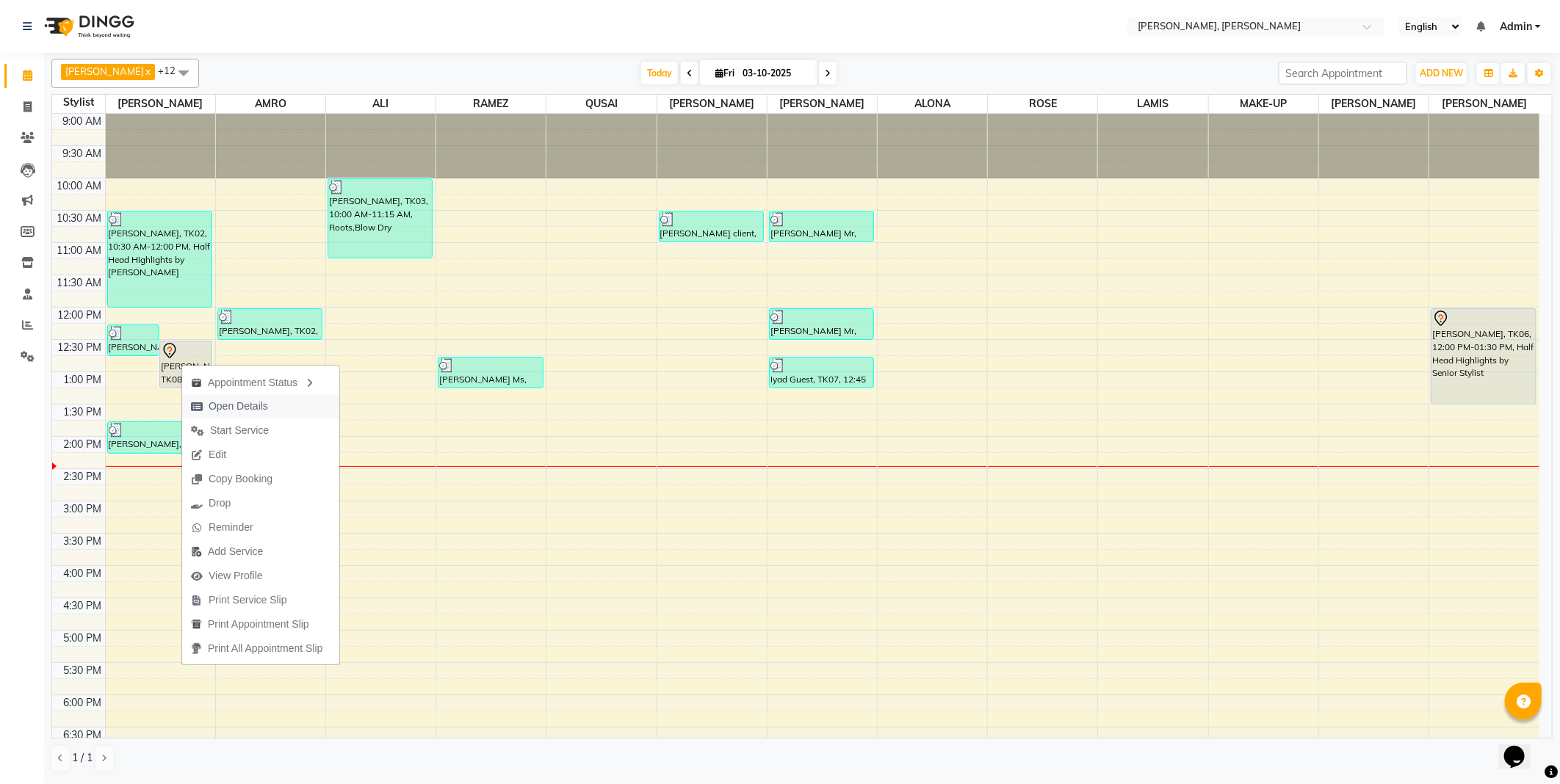
click at [252, 409] on span "Open Details" at bounding box center [238, 406] width 59 height 15
select select "7"
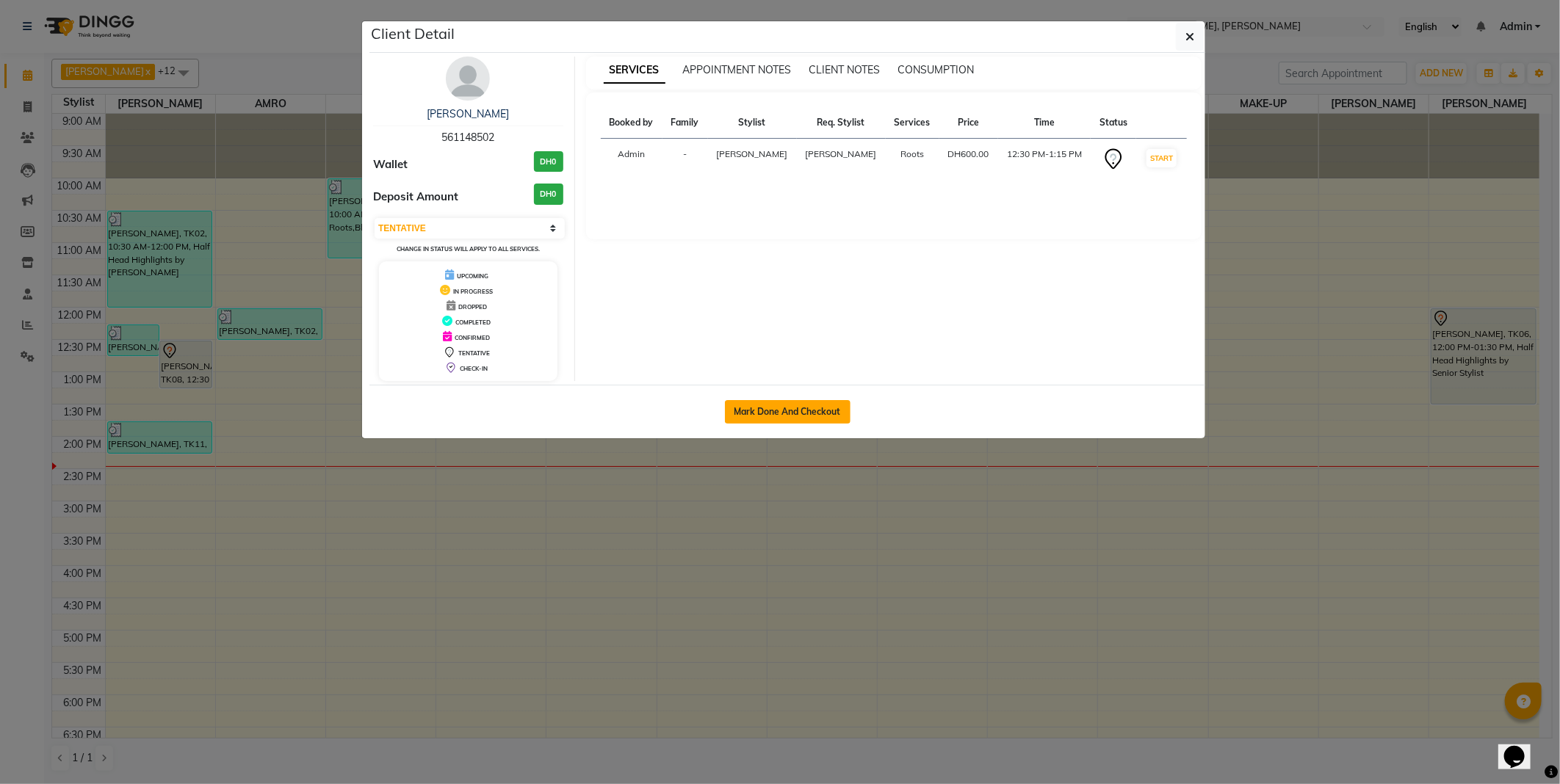
click at [783, 405] on button "Mark Done And Checkout" at bounding box center [787, 412] width 125 height 24
select select "7142"
select select "service"
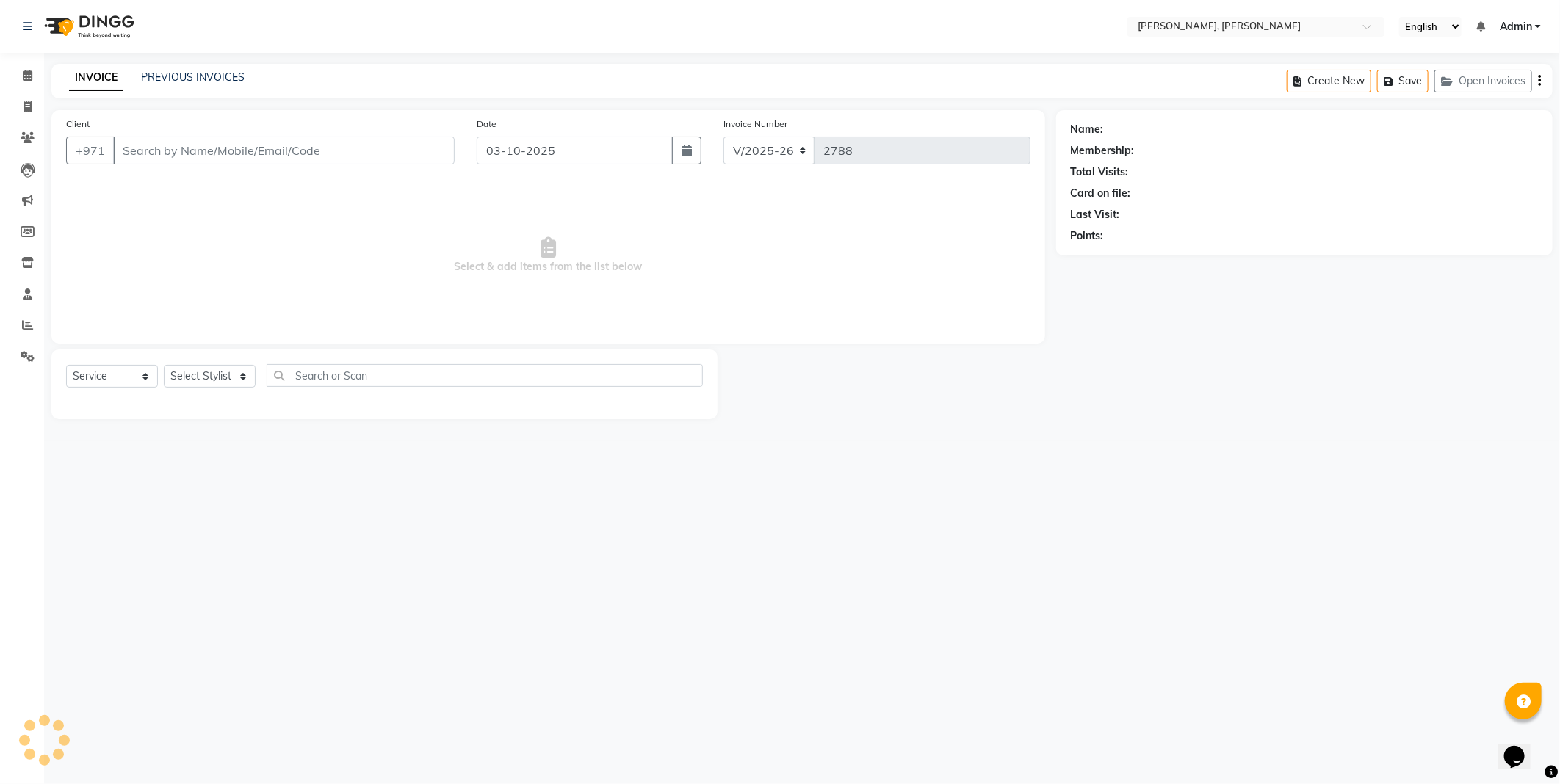
type input "561148502"
select select "59729"
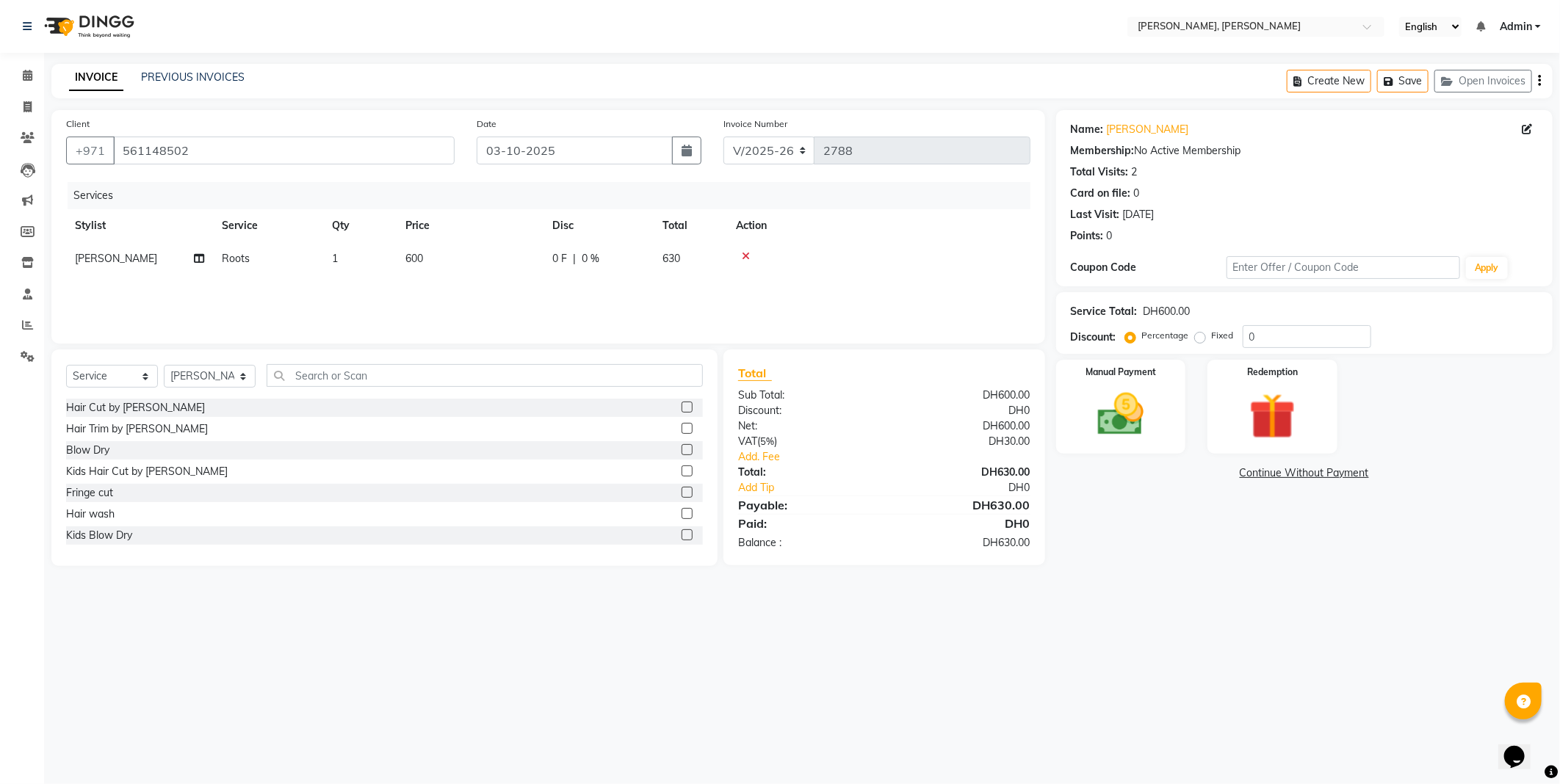
click at [1110, 417] on img at bounding box center [1121, 415] width 75 height 54
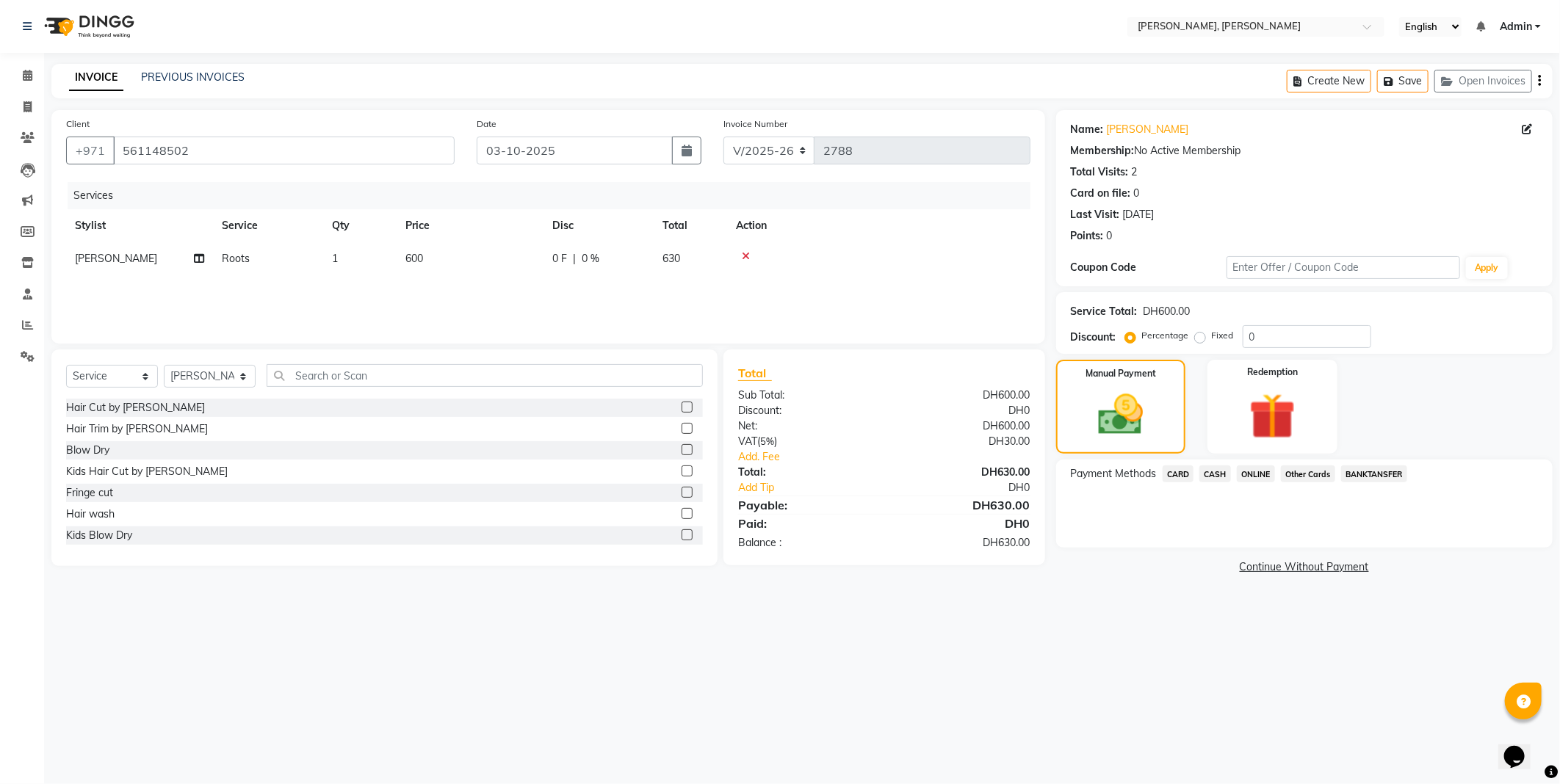
click at [1323, 477] on span "Other Cards" at bounding box center [1308, 474] width 55 height 17
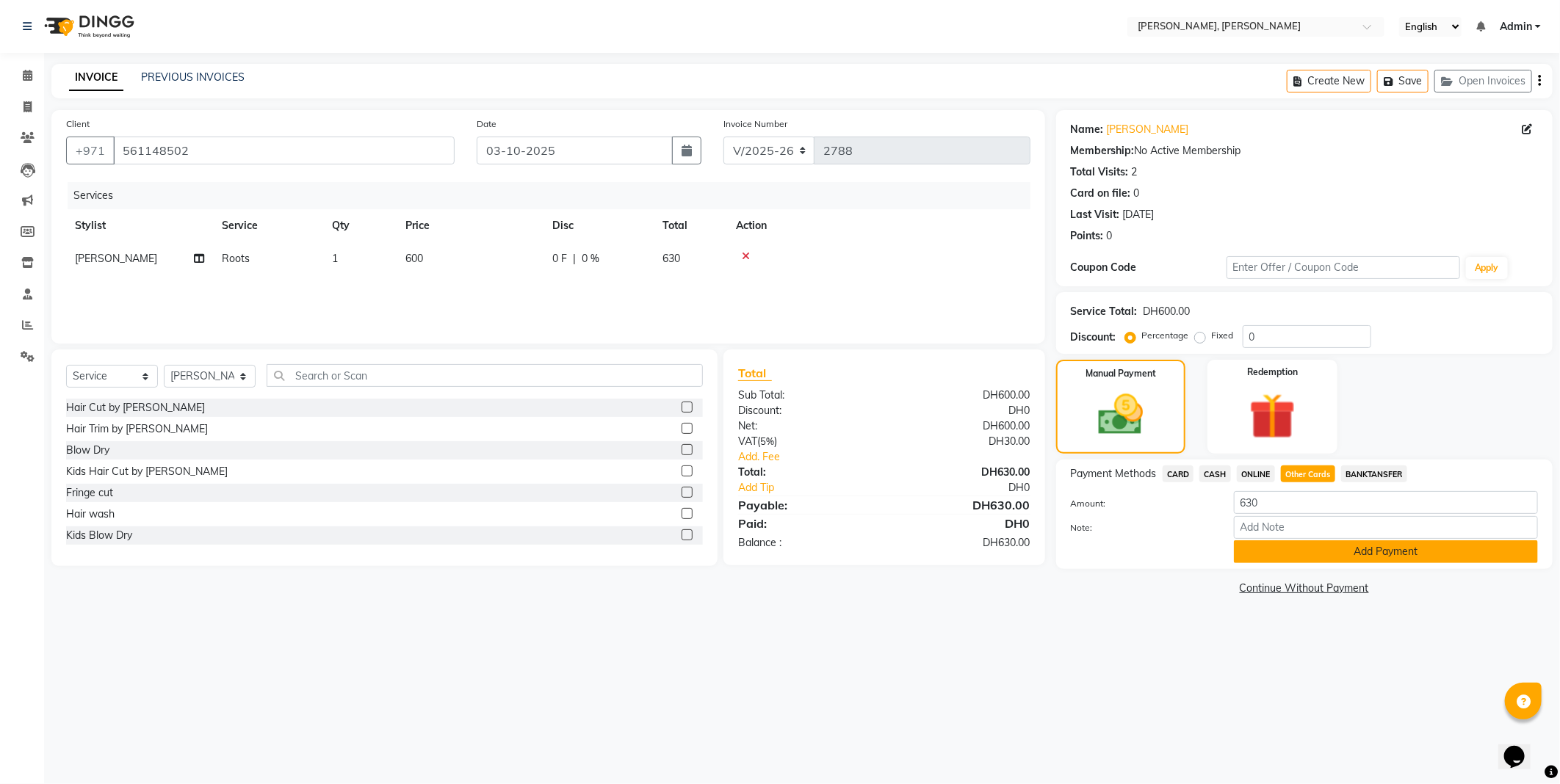
click at [1304, 551] on button "Add Payment" at bounding box center [1386, 552] width 304 height 23
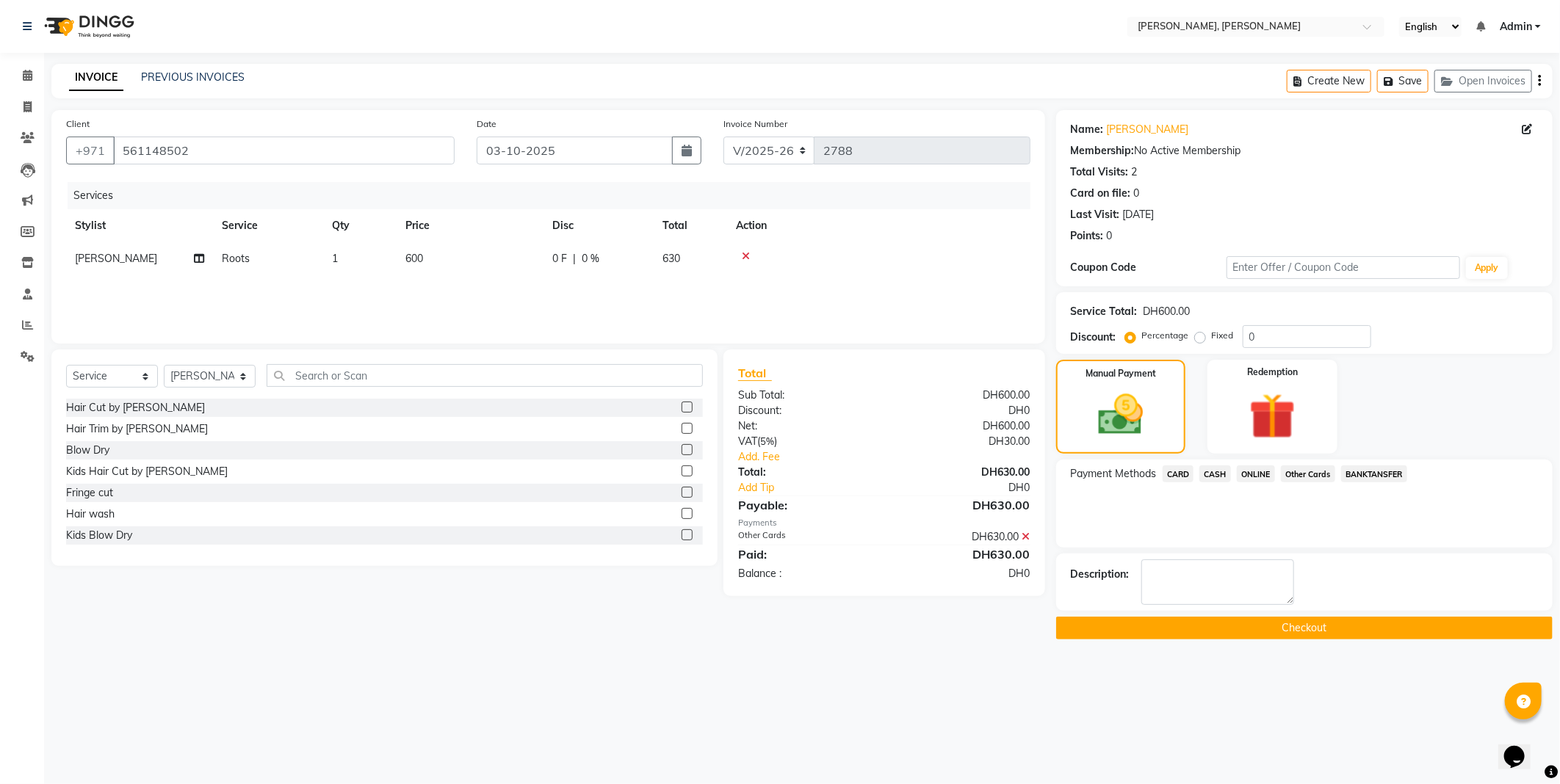
click at [1221, 619] on button "Checkout" at bounding box center [1304, 628] width 496 height 23
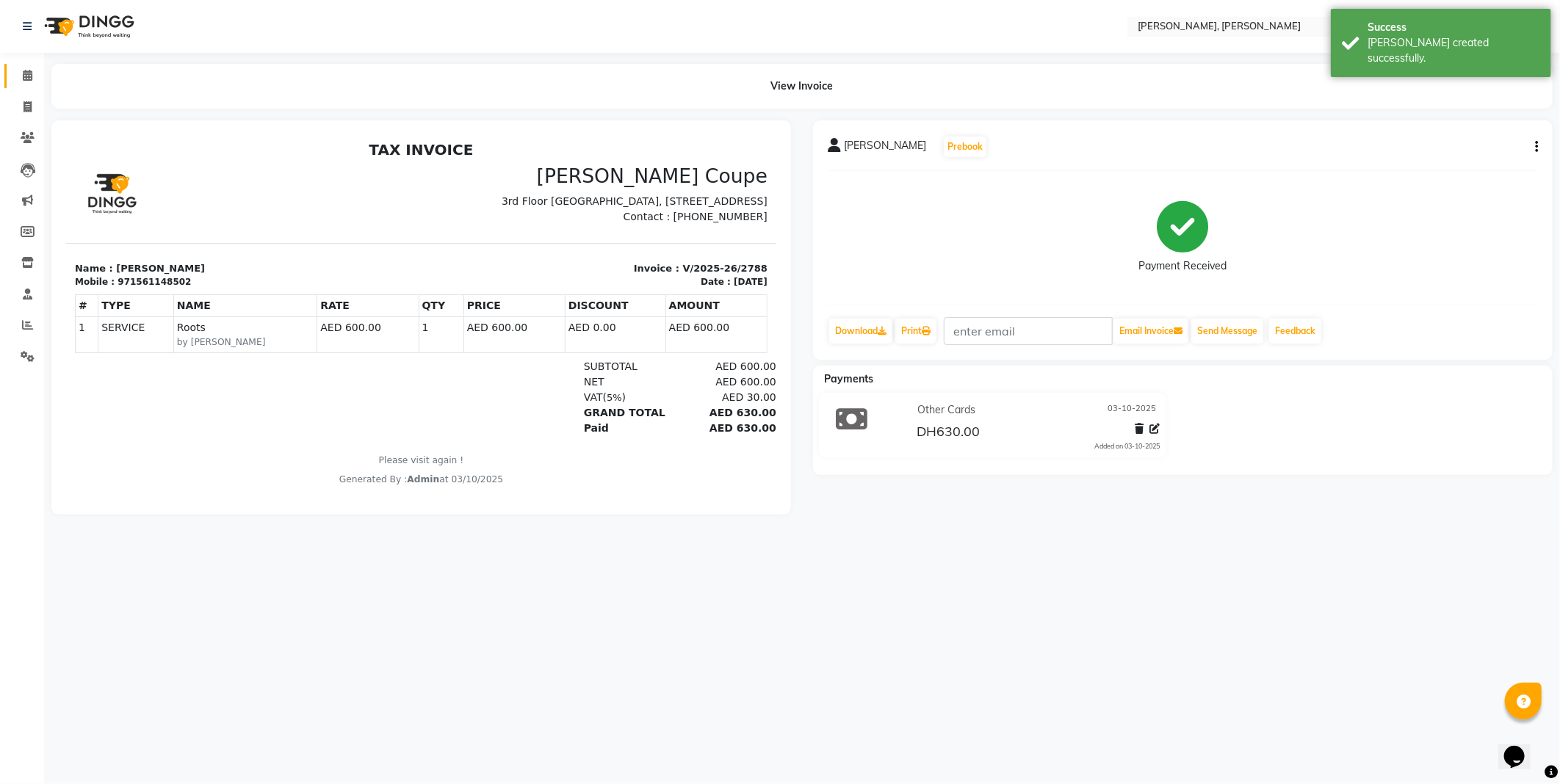
click at [27, 75] on icon at bounding box center [28, 76] width 10 height 11
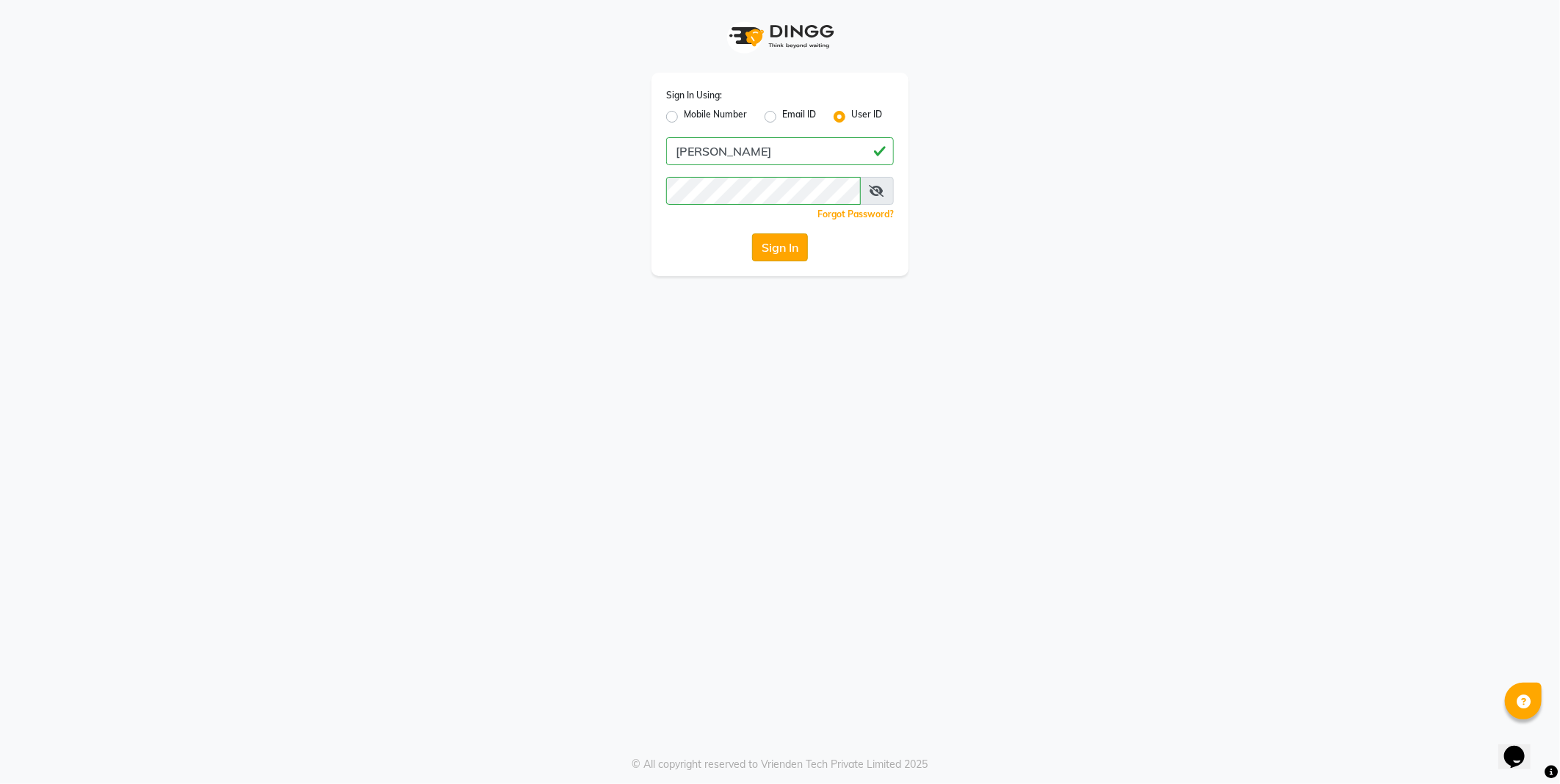
click at [781, 247] on button "Sign In" at bounding box center [780, 247] width 55 height 28
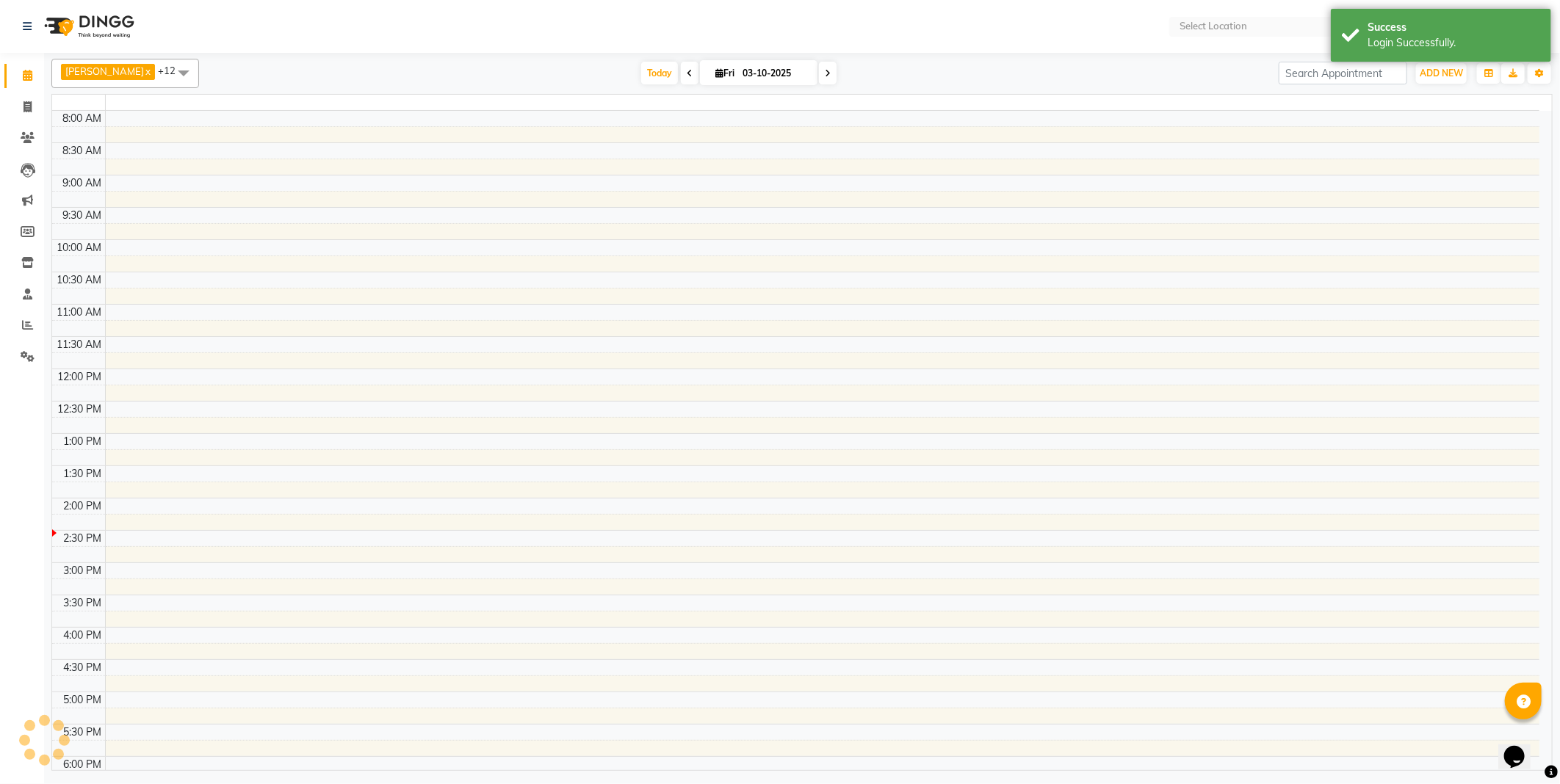
select select "en"
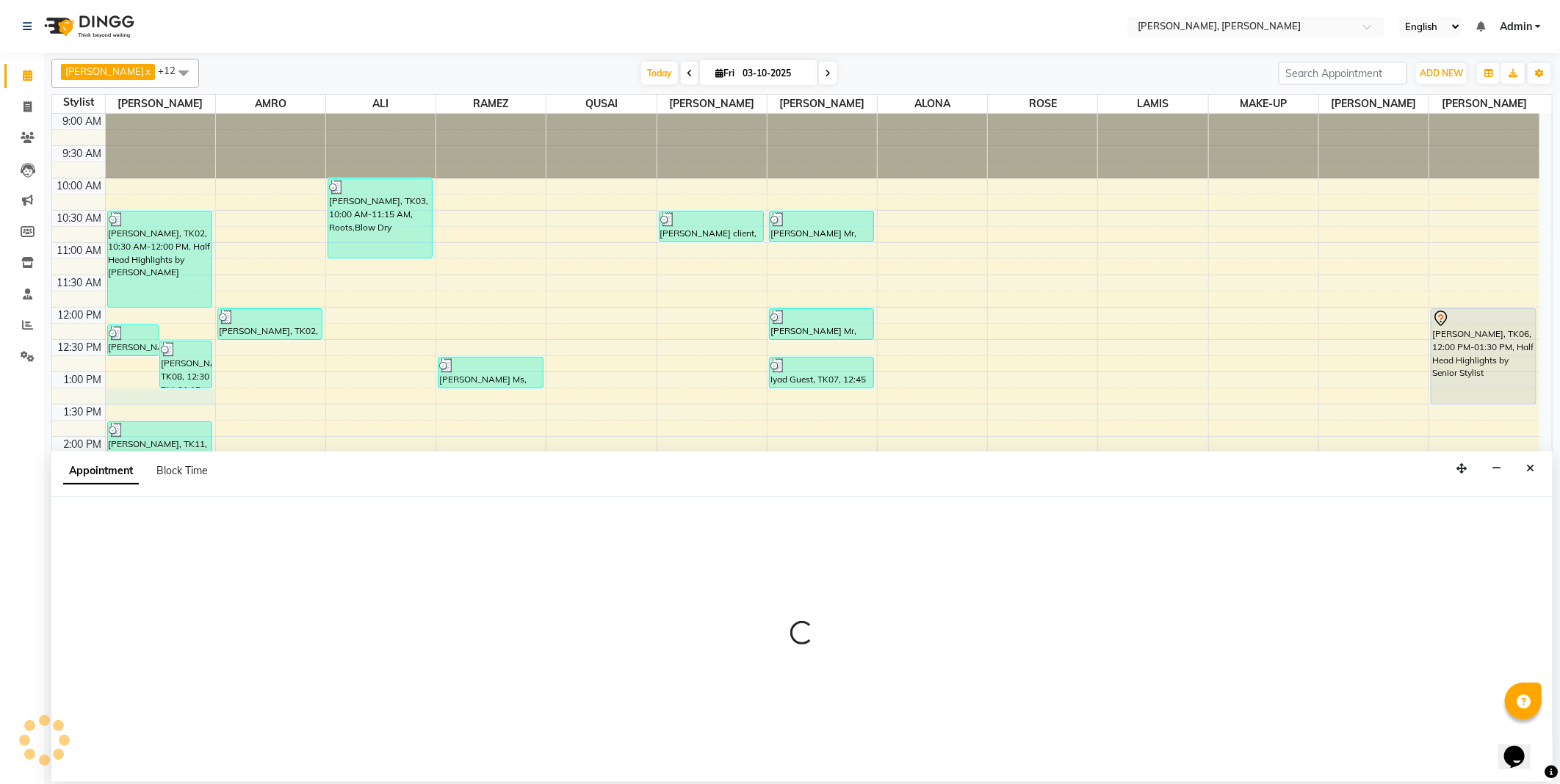
select select "59729"
select select "tentative"
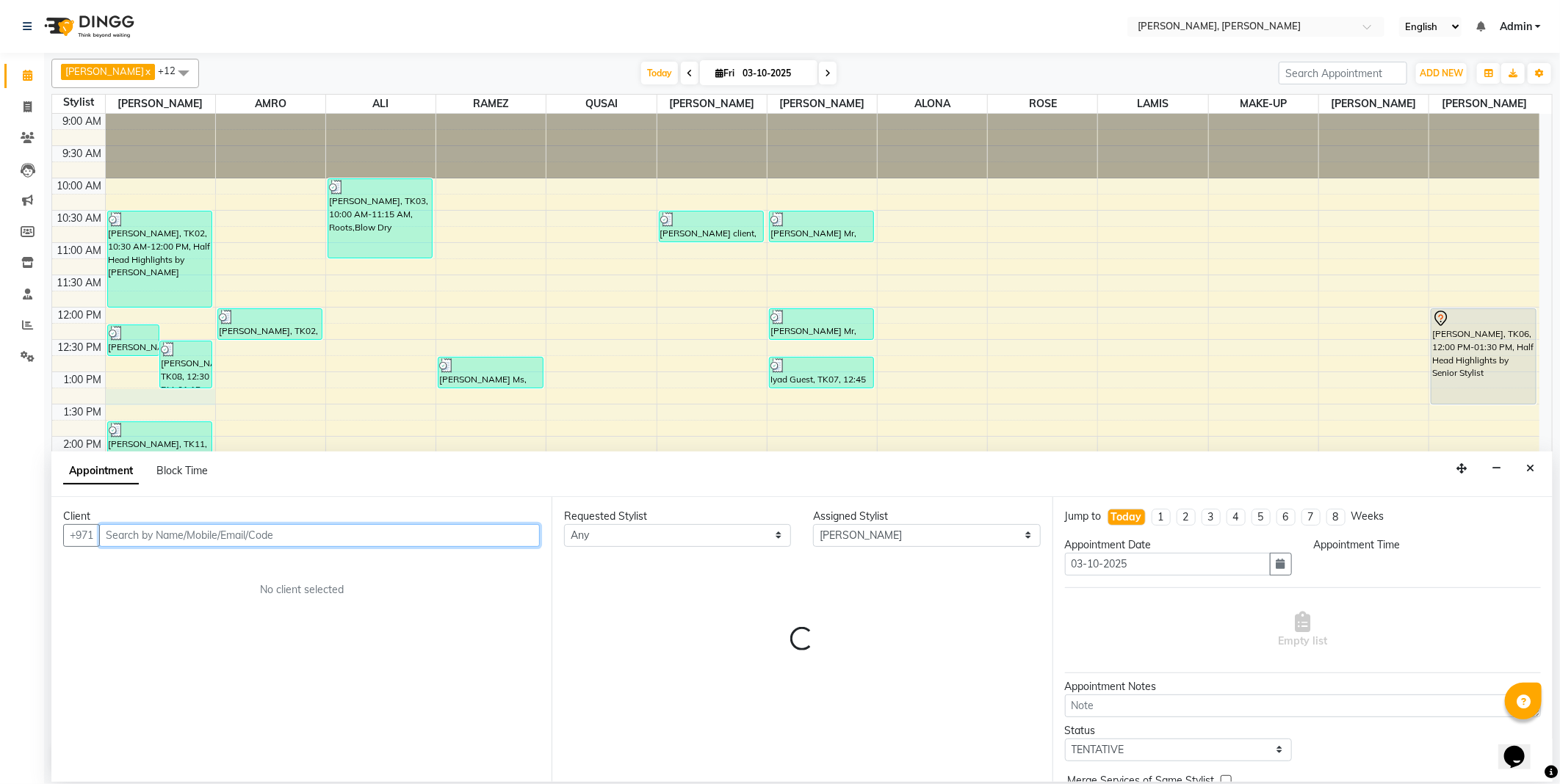
select select "795"
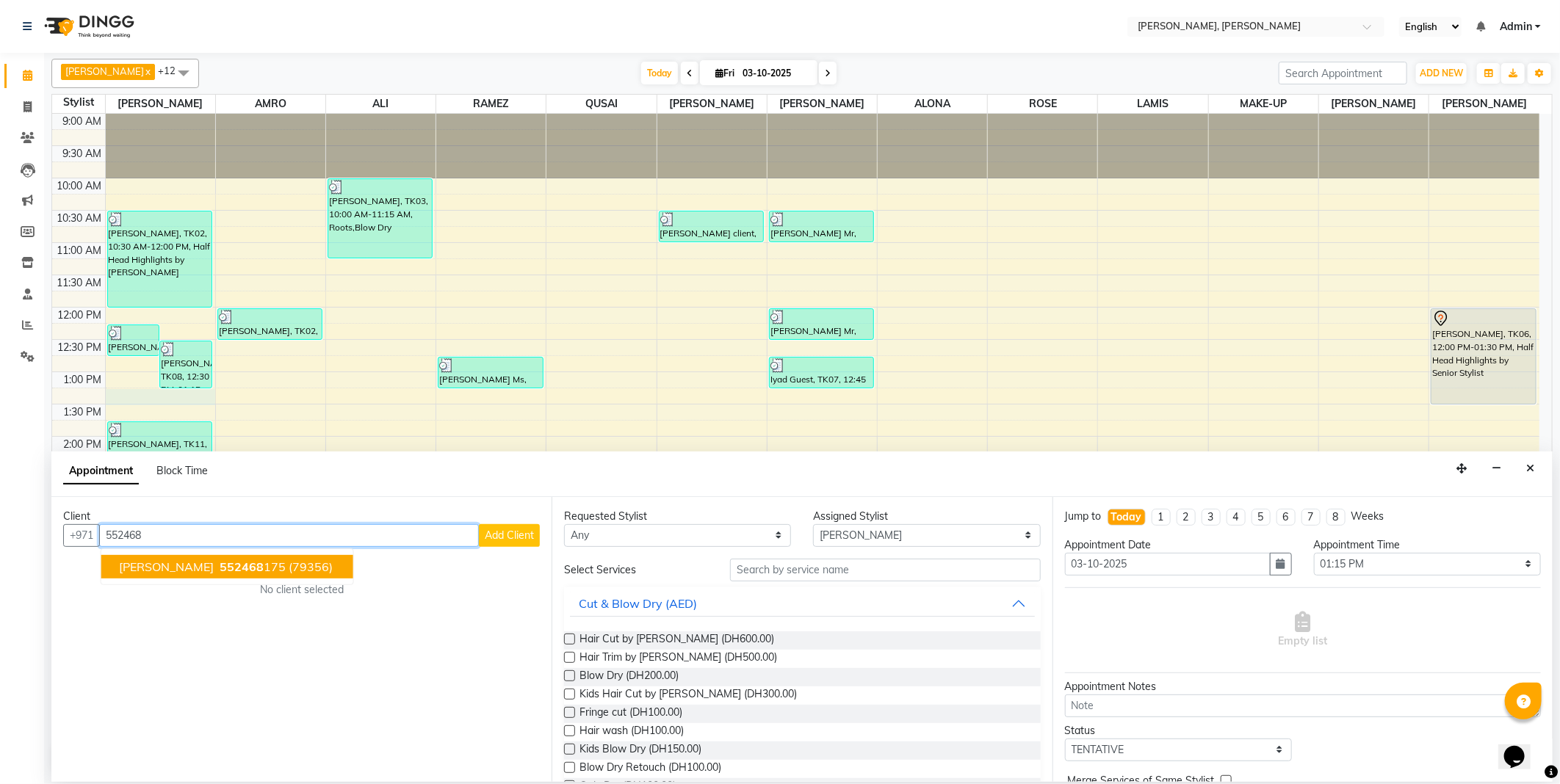
click at [255, 568] on ngb-highlight "552468 175" at bounding box center [252, 566] width 69 height 14
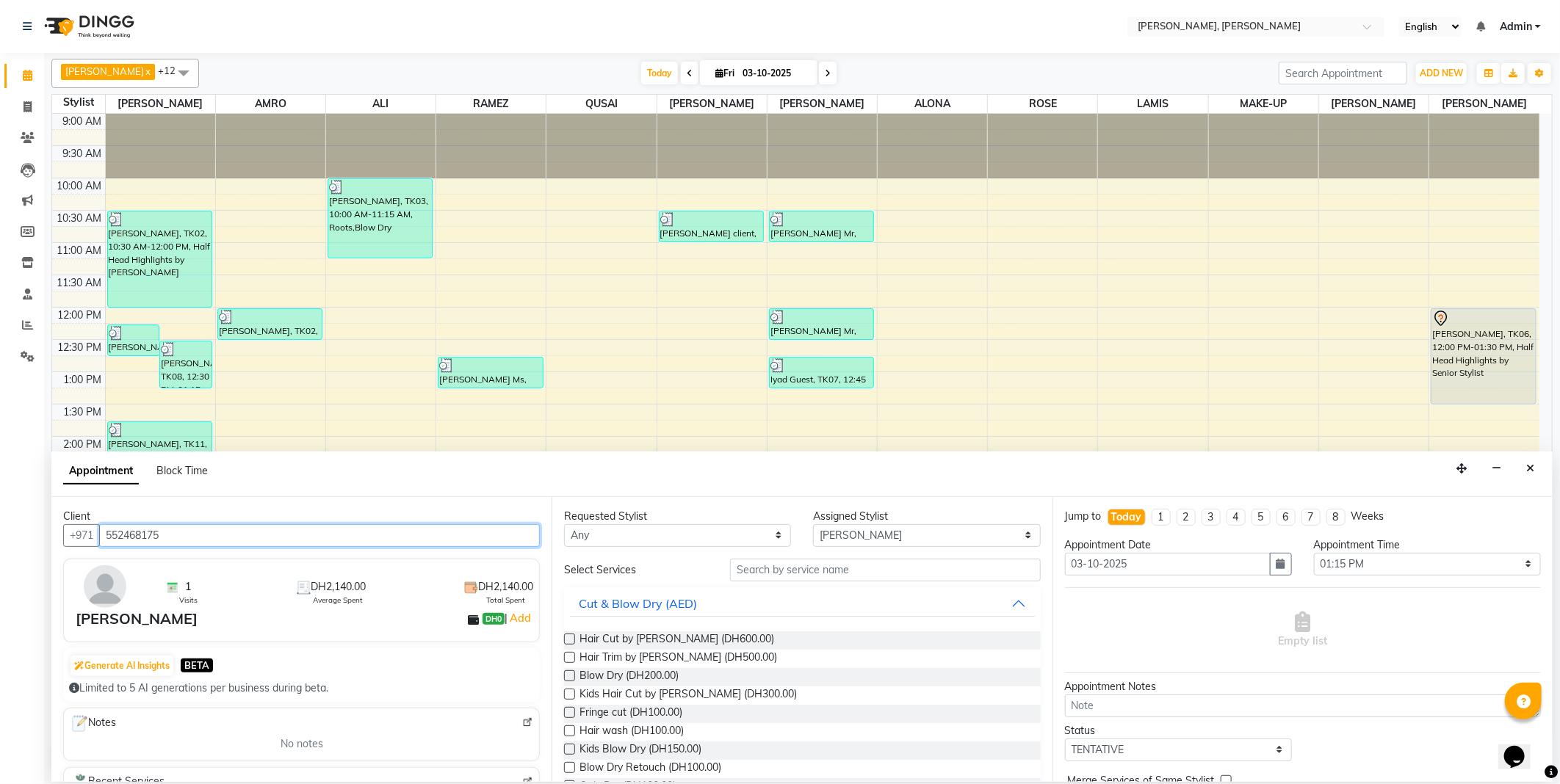
type input "552468175"
click at [636, 537] on select "Any [PERSON_NAME] [PERSON_NAME] ALYA [PERSON_NAME] AMRO [PERSON_NAME] [PERSON_N…" at bounding box center [677, 535] width 227 height 23
select select "59729"
click at [564, 524] on select "Any [PERSON_NAME] [PERSON_NAME] ALYA [PERSON_NAME] AMRO [PERSON_NAME] [PERSON_N…" at bounding box center [677, 535] width 227 height 23
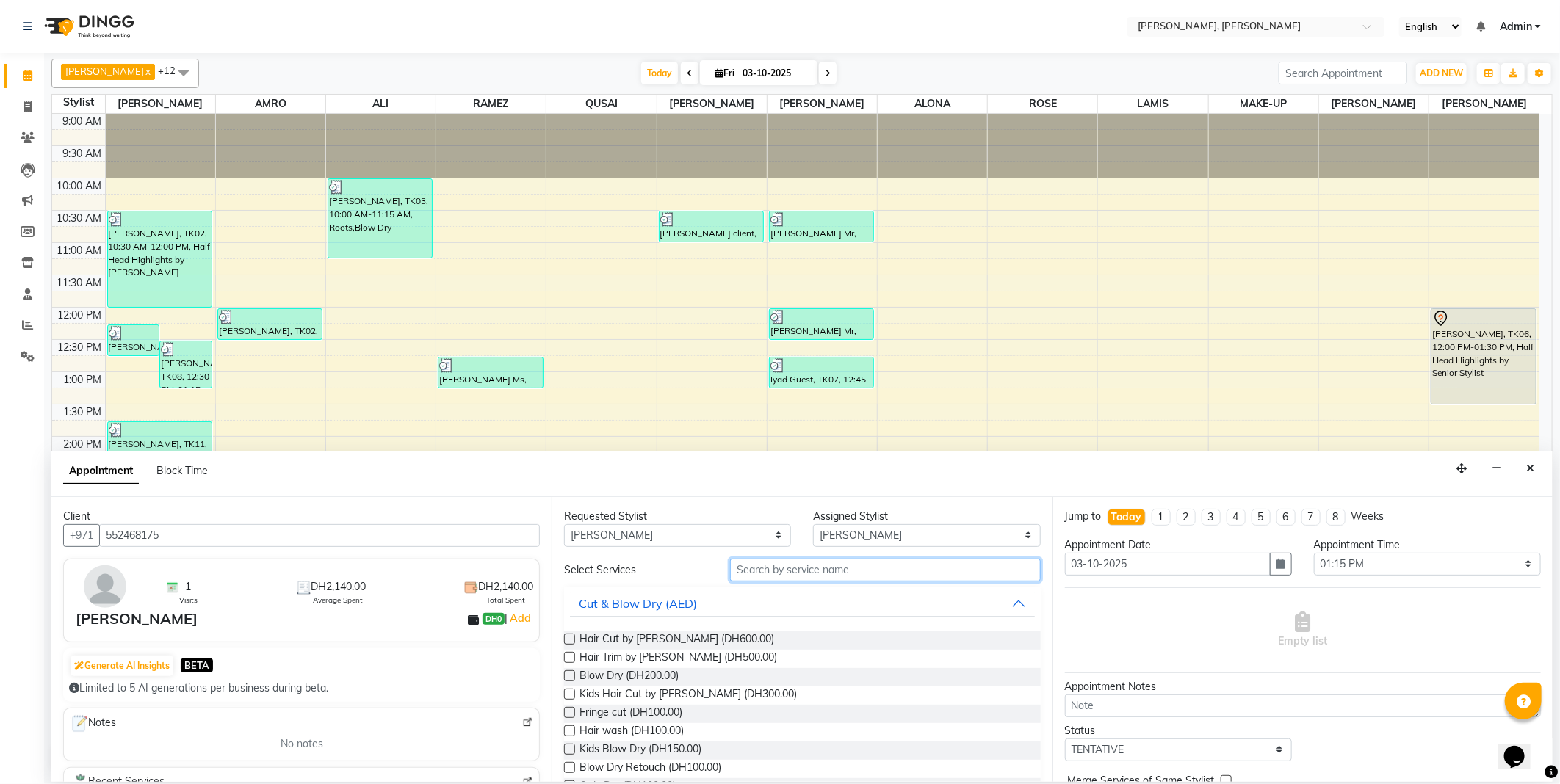
click at [753, 573] on input "text" at bounding box center [885, 571] width 310 height 23
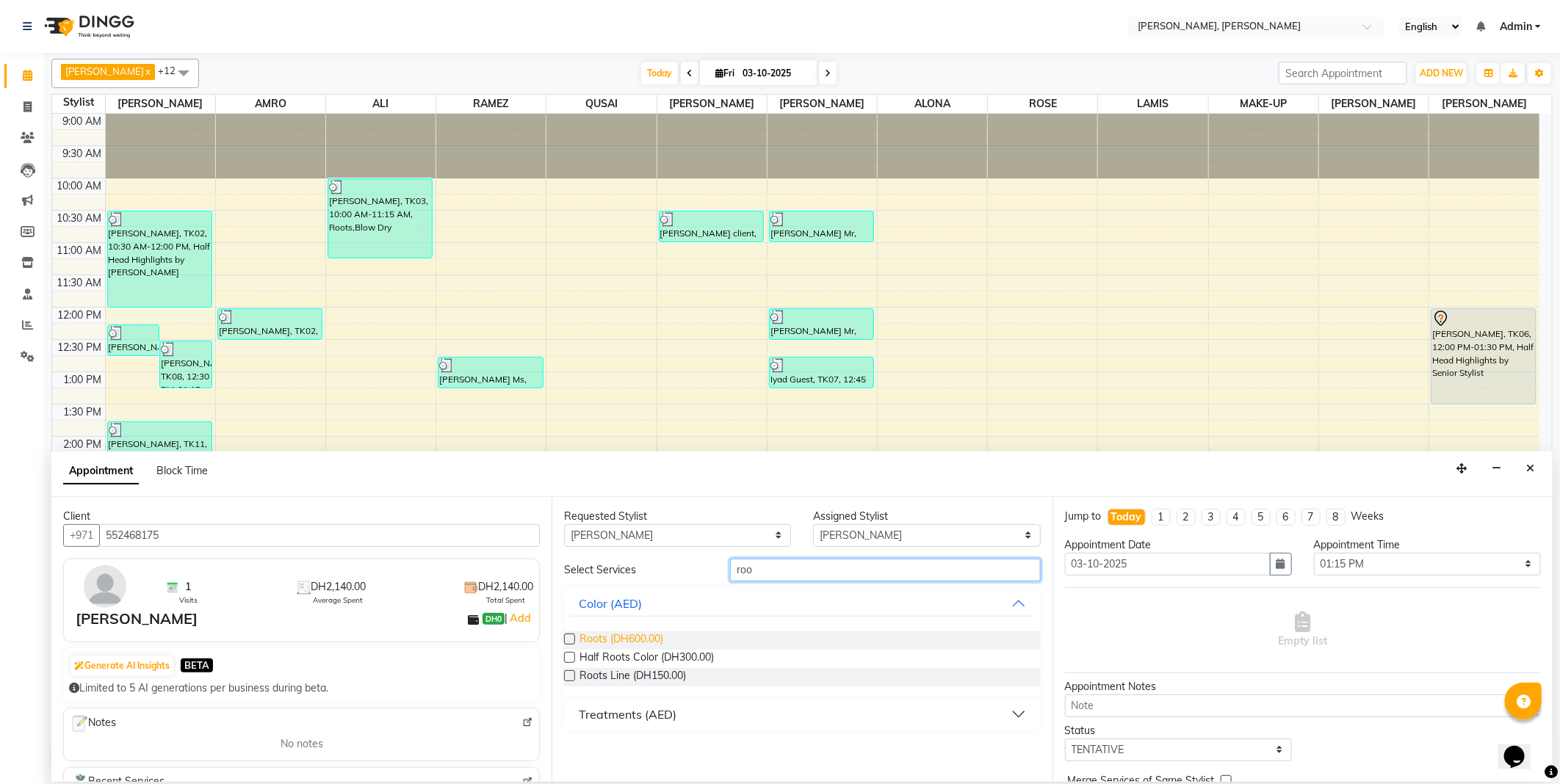
type input "roo"
click at [591, 637] on span "Roots (DH600.00)" at bounding box center [622, 641] width 84 height 18
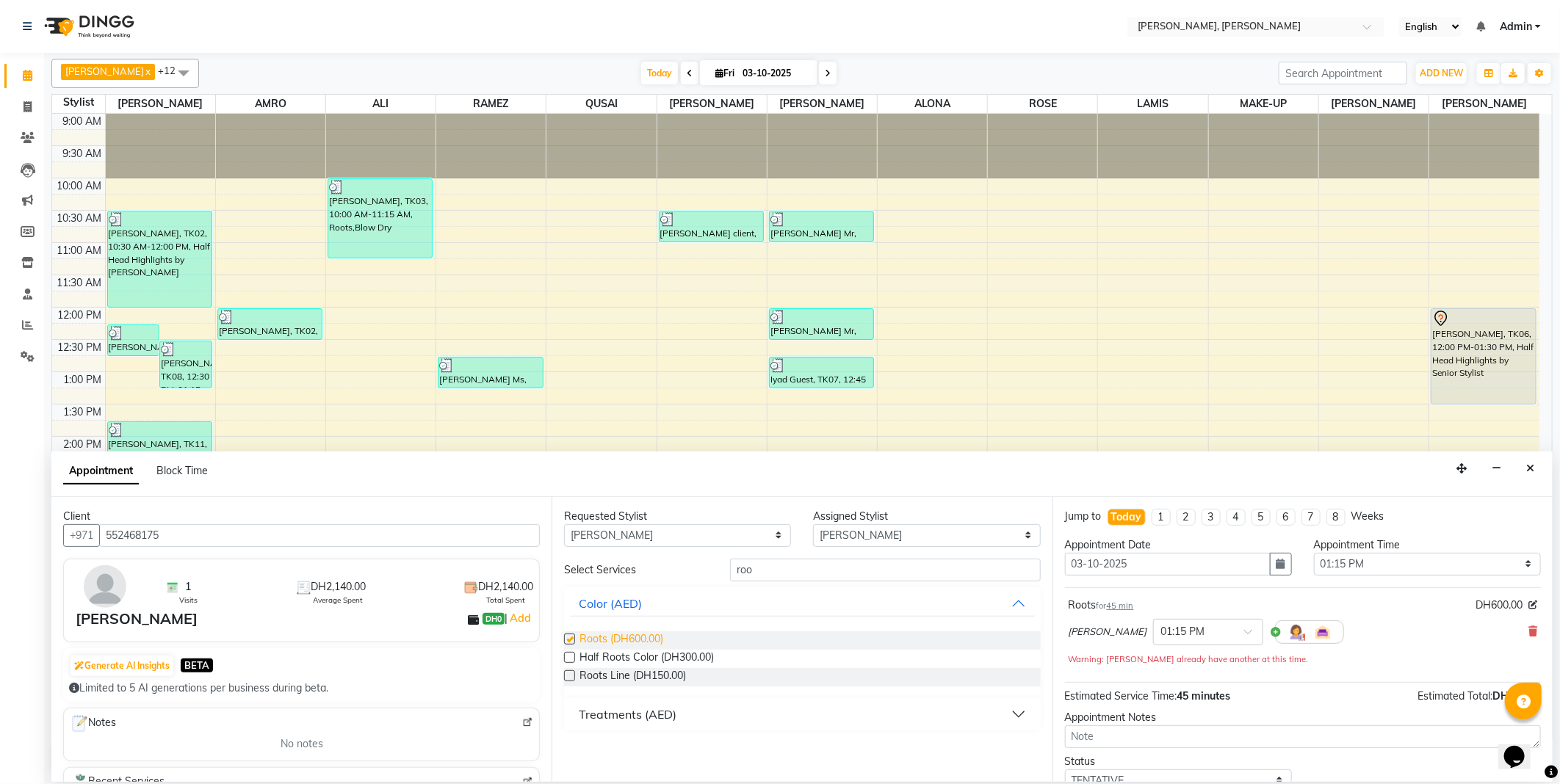
checkbox input "false"
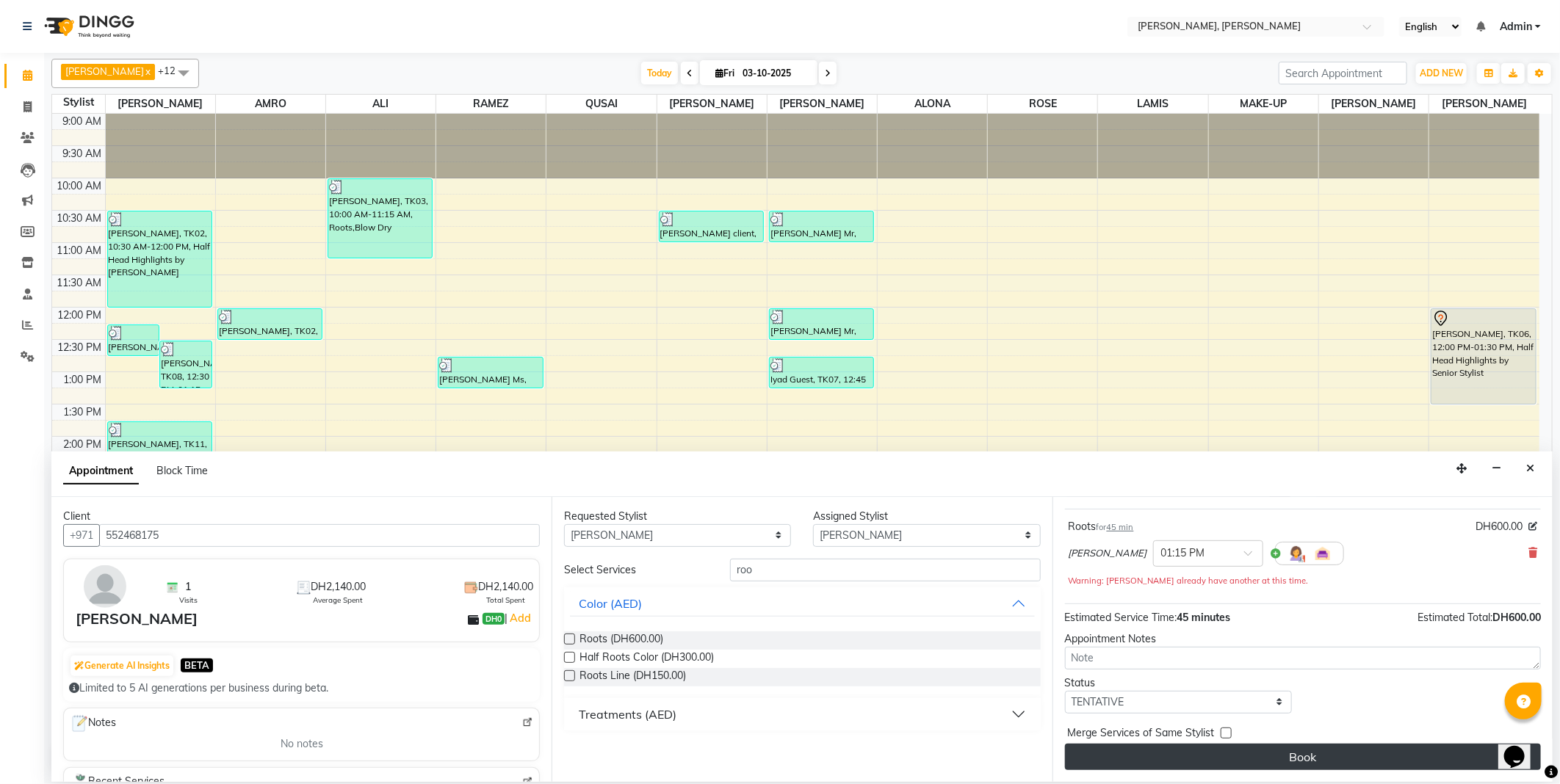
click at [1283, 766] on button "Book" at bounding box center [1304, 757] width 476 height 27
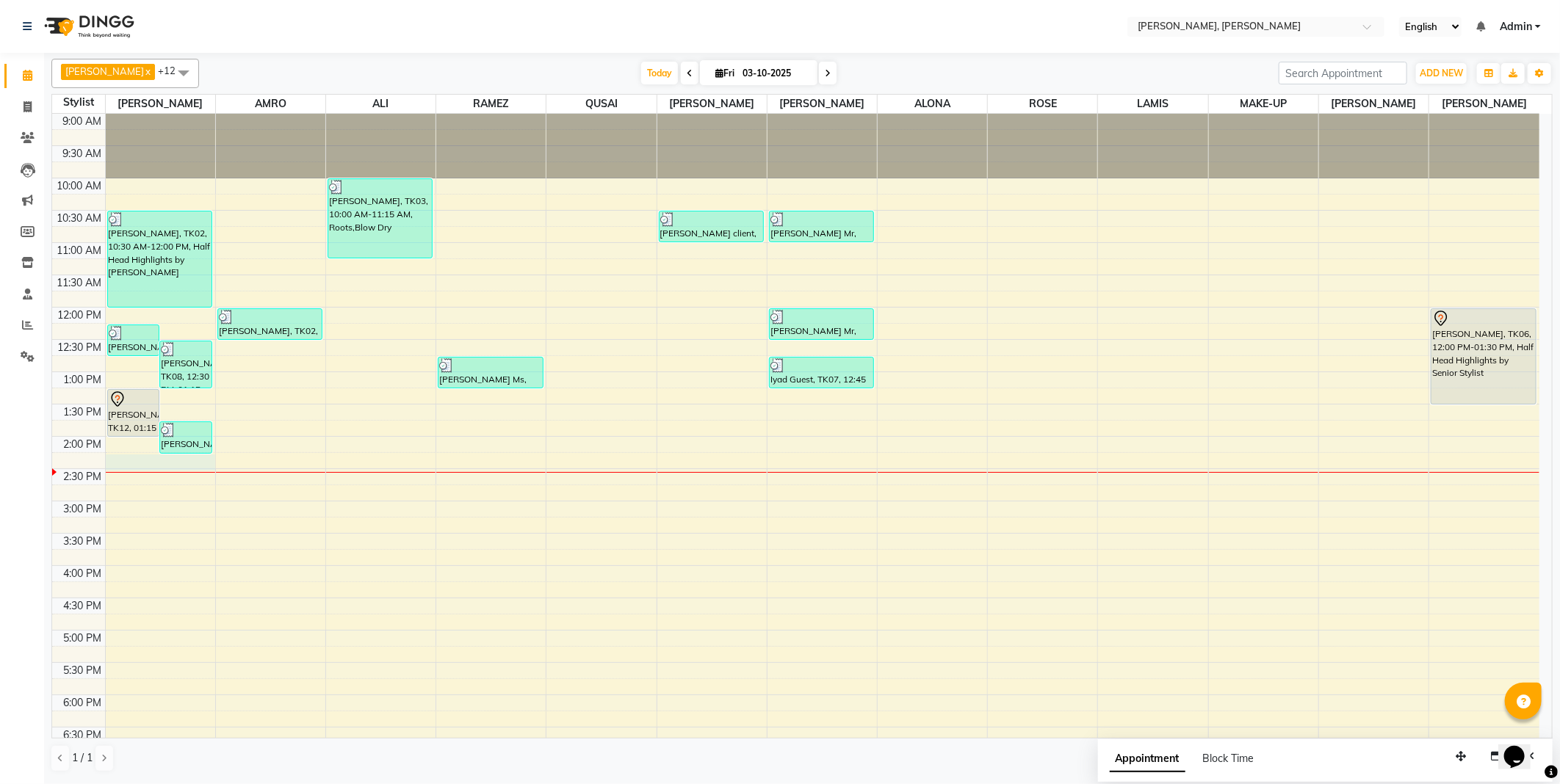
click at [129, 460] on div at bounding box center [161, 462] width 109 height 16
select select "59729"
select select "855"
select select "tentative"
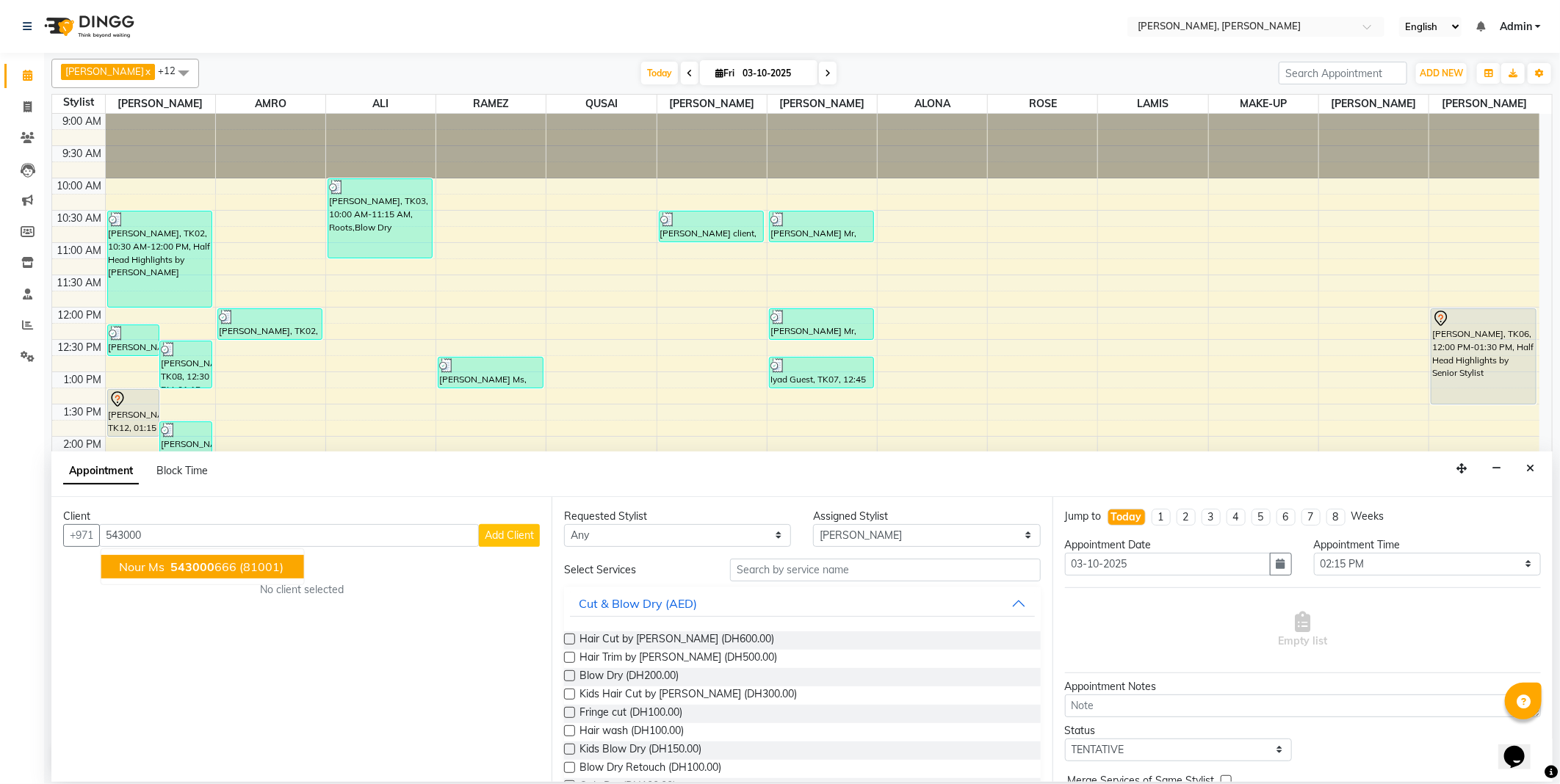
click at [257, 565] on span "(81001)" at bounding box center [261, 566] width 44 height 14
type input "543000666"
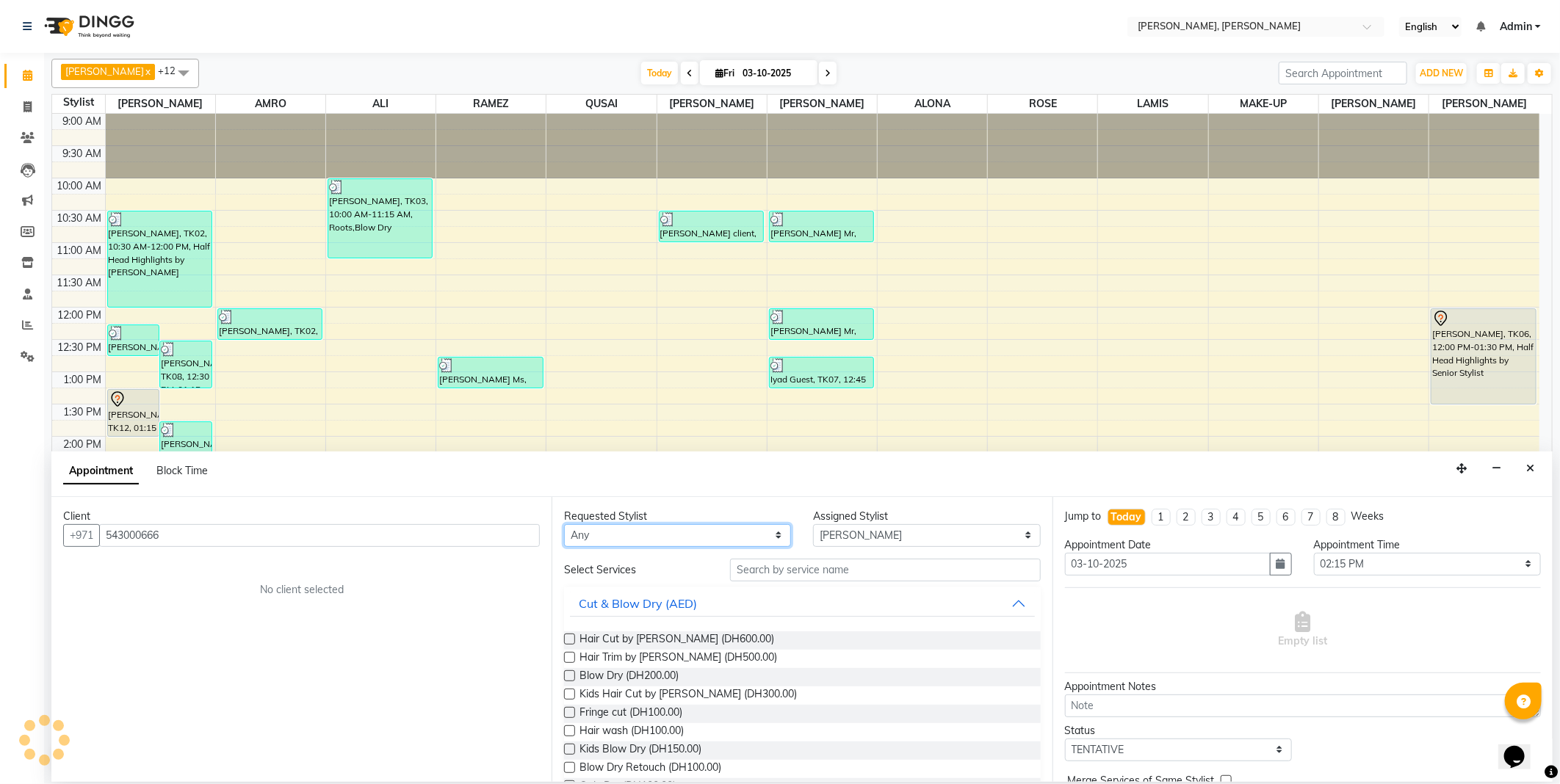
click at [625, 532] on select "Any [PERSON_NAME] [PERSON_NAME] ALYA [PERSON_NAME] AMRO [PERSON_NAME] [PERSON_N…" at bounding box center [677, 535] width 227 height 23
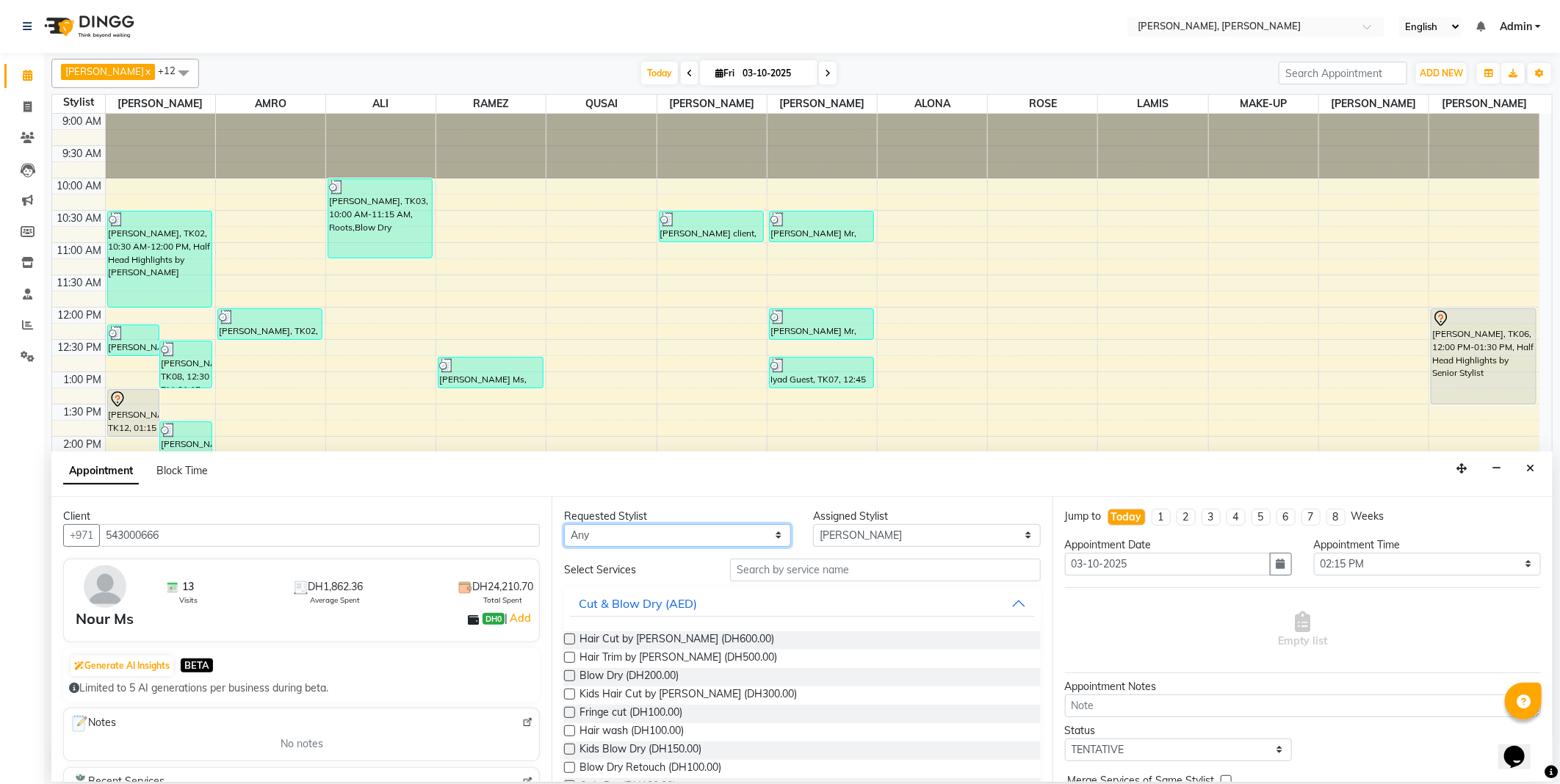
select select "59729"
click at [564, 524] on select "Any [PERSON_NAME] [PERSON_NAME] ALYA [PERSON_NAME] AMRO [PERSON_NAME] [PERSON_N…" at bounding box center [677, 535] width 227 height 23
click at [757, 573] on input "text" at bounding box center [885, 571] width 310 height 23
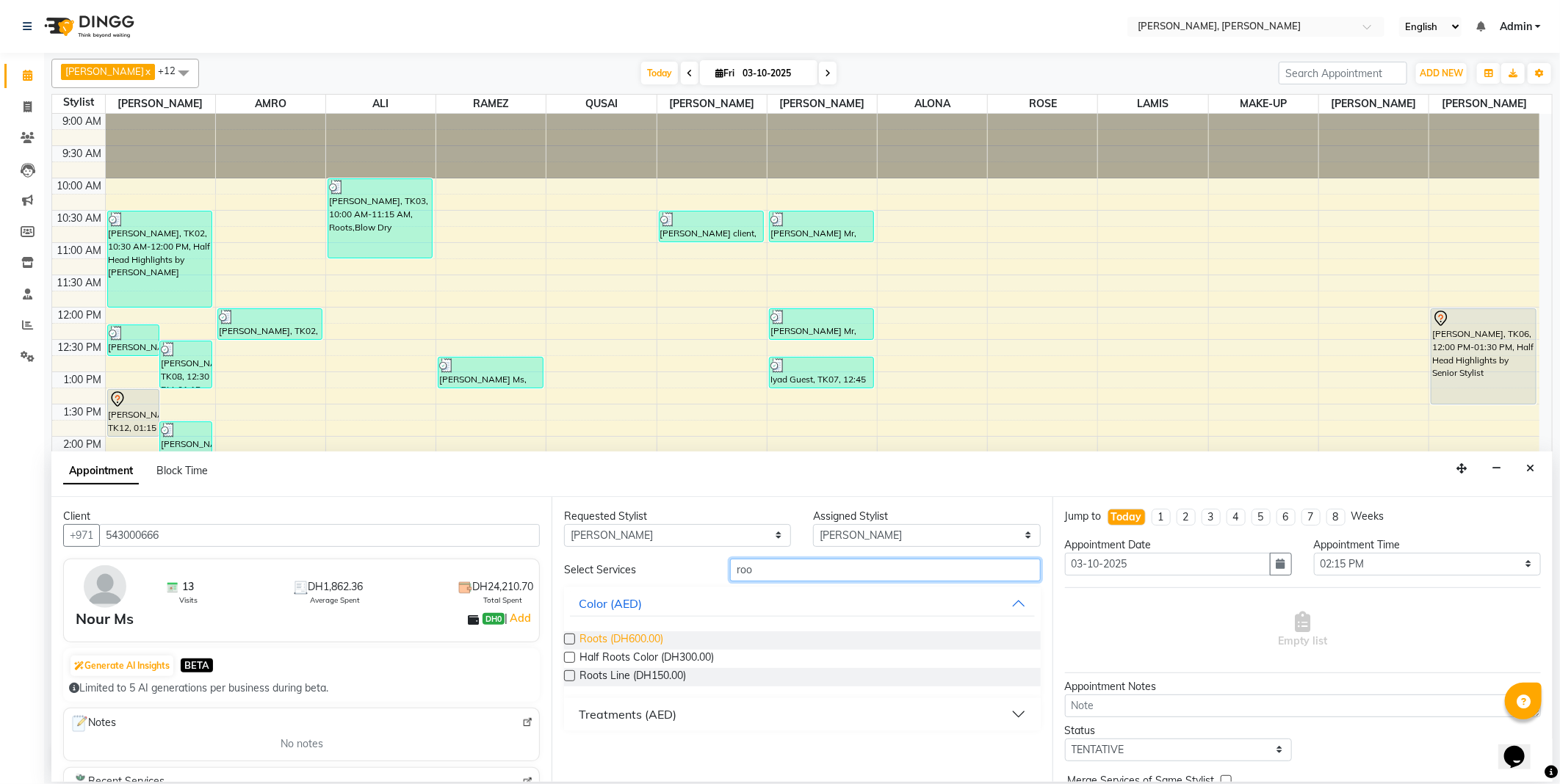
type input "roo"
click at [613, 635] on span "Roots (DH600.00)" at bounding box center [622, 641] width 84 height 18
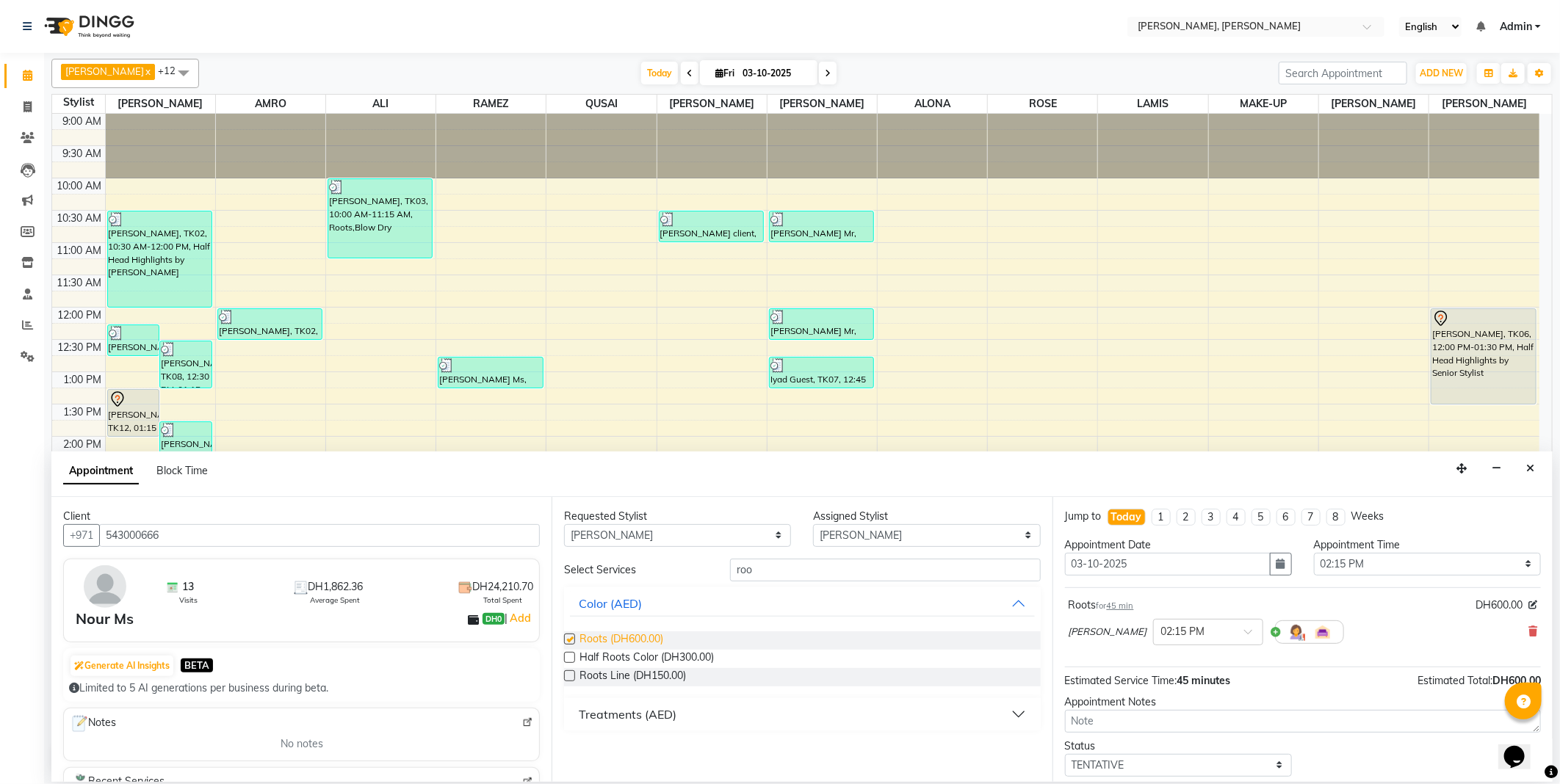
checkbox input "false"
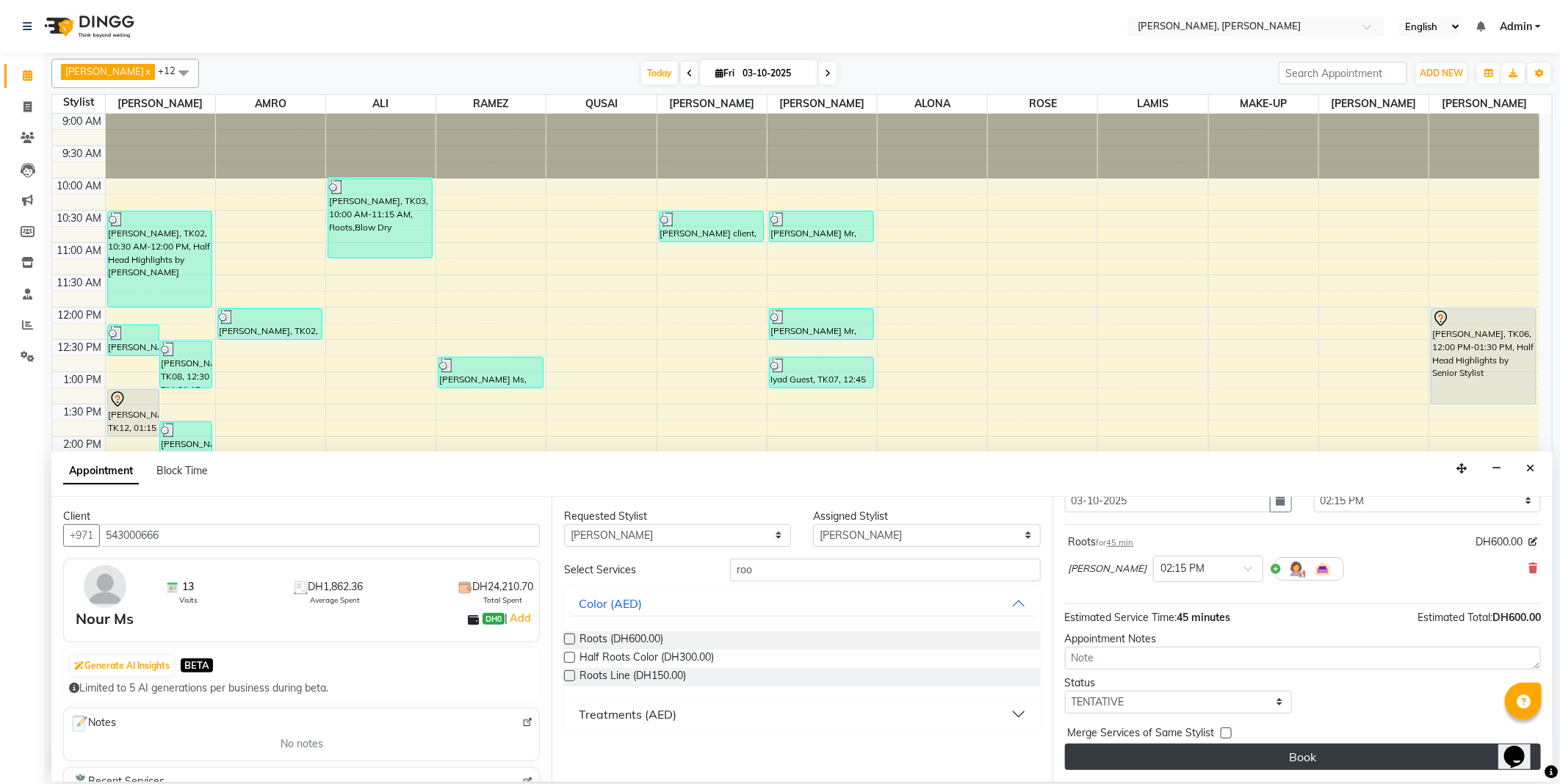
click at [1327, 761] on button "Book" at bounding box center [1304, 757] width 476 height 27
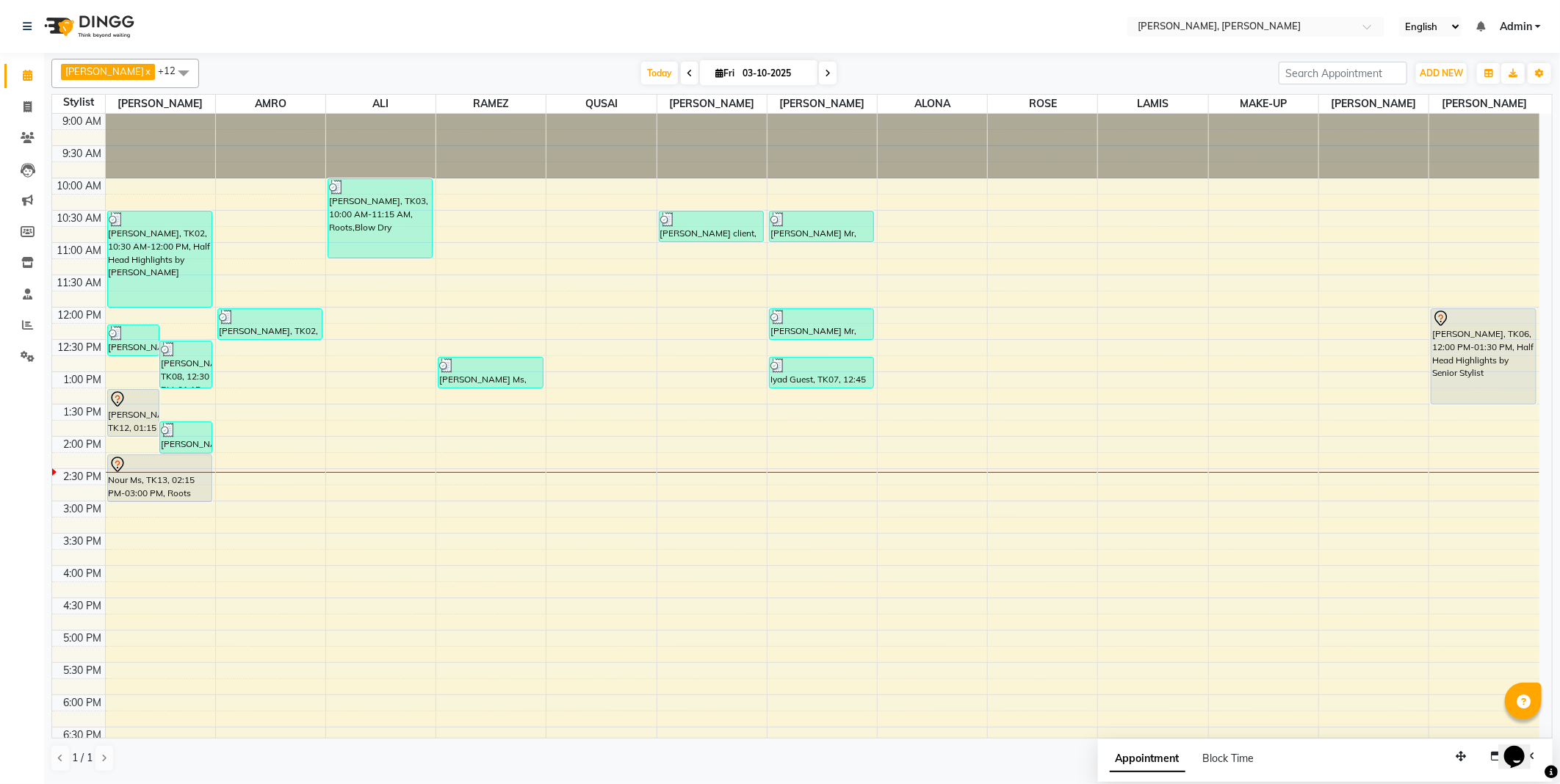
select select "93336"
select select "tentative"
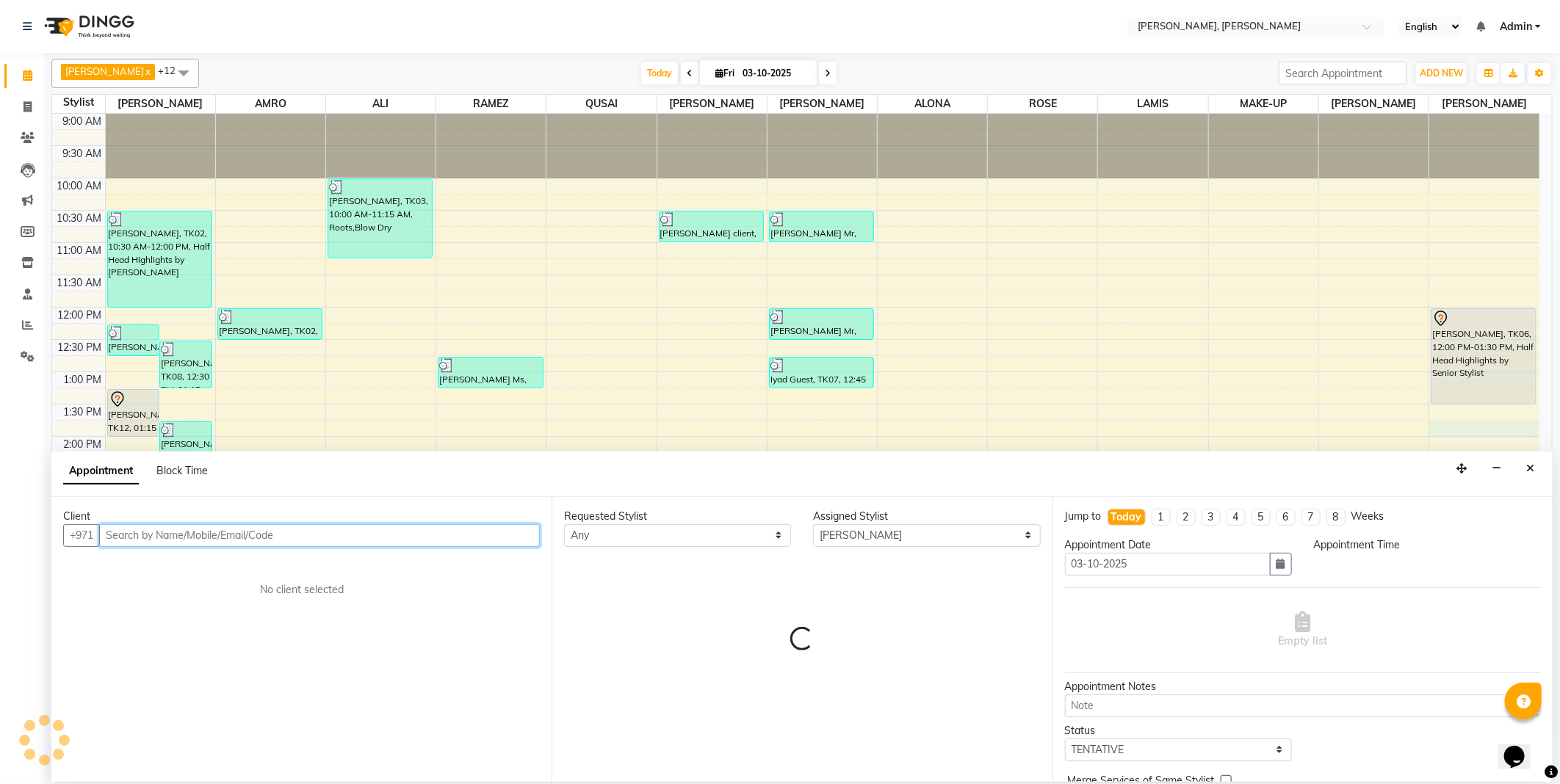
select select "825"
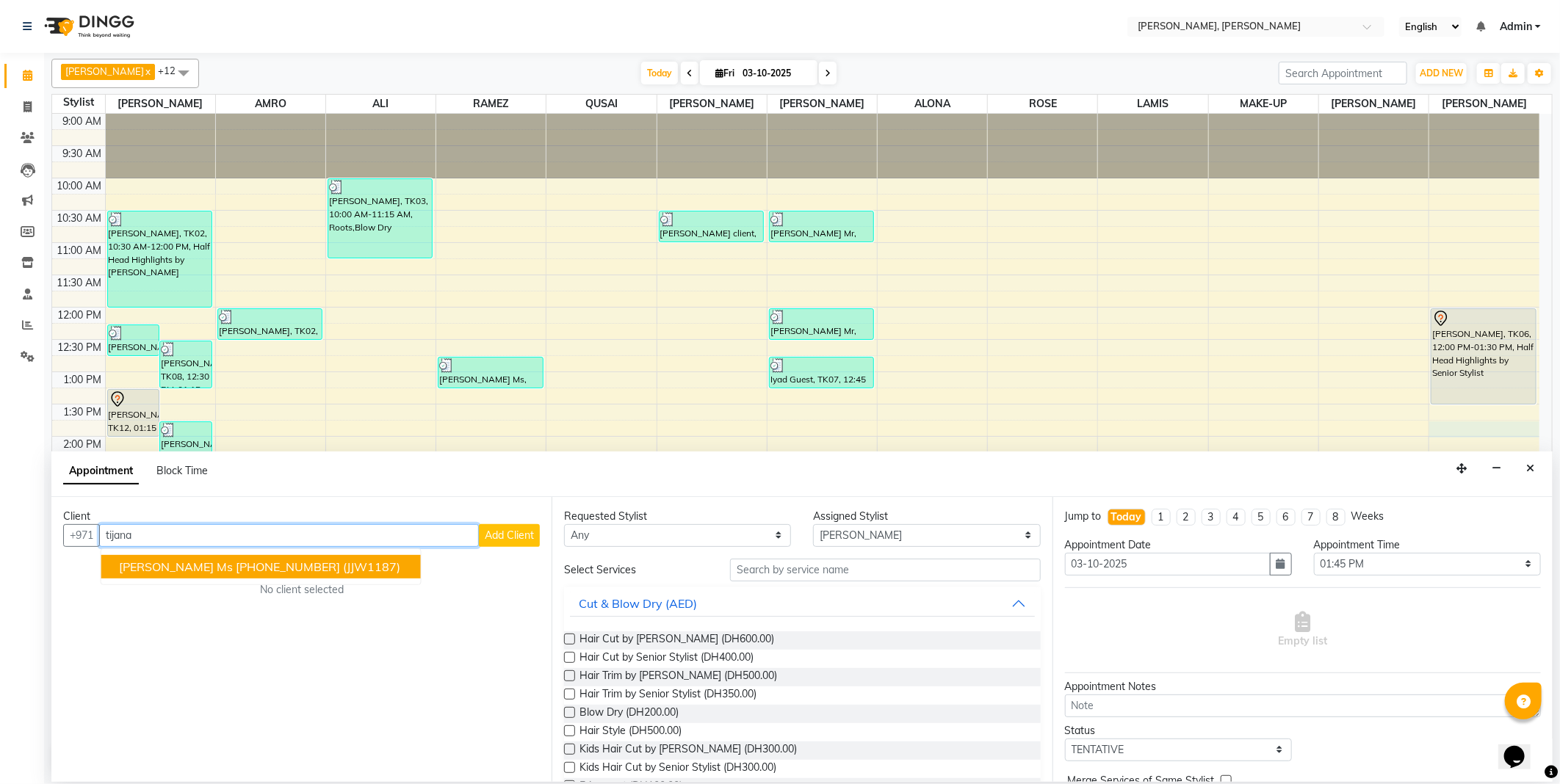
click at [265, 562] on ngb-highlight "[PHONE_NUMBER]" at bounding box center [288, 566] width 104 height 14
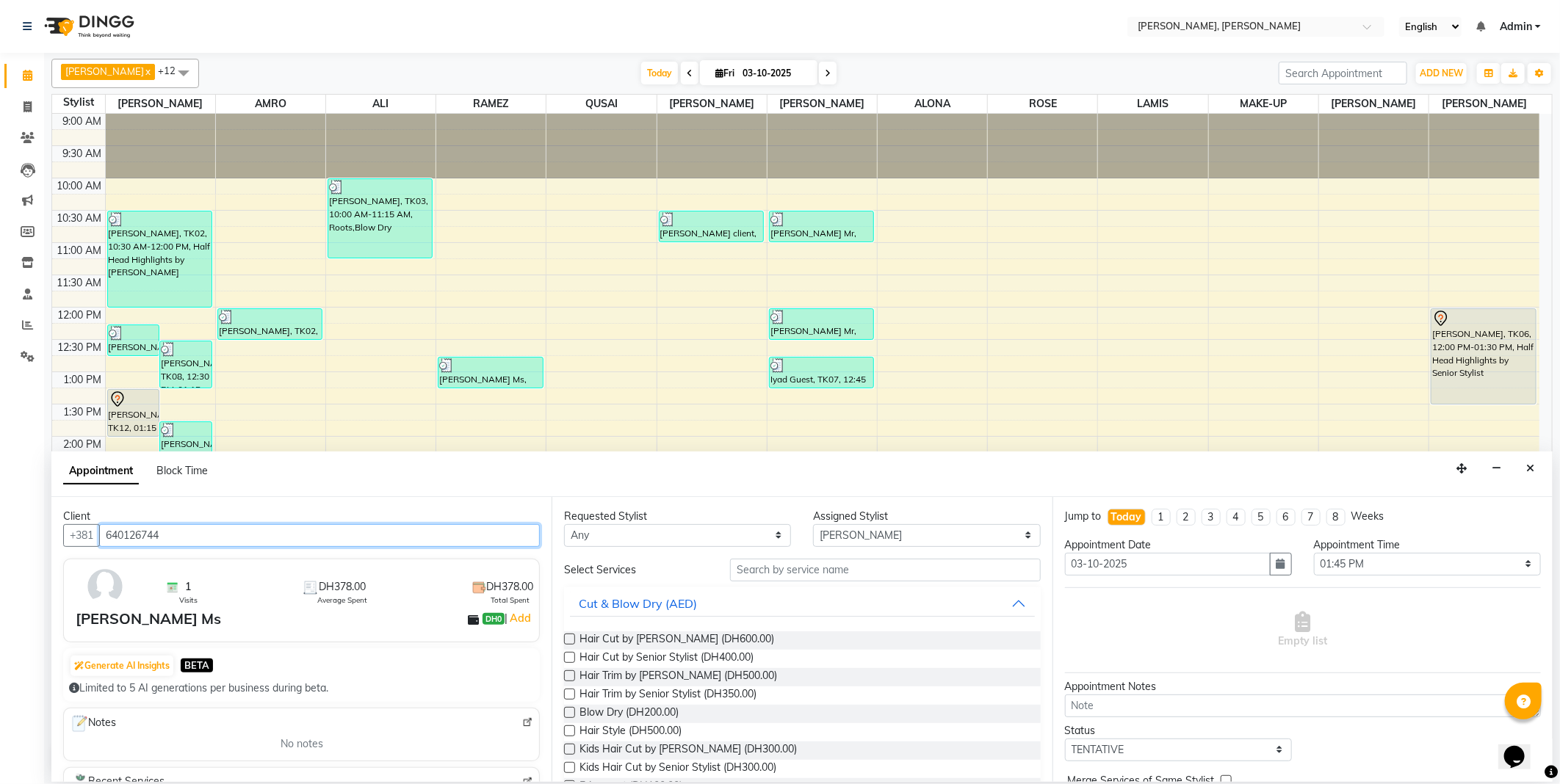
type input "640126744"
click at [664, 532] on select "Any [PERSON_NAME] [PERSON_NAME] ALYA [PERSON_NAME] AMRO [PERSON_NAME] [PERSON_N…" at bounding box center [677, 535] width 227 height 23
select select "93336"
click at [564, 524] on select "Any [PERSON_NAME] [PERSON_NAME] ALYA [PERSON_NAME] AMRO [PERSON_NAME] [PERSON_N…" at bounding box center [677, 535] width 227 height 23
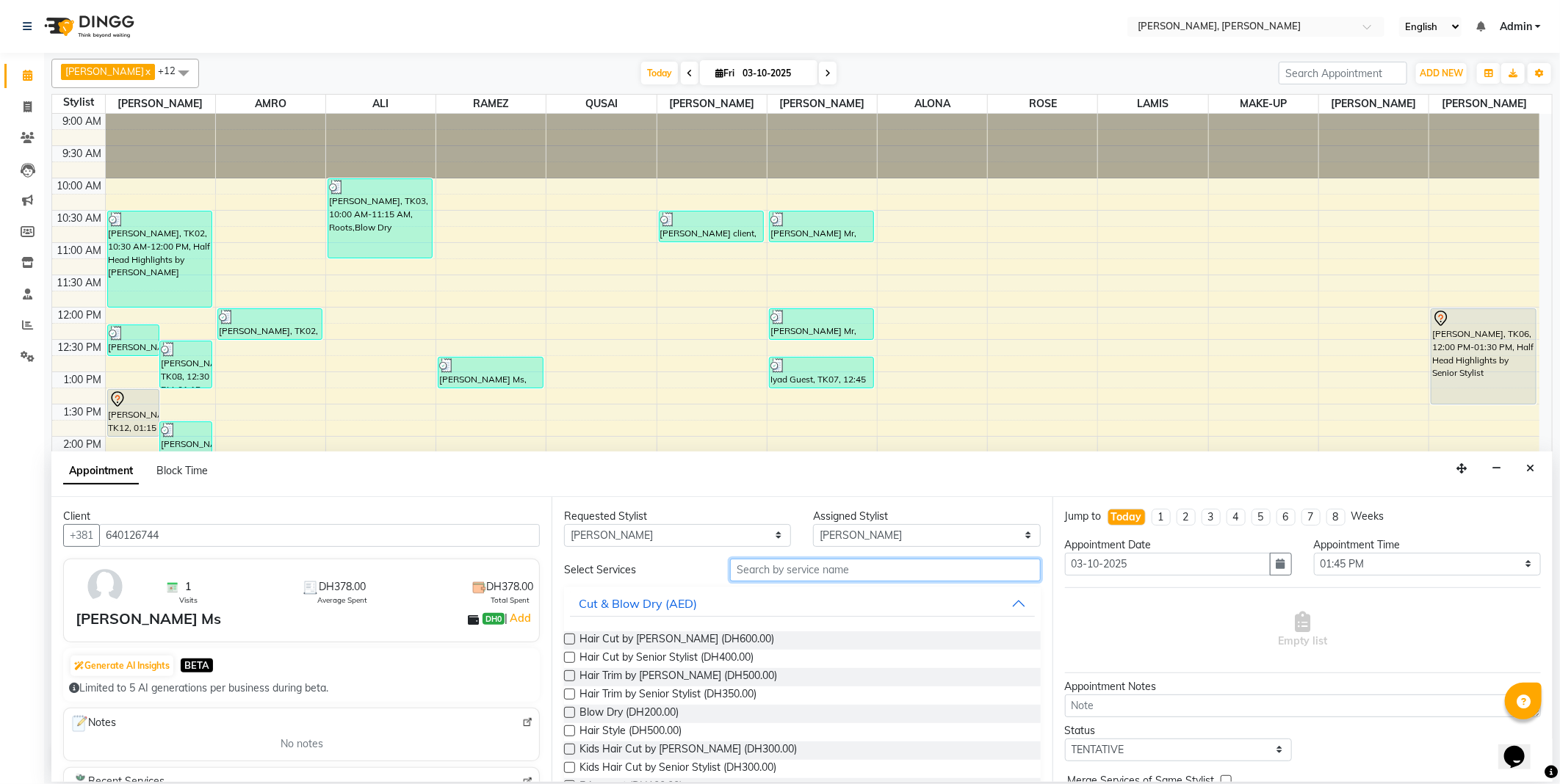
click at [789, 575] on input "text" at bounding box center [885, 571] width 310 height 23
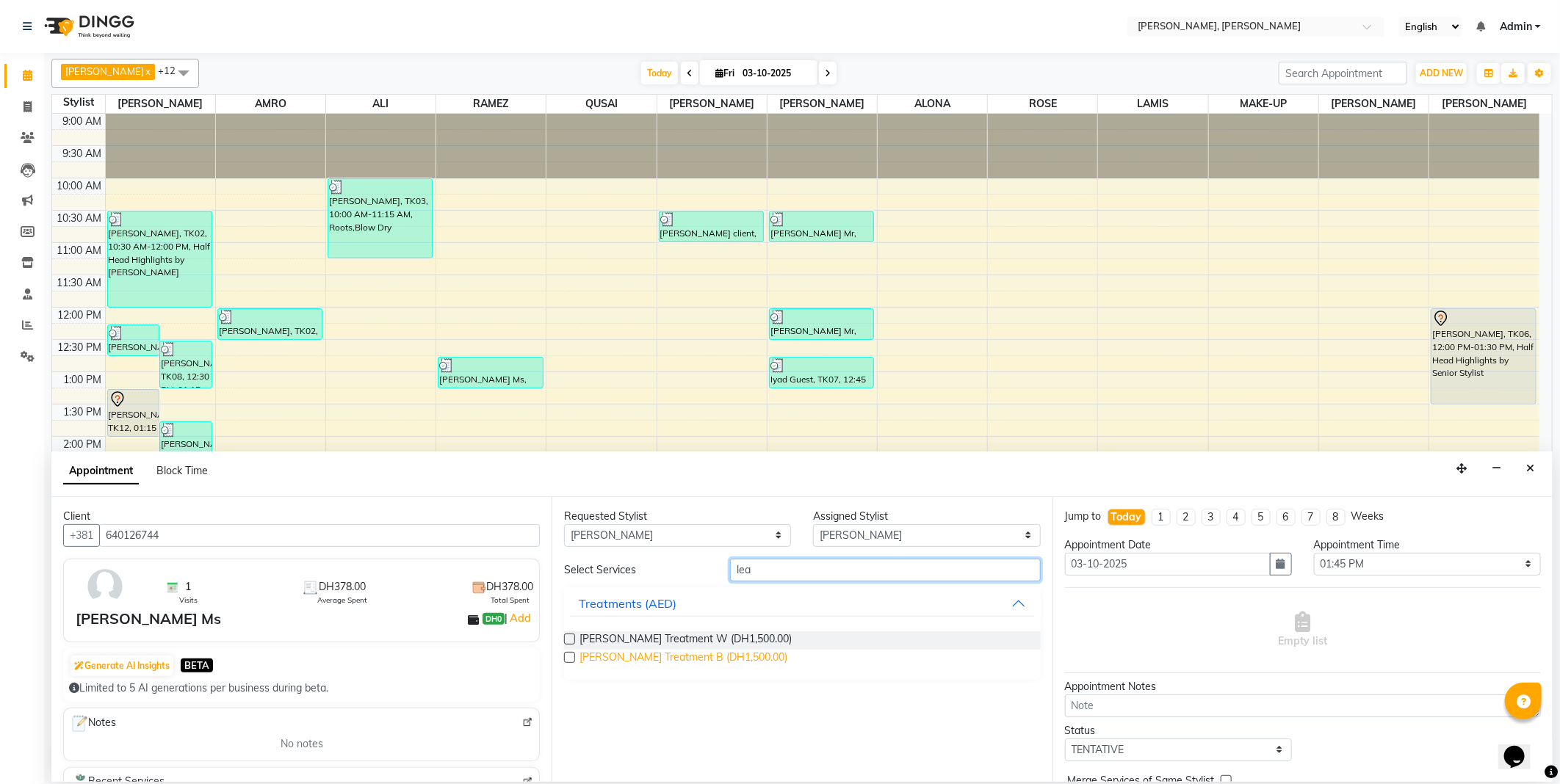
type input "lea"
click at [642, 656] on span "[PERSON_NAME] Treatment B (DH1,500.00)" at bounding box center [683, 659] width 208 height 18
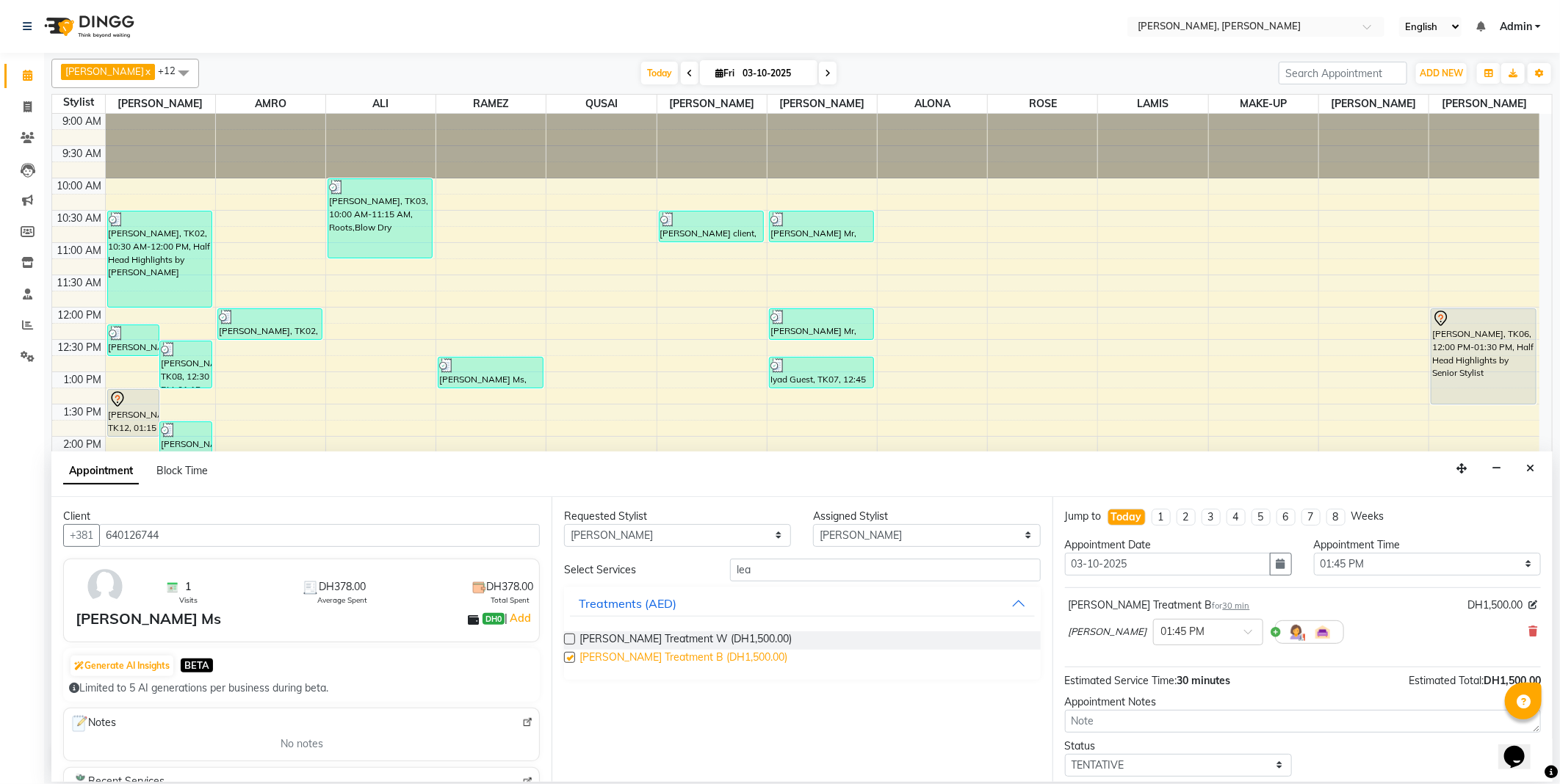
checkbox input "false"
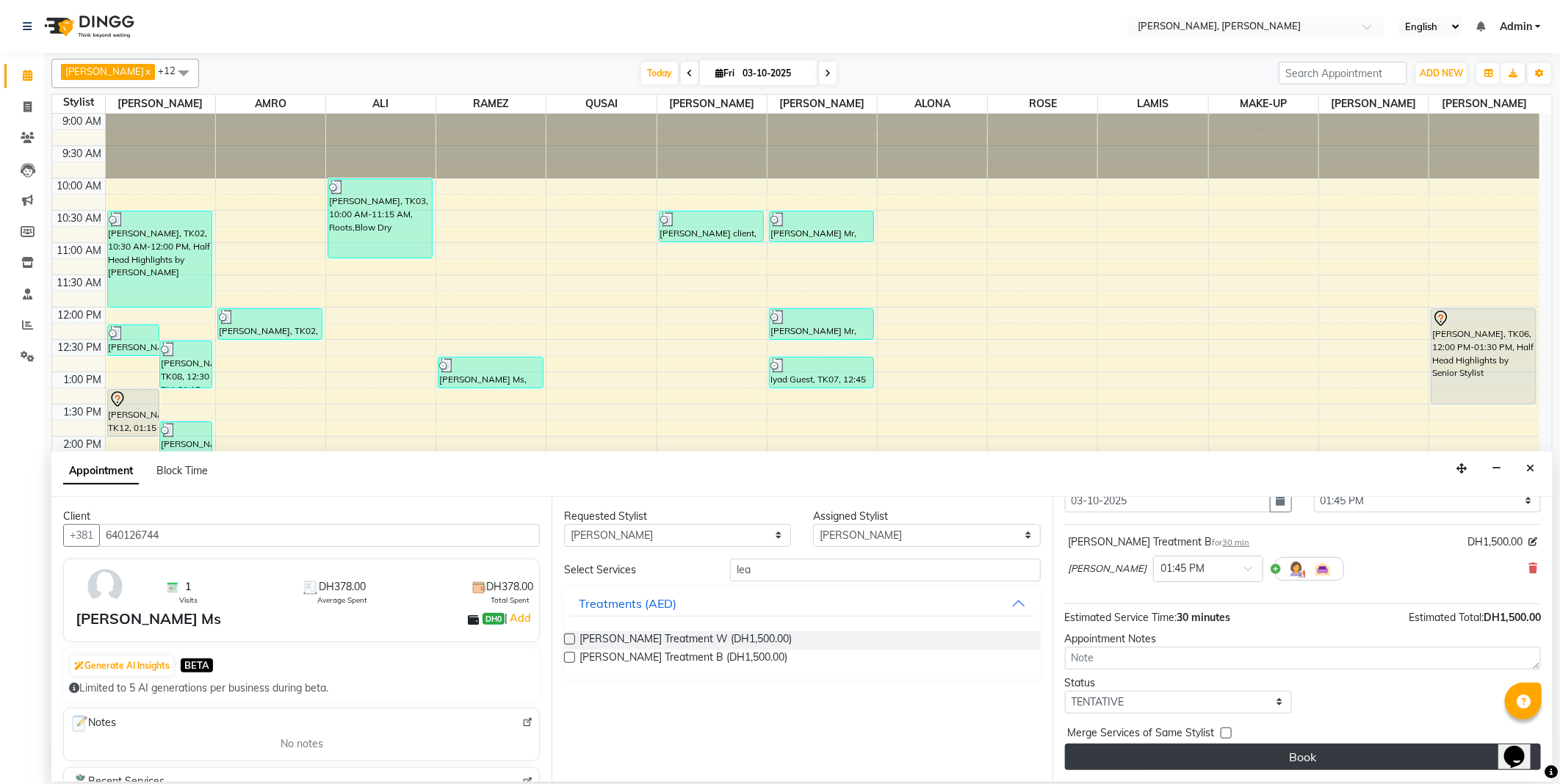
click at [1304, 749] on button "Book" at bounding box center [1304, 757] width 476 height 27
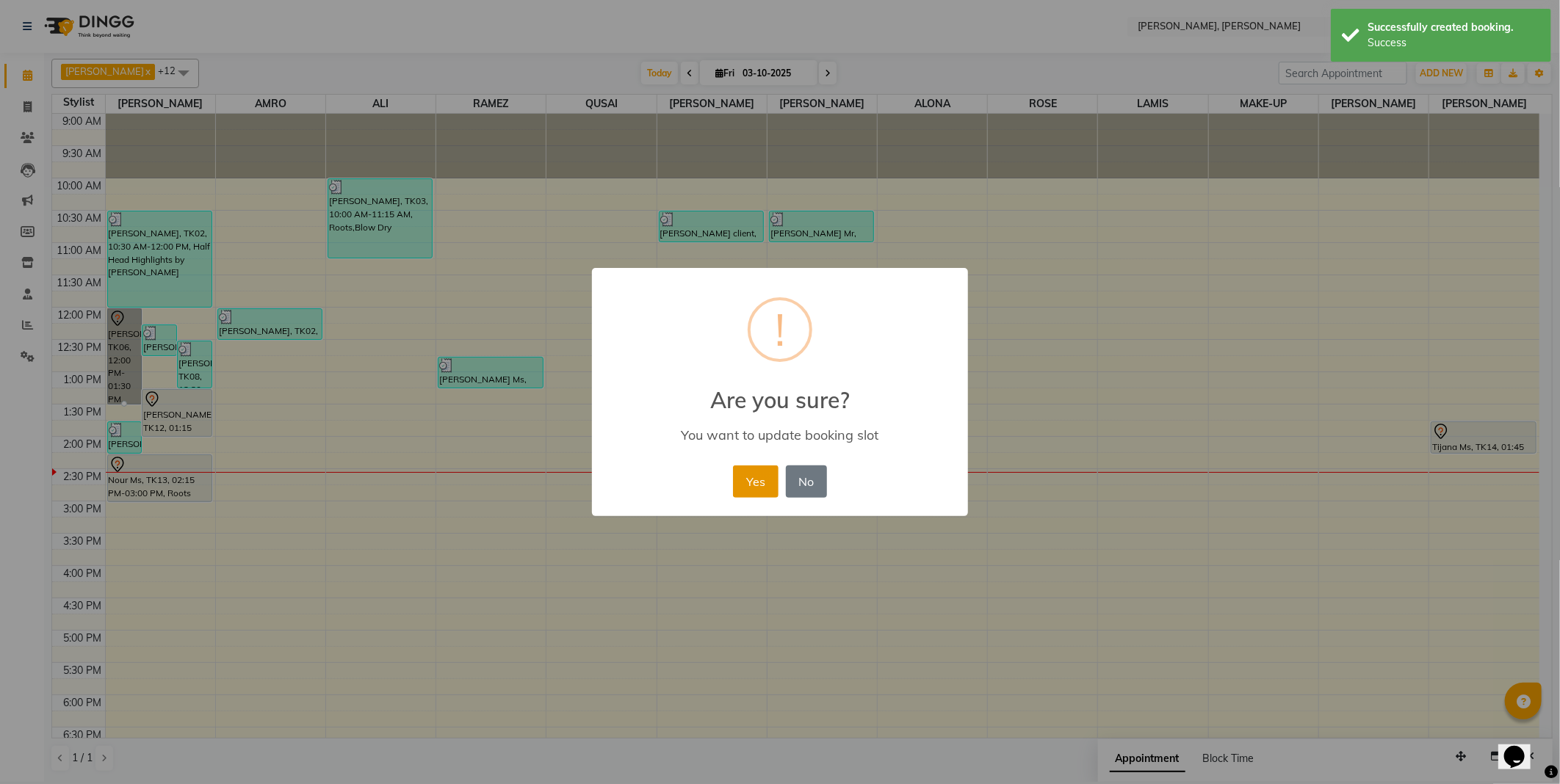
click at [753, 486] on button "Yes" at bounding box center [756, 482] width 45 height 33
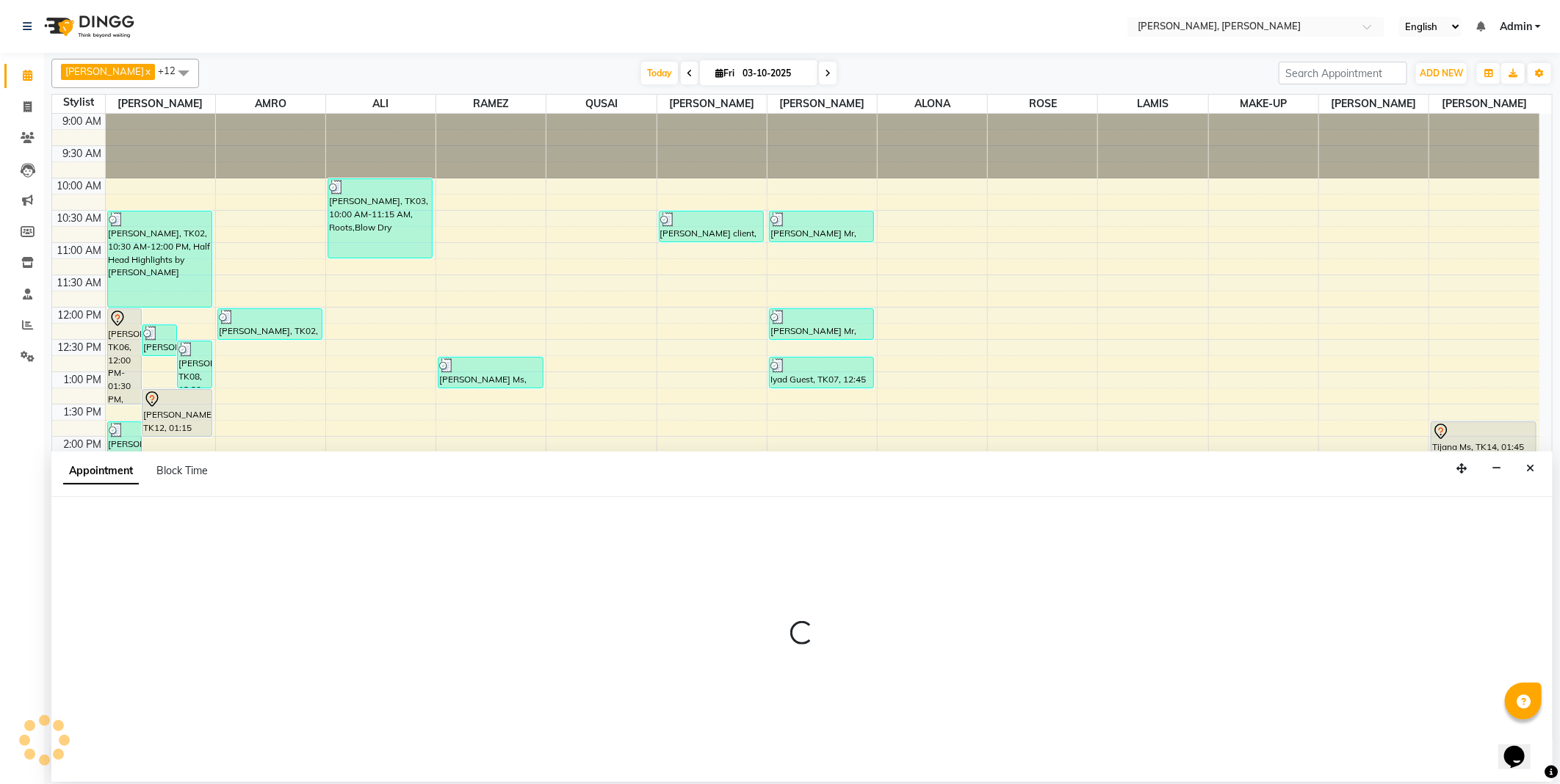
select select "59729"
select select "930"
select select "tentative"
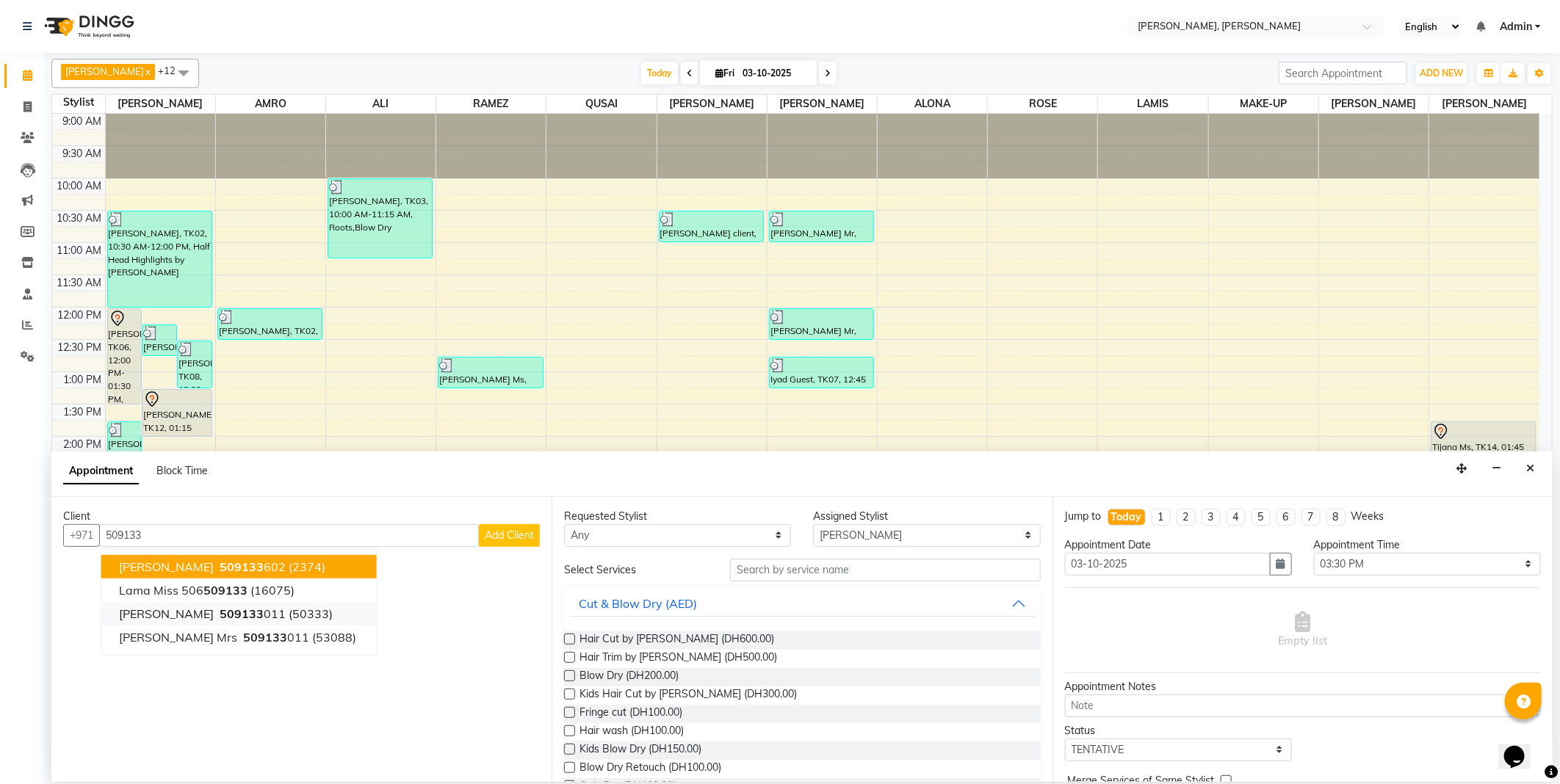
click at [220, 608] on span "509133" at bounding box center [242, 613] width 44 height 14
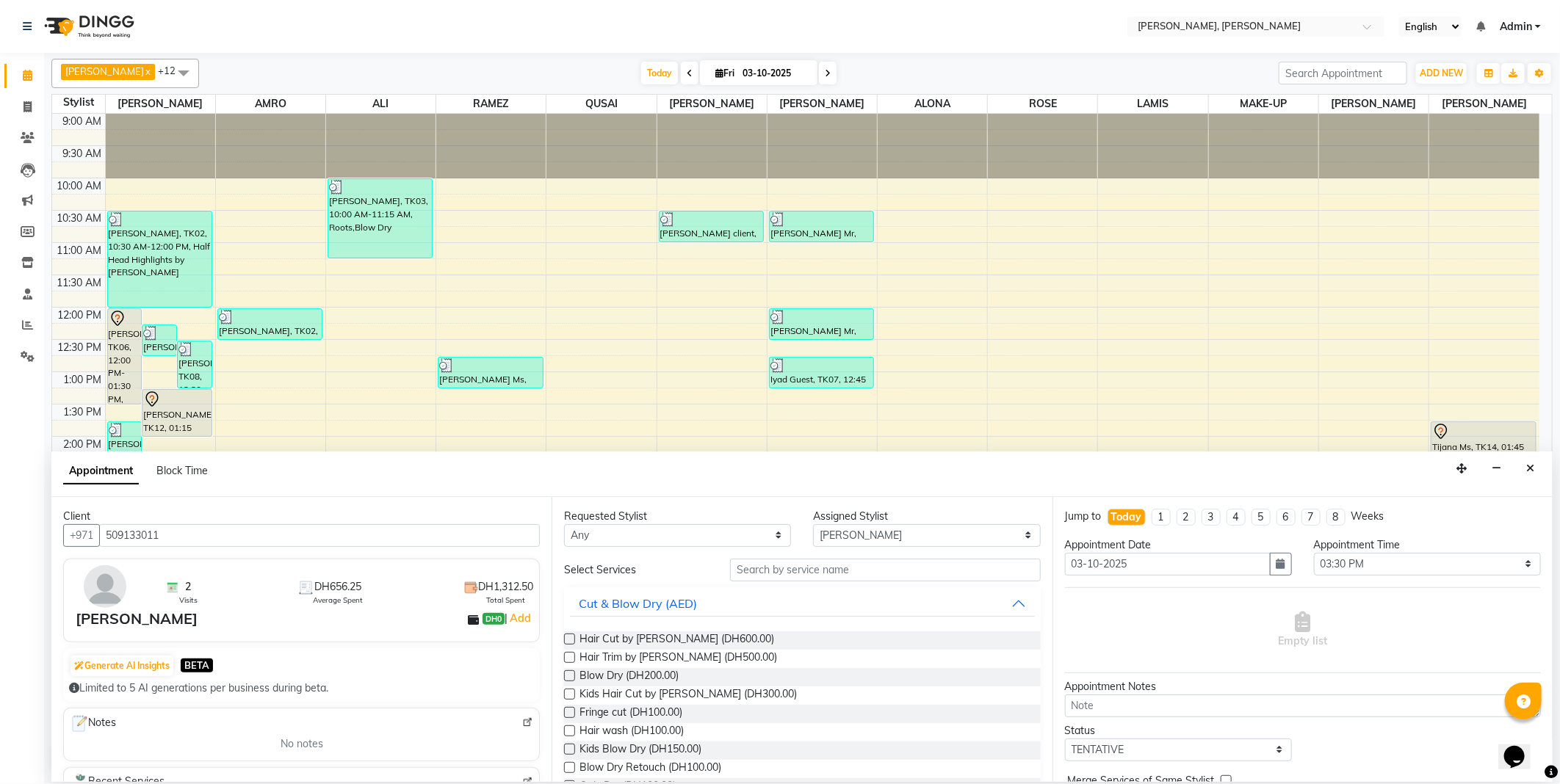
type input "509133011"
click at [567, 641] on label at bounding box center [570, 640] width 11 height 11
click at [567, 641] on input "checkbox" at bounding box center [569, 641] width 10 height 10
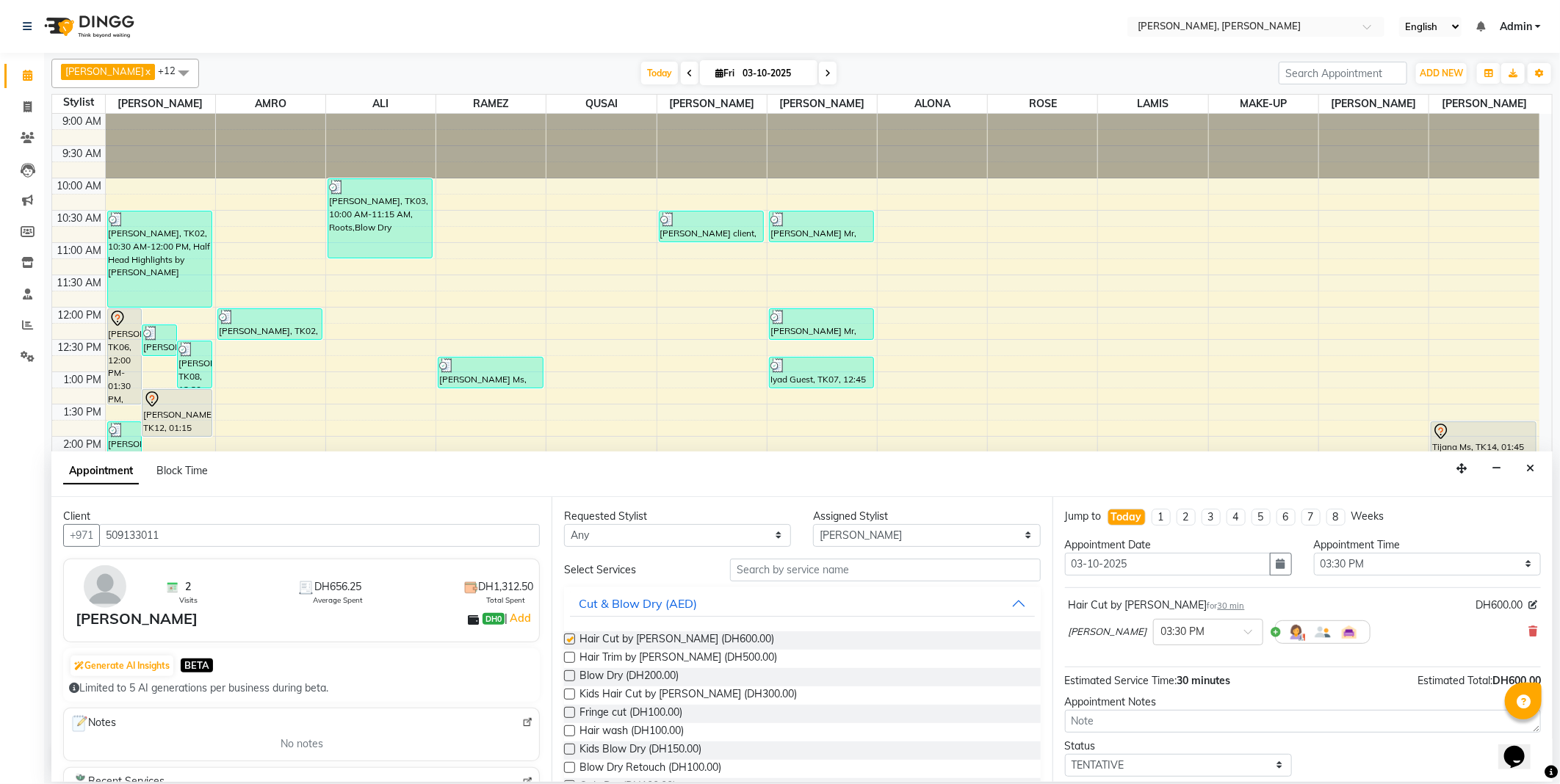
checkbox input "false"
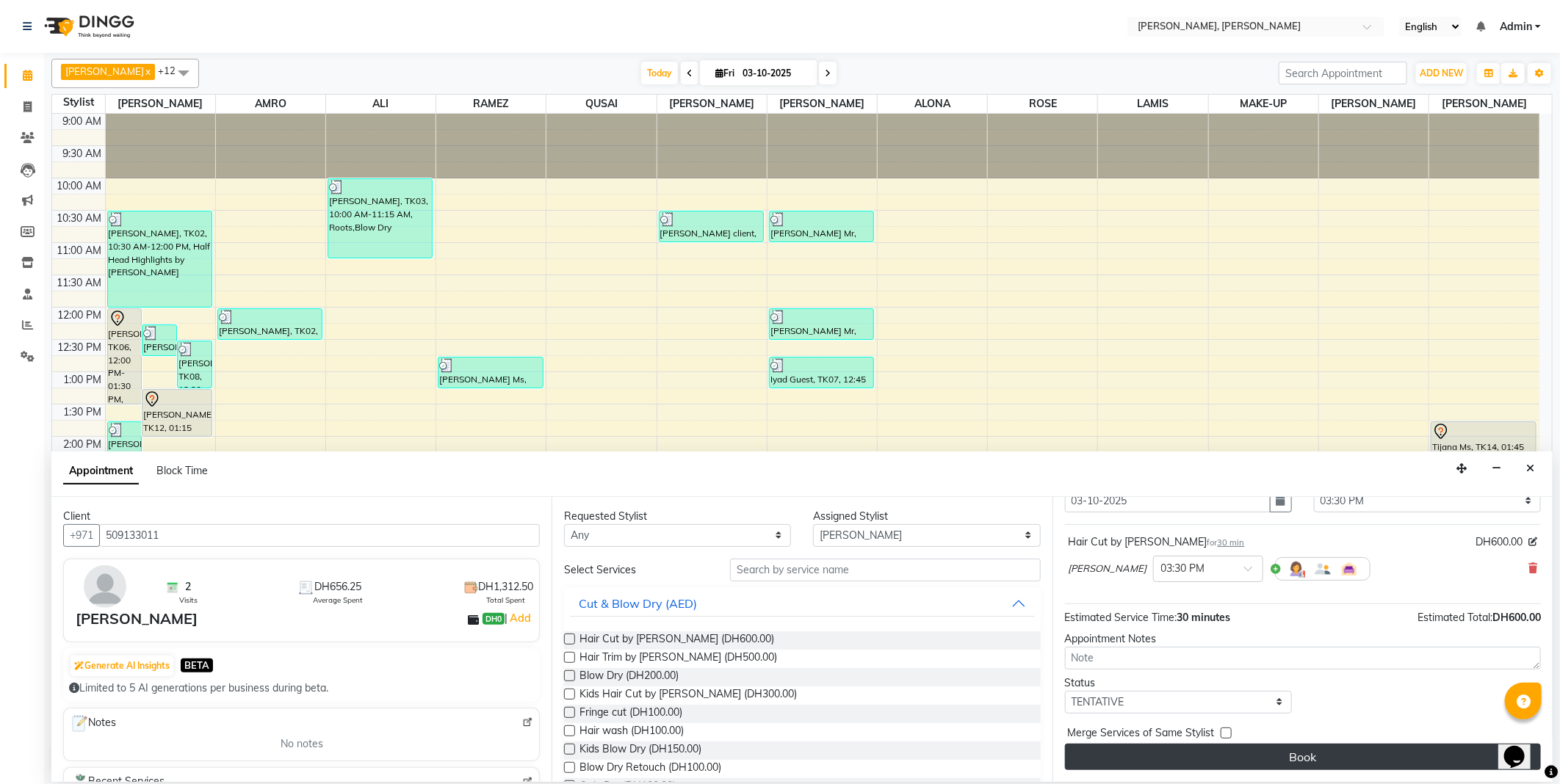
click at [1332, 760] on button "Book" at bounding box center [1304, 757] width 476 height 27
